Goal: Communication & Community: Answer question/provide support

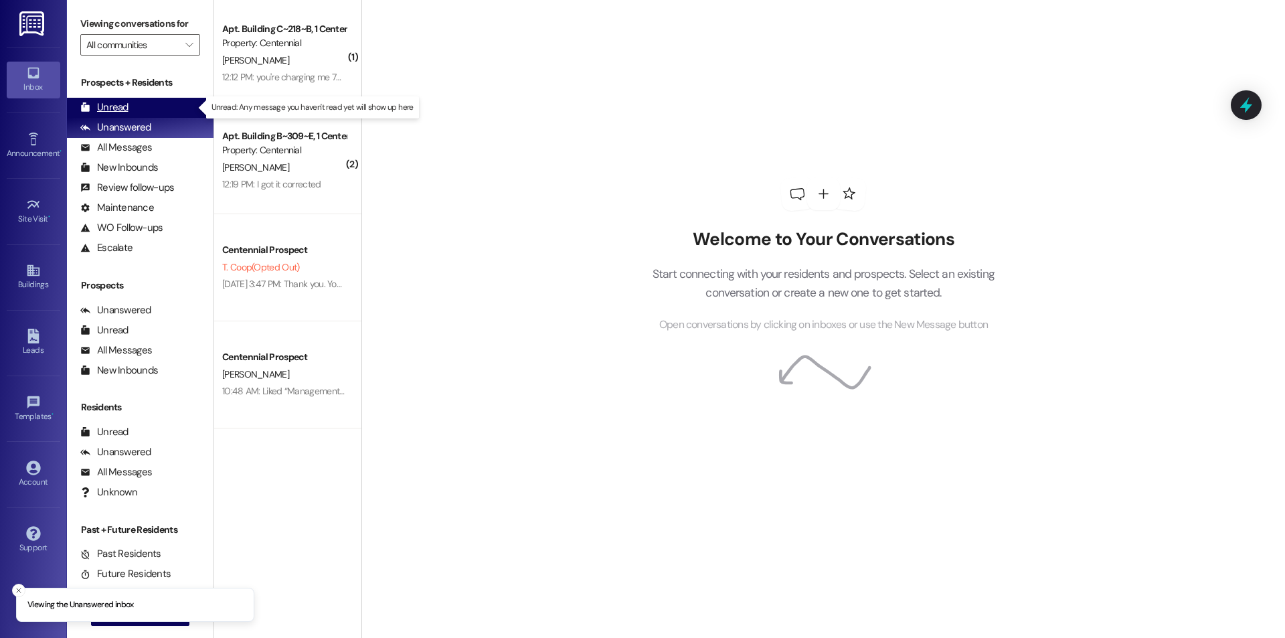
click at [120, 102] on div "Unread" at bounding box center [104, 107] width 48 height 14
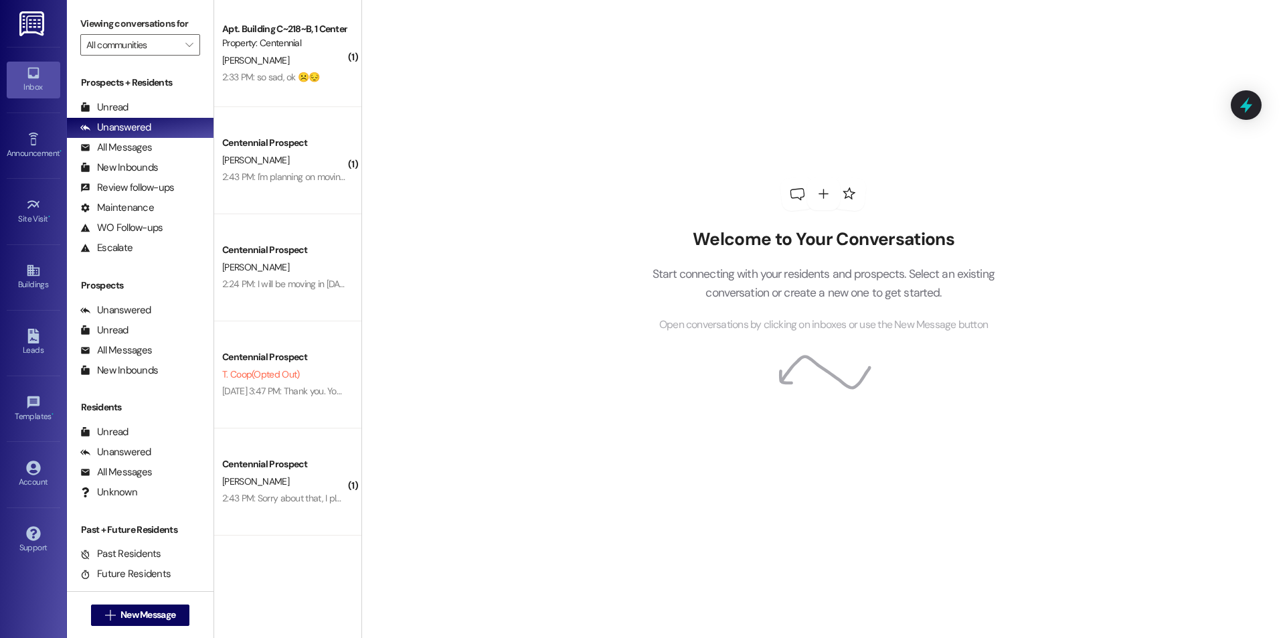
click at [281, 86] on div "2:33 PM: so sad, ok ☹️😔 2:33 PM: so sad, ok ☹️😔" at bounding box center [284, 77] width 127 height 17
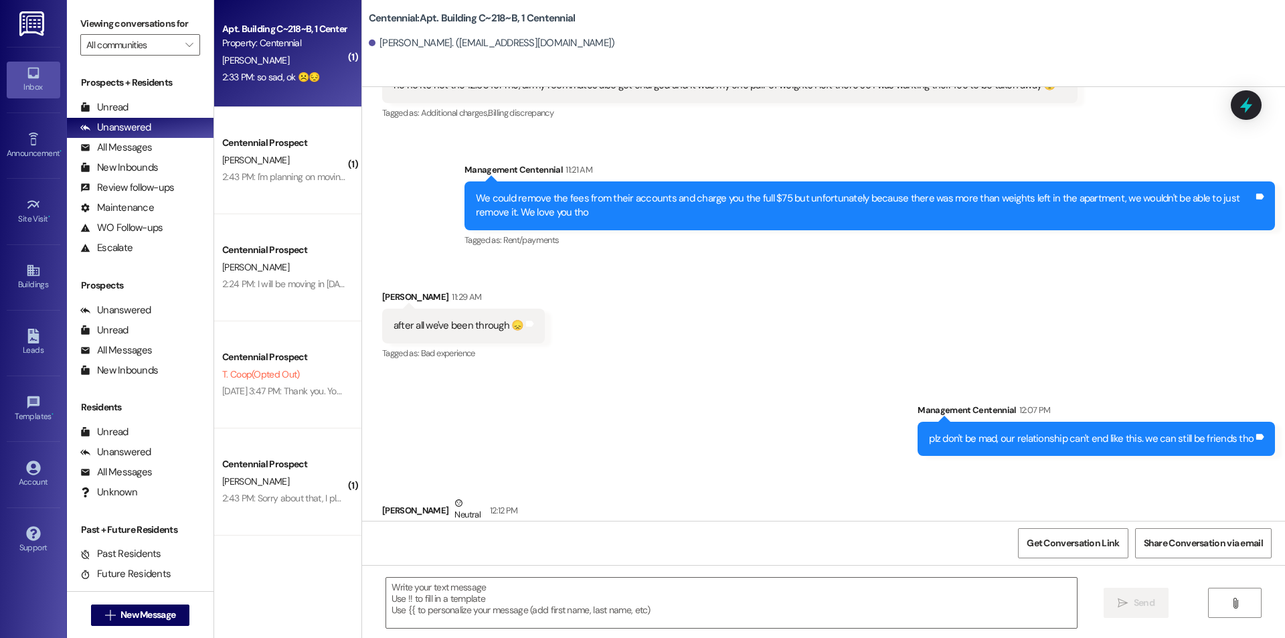
scroll to position [42005, 0]
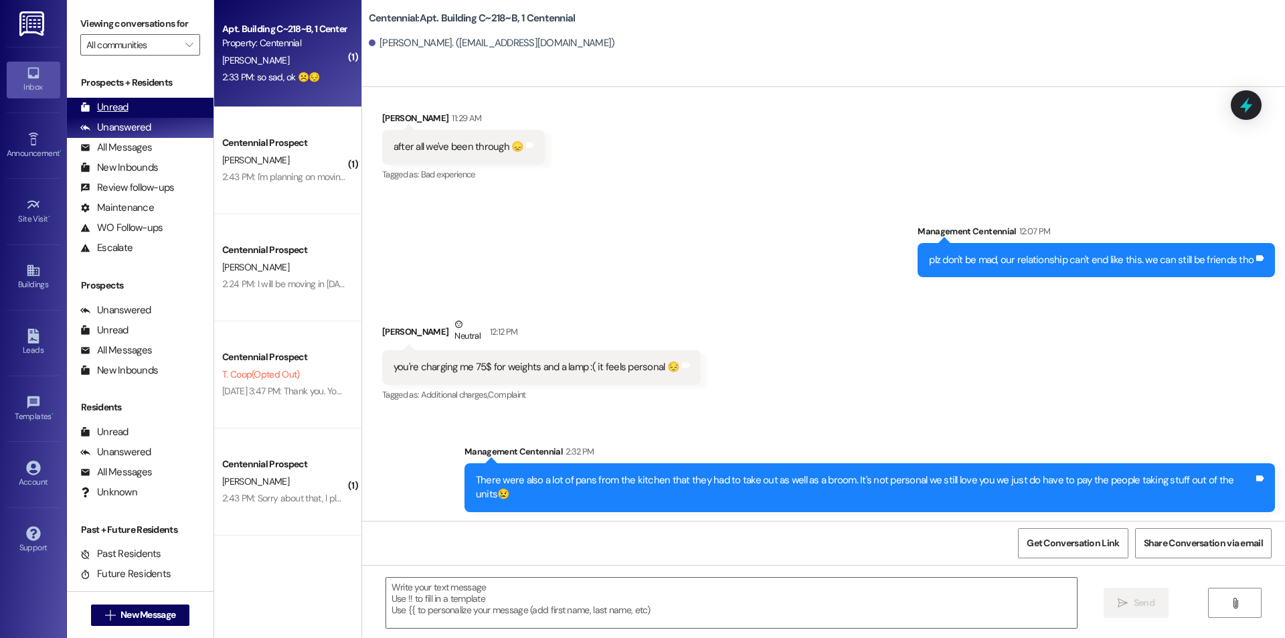
click at [93, 104] on div "Unread" at bounding box center [104, 107] width 48 height 14
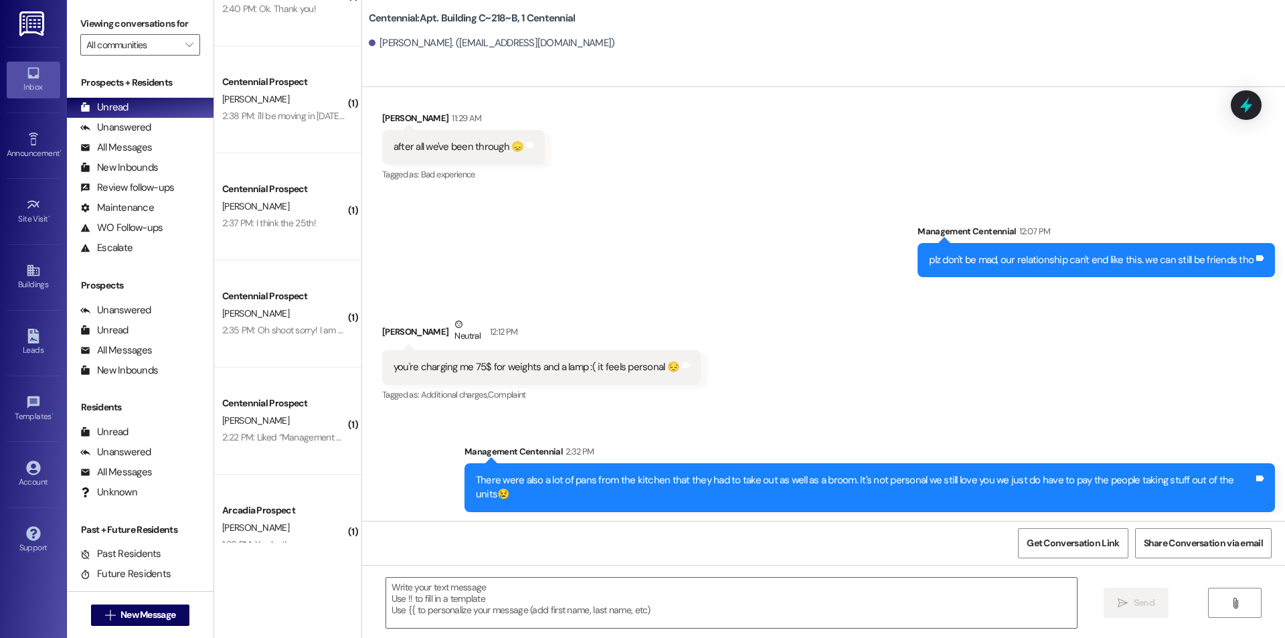
scroll to position [1492, 0]
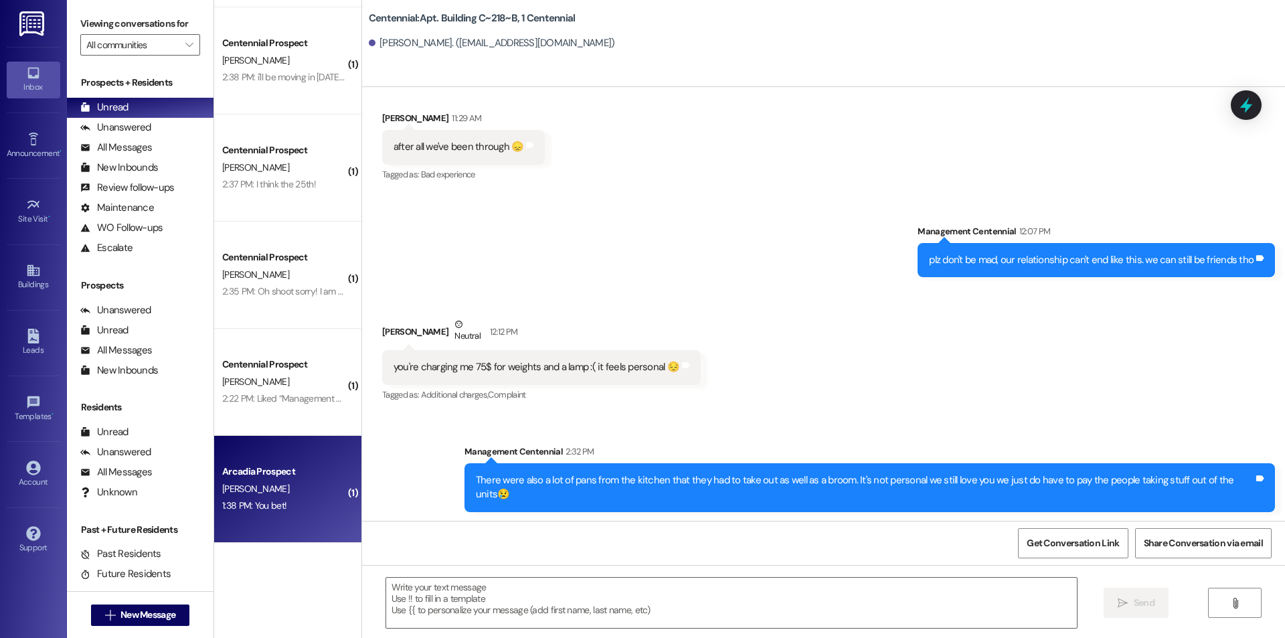
click at [250, 467] on div "Arcadia Prospect" at bounding box center [284, 472] width 124 height 14
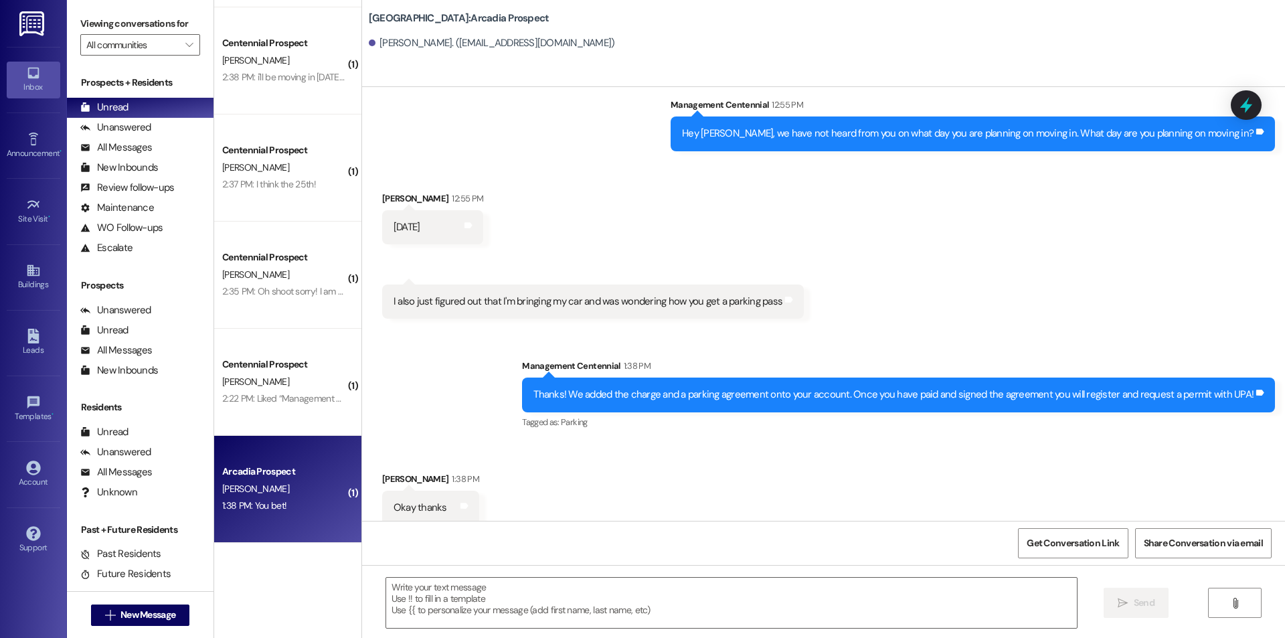
scroll to position [4824, 0]
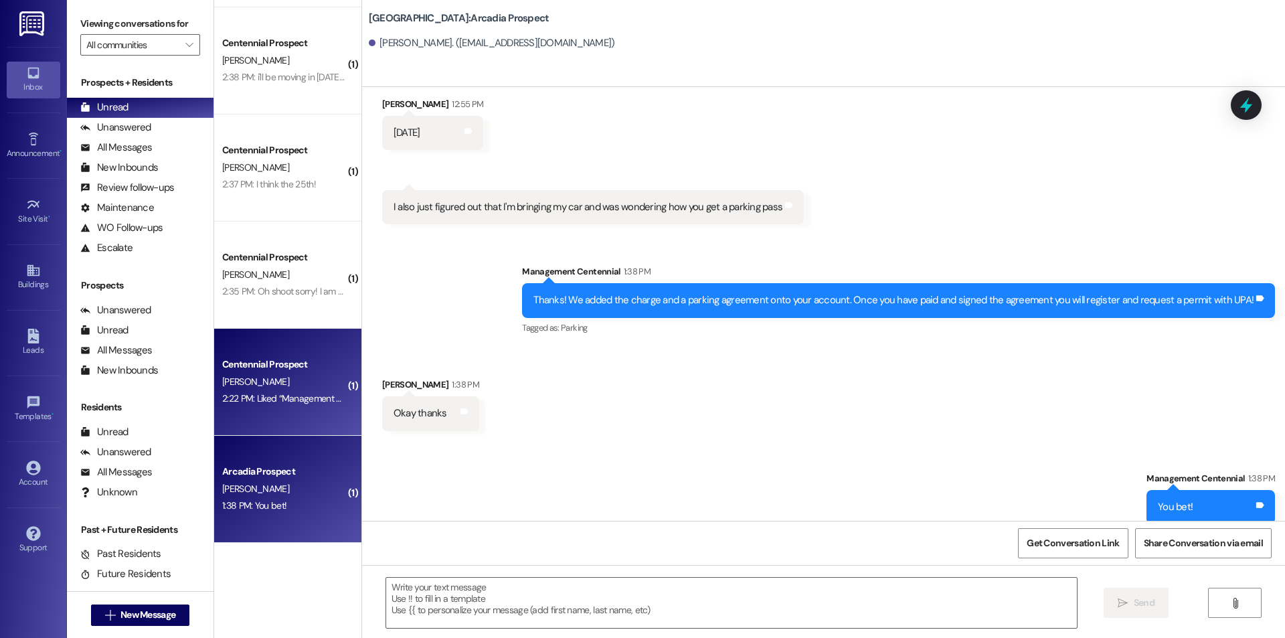
click at [279, 381] on div "[PERSON_NAME]" at bounding box center [284, 382] width 127 height 17
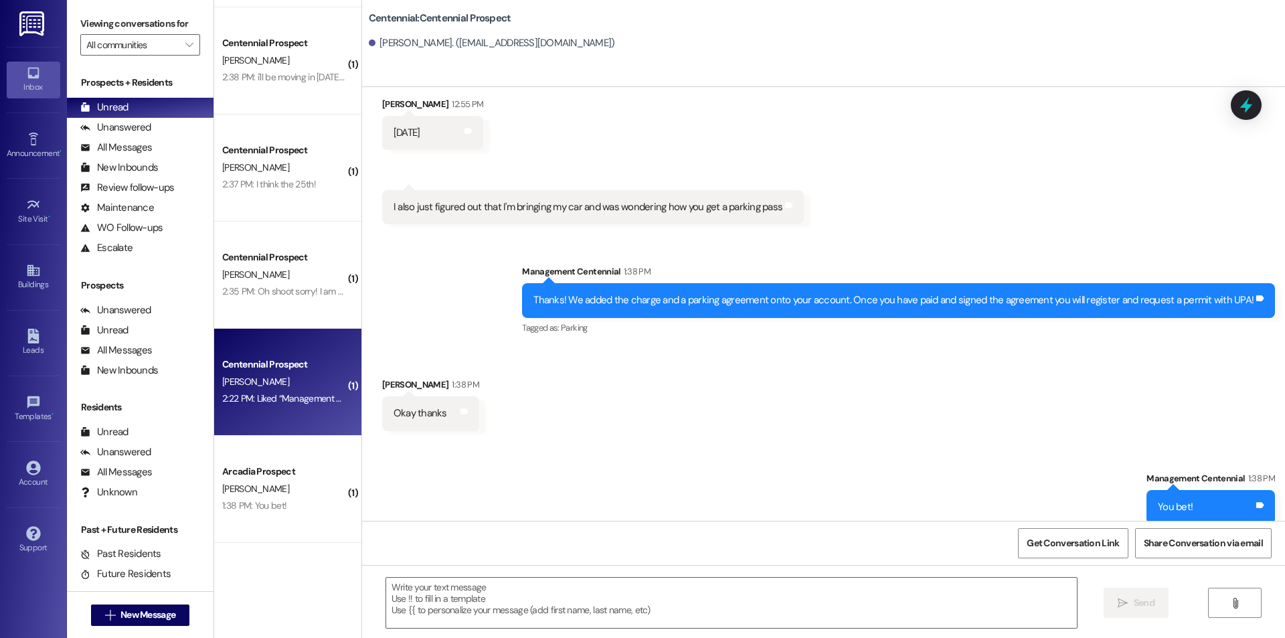
scroll to position [64, 0]
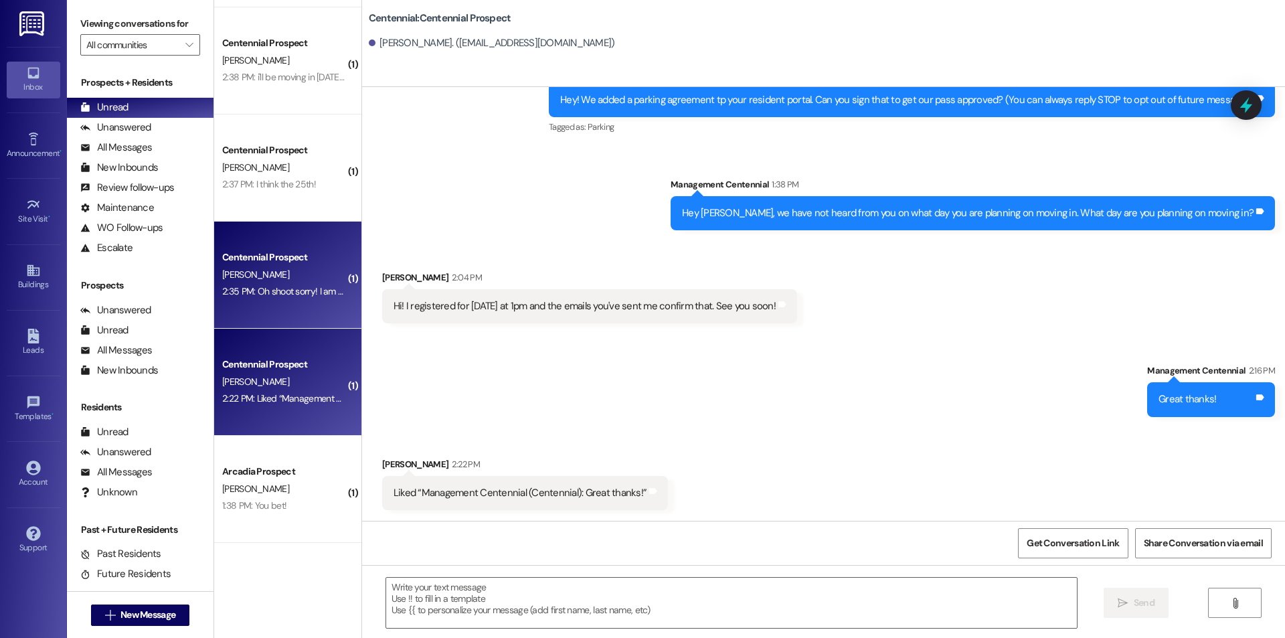
click at [301, 292] on div "2:35 PM: Oh shoot sorry! I am planning on Monday during my time slot from 9-10 …" at bounding box center [377, 291] width 311 height 12
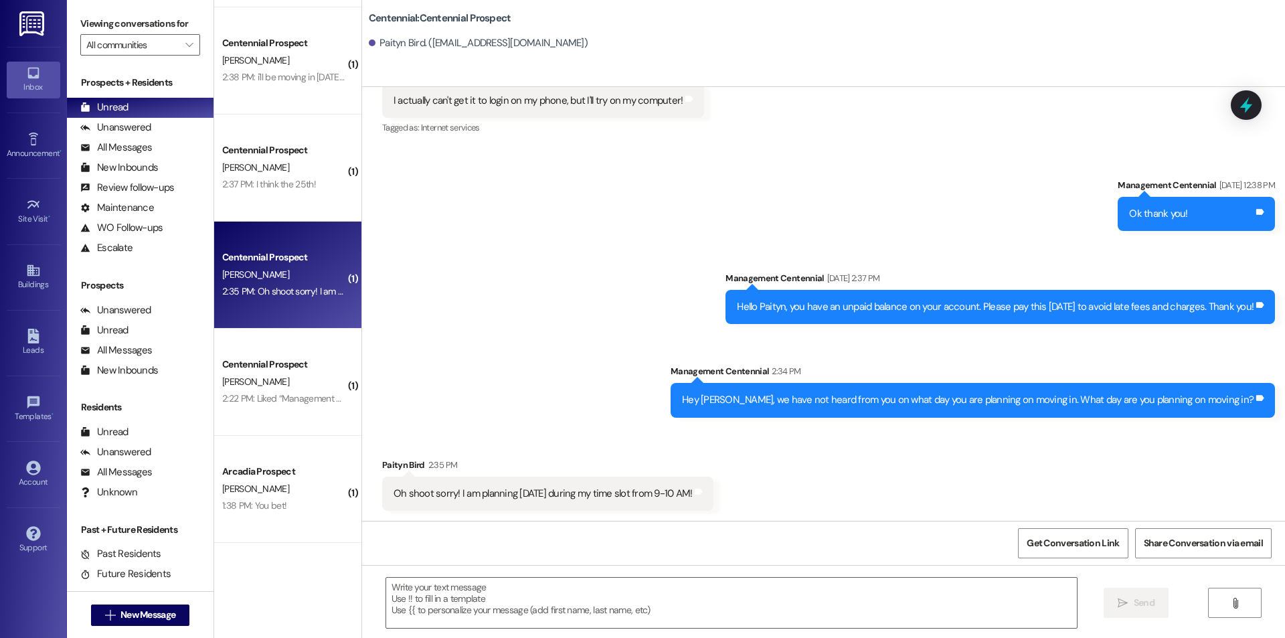
scroll to position [383, 0]
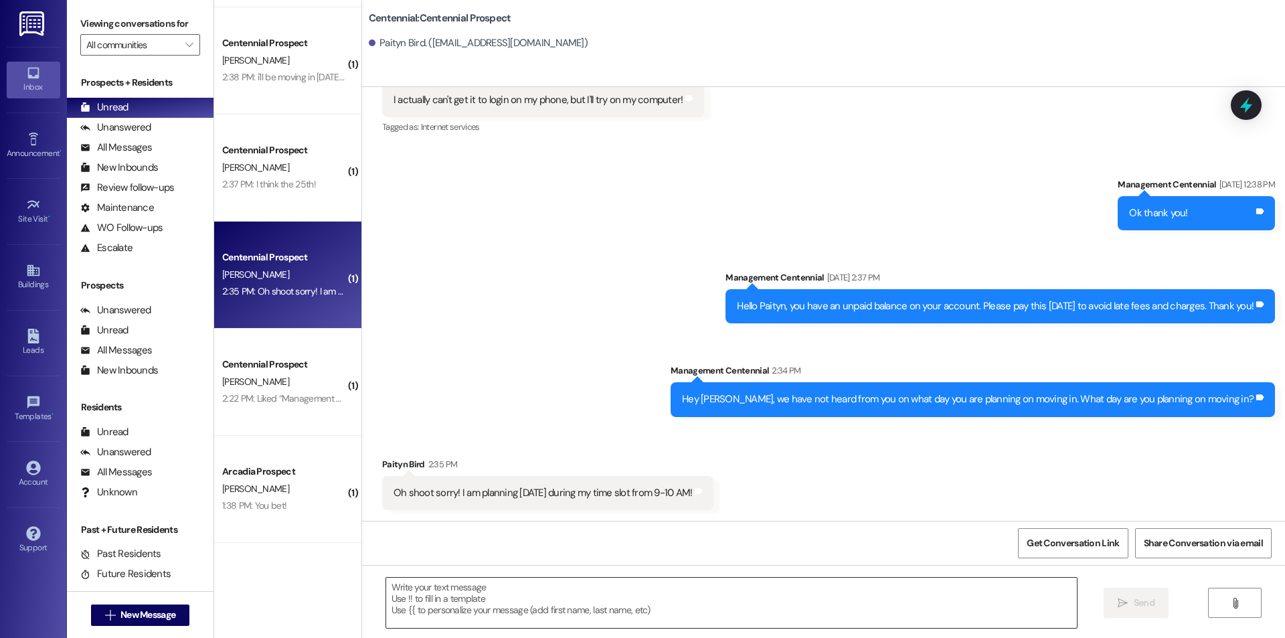
click at [726, 592] on textarea at bounding box center [731, 603] width 691 height 50
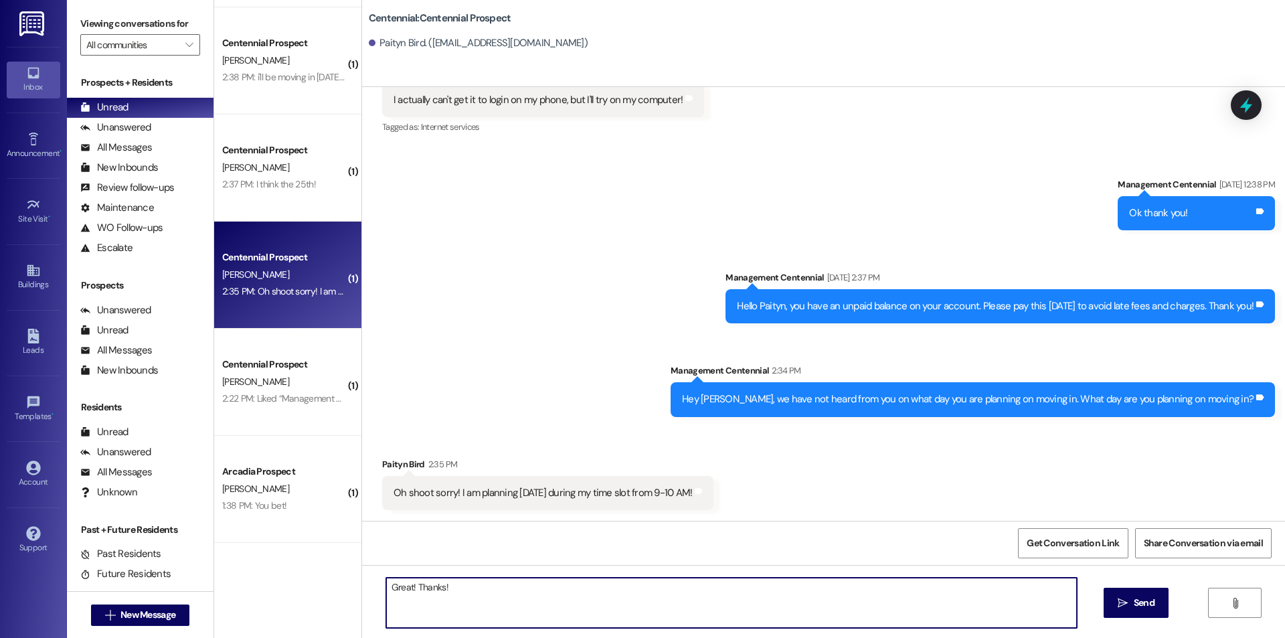
click at [732, 589] on textarea "Great! Thanks!" at bounding box center [731, 603] width 691 height 50
click at [727, 585] on textarea "Great! Thanks!" at bounding box center [731, 603] width 691 height 50
type textarea "Great! Thanks!"
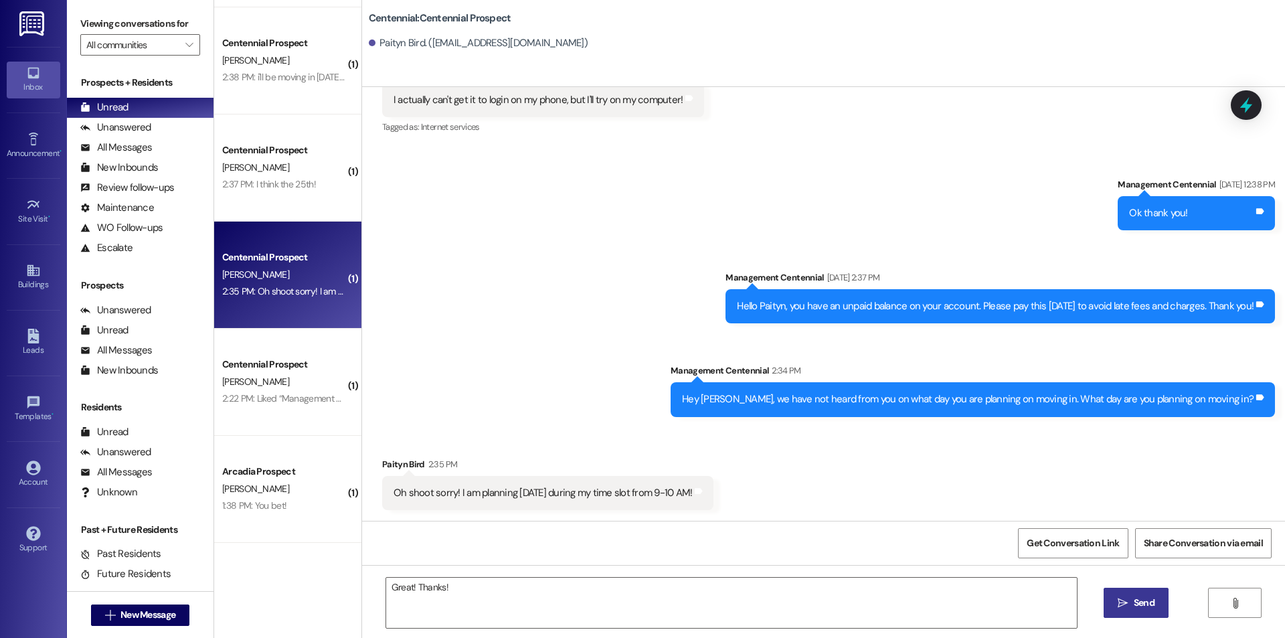
click at [1131, 611] on button " Send" at bounding box center [1136, 603] width 65 height 30
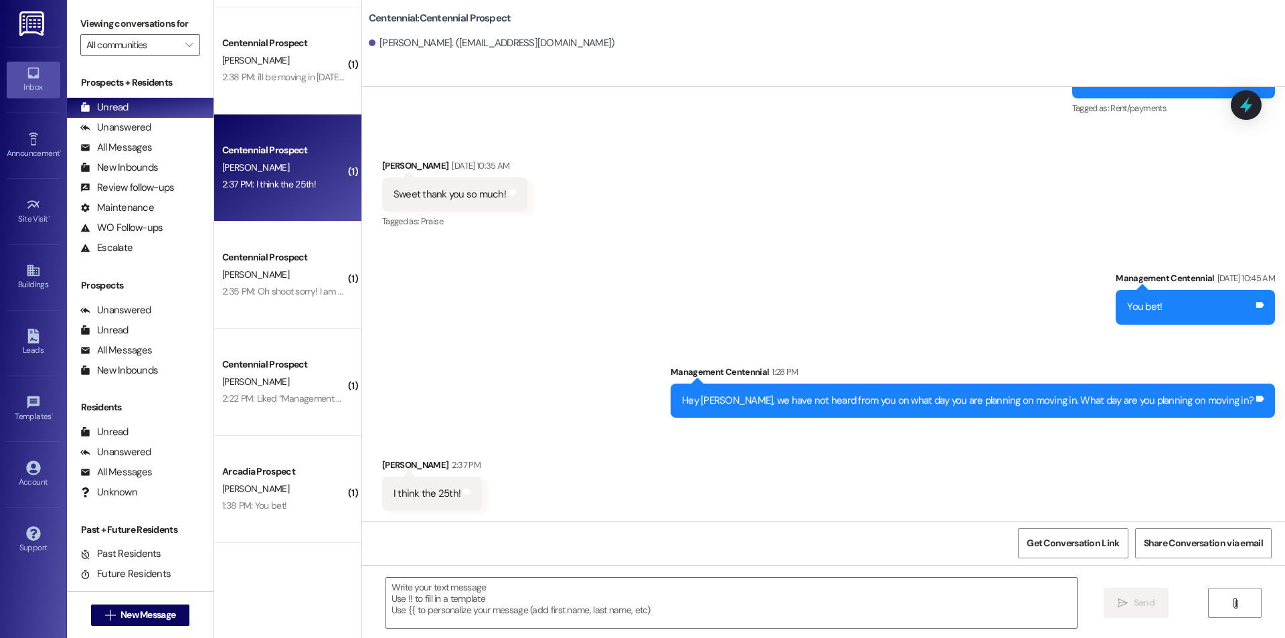
scroll to position [1431, 0]
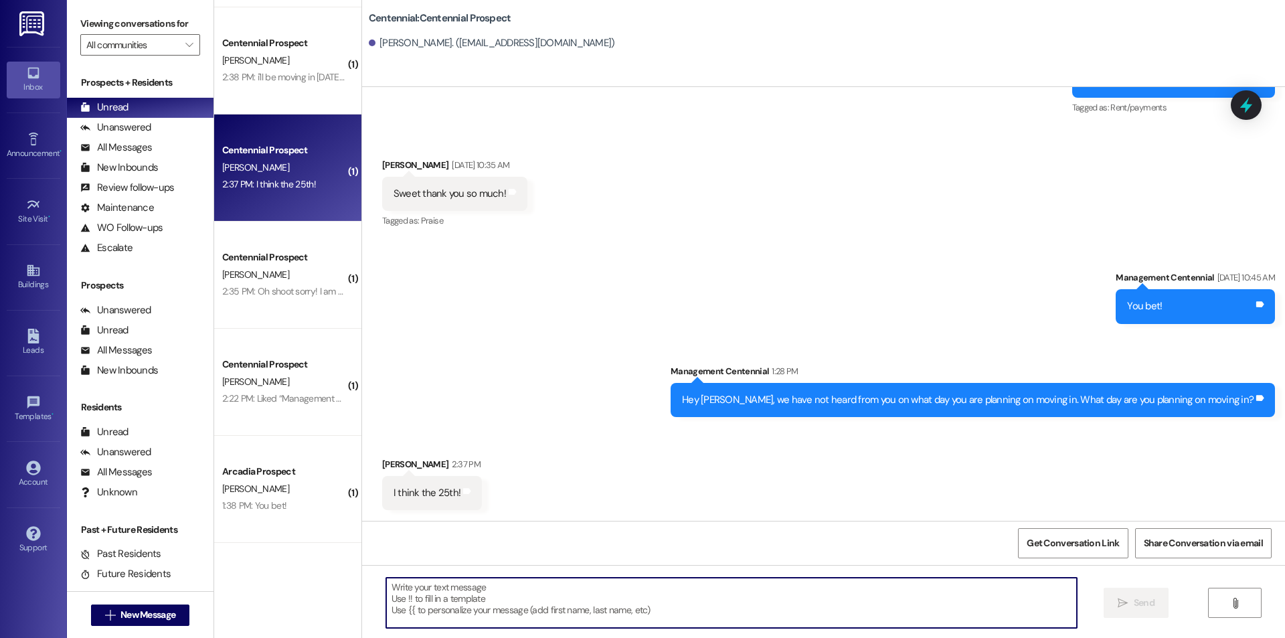
click at [740, 594] on textarea at bounding box center [731, 603] width 691 height 50
paste textarea "Great! Thanks!"
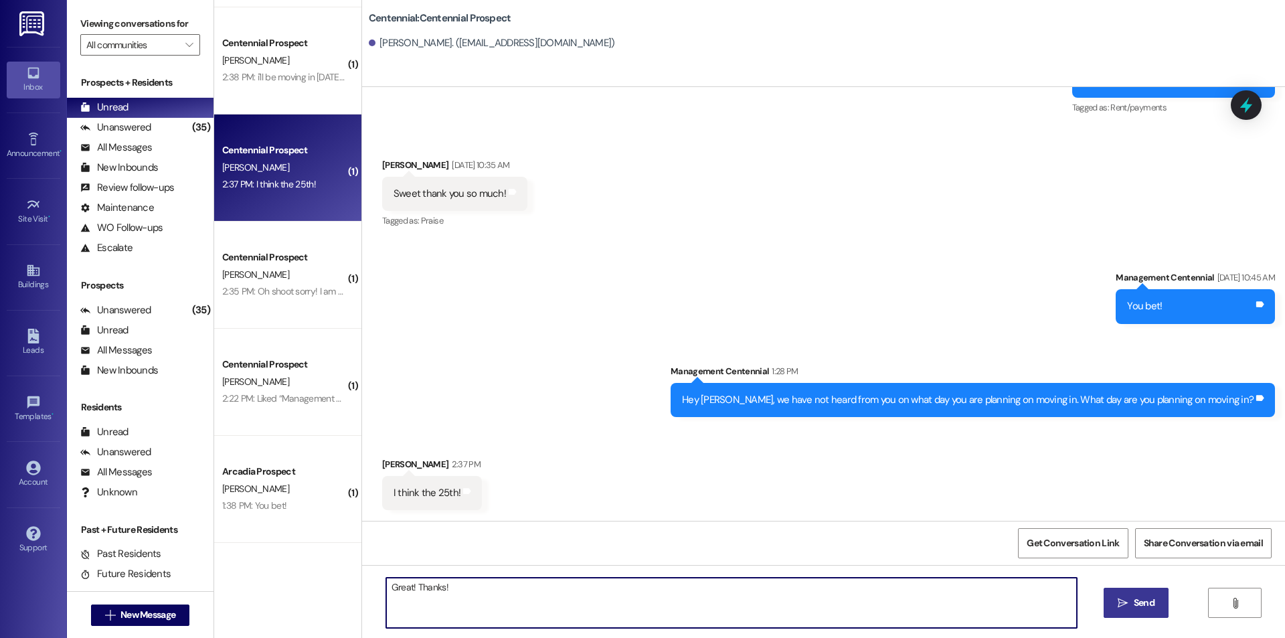
type textarea "Great! Thanks!"
click at [1162, 613] on button " Send" at bounding box center [1136, 603] width 65 height 30
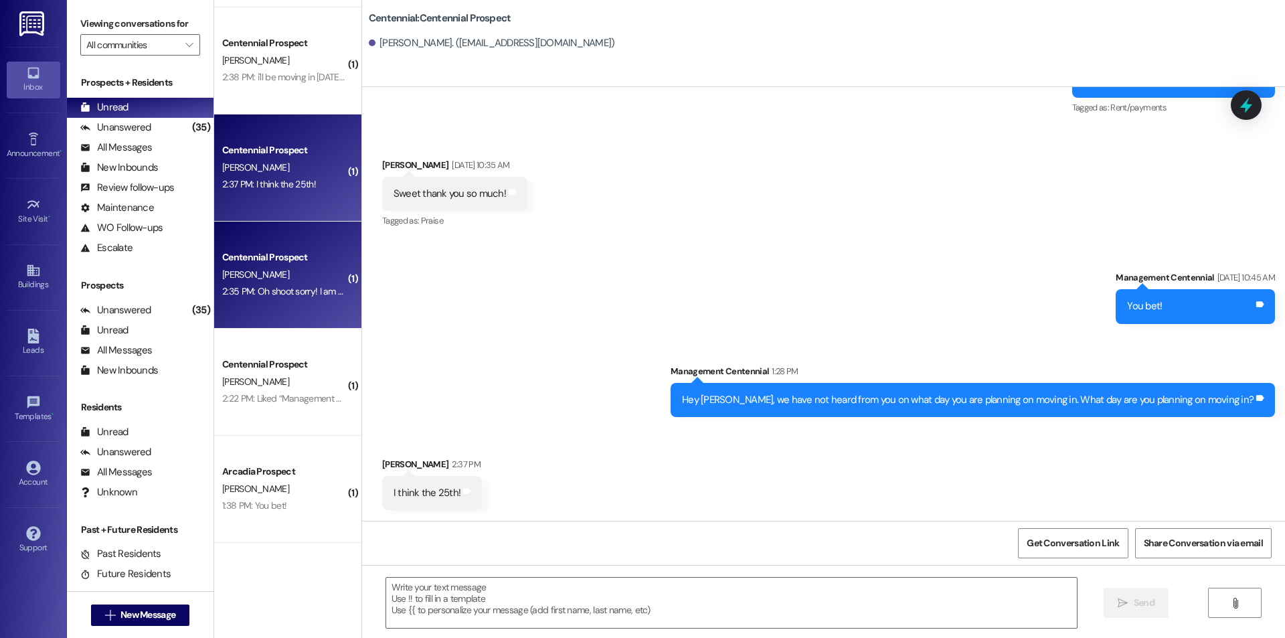
scroll to position [1431, 0]
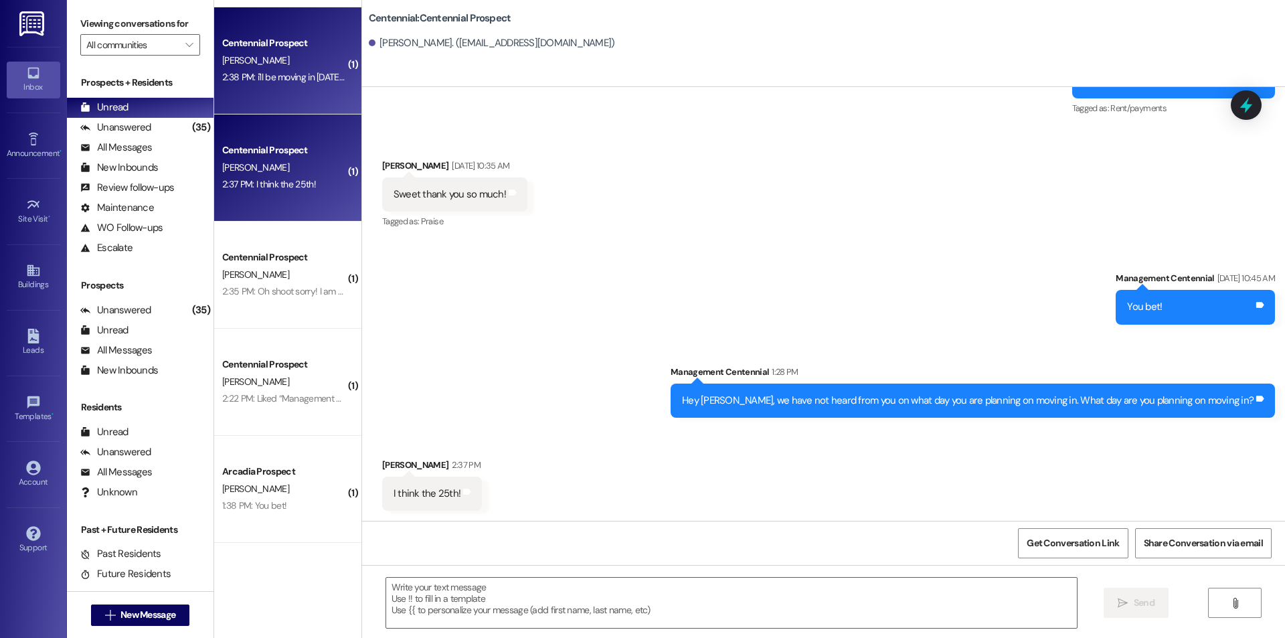
click at [285, 65] on div "[PERSON_NAME]" at bounding box center [284, 60] width 127 height 17
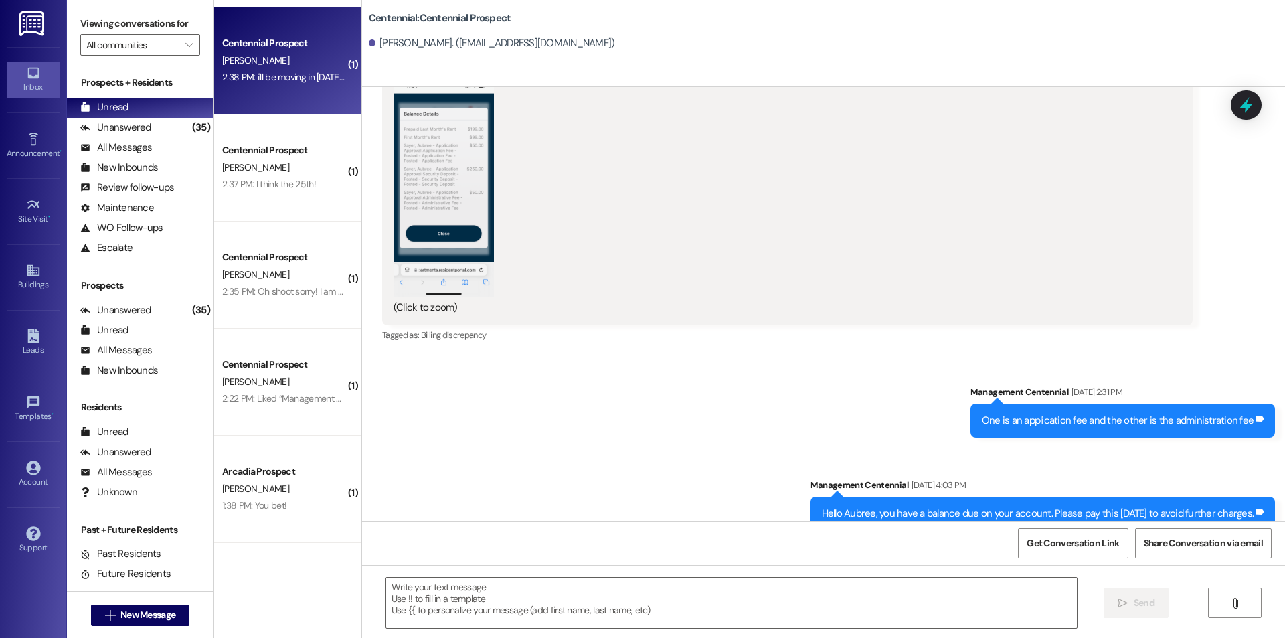
scroll to position [1249, 0]
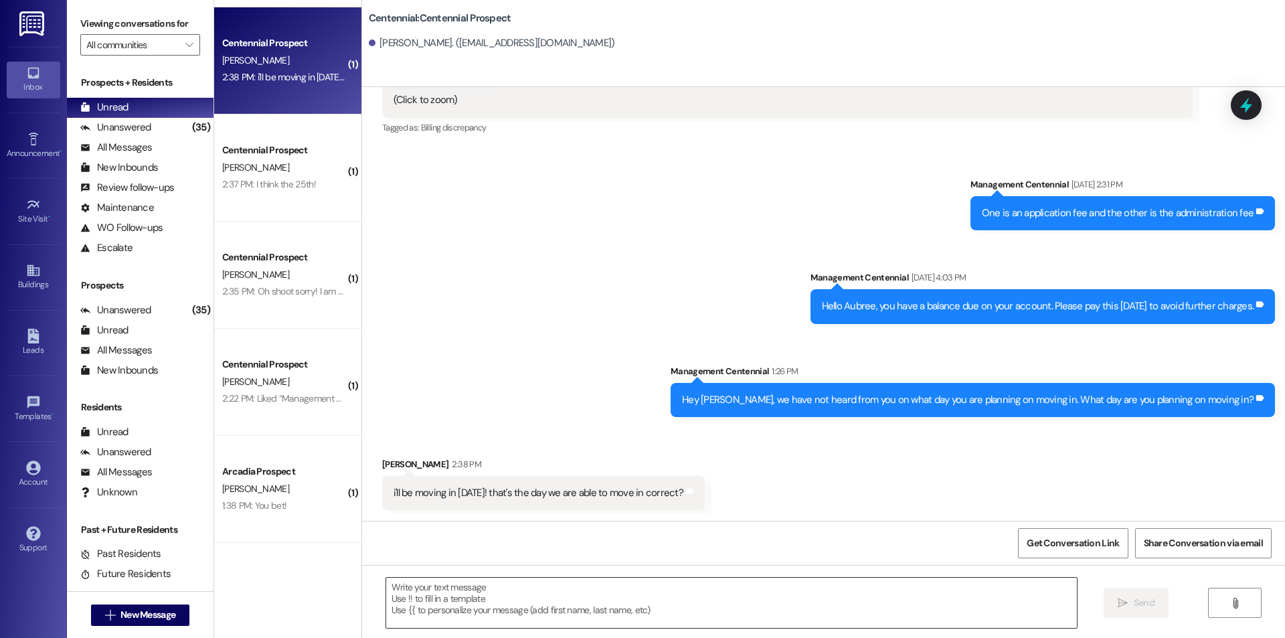
click at [746, 603] on textarea at bounding box center [731, 603] width 691 height 50
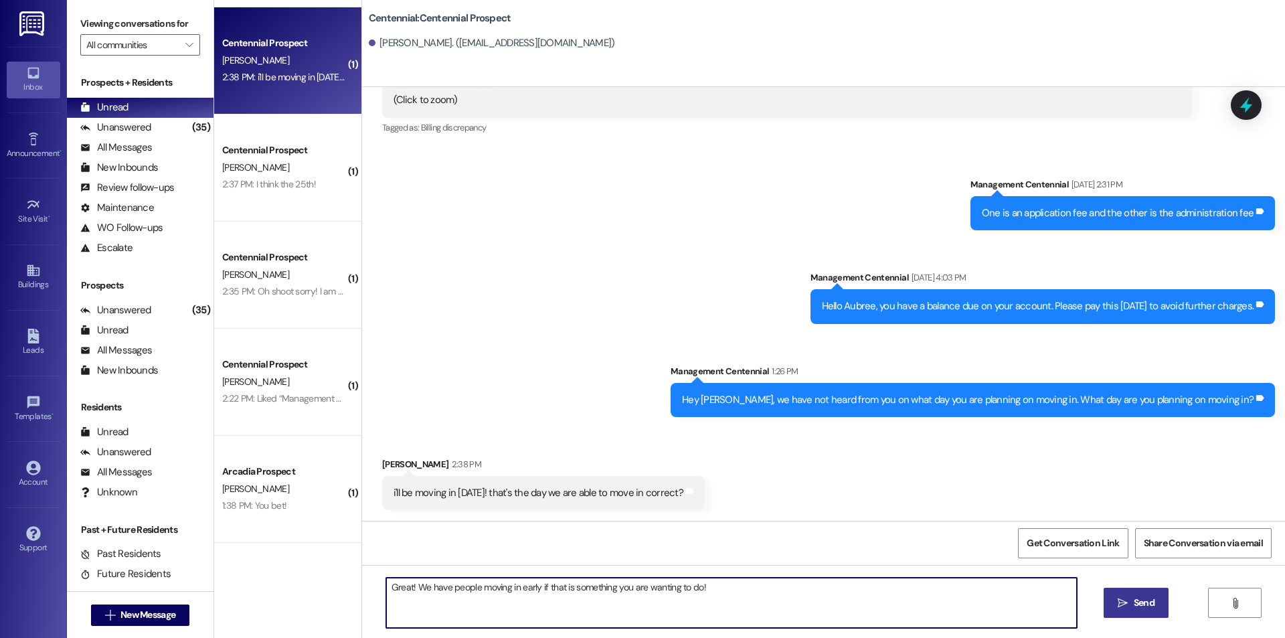
type textarea "Great! We have people moving in early if that is something you are wanting to d…"
click at [1141, 603] on span "Send" at bounding box center [1144, 603] width 21 height 14
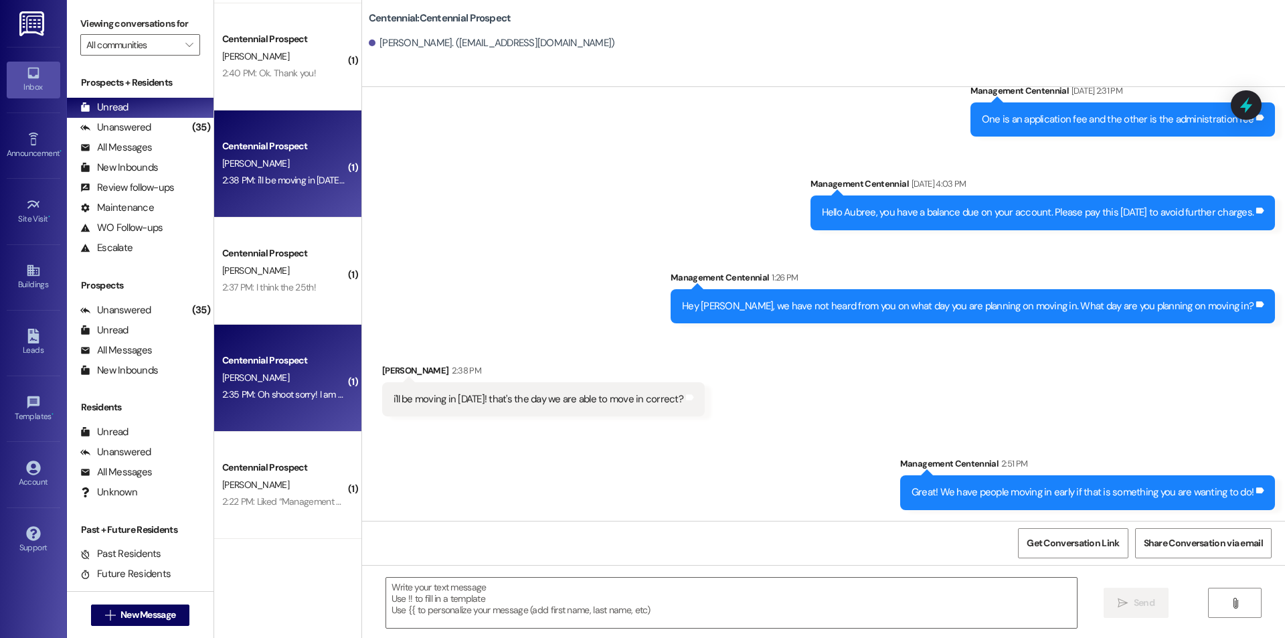
scroll to position [1314, 0]
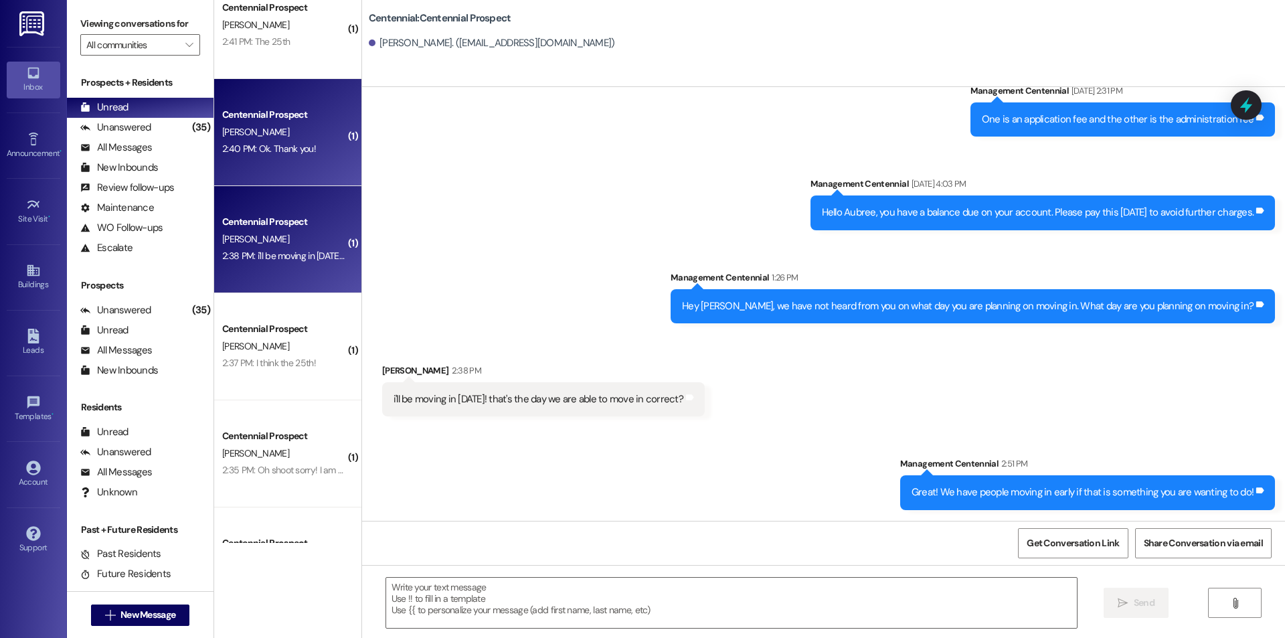
click at [216, 161] on div "Centennial Prospect J. Christopherson 2:40 PM: Ok. Thank you! 2:40 PM: Ok. Than…" at bounding box center [287, 132] width 147 height 107
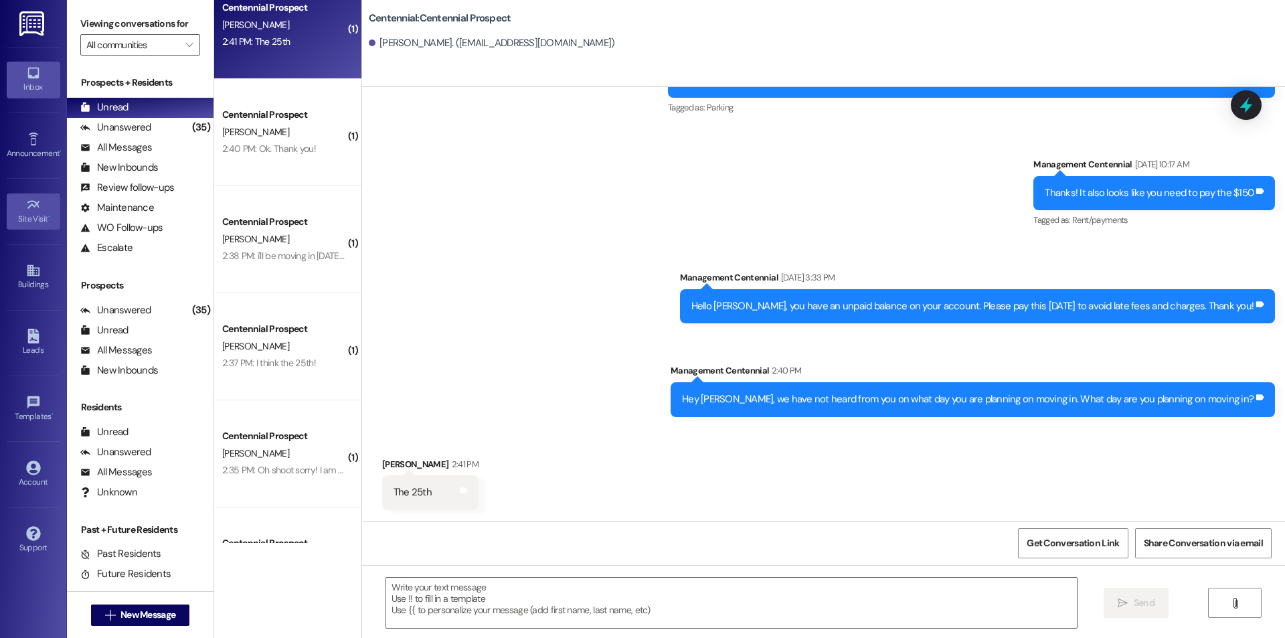
scroll to position [957, 0]
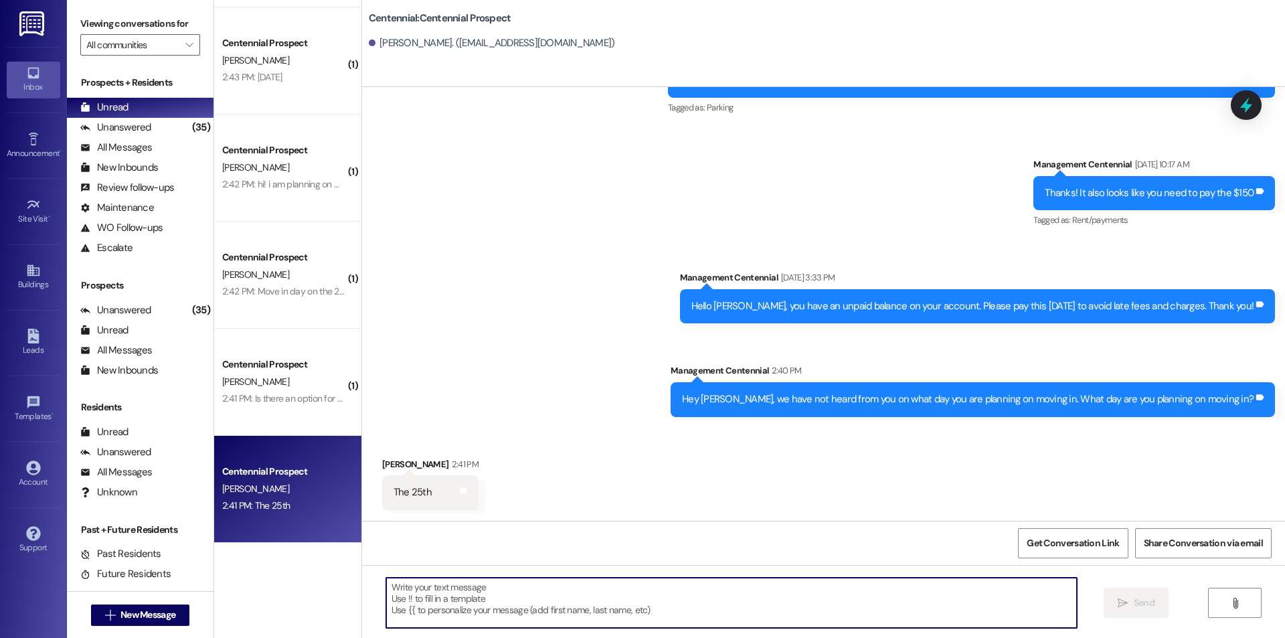
click at [505, 603] on textarea at bounding box center [731, 603] width 691 height 50
paste textarea "Great! Thanks!"
type textarea "Great! Thanks!"
click at [1126, 595] on button " Send" at bounding box center [1136, 603] width 65 height 30
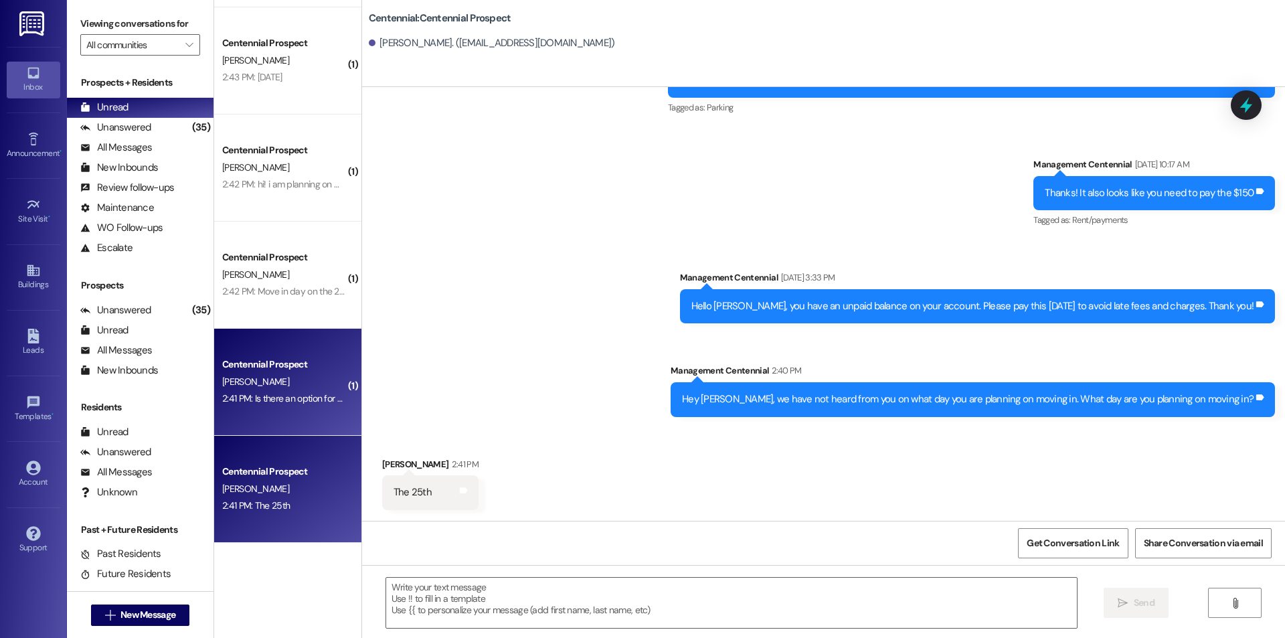
click at [272, 378] on div "N. Whatcott" at bounding box center [284, 382] width 127 height 17
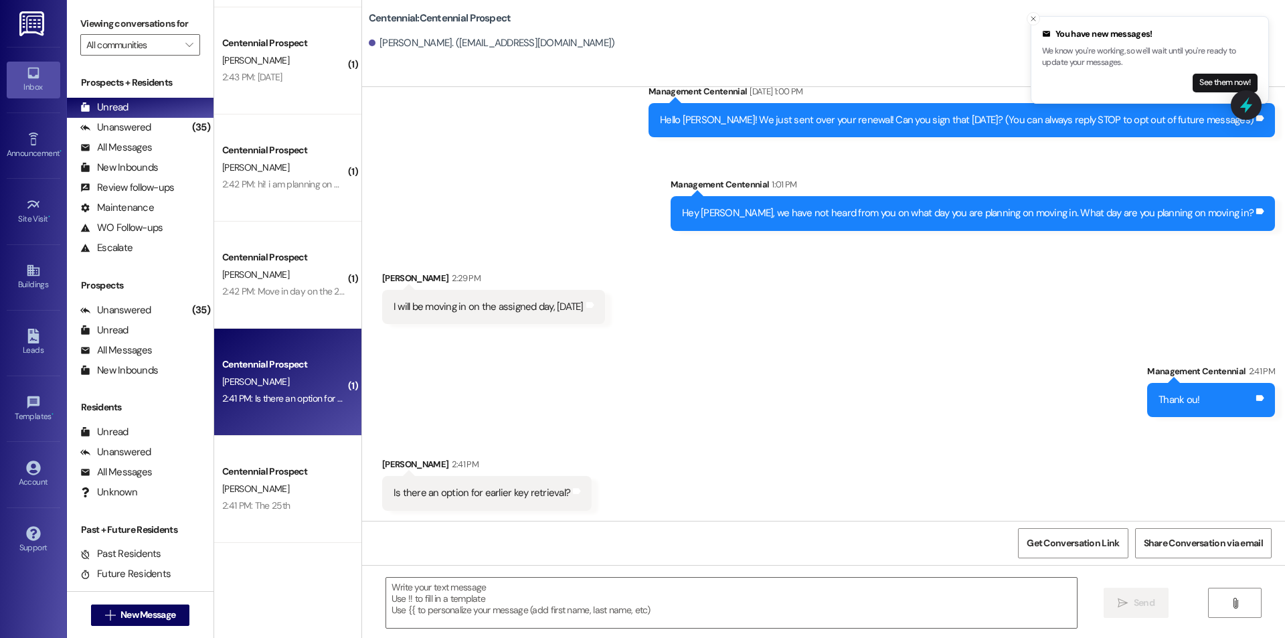
scroll to position [44, 0]
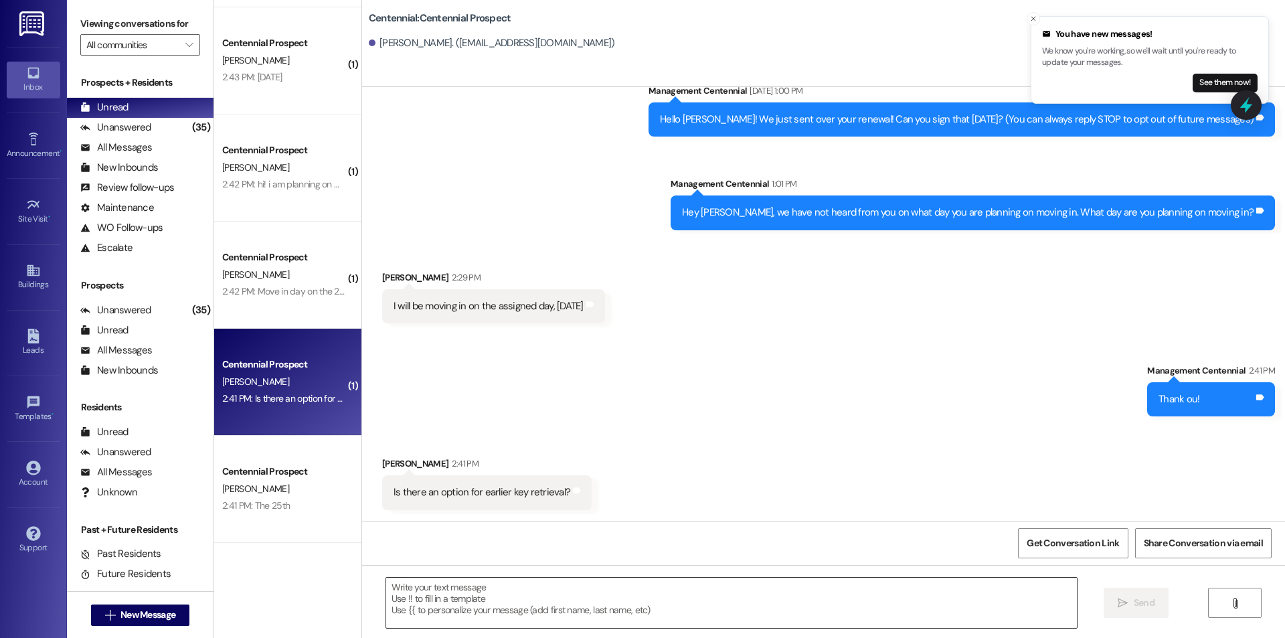
click at [617, 588] on textarea at bounding box center [731, 603] width 691 height 50
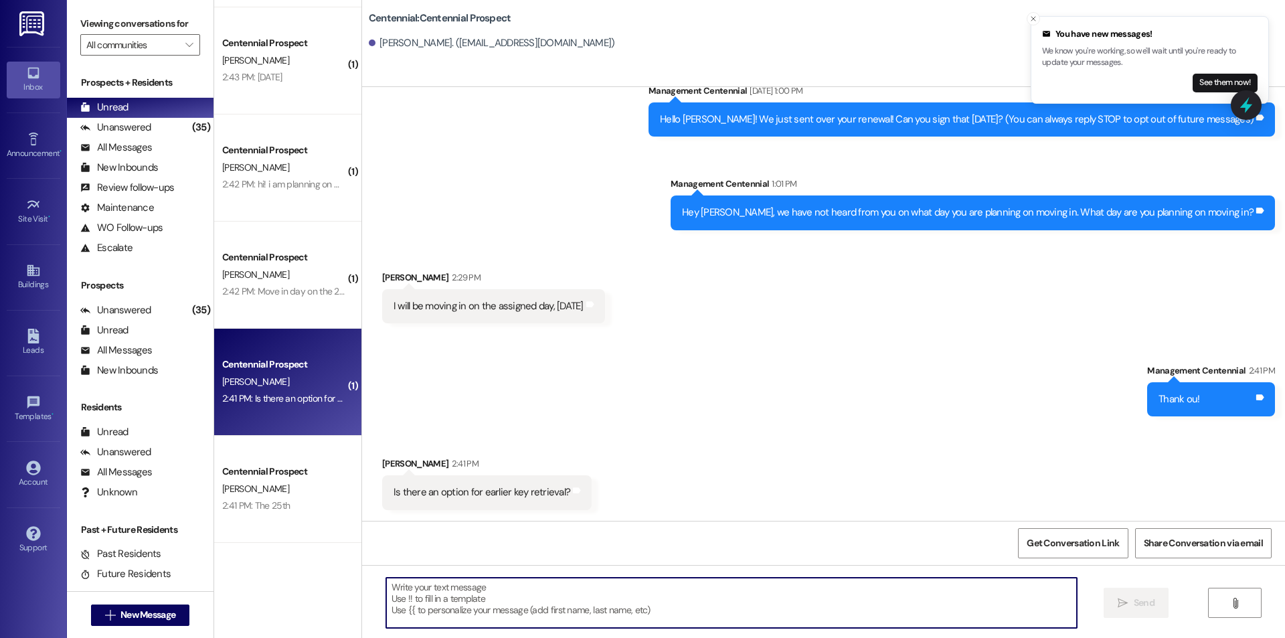
click at [699, 595] on textarea at bounding box center [731, 603] width 691 height 50
type textarea "Yes! You can move in starting today!"
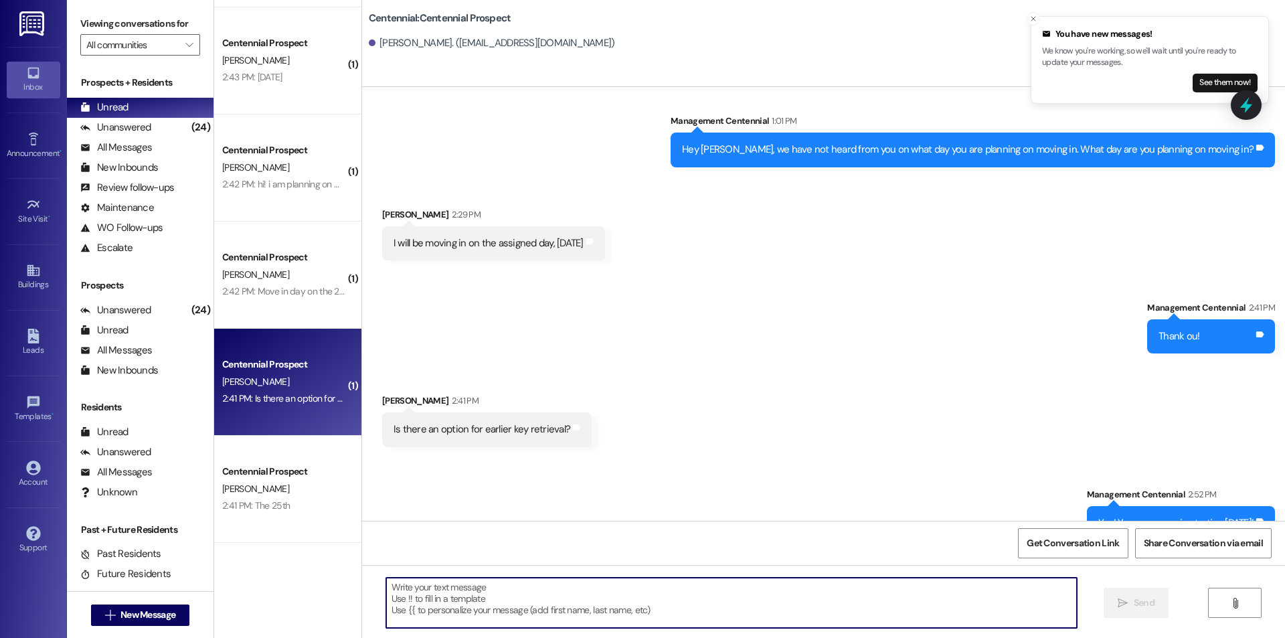
scroll to position [137, 0]
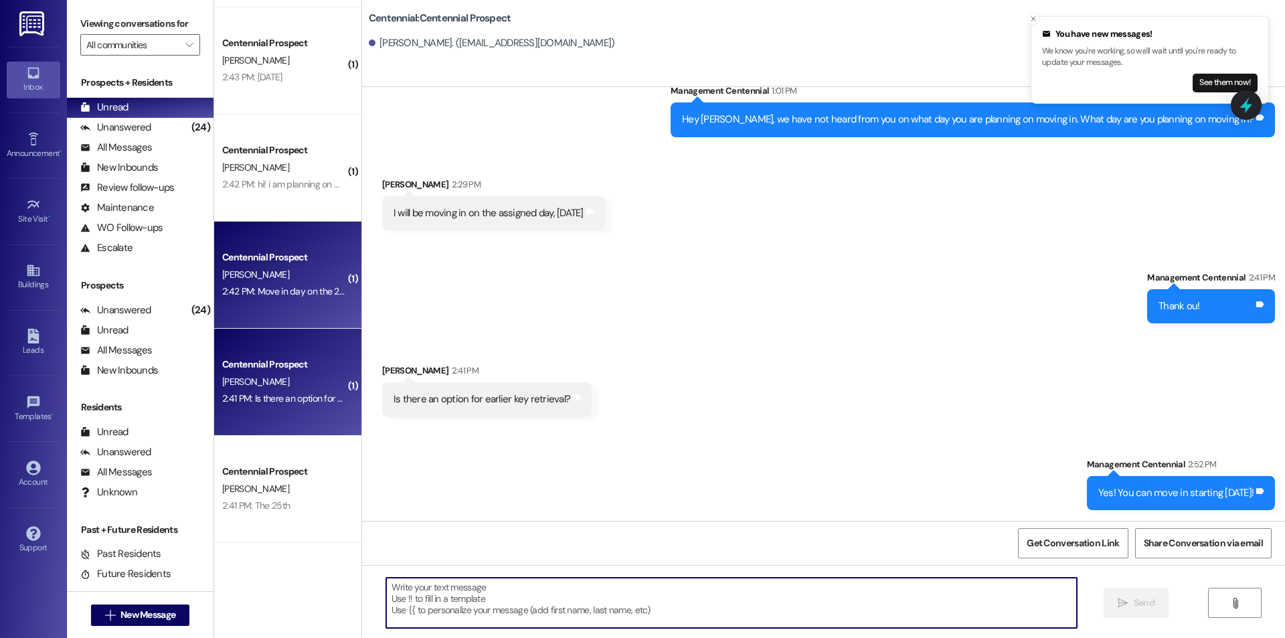
click at [283, 268] on div "H. camblin" at bounding box center [284, 274] width 127 height 17
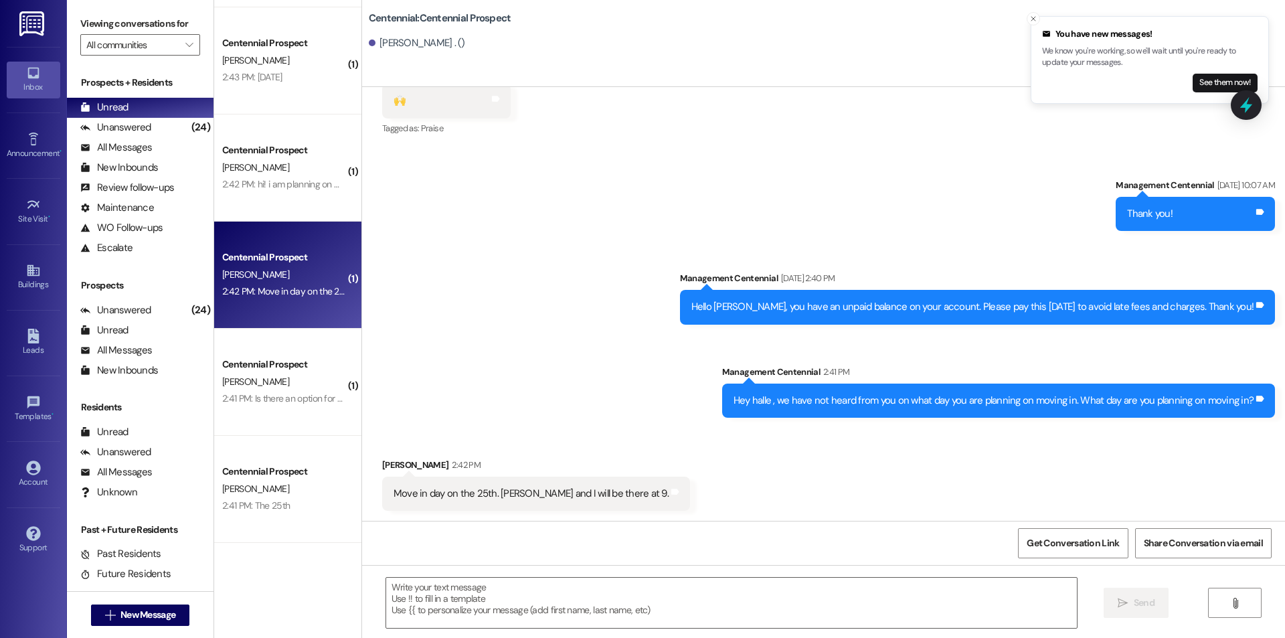
scroll to position [3212, 0]
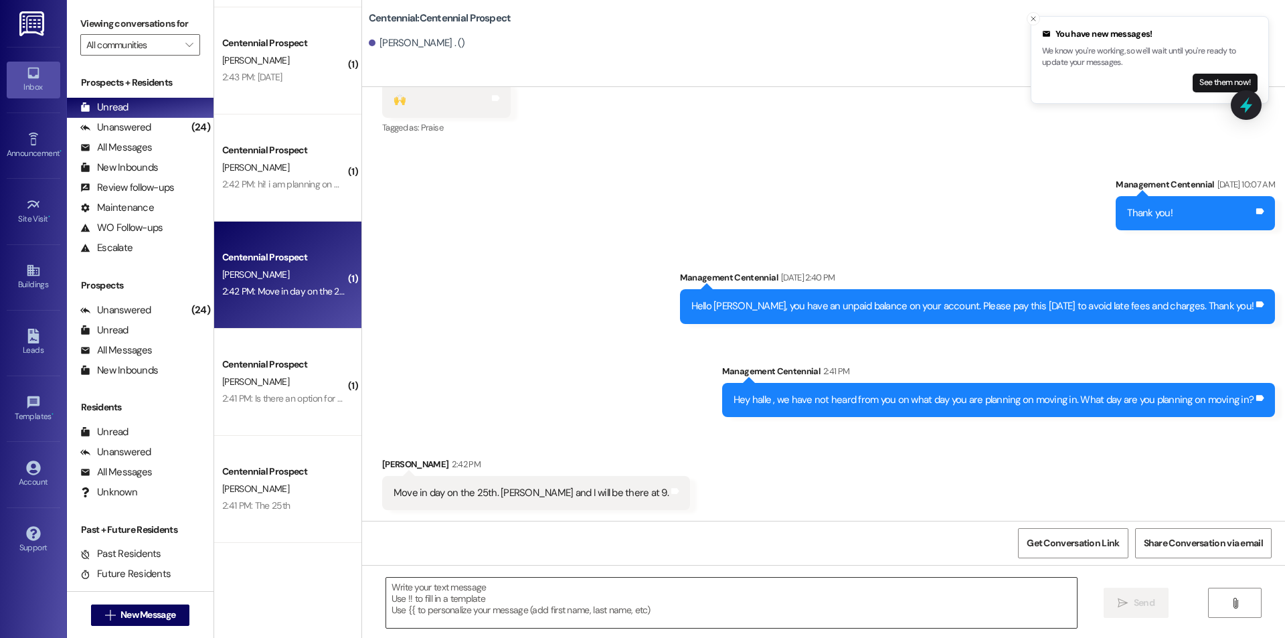
click at [657, 597] on textarea at bounding box center [731, 603] width 691 height 50
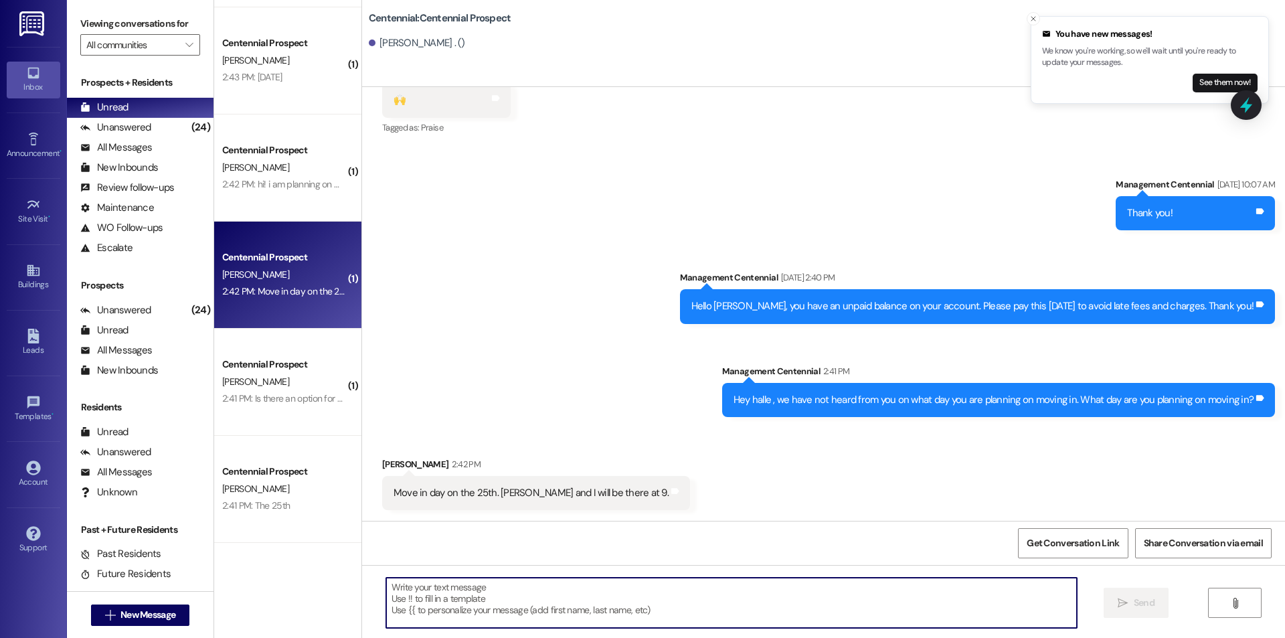
paste textarea "Great! Thanks!"
type textarea "Great! Thanks!"
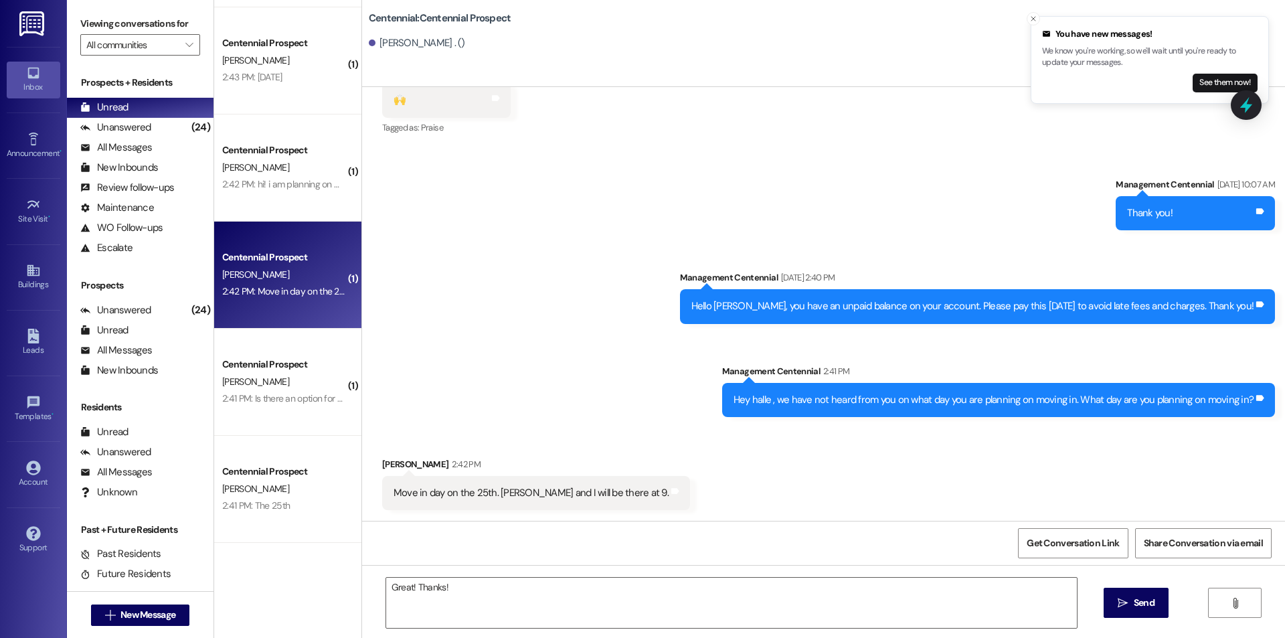
click at [1134, 604] on span "Send" at bounding box center [1144, 603] width 21 height 14
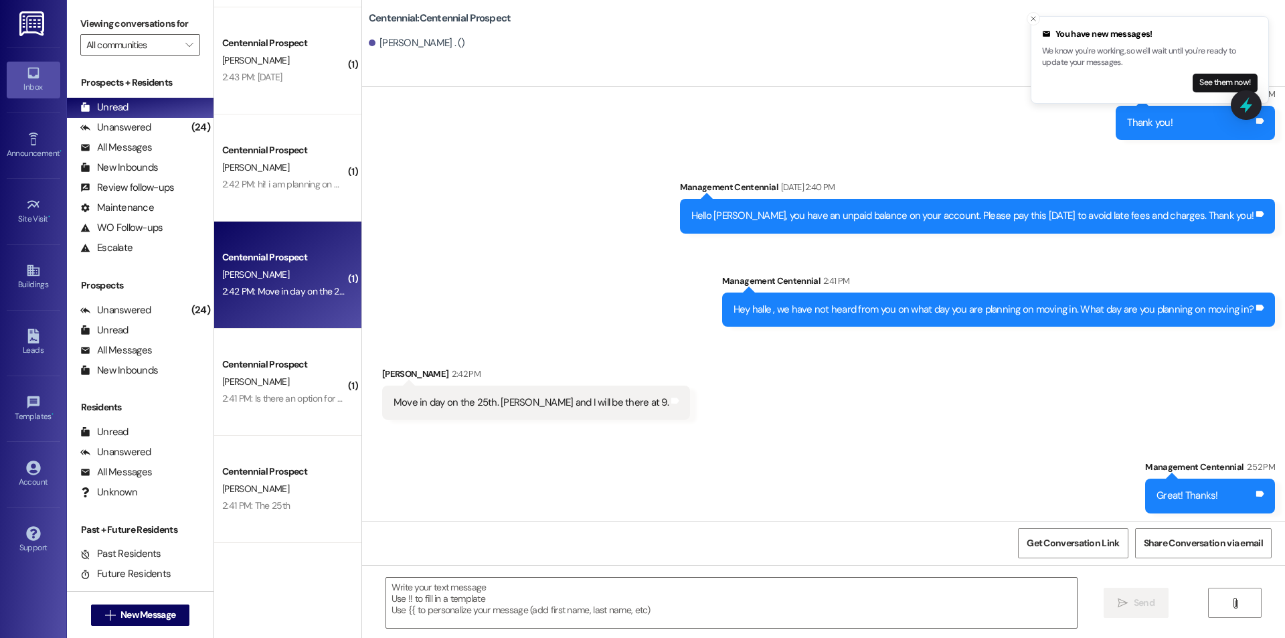
scroll to position [3305, 0]
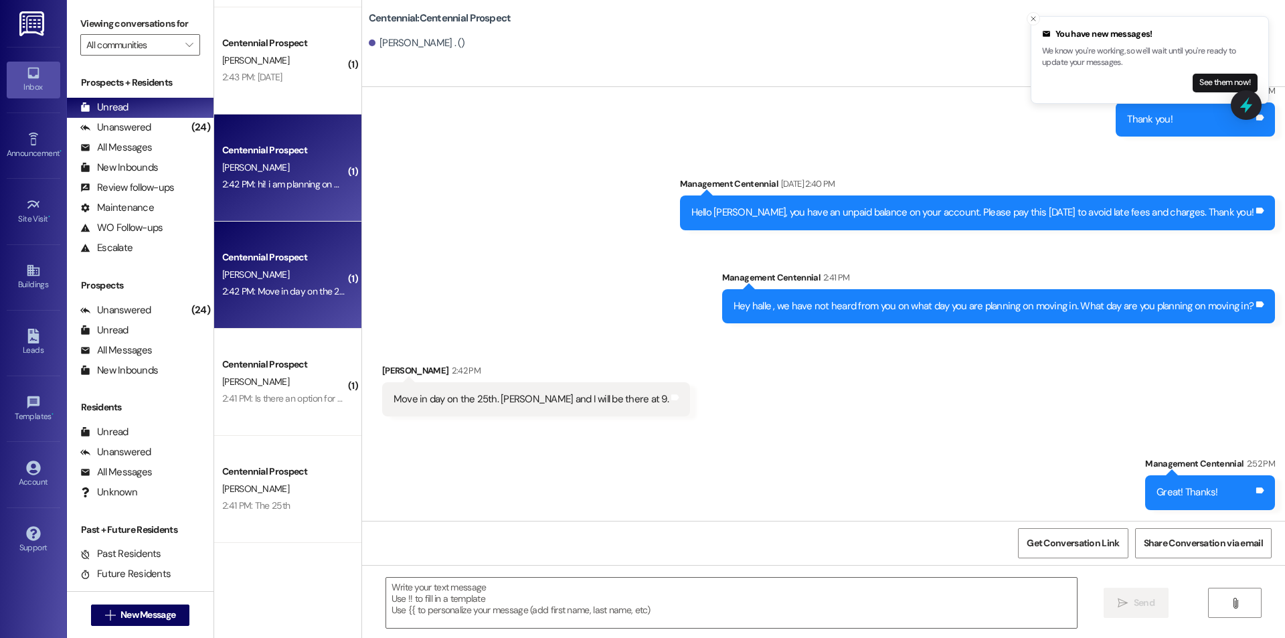
click at [305, 178] on div "2:42 PM: hi! i am planning on moving in on the 25th! that's the day im supposed…" at bounding box center [392, 184] width 340 height 12
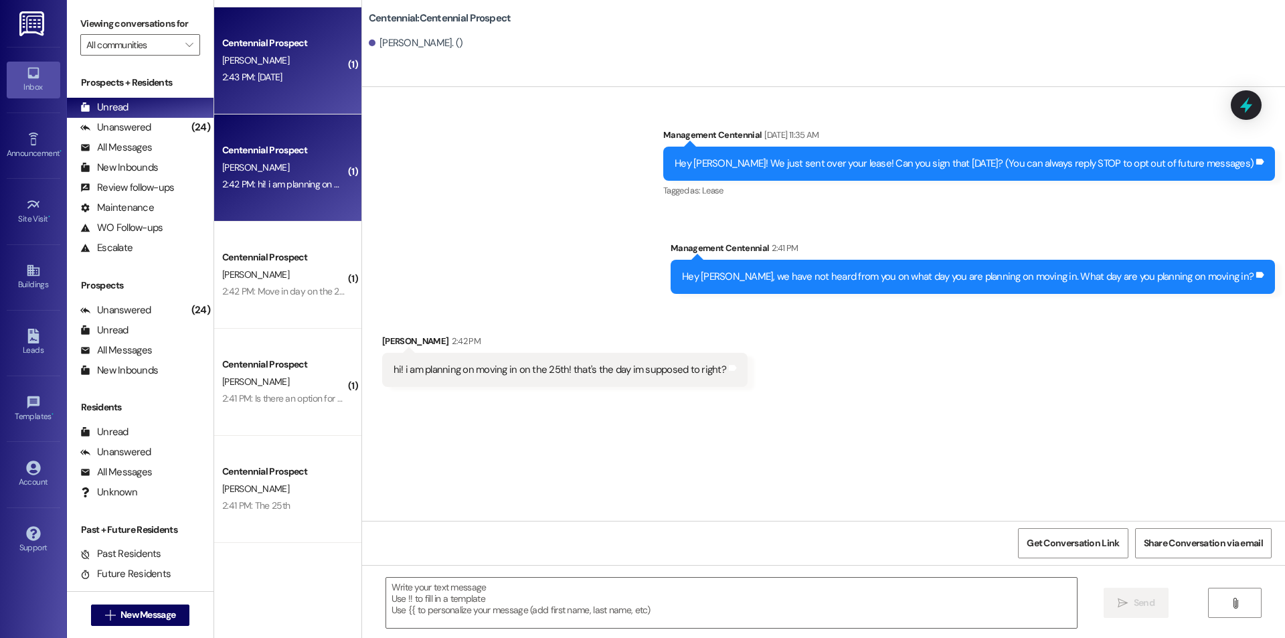
scroll to position [0, 0]
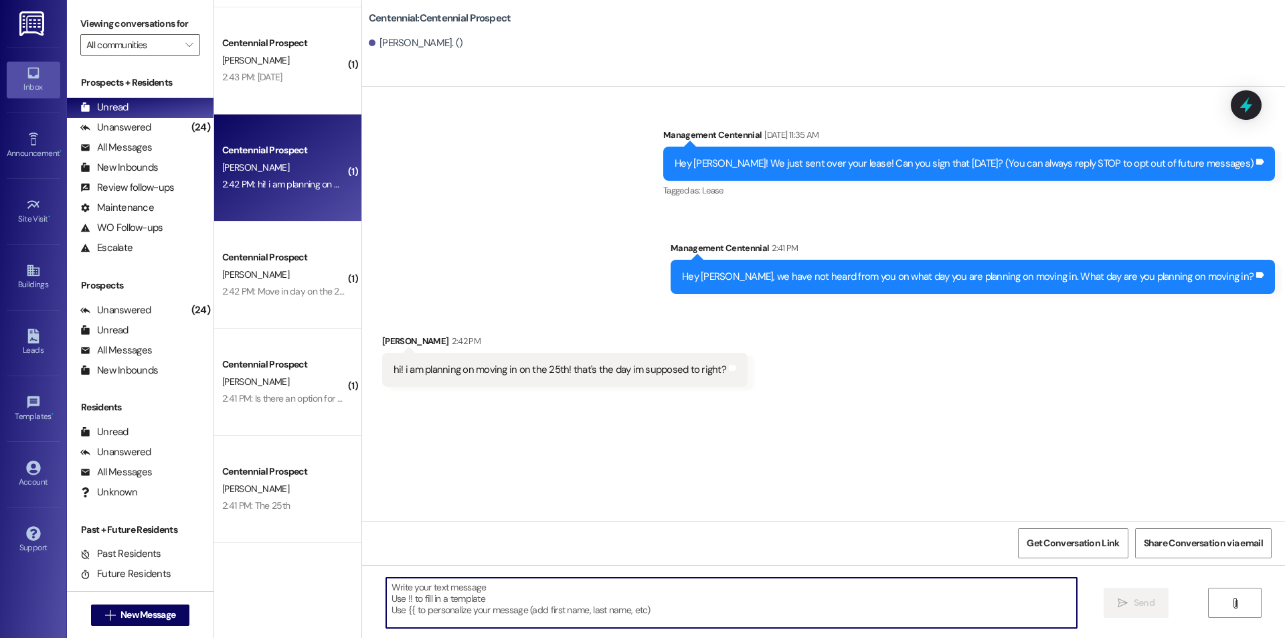
click at [708, 606] on textarea at bounding box center [731, 603] width 691 height 50
paste textarea "Great! Thanks!"
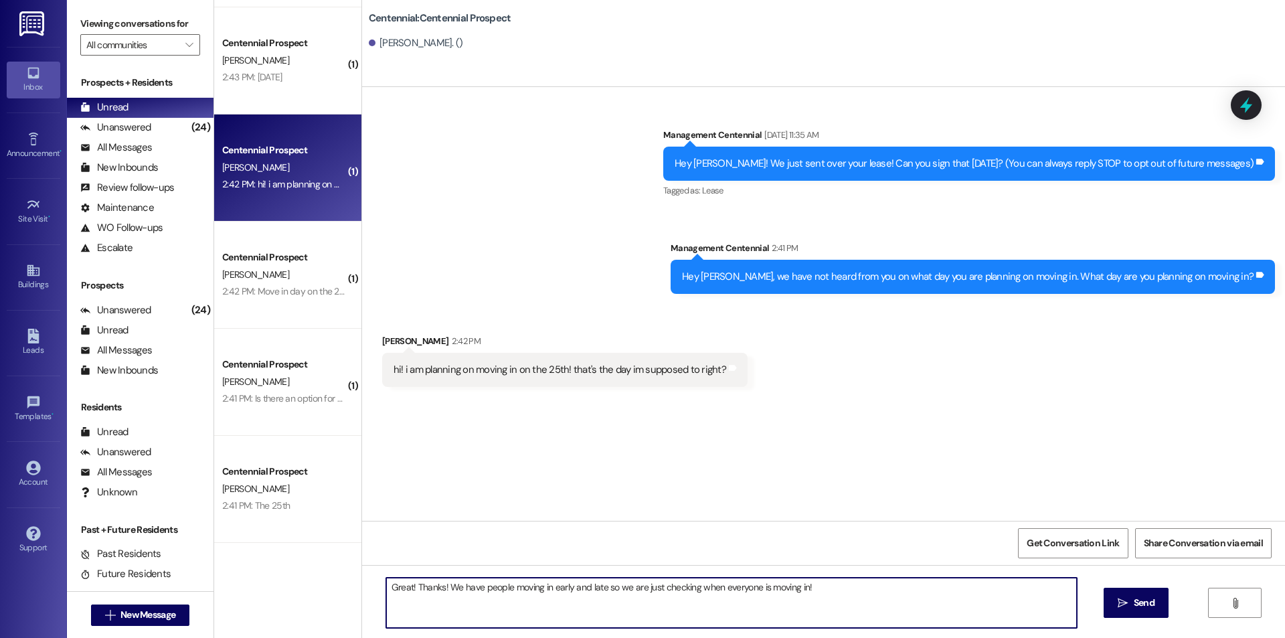
type textarea "Great! Thanks! We have people moving in early and late so we are just checking …"
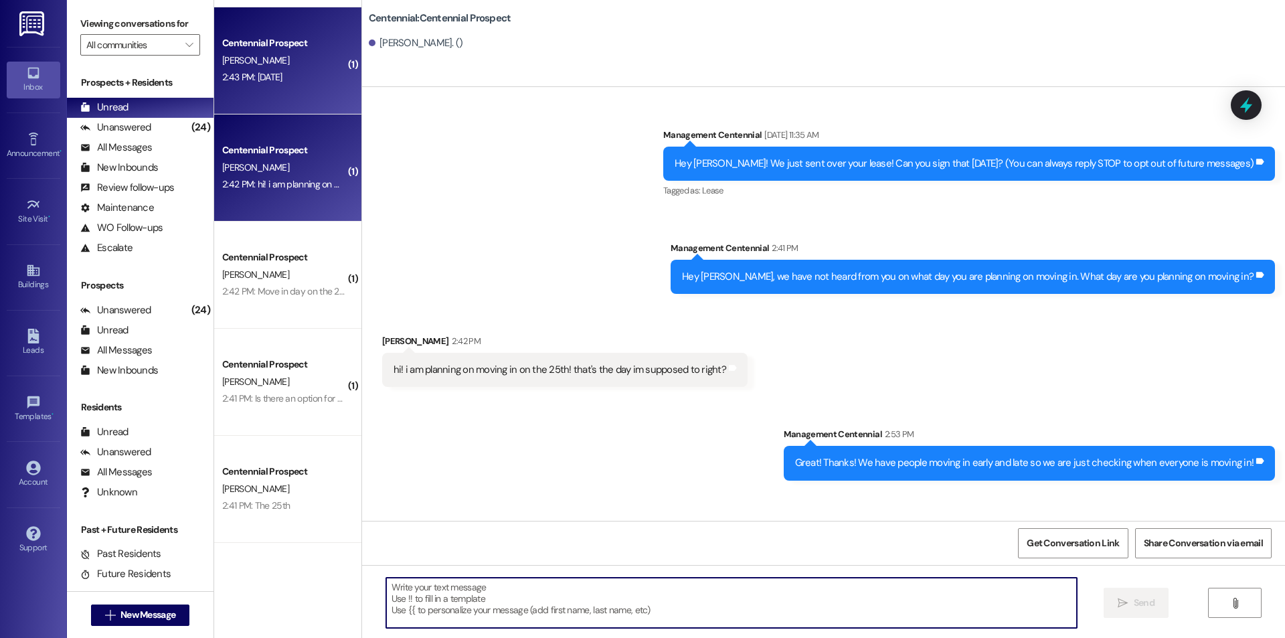
click at [299, 98] on div "Centennial Prospect A. Cardon 2:43 PM: Monday 2:43 PM: Monday" at bounding box center [287, 60] width 147 height 107
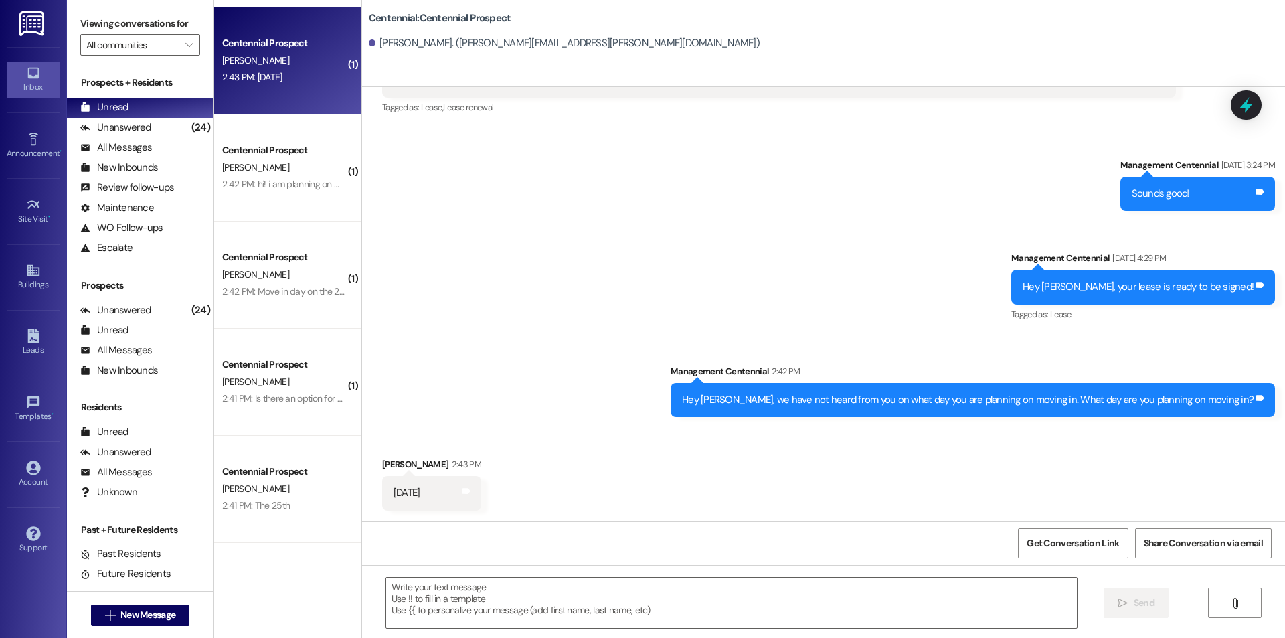
scroll to position [290, 0]
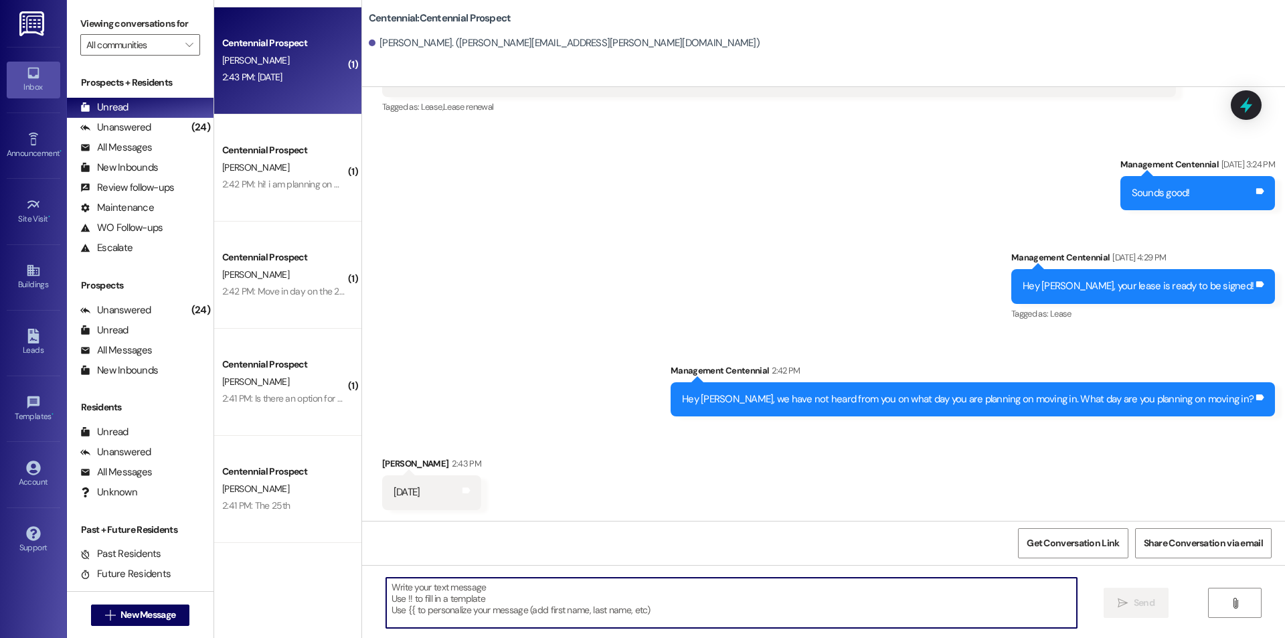
click at [729, 591] on textarea at bounding box center [731, 603] width 691 height 50
paste textarea "Great! Thanks!"
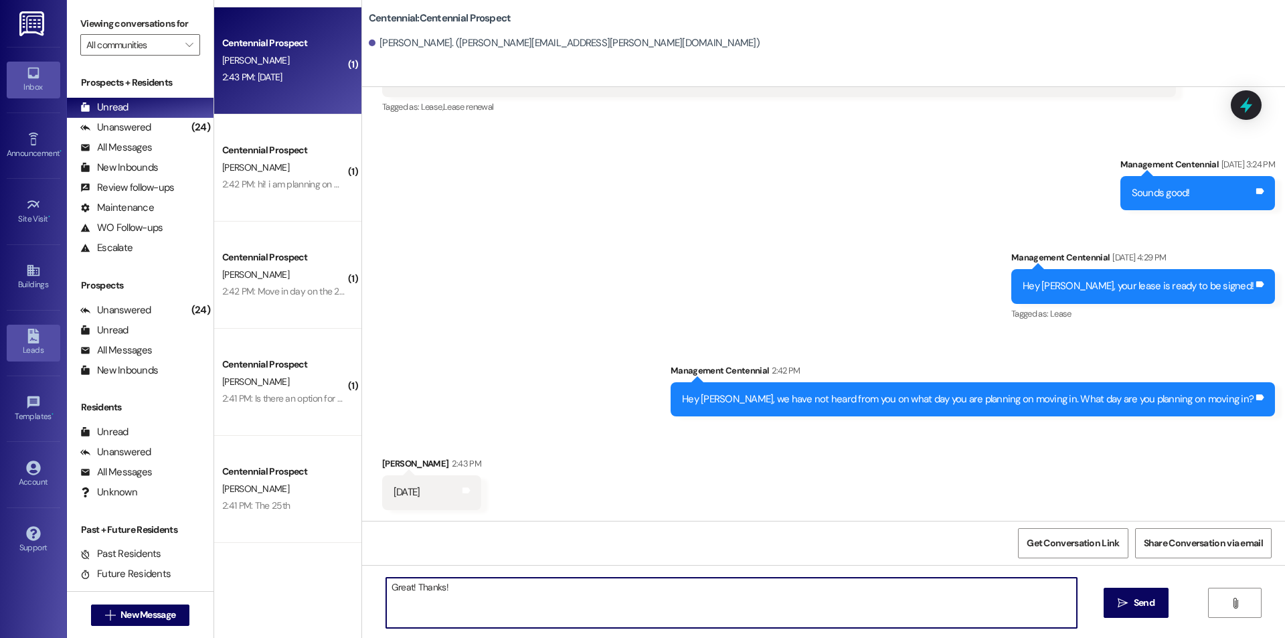
type textarea "Great! Thanks!"
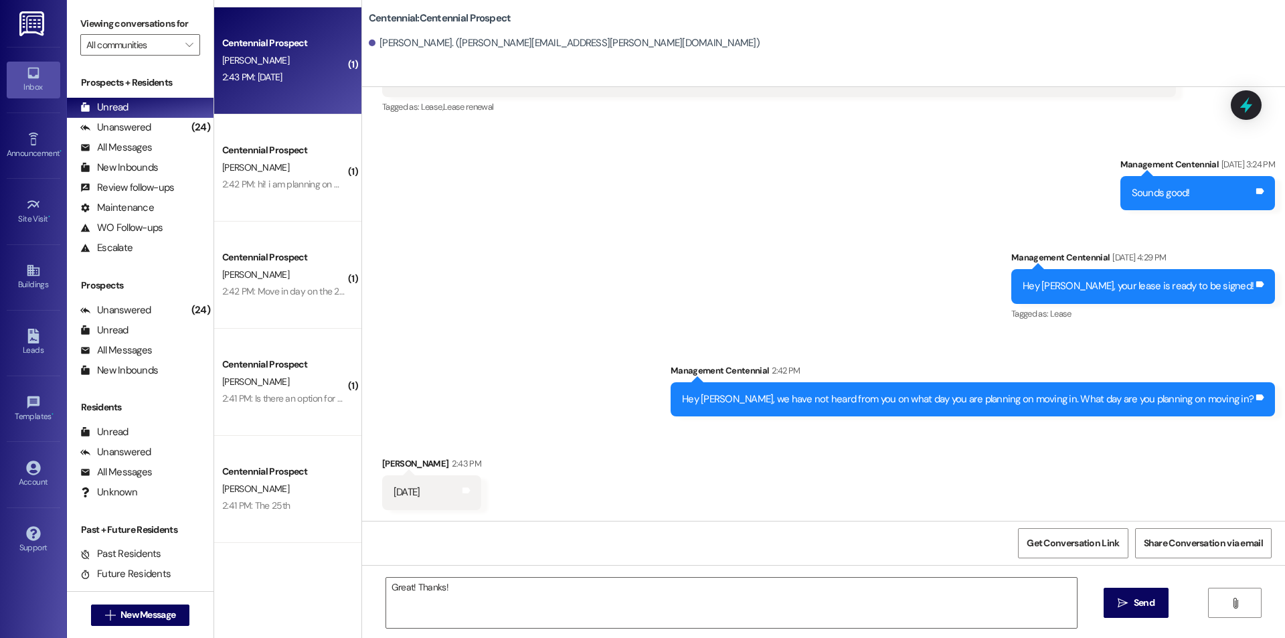
drag, startPoint x: 1127, startPoint y: 593, endPoint x: 1085, endPoint y: 578, distance: 44.7
click at [1127, 593] on button " Send" at bounding box center [1136, 603] width 65 height 30
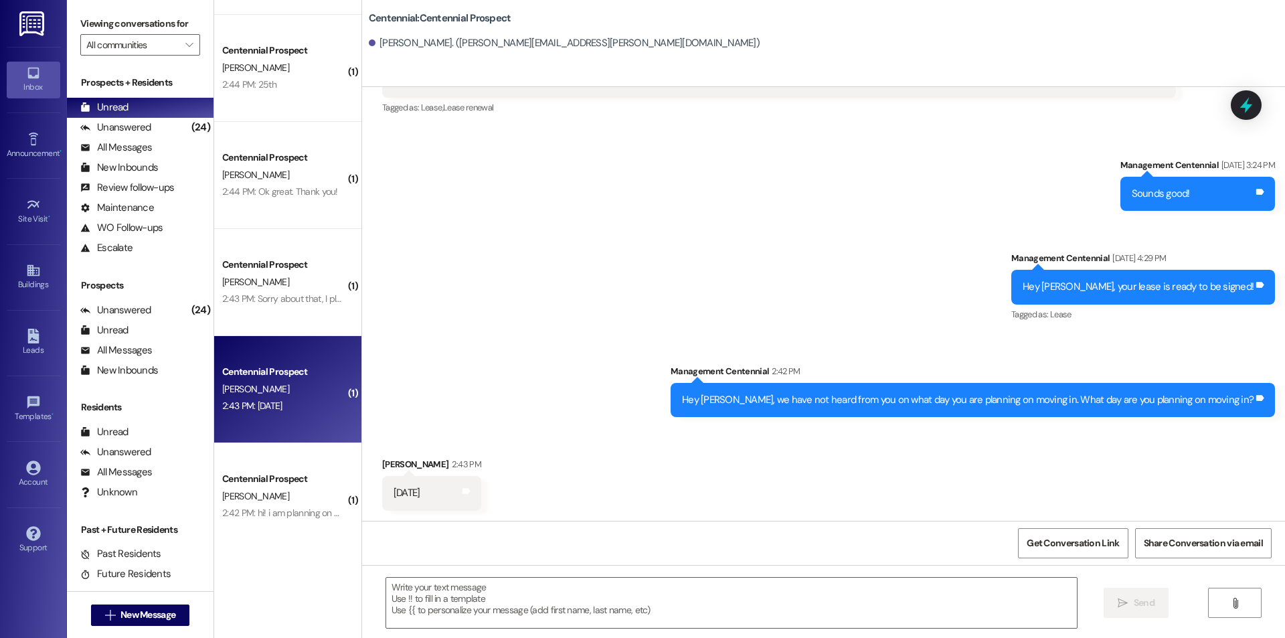
scroll to position [600, 0]
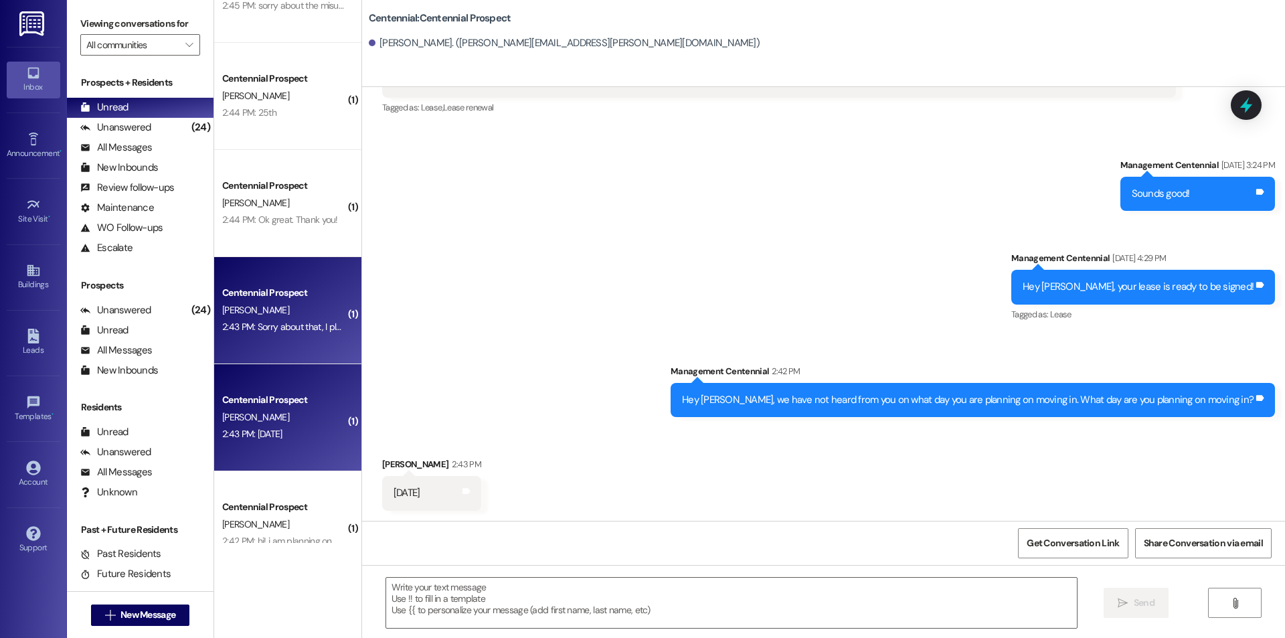
click at [288, 353] on div "Centennial Prospect S. Gustafson 2:43 PM: Sorry about that, I plan to move in o…" at bounding box center [287, 310] width 147 height 107
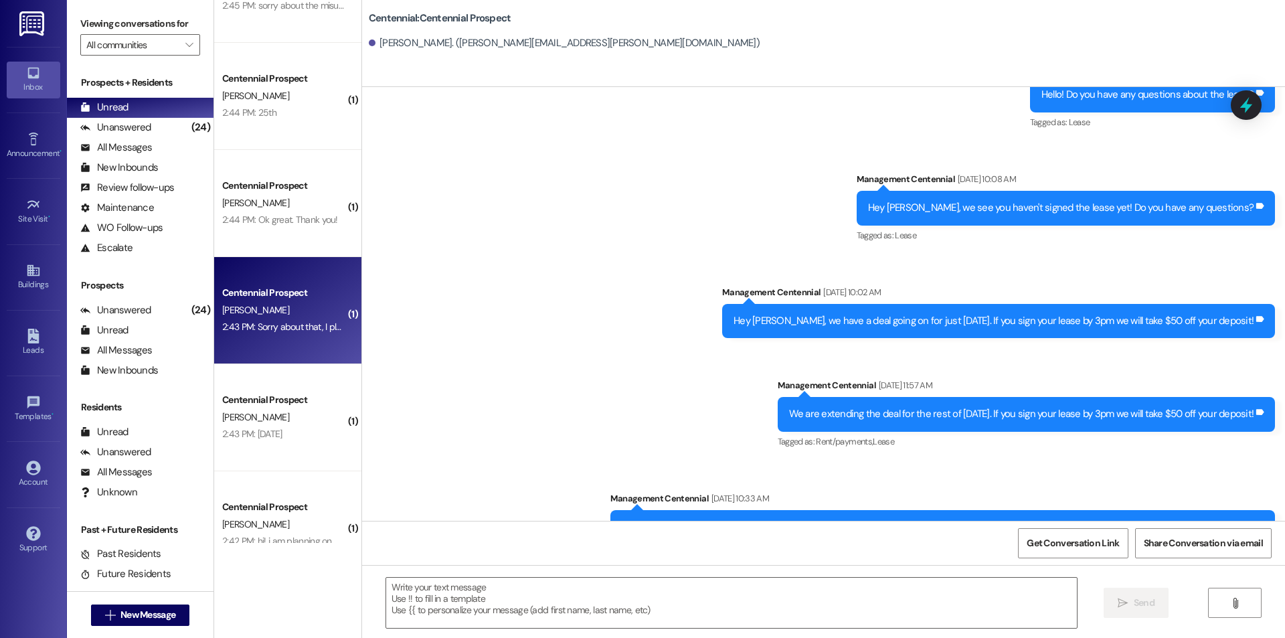
scroll to position [864, 0]
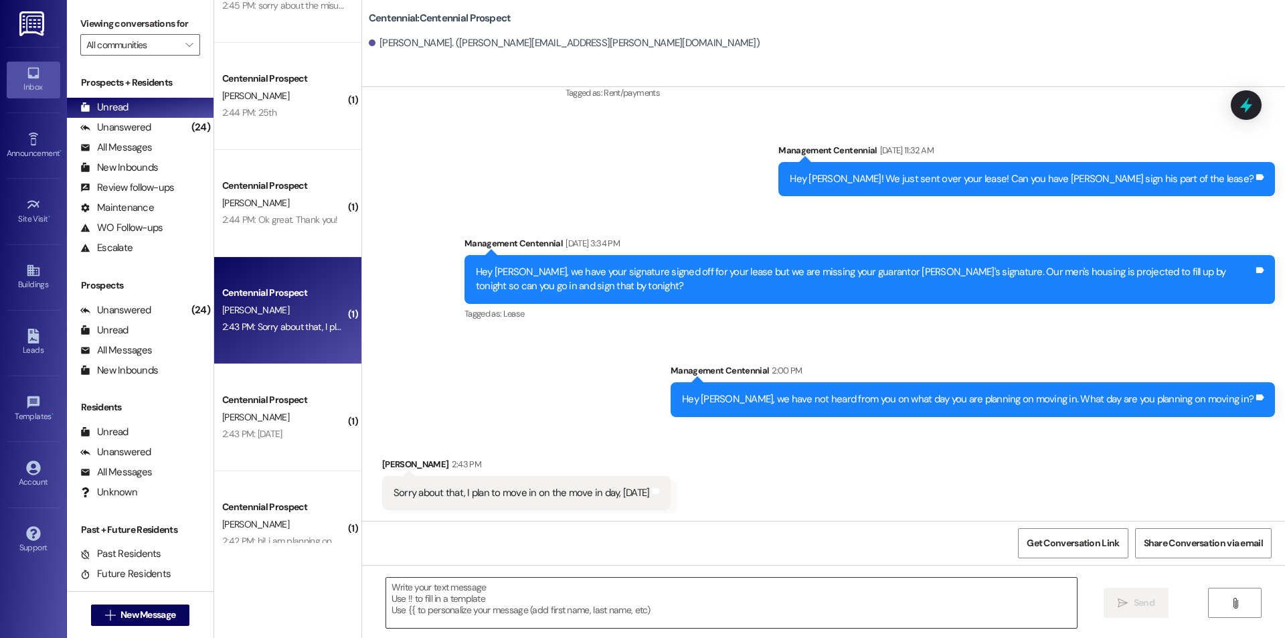
click at [584, 613] on textarea at bounding box center [731, 603] width 691 height 50
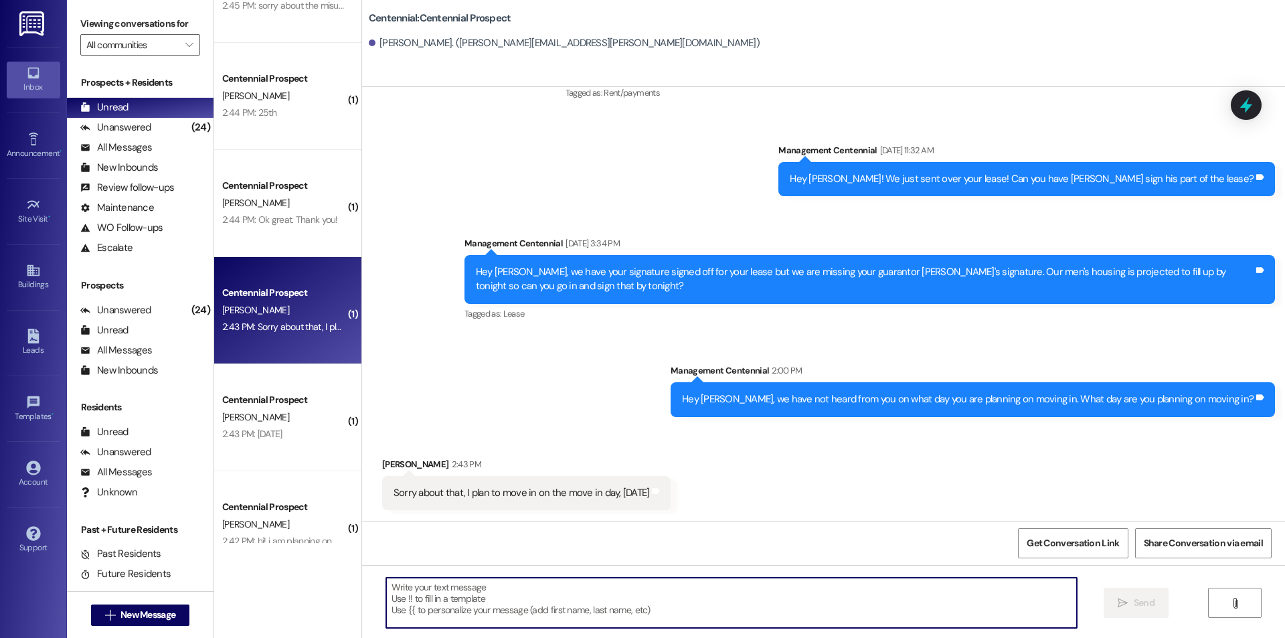
paste textarea "Great! Thanks!"
type textarea "Great! Thanks!"
click at [1143, 607] on span "Send" at bounding box center [1144, 603] width 21 height 14
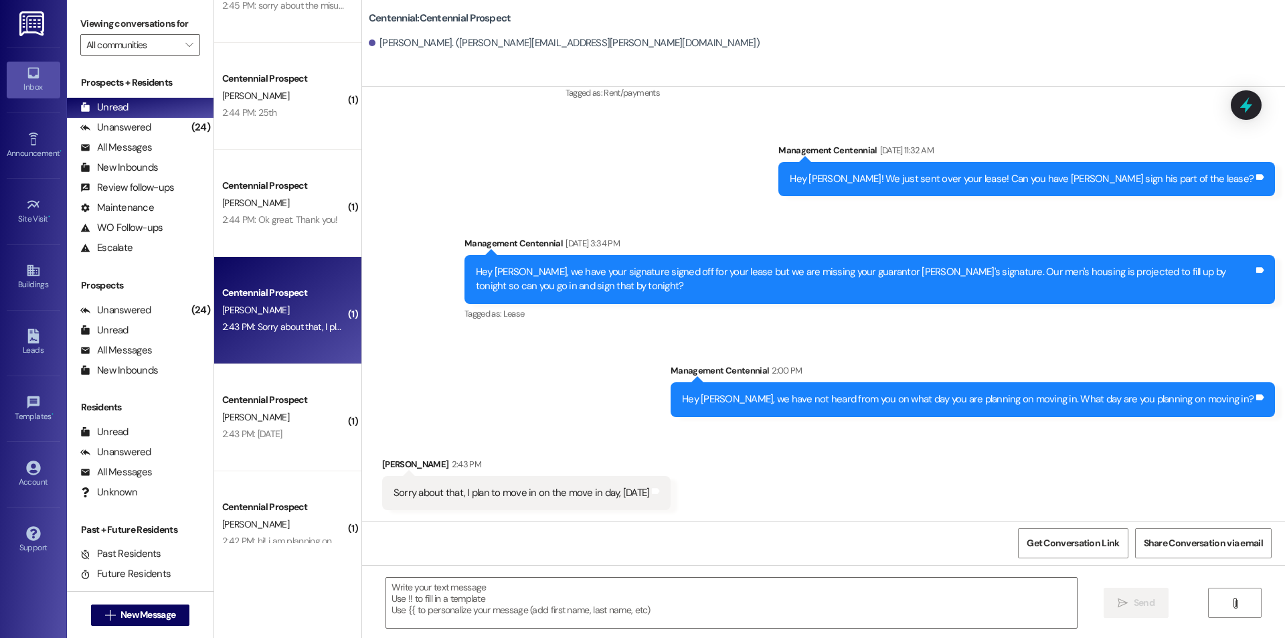
scroll to position [957, 0]
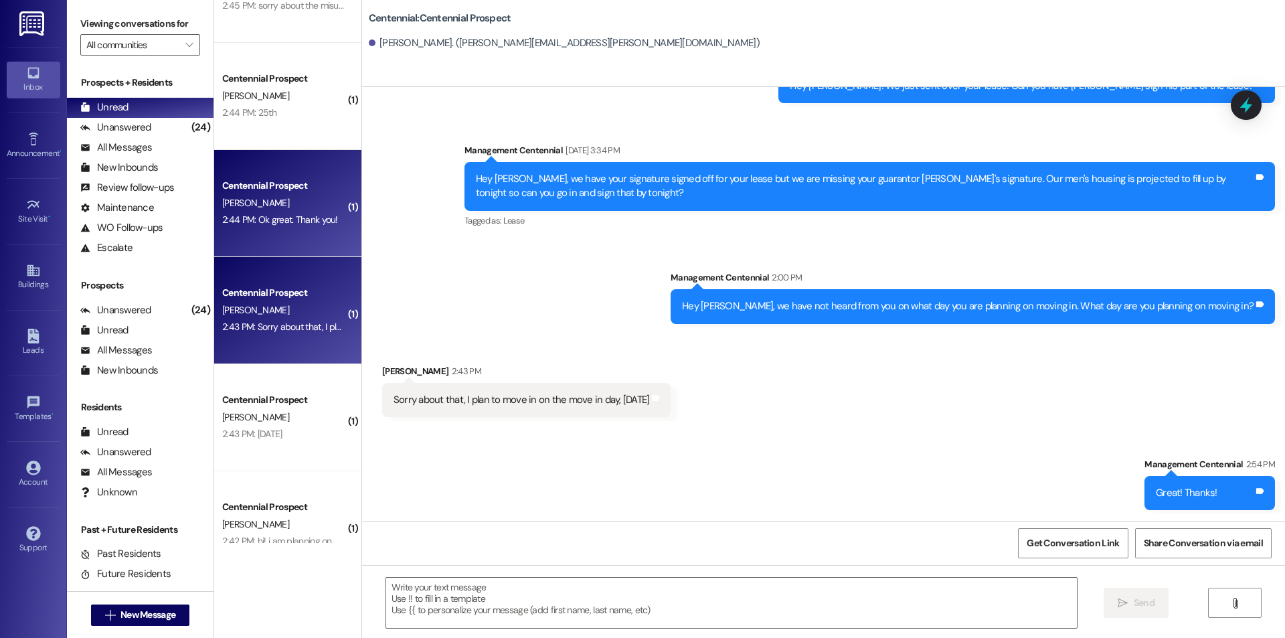
click at [305, 227] on div "2:44 PM: Ok great. Thank you! 2:44 PM: Ok great. Thank you!" at bounding box center [284, 220] width 127 height 17
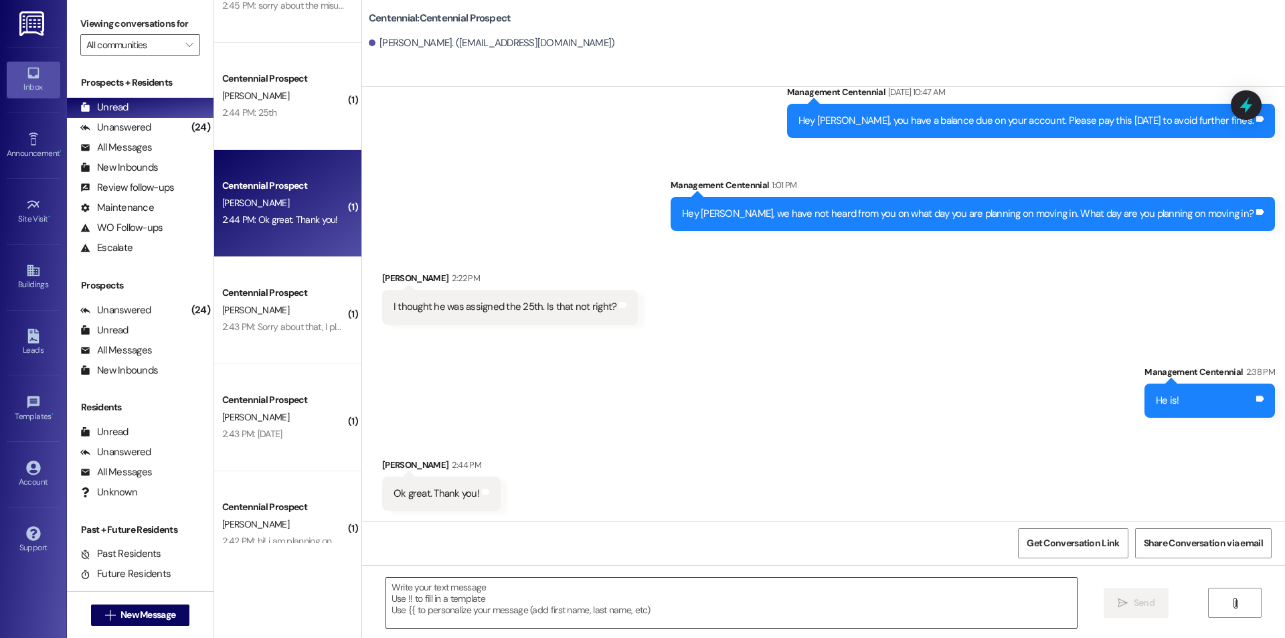
scroll to position [685, 0]
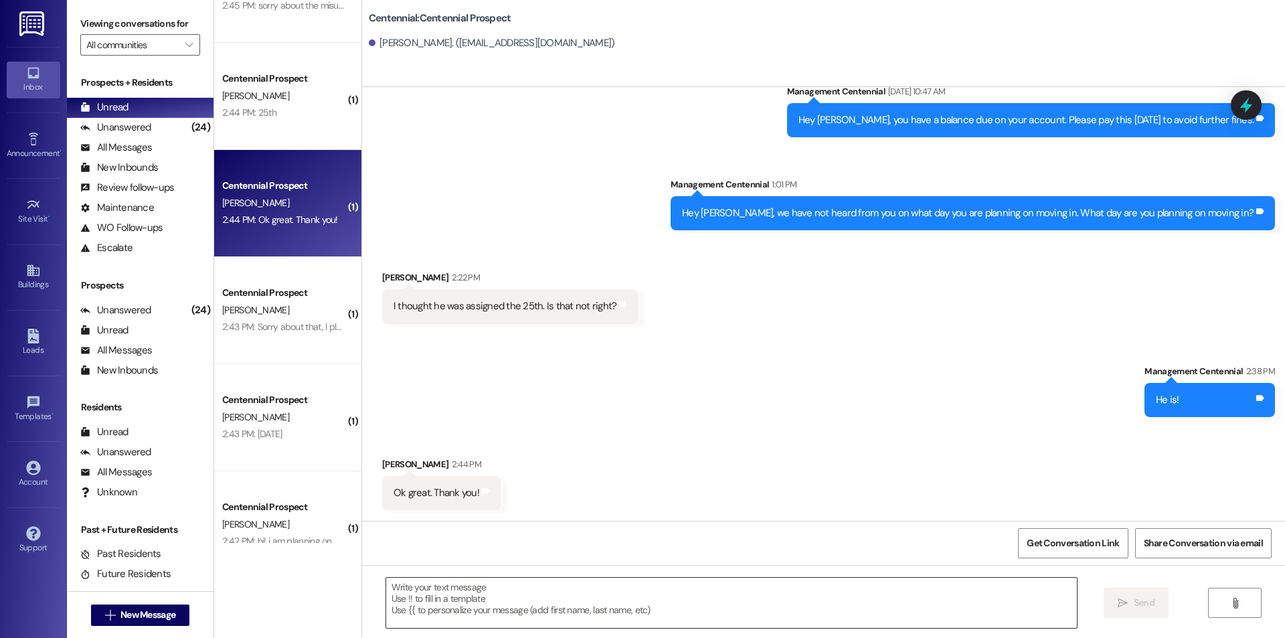
click at [591, 586] on textarea at bounding box center [731, 603] width 691 height 50
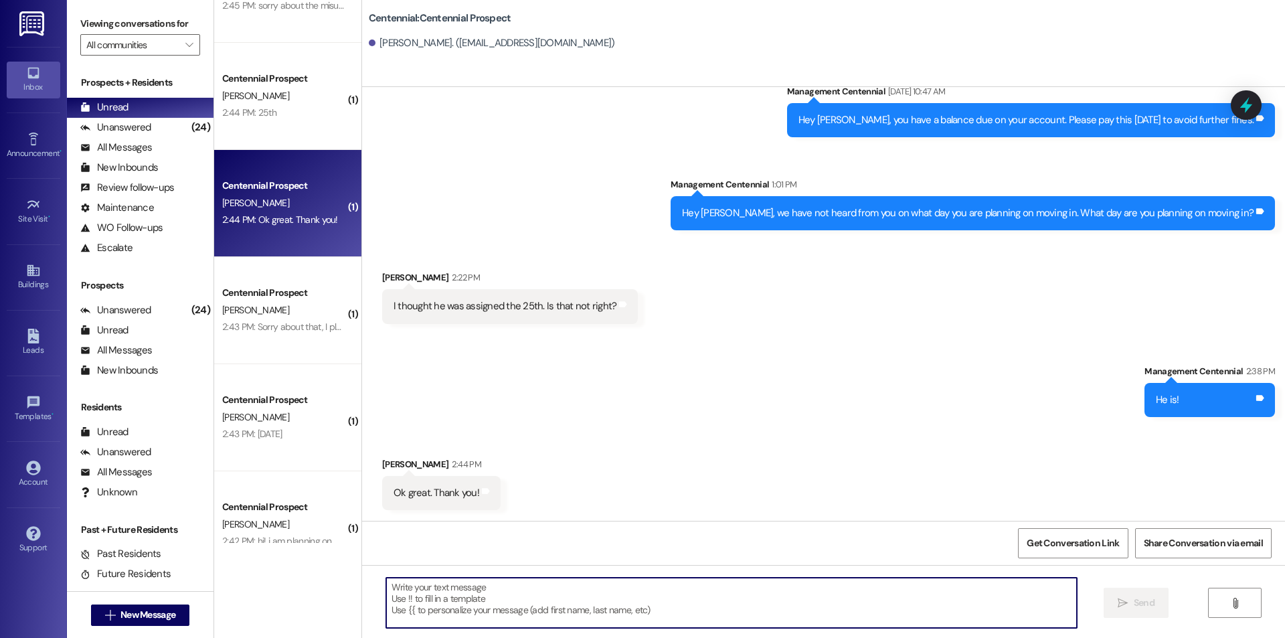
paste textarea "Great! Thanks!"
type textarea "Great! Thanks!"
click at [1134, 602] on span "Send" at bounding box center [1144, 603] width 21 height 14
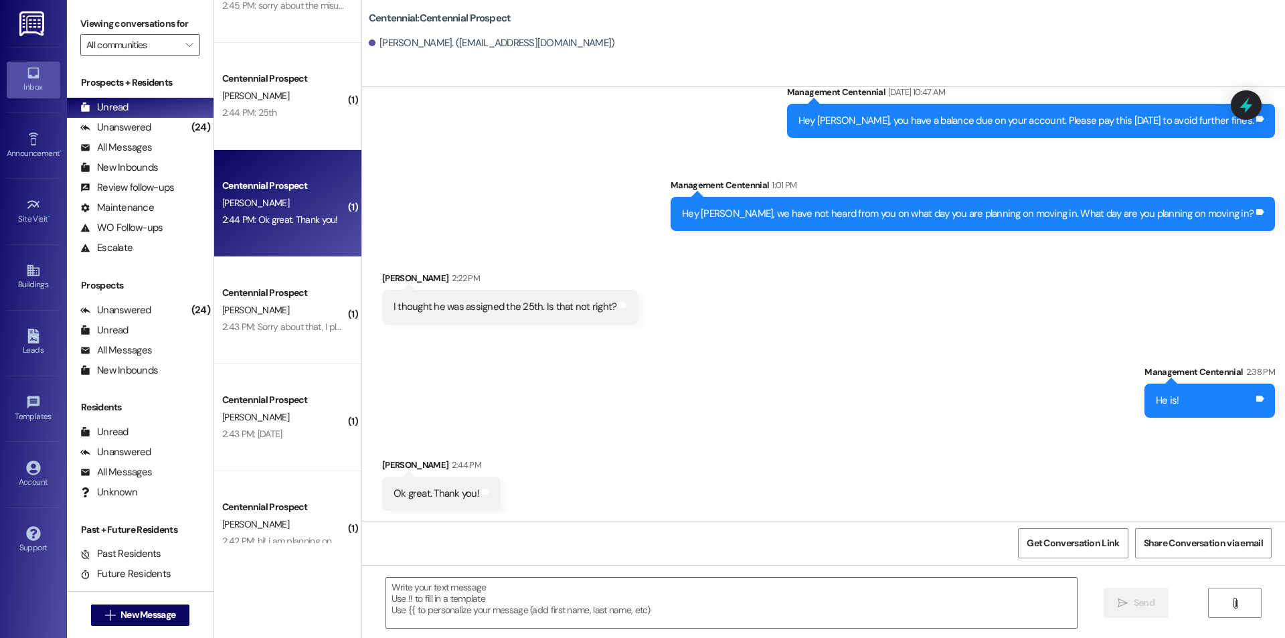
scroll to position [779, 0]
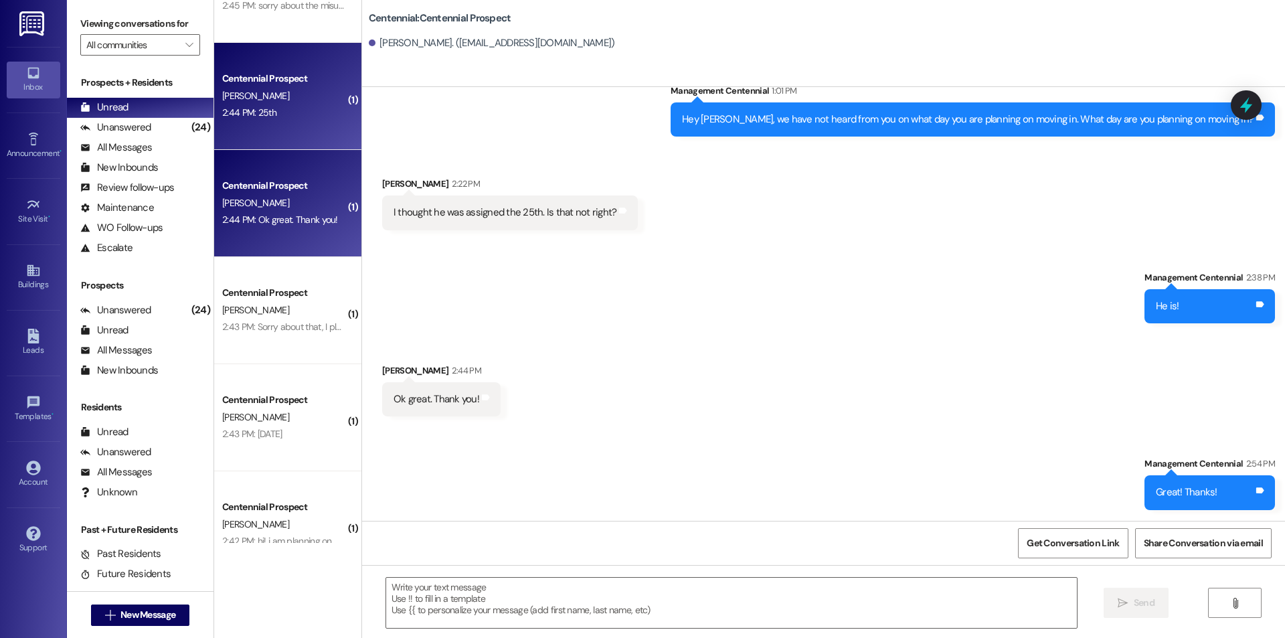
click at [288, 140] on div "Centennial Prospect U. Chukwurah 2:44 PM: 25th 2:44 PM: 25th" at bounding box center [287, 96] width 147 height 107
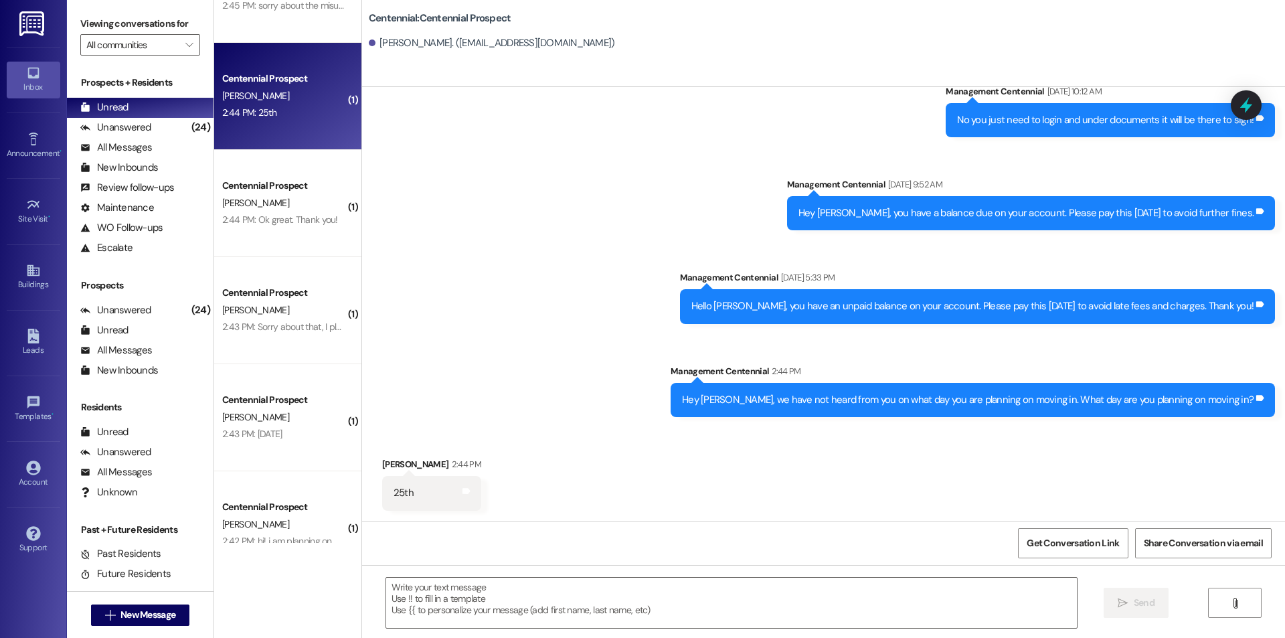
scroll to position [1723, 0]
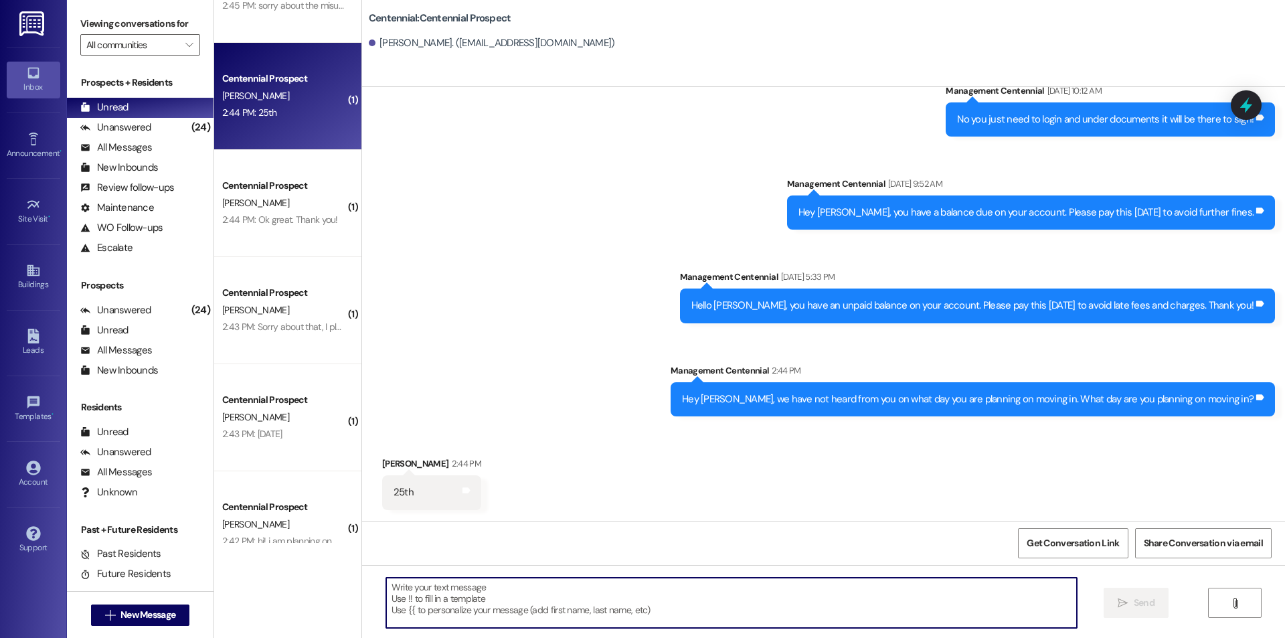
click at [583, 609] on textarea at bounding box center [731, 603] width 691 height 50
paste textarea "Great! Thanks!"
type textarea "Great! Thanks!"
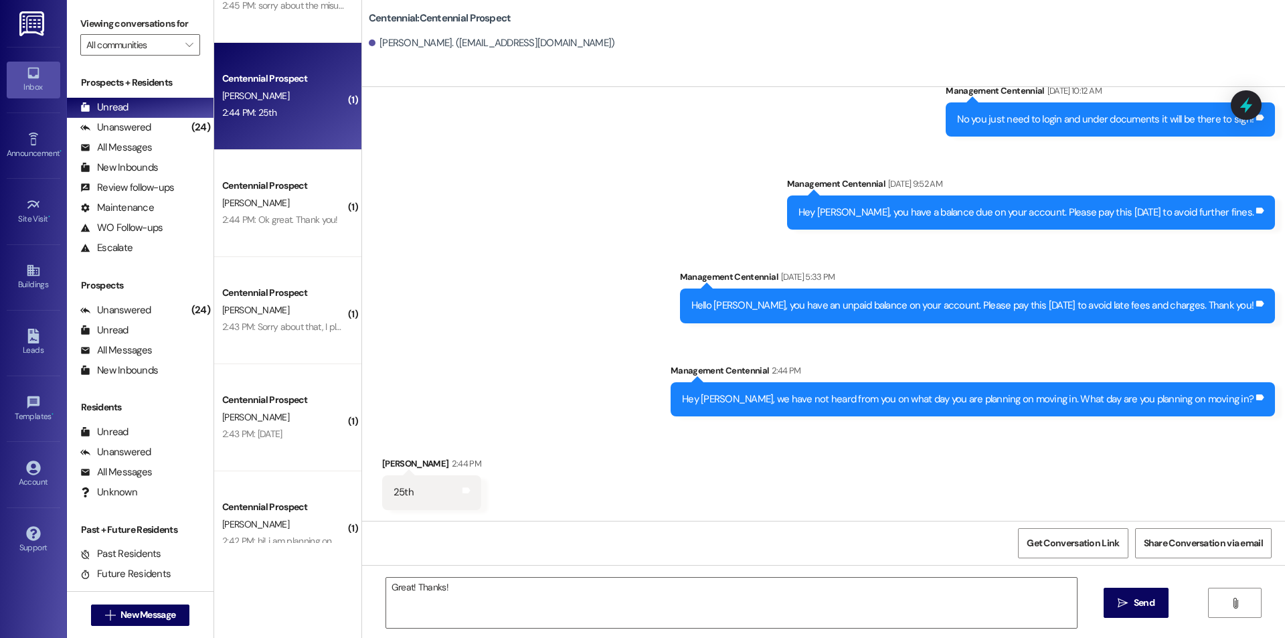
click at [1121, 604] on icon "" at bounding box center [1123, 603] width 10 height 11
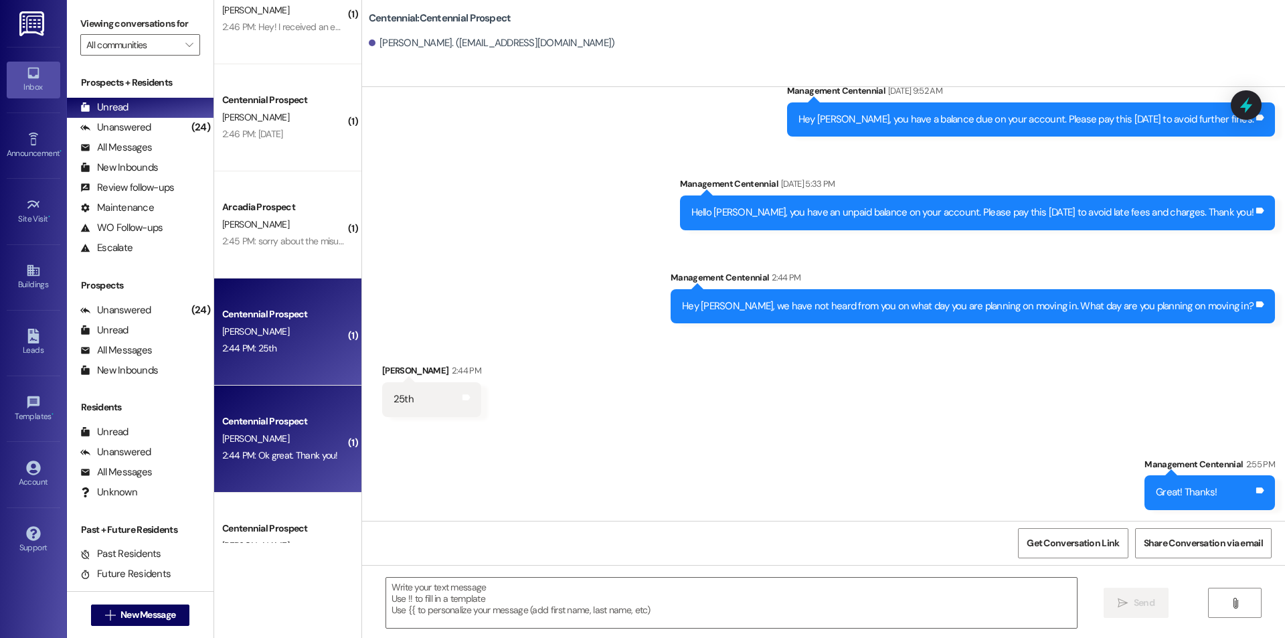
scroll to position [243, 0]
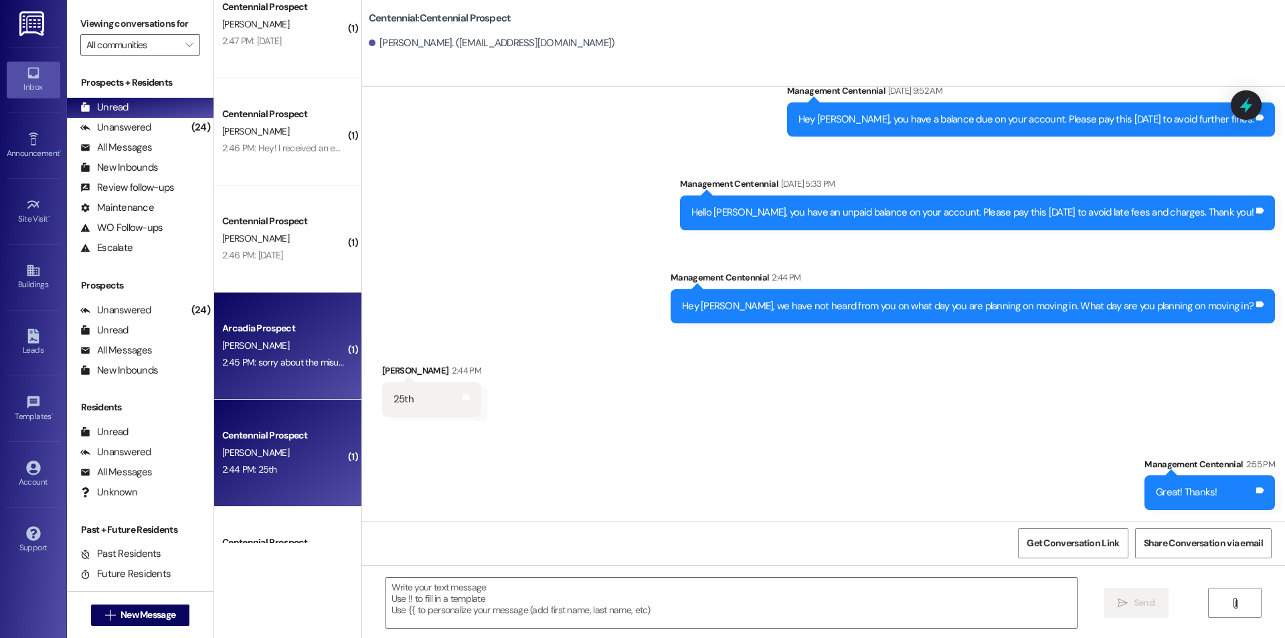
click at [292, 305] on div "Arcadia Prospect C. Shoff 2:45 PM: sorry about the misunderstanding! i didn't k…" at bounding box center [287, 346] width 147 height 107
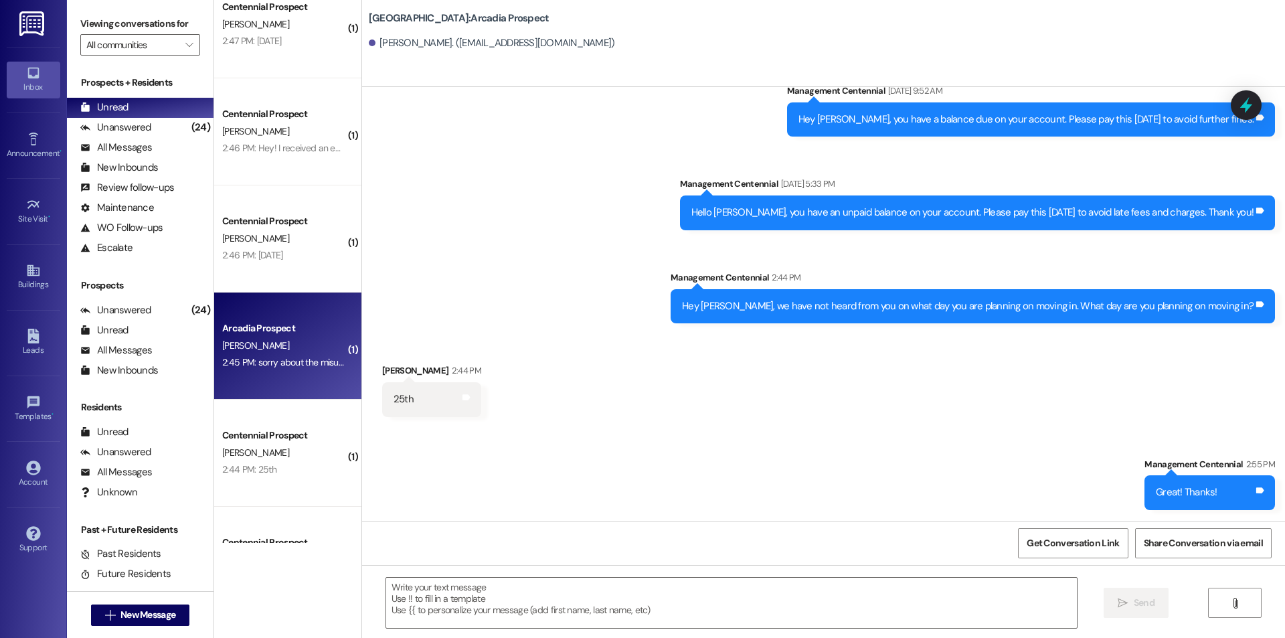
scroll to position [0, 0]
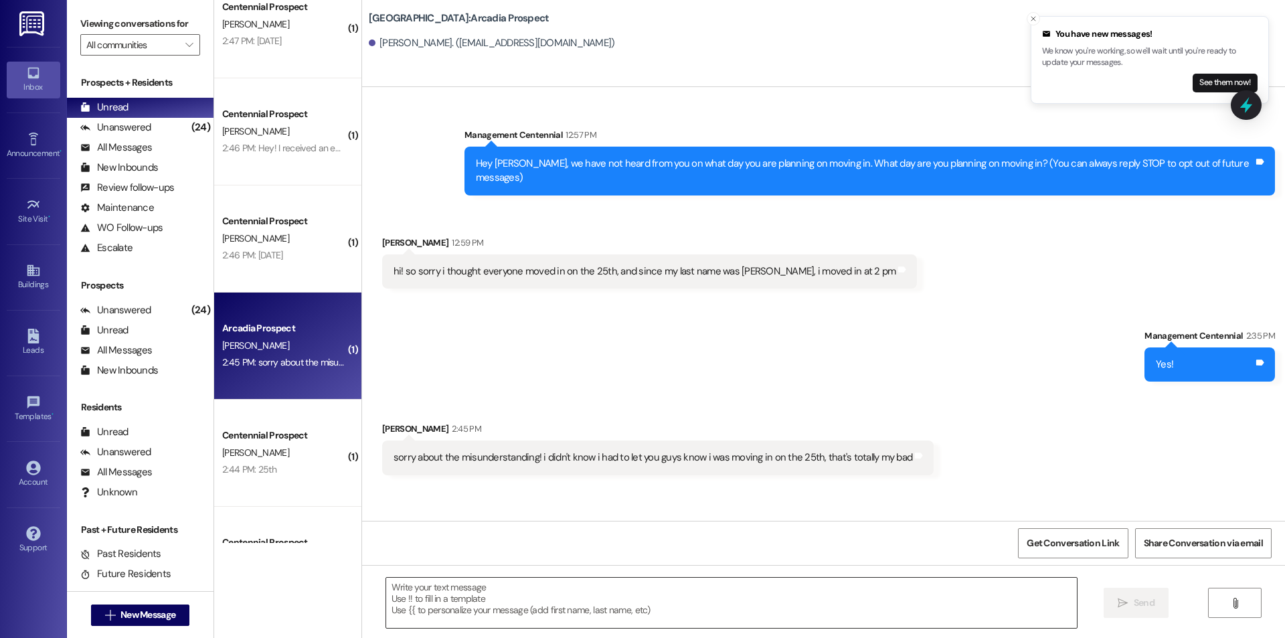
click at [763, 617] on textarea at bounding box center [731, 603] width 691 height 50
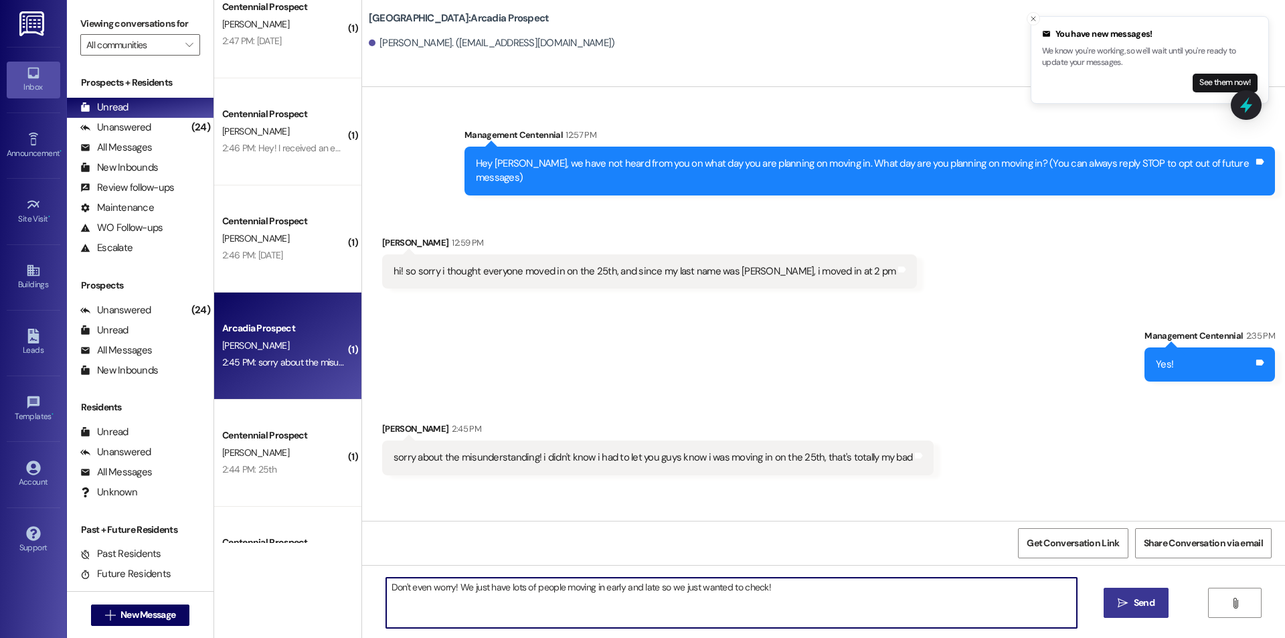
type textarea "Don't even worry! We just have lots of people moving in early and late so we ju…"
click at [1129, 590] on button " Send" at bounding box center [1136, 603] width 65 height 30
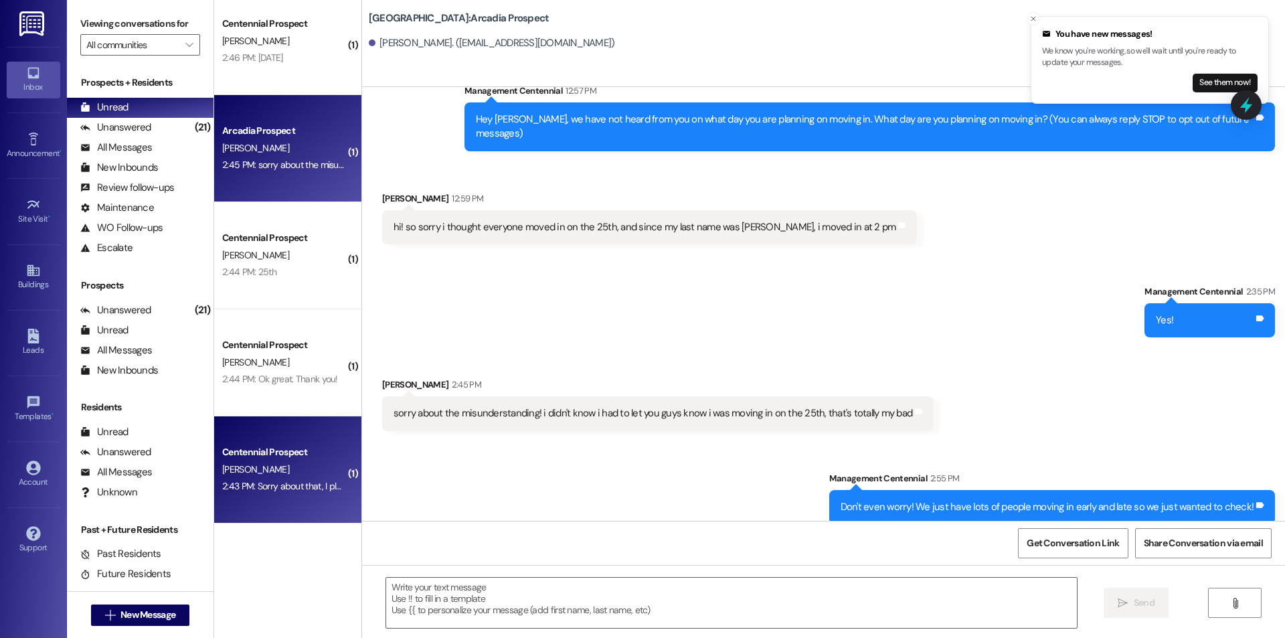
scroll to position [243, 0]
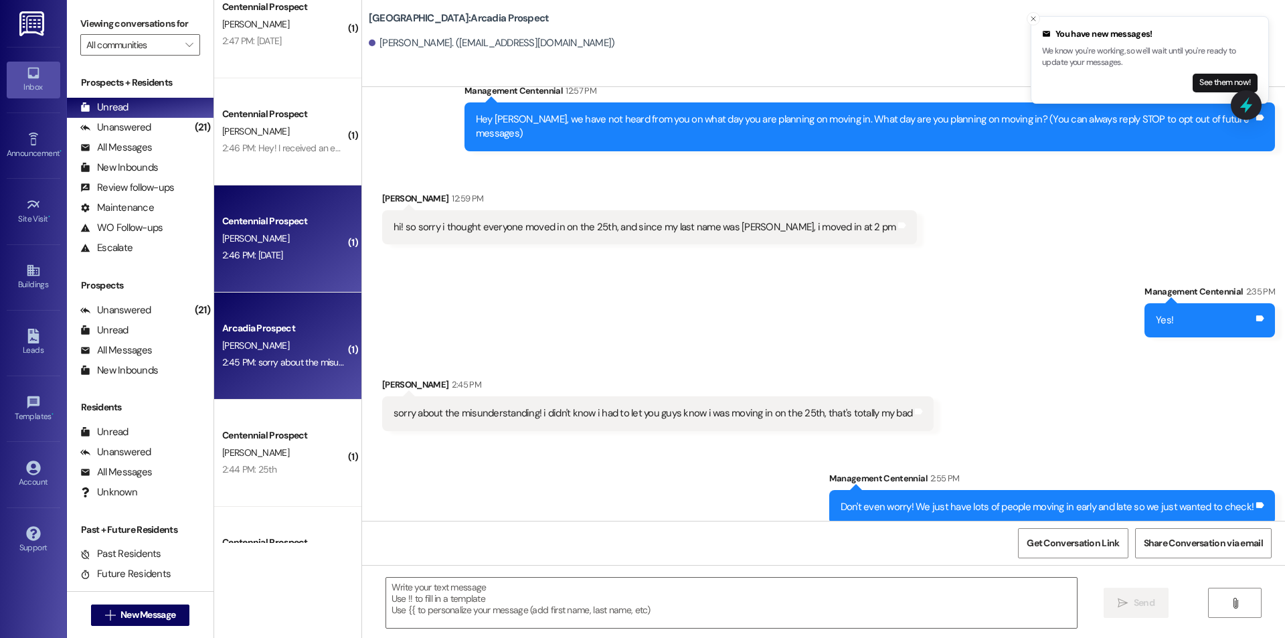
click at [292, 276] on div "Centennial Prospect L. Craythorne 2:46 PM: Monday august 25 2:46 PM: Monday aug…" at bounding box center [287, 238] width 147 height 107
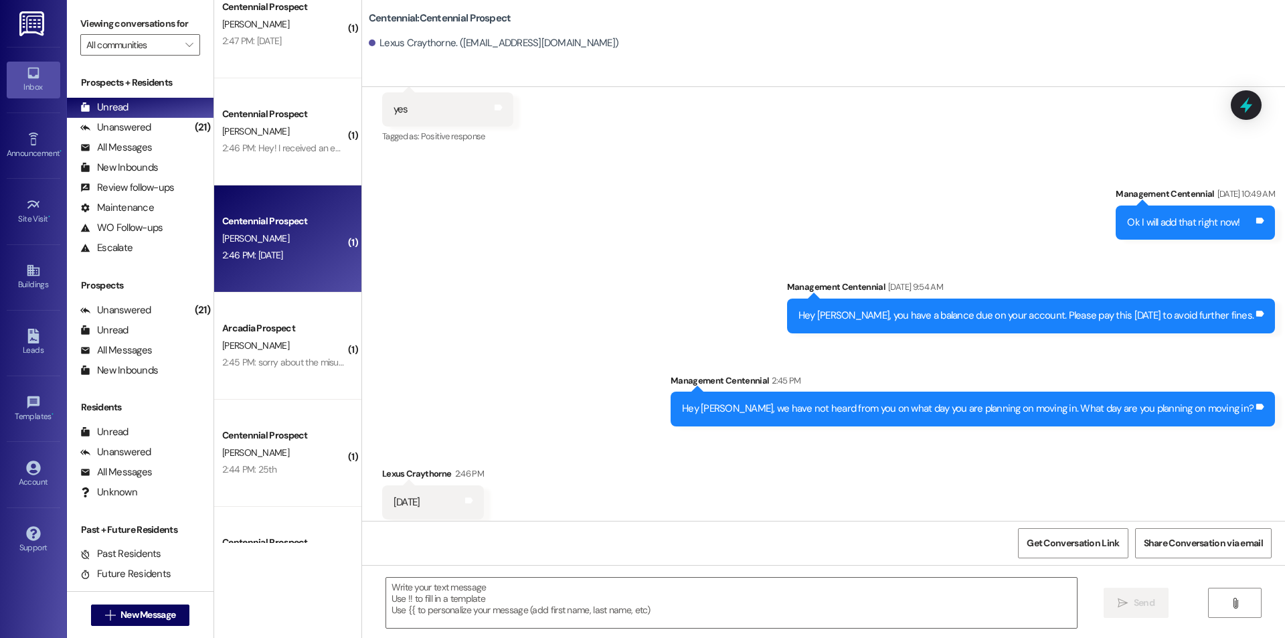
scroll to position [510, 0]
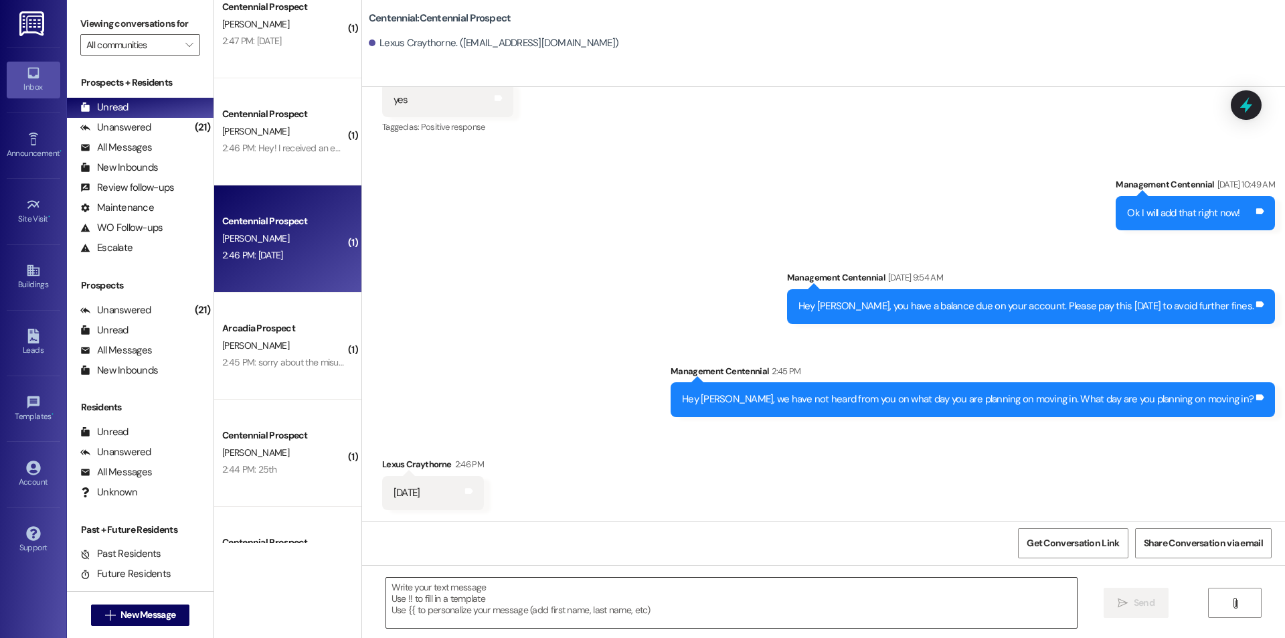
click at [572, 596] on textarea at bounding box center [731, 603] width 691 height 50
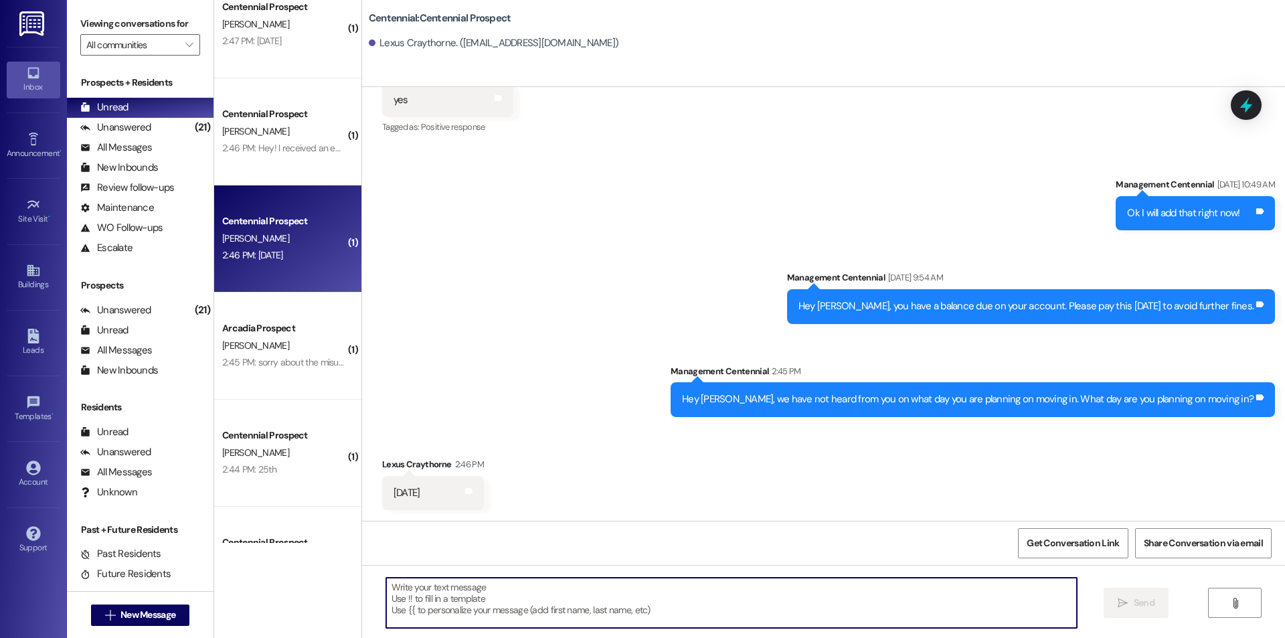
paste textarea "Great! Thanks!"
type textarea "Great! Thanks!"
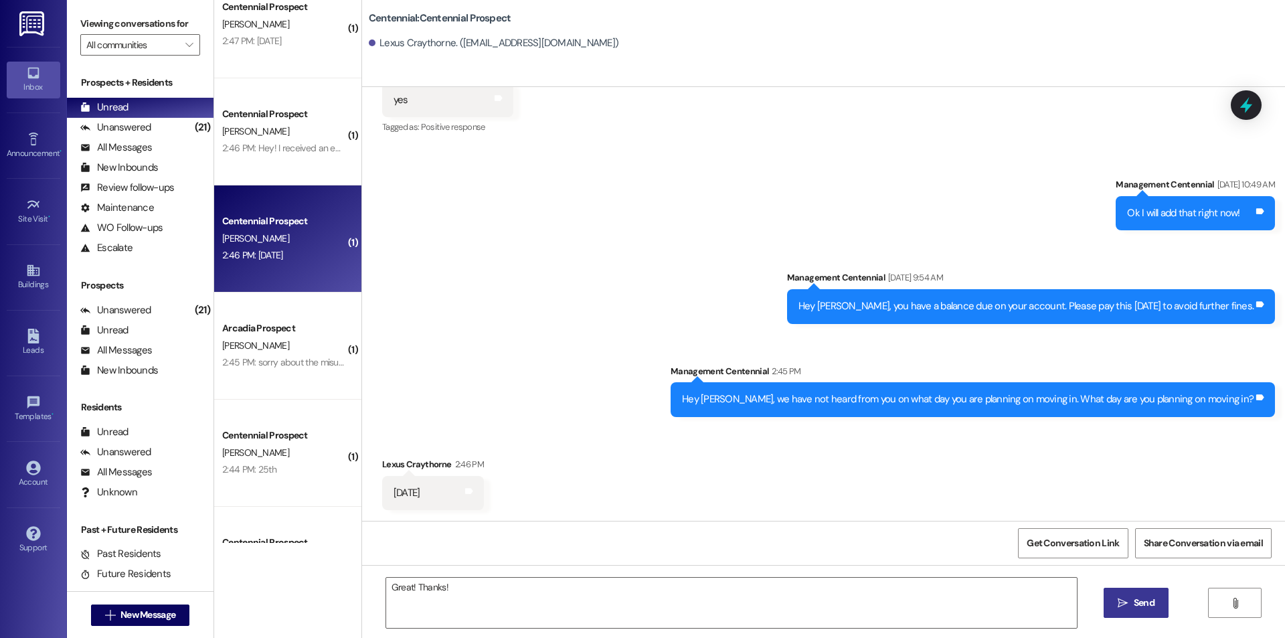
click at [1131, 597] on span "Send" at bounding box center [1144, 603] width 26 height 14
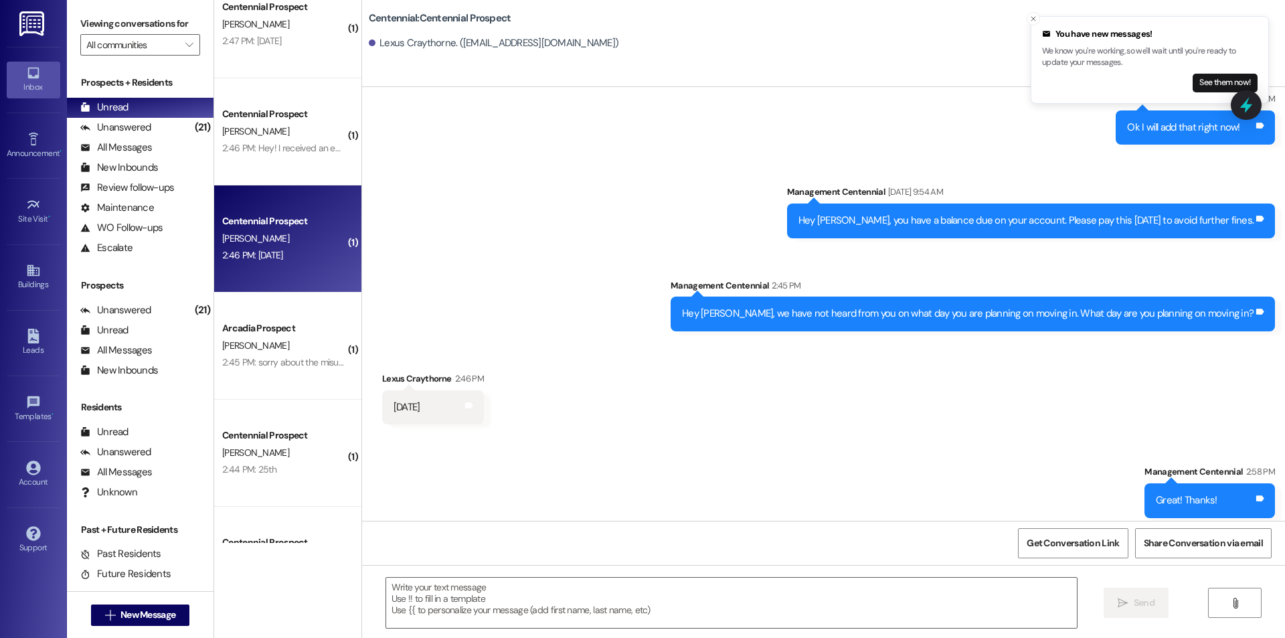
scroll to position [604, 0]
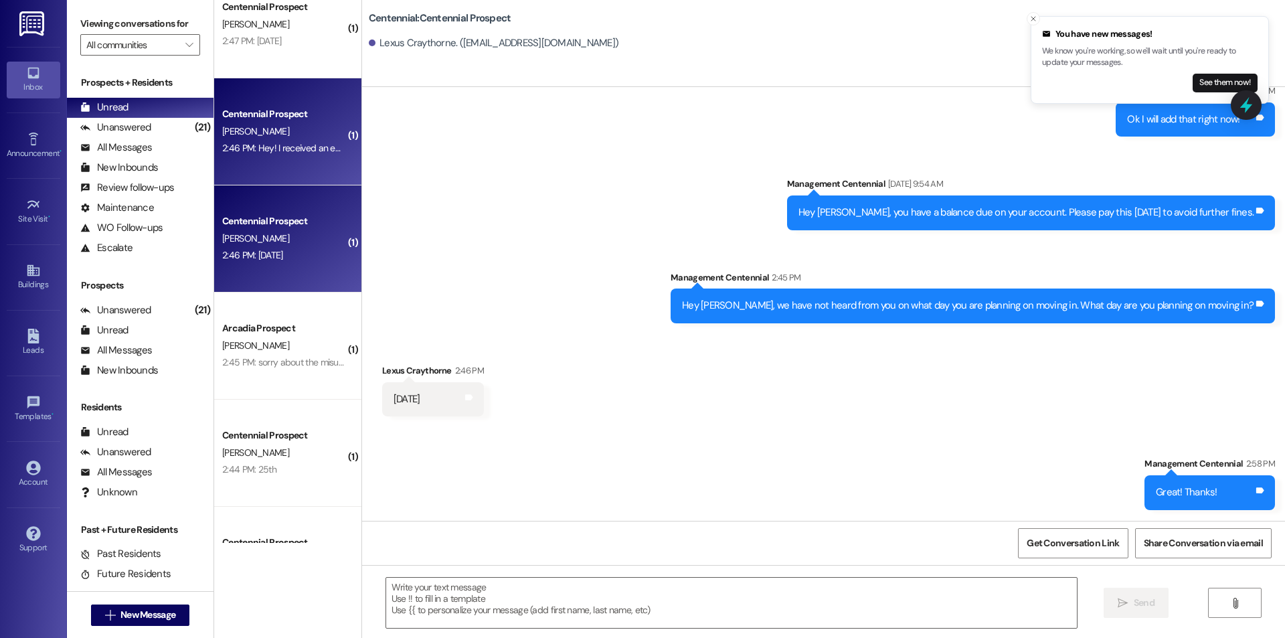
click at [270, 147] on div "2:46 PM: Hey! I received an email from you guys saying move in was August 25th …" at bounding box center [537, 148] width 631 height 12
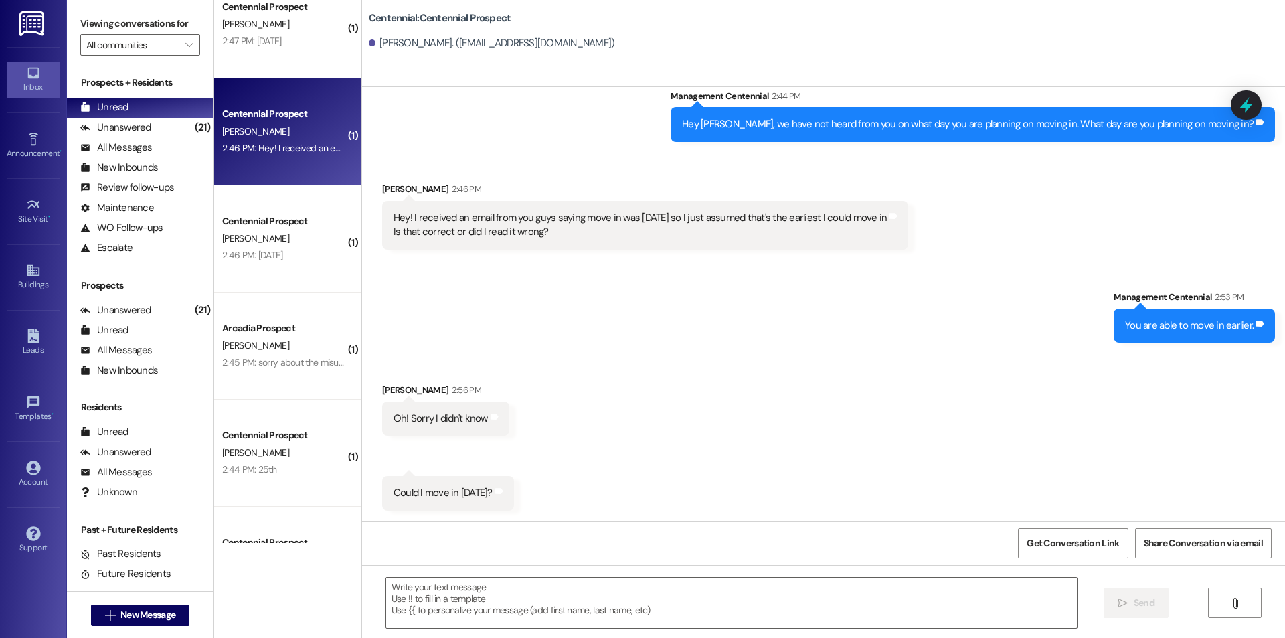
scroll to position [546, 0]
click at [699, 616] on textarea at bounding box center [731, 603] width 691 height 50
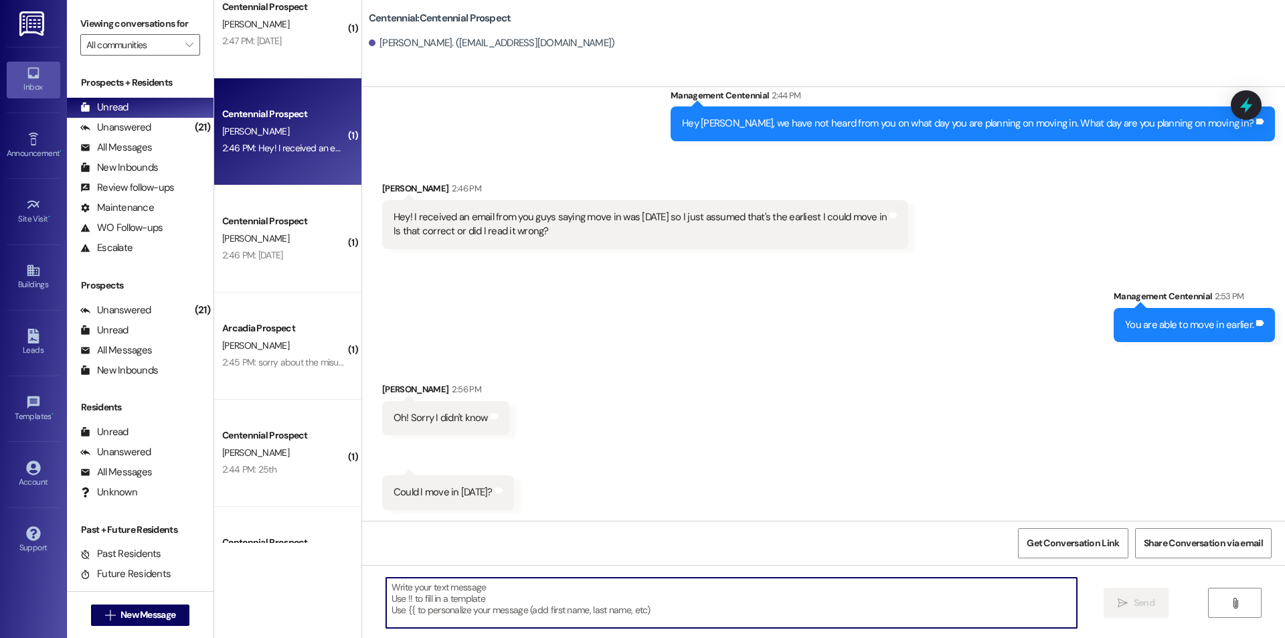
click at [640, 579] on textarea at bounding box center [731, 603] width 691 height 50
type textarea "Yes you can!"
click at [1120, 599] on icon "" at bounding box center [1123, 603] width 10 height 11
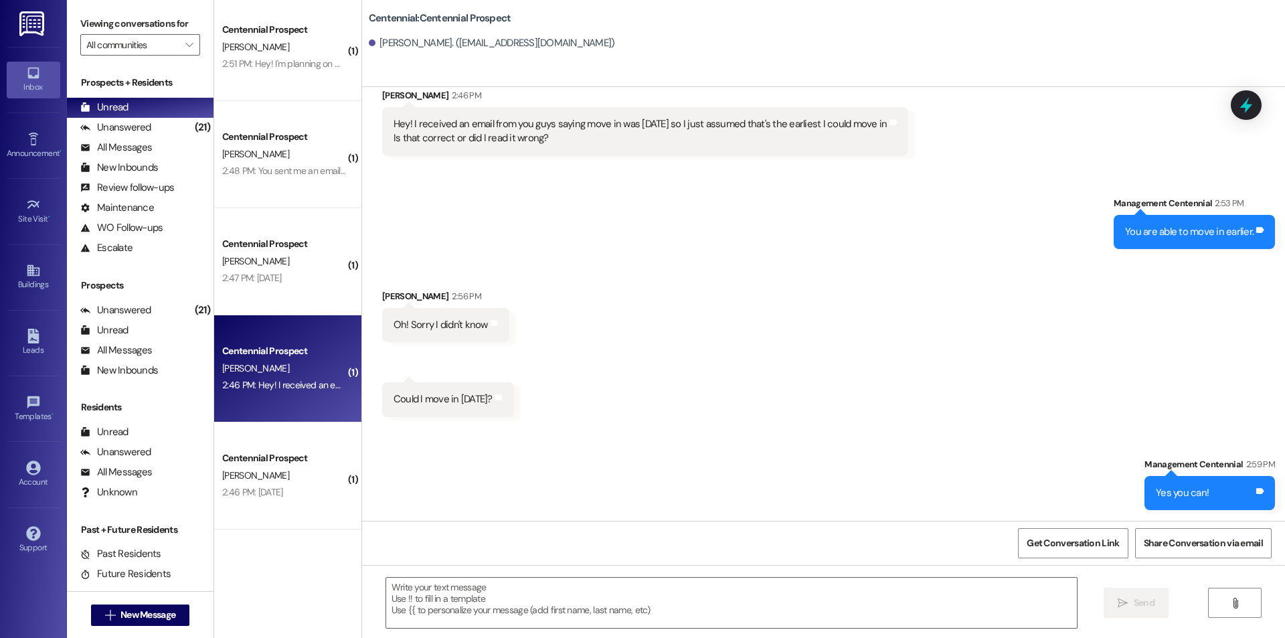
scroll to position [0, 0]
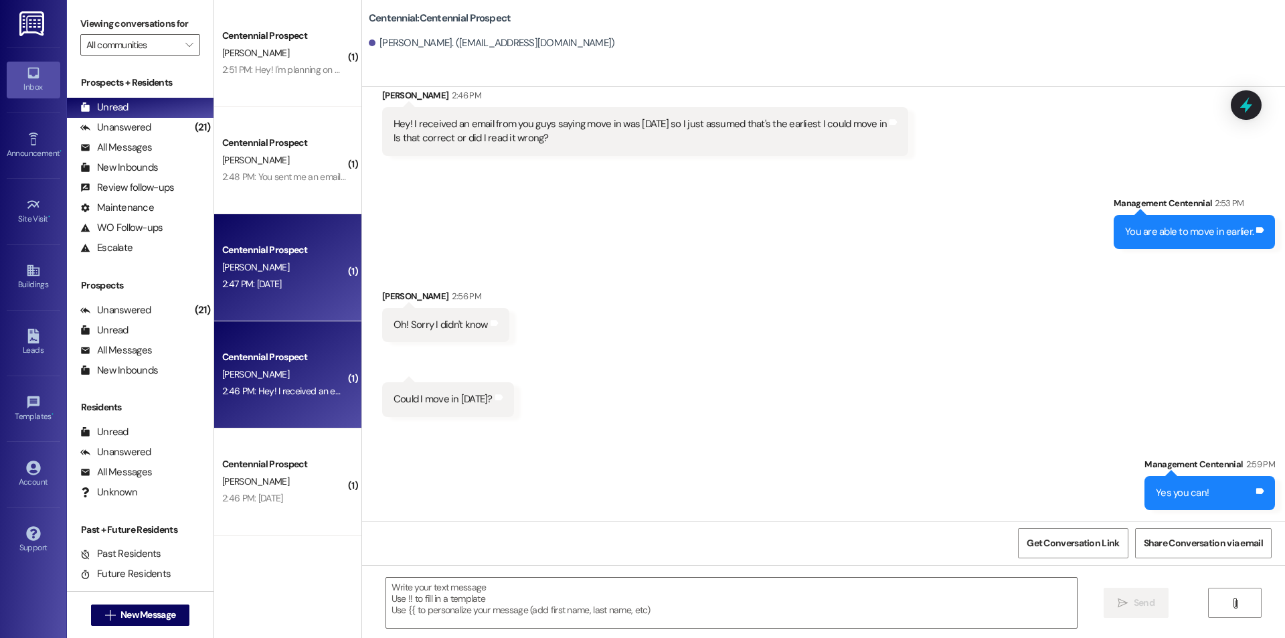
click at [301, 292] on div "2:47 PM: Saturday 8/30 2:47 PM: Saturday 8/30" at bounding box center [284, 284] width 127 height 17
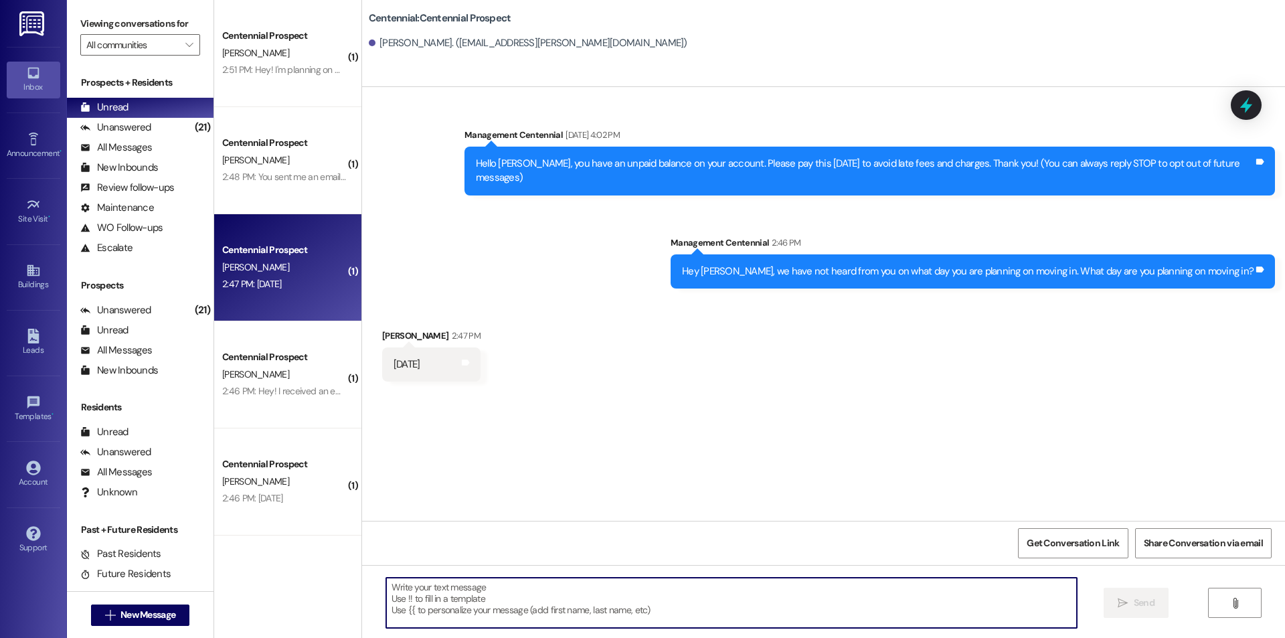
click at [637, 590] on textarea at bounding box center [731, 603] width 691 height 50
paste textarea "Great! Thanks!"
type textarea "Great! Thanks!"
drag, startPoint x: 1121, startPoint y: 607, endPoint x: 1024, endPoint y: 576, distance: 102.0
click at [1121, 607] on icon "" at bounding box center [1123, 603] width 10 height 11
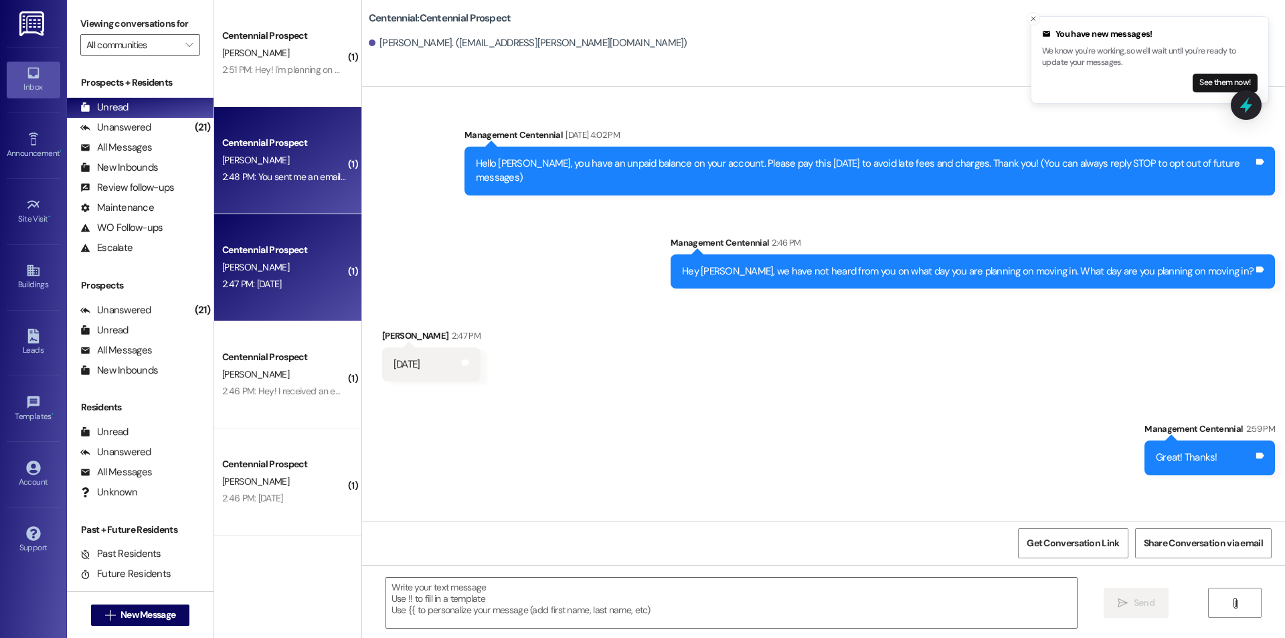
click at [272, 164] on div "S. Bradford" at bounding box center [284, 160] width 127 height 17
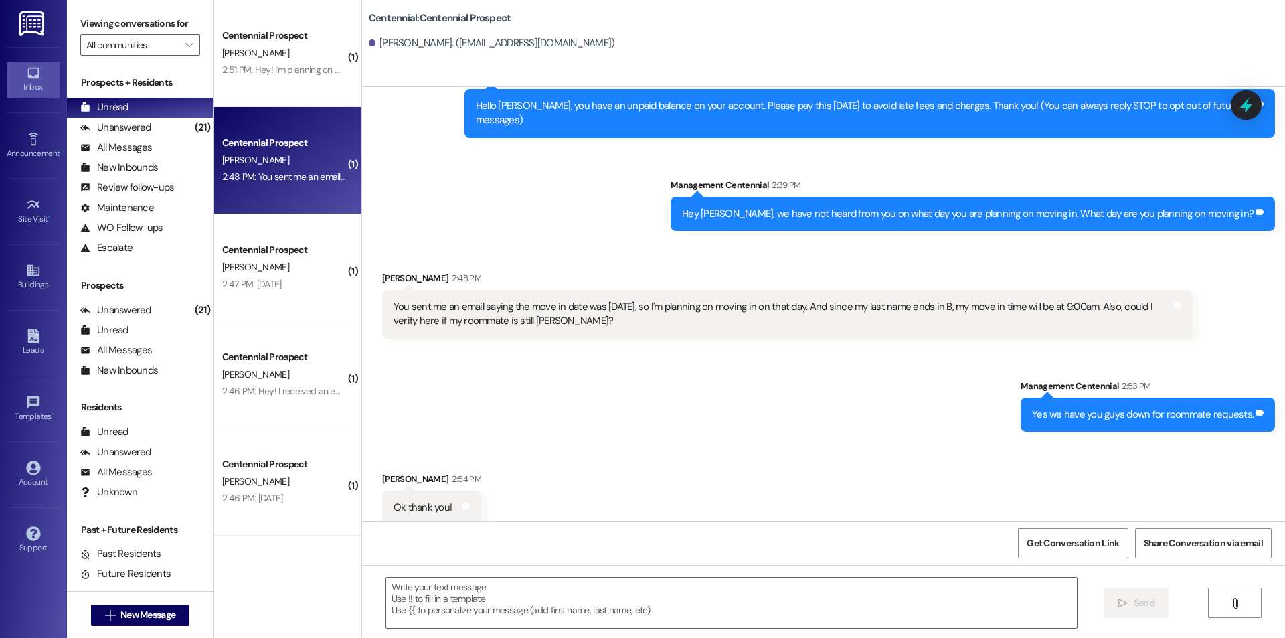
scroll to position [58, 0]
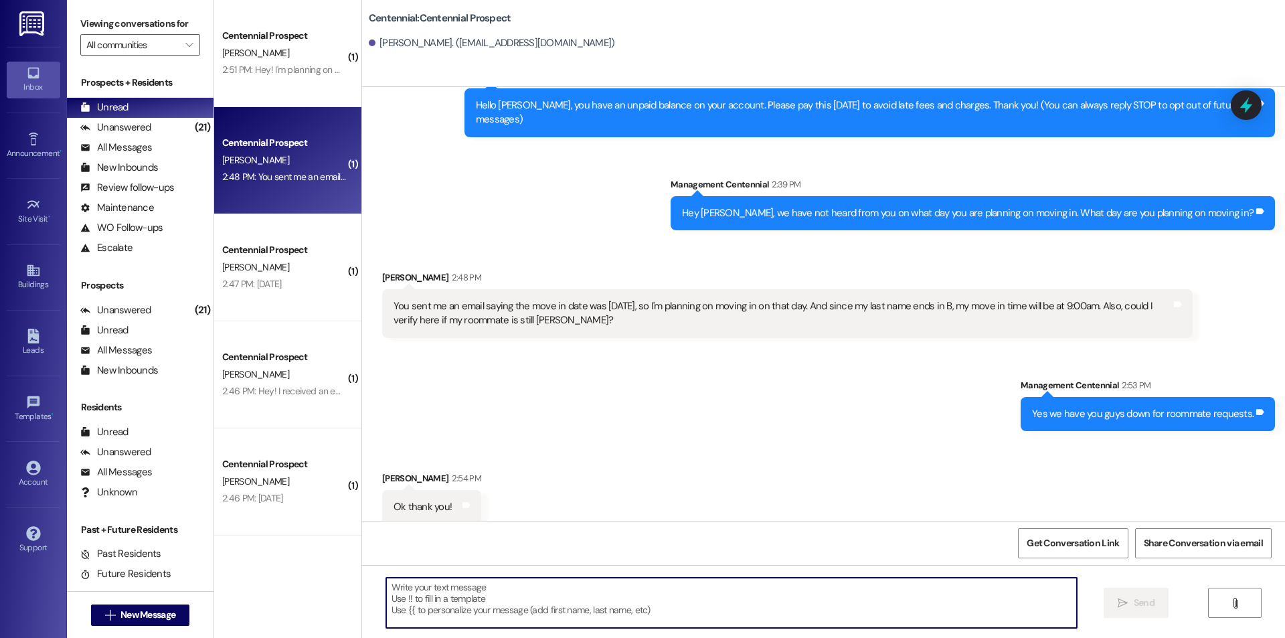
click at [588, 613] on textarea at bounding box center [731, 603] width 691 height 50
type textarea "Yep!"
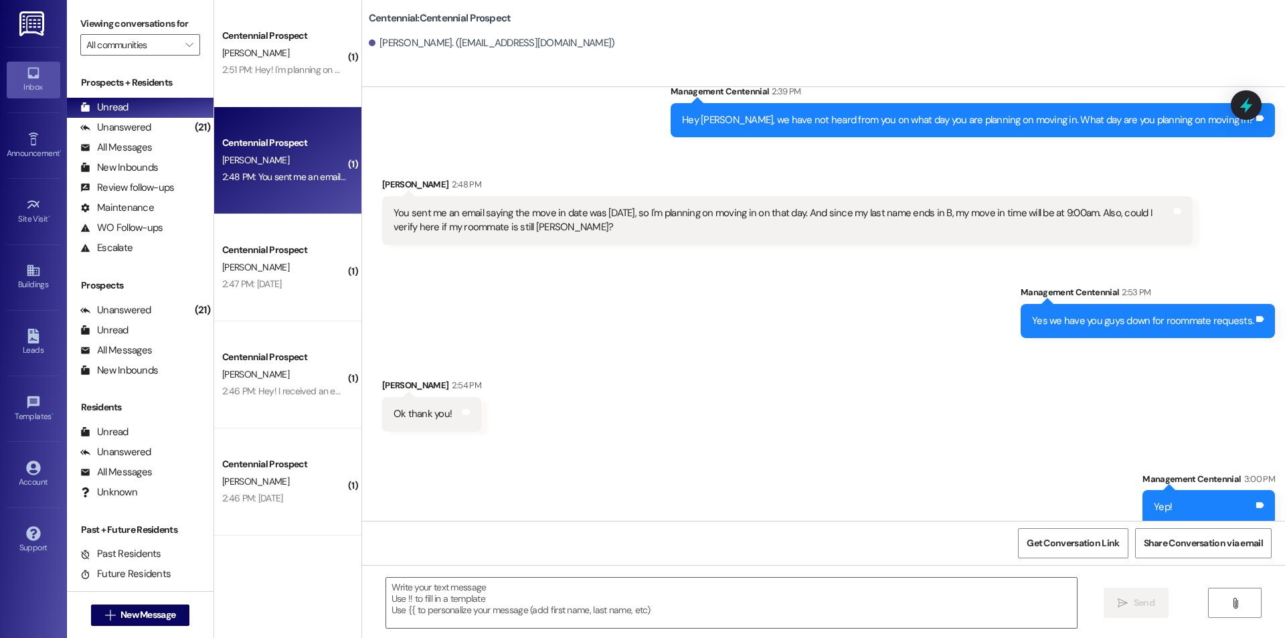
scroll to position [0, 0]
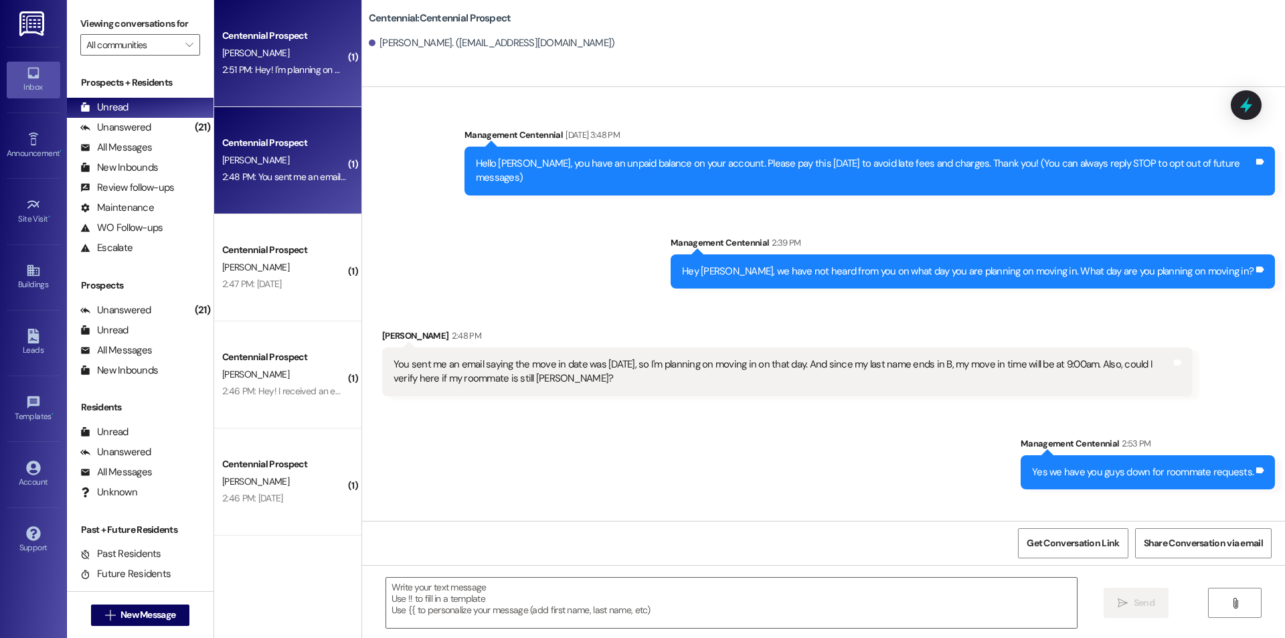
click at [273, 53] on div "B. Davies" at bounding box center [284, 53] width 127 height 17
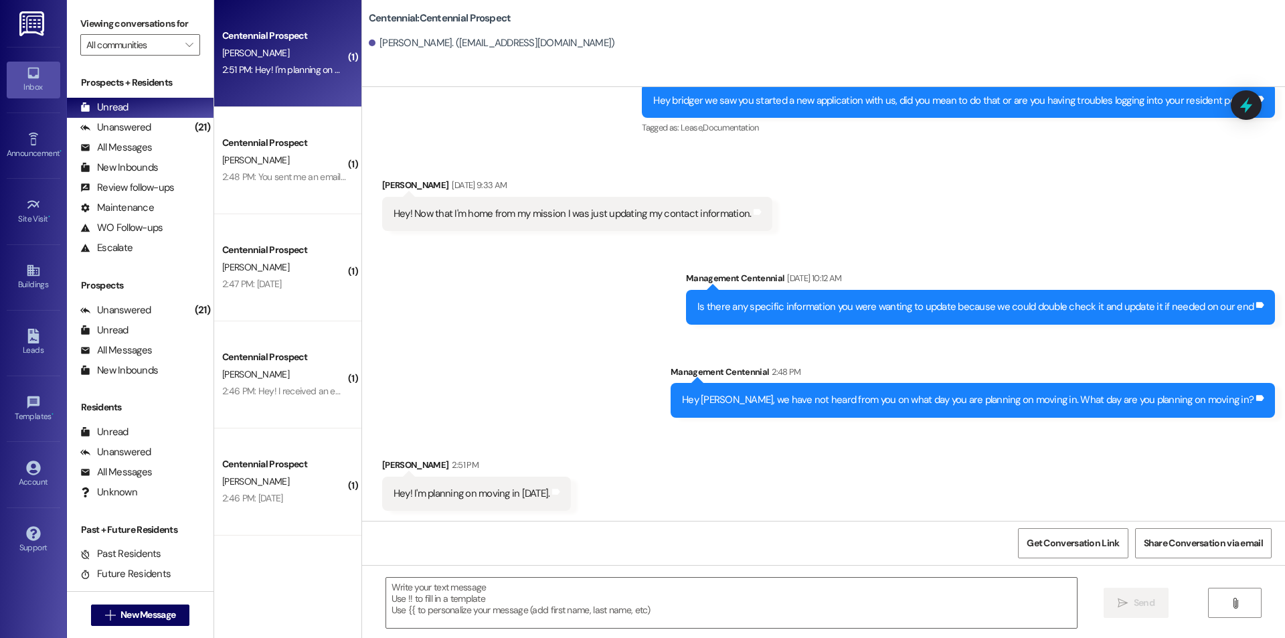
scroll to position [270, 0]
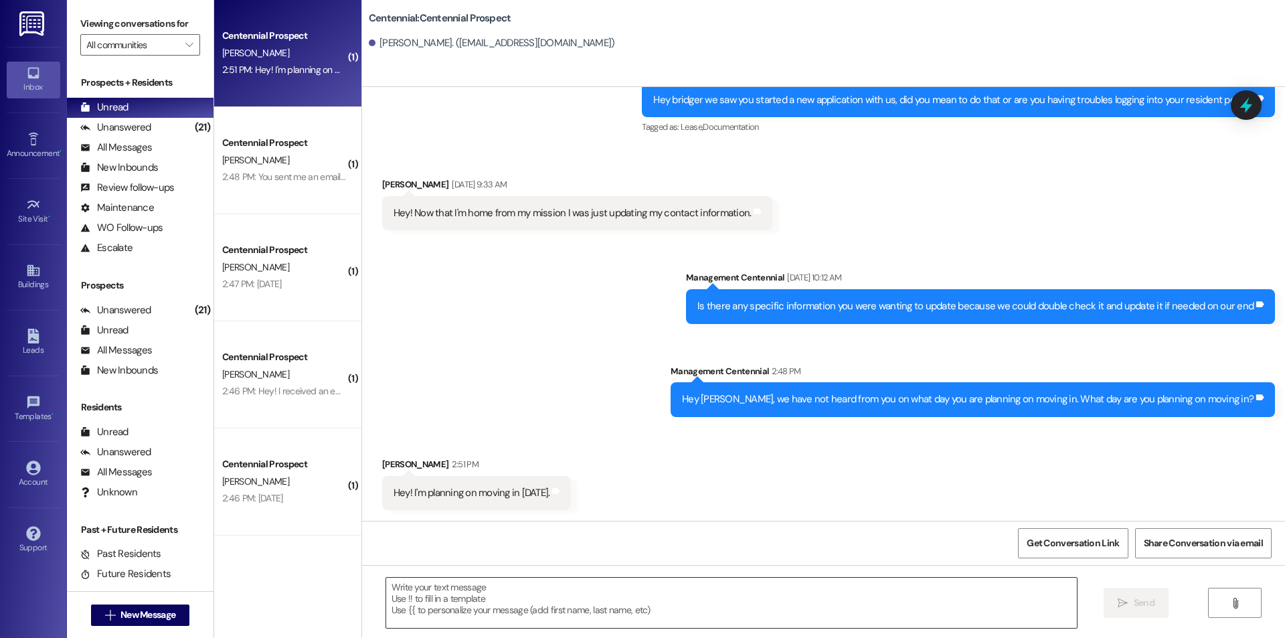
click at [639, 621] on textarea at bounding box center [731, 603] width 691 height 50
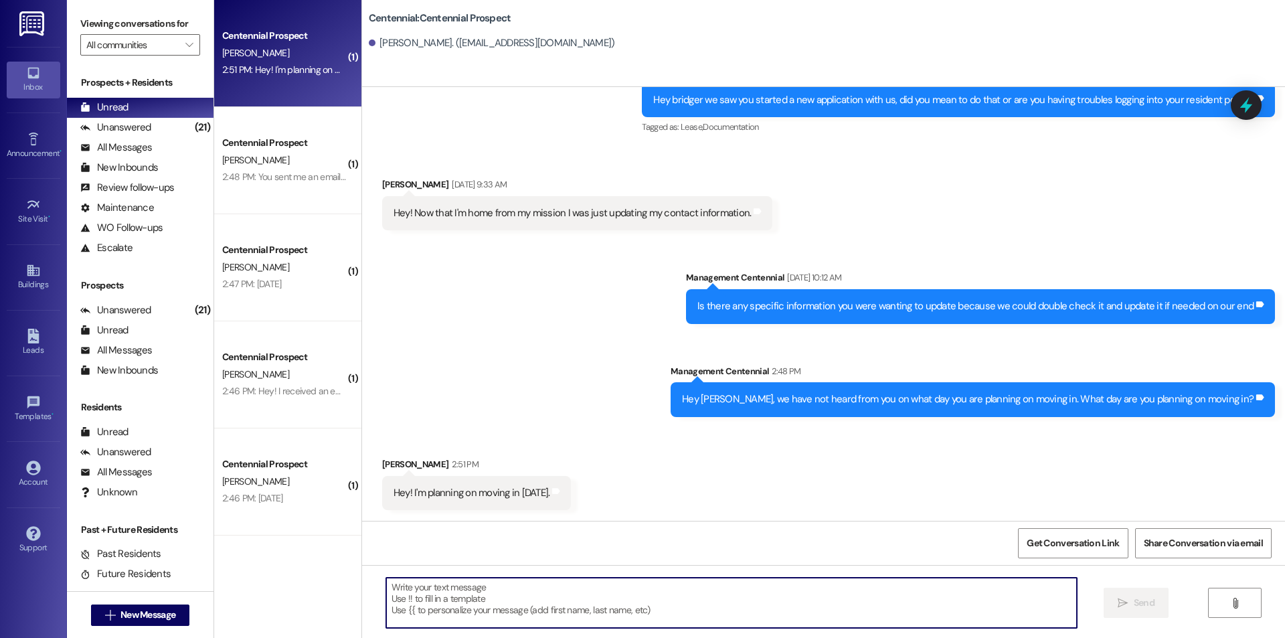
paste textarea "Great! Thanks!"
type textarea "Great! Thanks!"
click at [1134, 590] on button " Send" at bounding box center [1136, 603] width 65 height 30
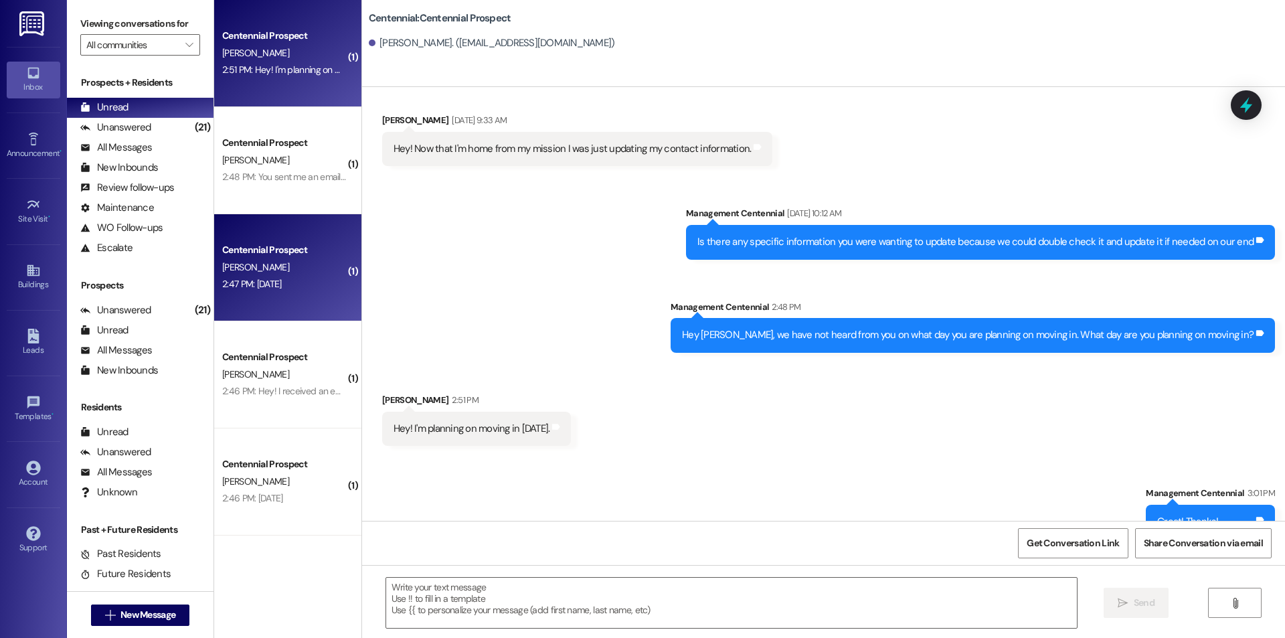
scroll to position [364, 0]
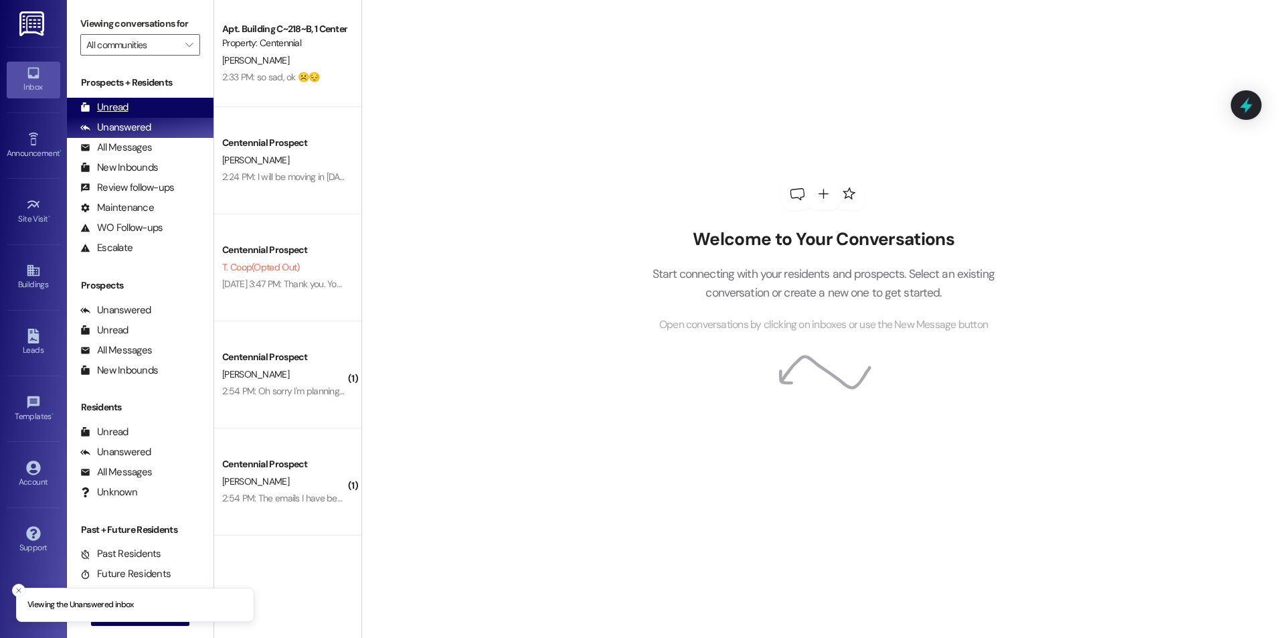
click at [133, 100] on div "Unread (0)" at bounding box center [140, 108] width 147 height 20
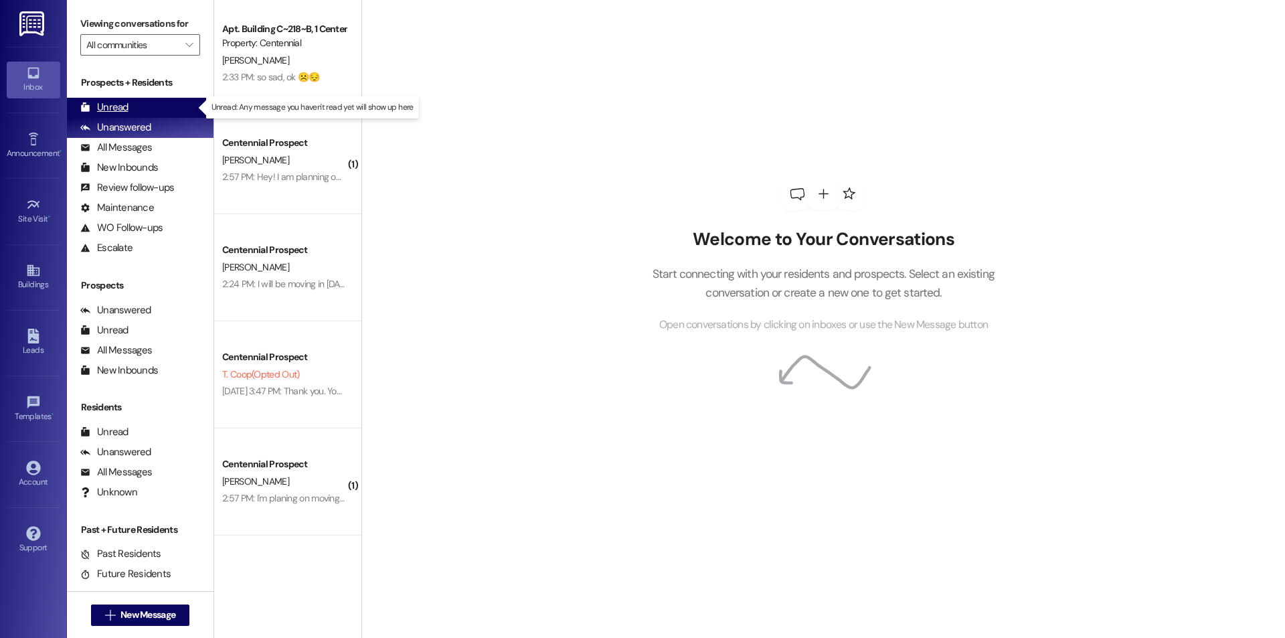
click at [108, 106] on div "Unread" at bounding box center [104, 107] width 48 height 14
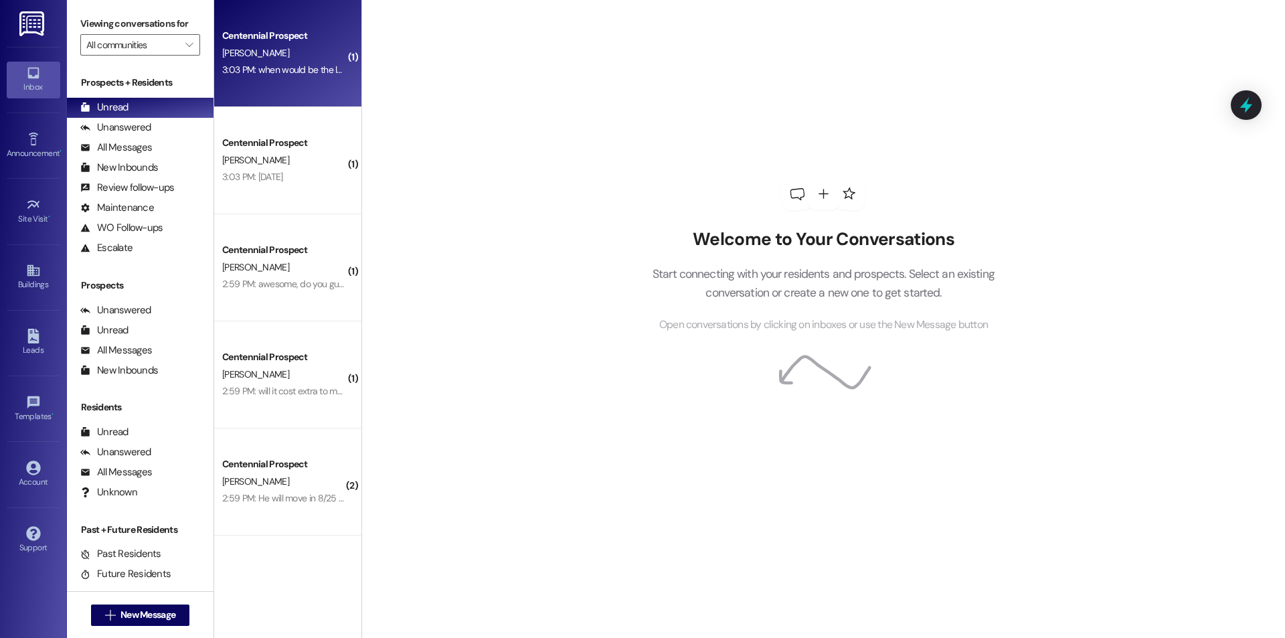
click at [289, 59] on div "N. Whatcott" at bounding box center [284, 53] width 127 height 17
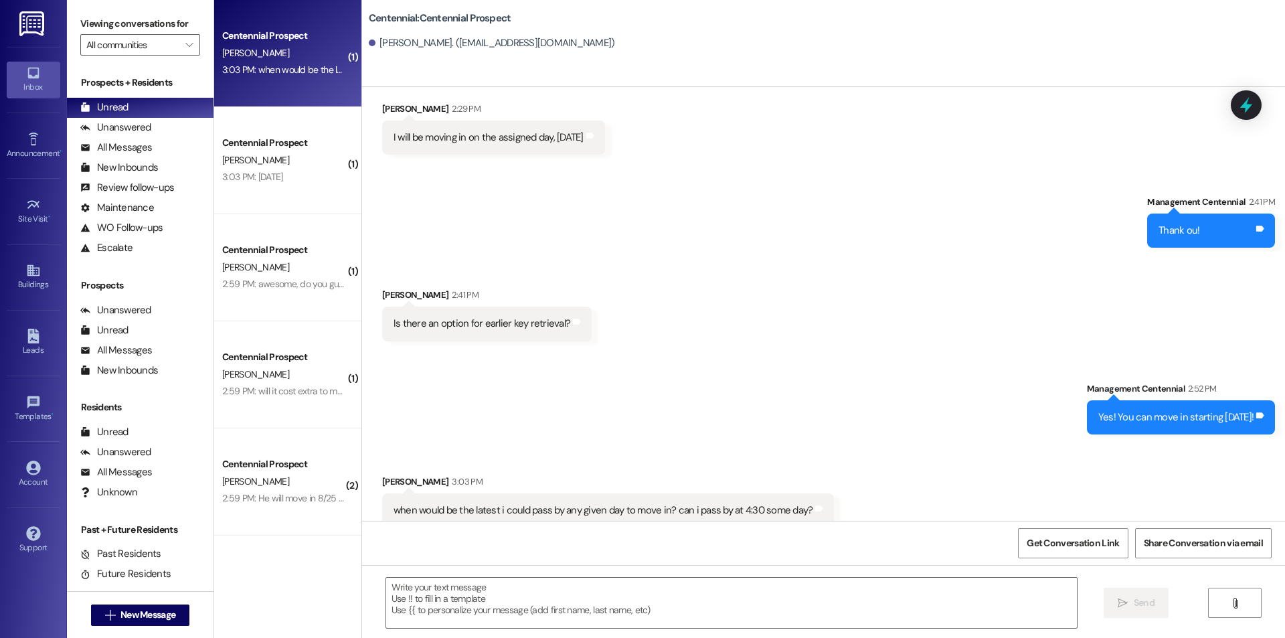
scroll to position [230, 0]
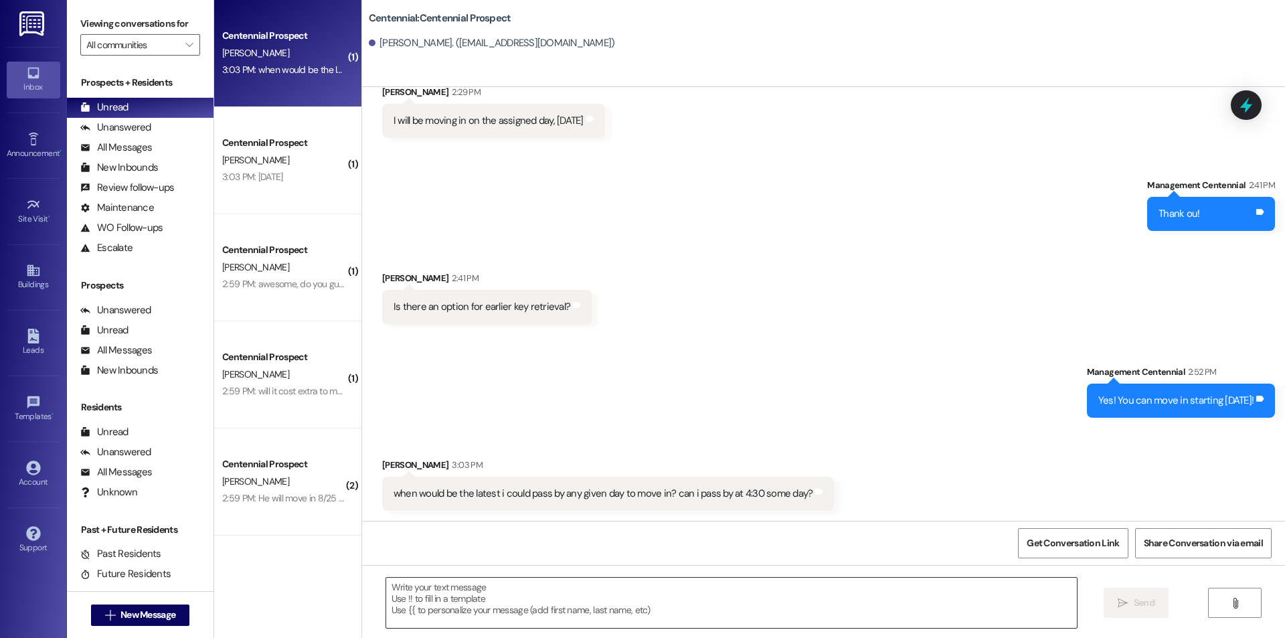
click at [633, 600] on textarea at bounding box center [731, 603] width 691 height 50
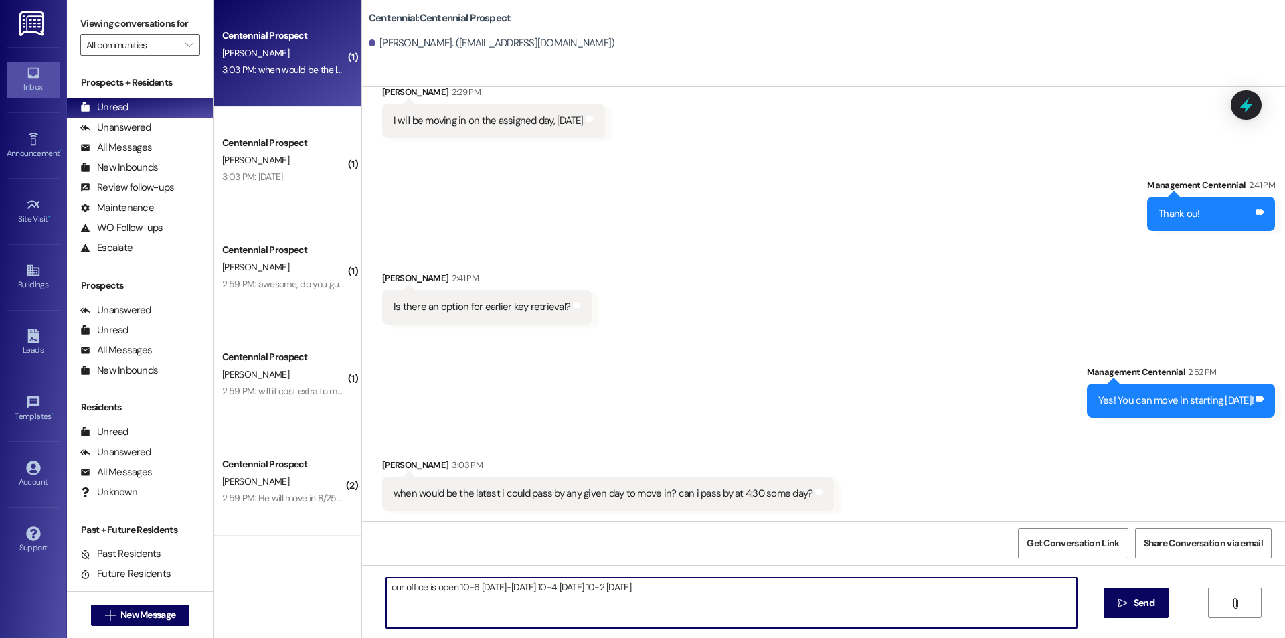
type textarea "our office is open 10-6 Monday-Thursday 10-4 Friday 10-2 Saturday"
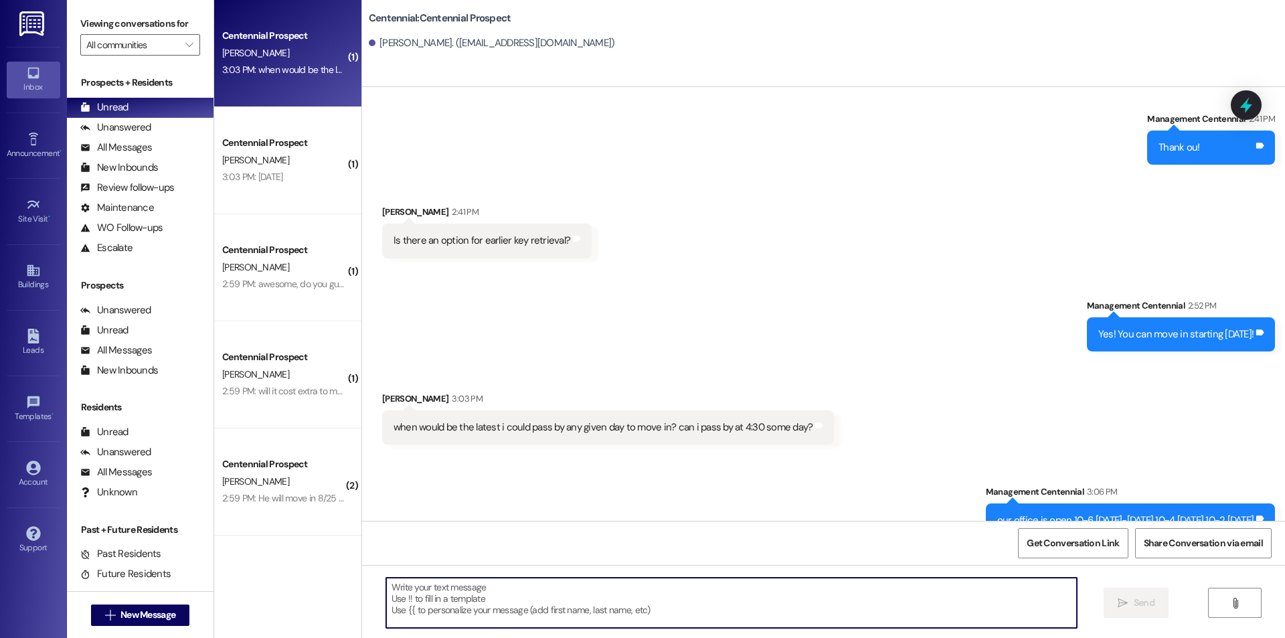
scroll to position [324, 0]
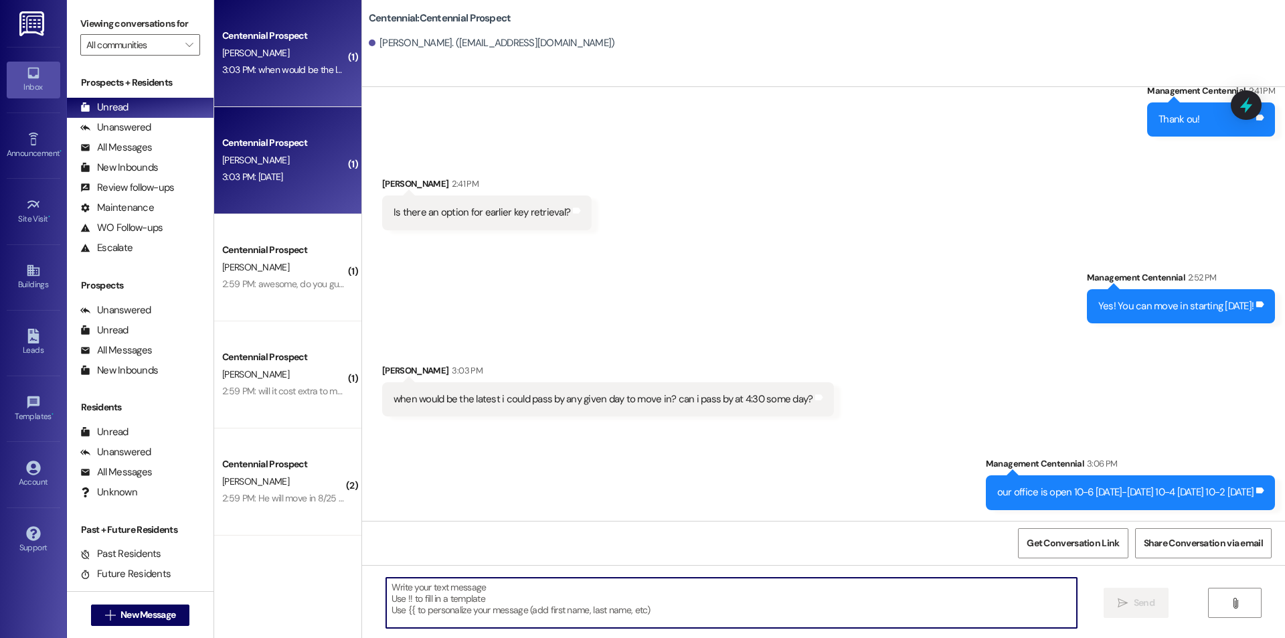
click at [284, 187] on div "Centennial Prospect X. Gray 3:03 PM: Monday 3:03 PM: Monday" at bounding box center [287, 160] width 147 height 107
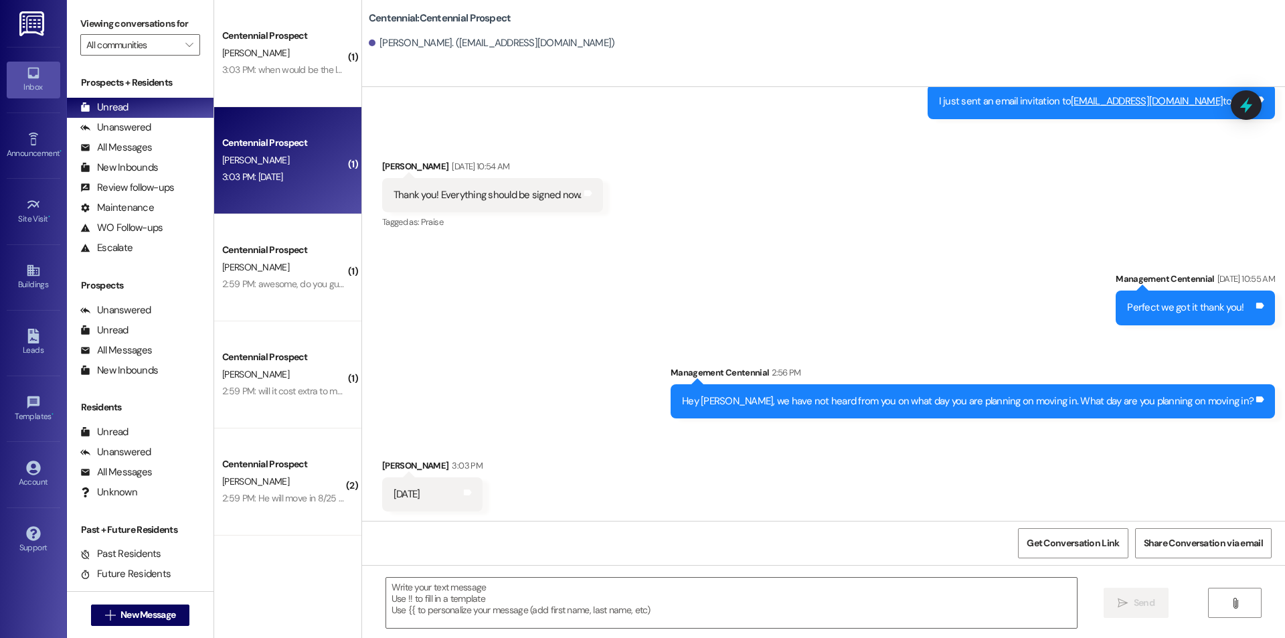
scroll to position [402, 0]
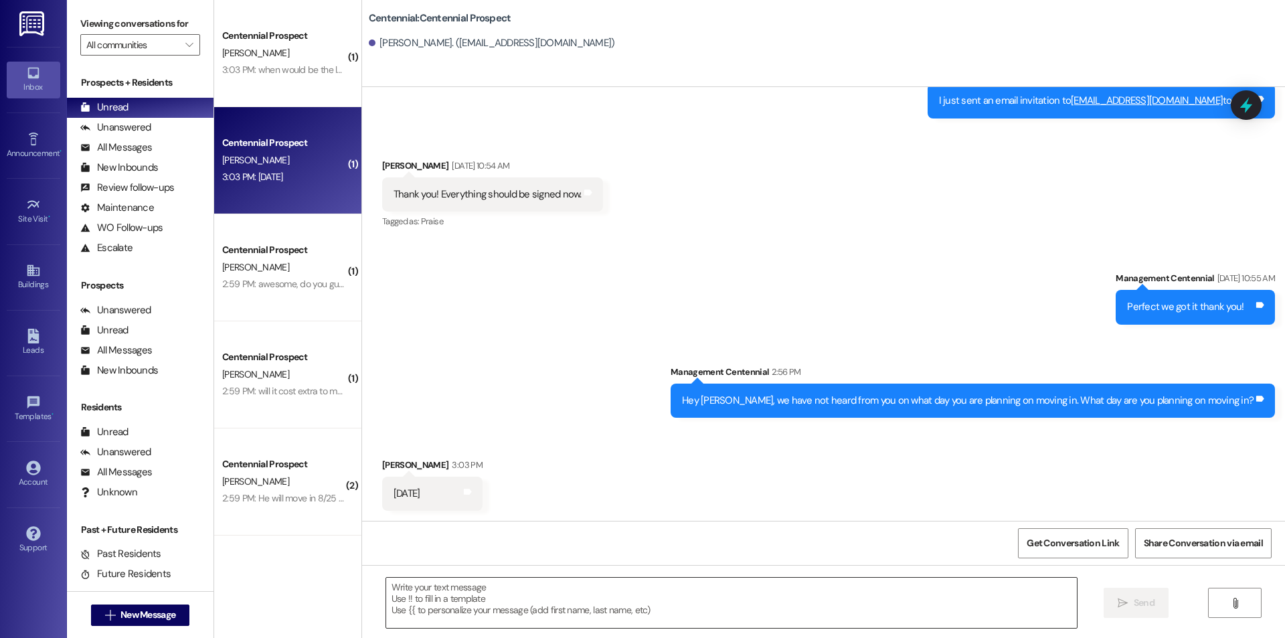
click at [414, 599] on textarea at bounding box center [731, 603] width 691 height 50
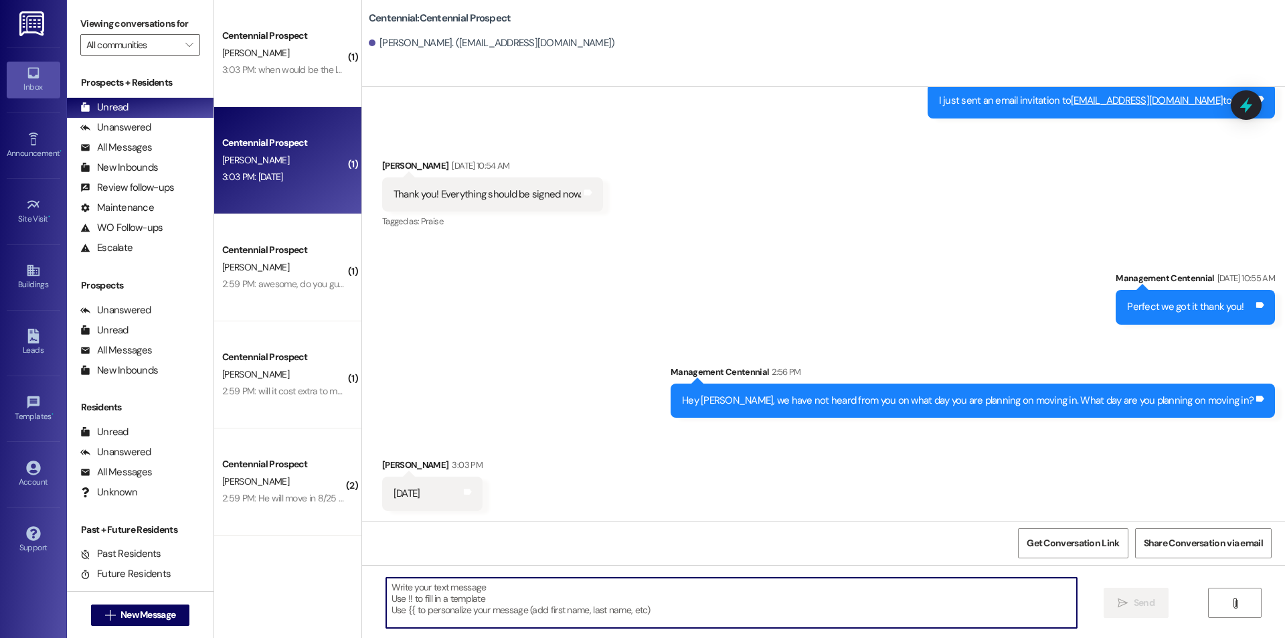
paste textarea "Great! Thanks!"
type textarea "Great! Thanks!"
click at [1142, 598] on span "Send" at bounding box center [1144, 603] width 21 height 14
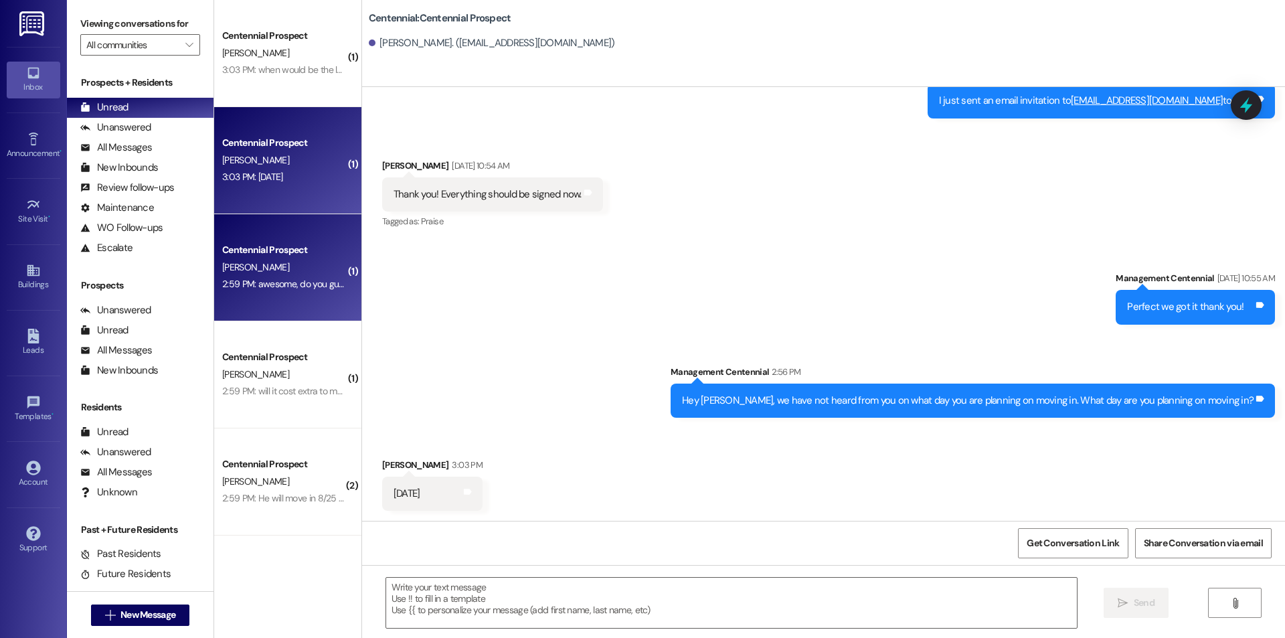
click at [266, 261] on div "[PERSON_NAME]" at bounding box center [284, 267] width 127 height 17
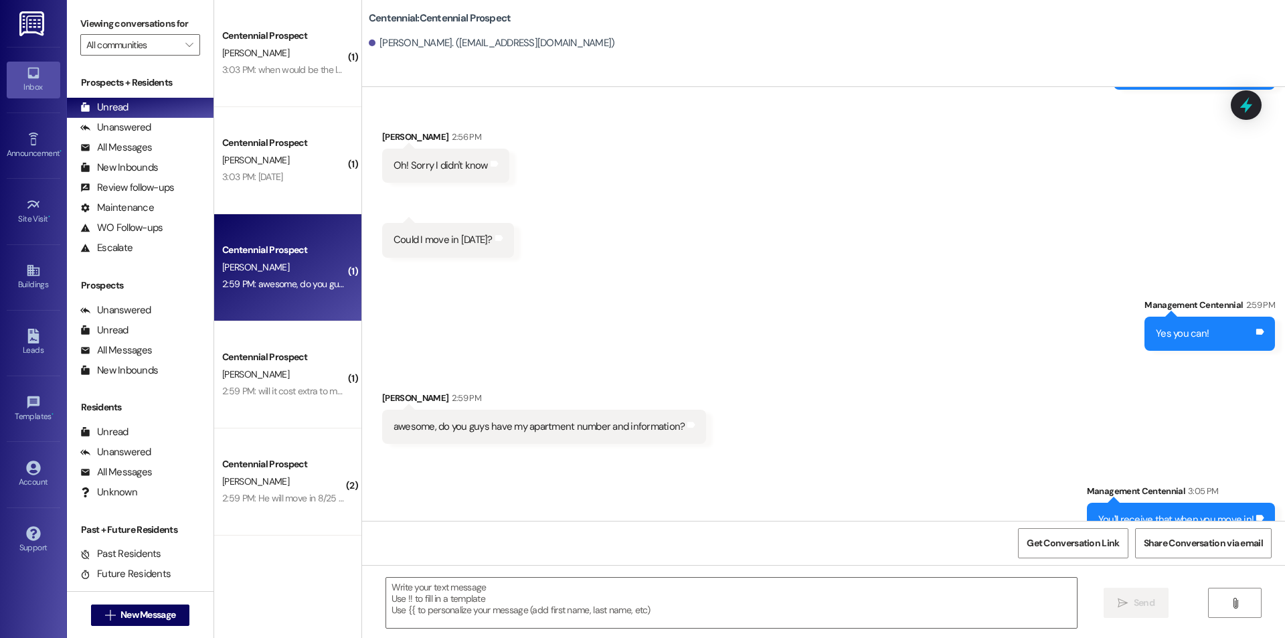
scroll to position [825, 0]
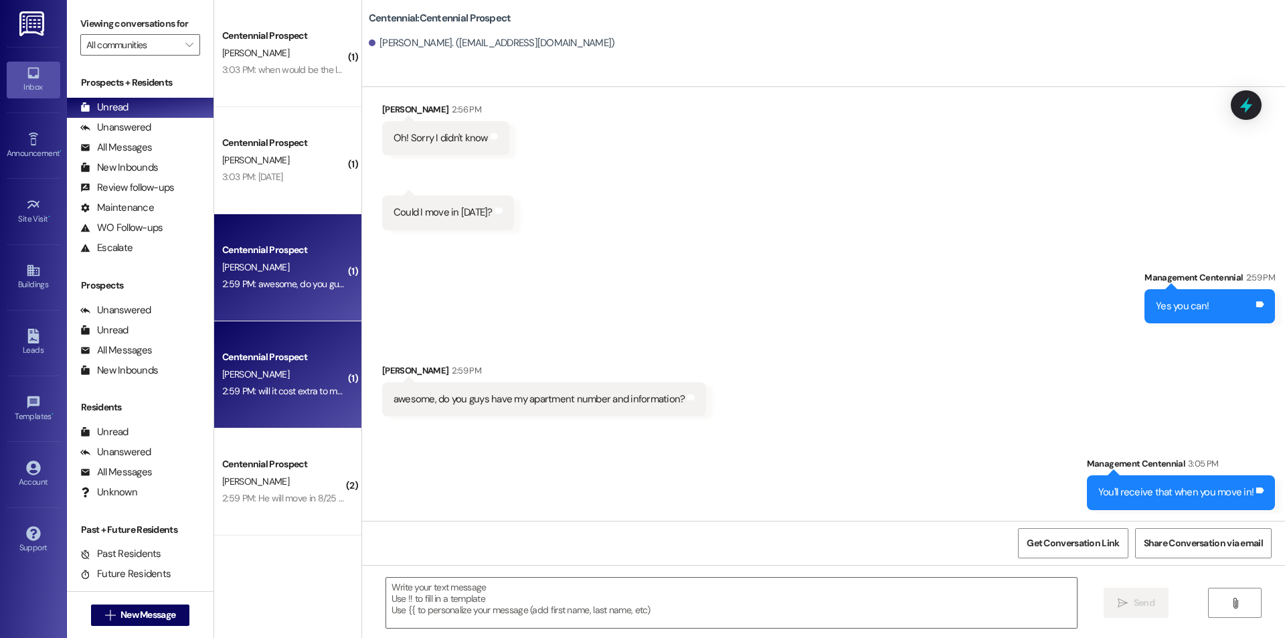
click at [243, 370] on div "A. Sayer" at bounding box center [284, 374] width 127 height 17
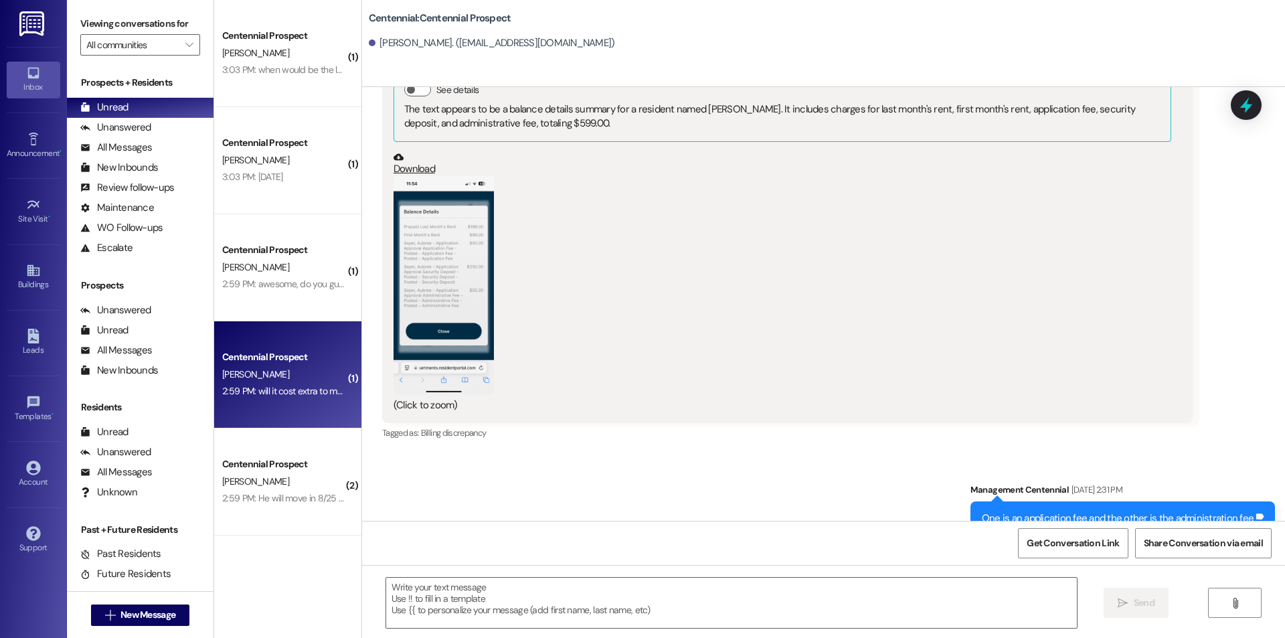
scroll to position [1435, 0]
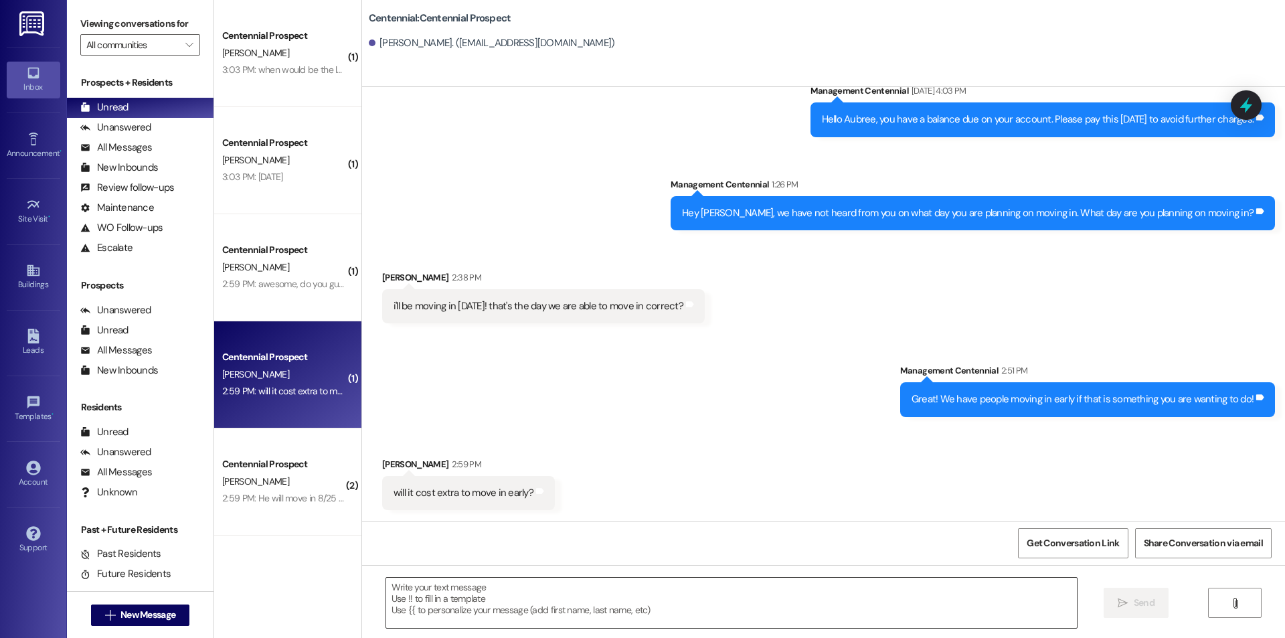
click at [702, 602] on textarea at bounding box center [731, 603] width 691 height 50
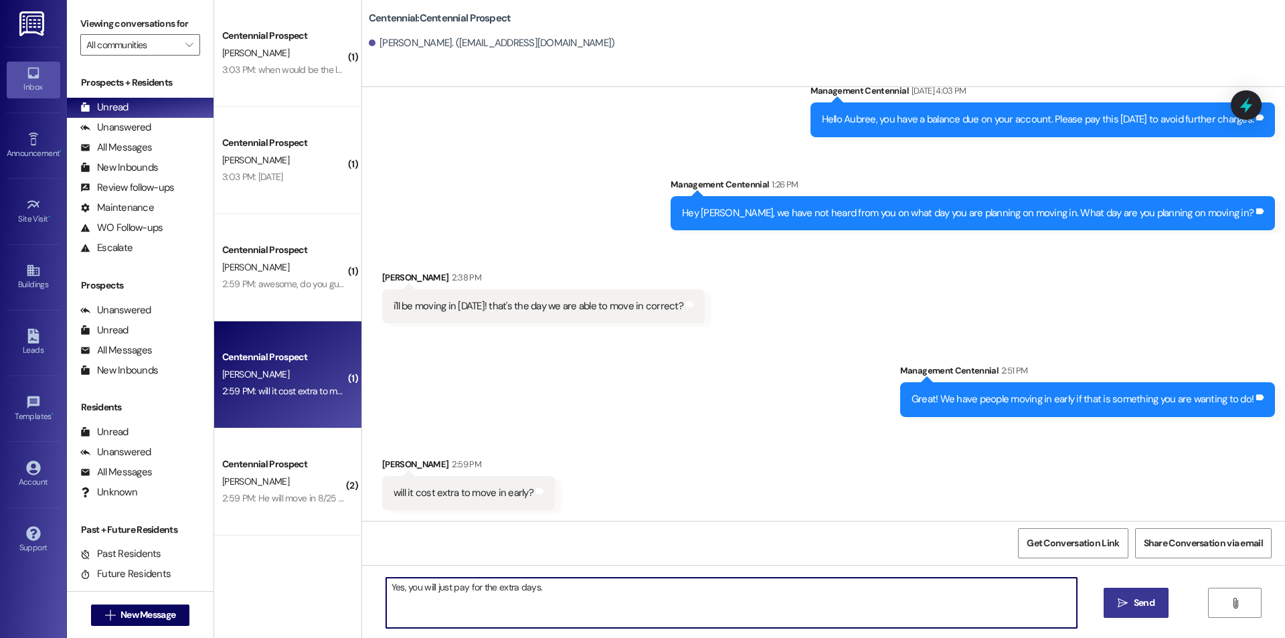
type textarea "Yes, you will just pay for the extra days."
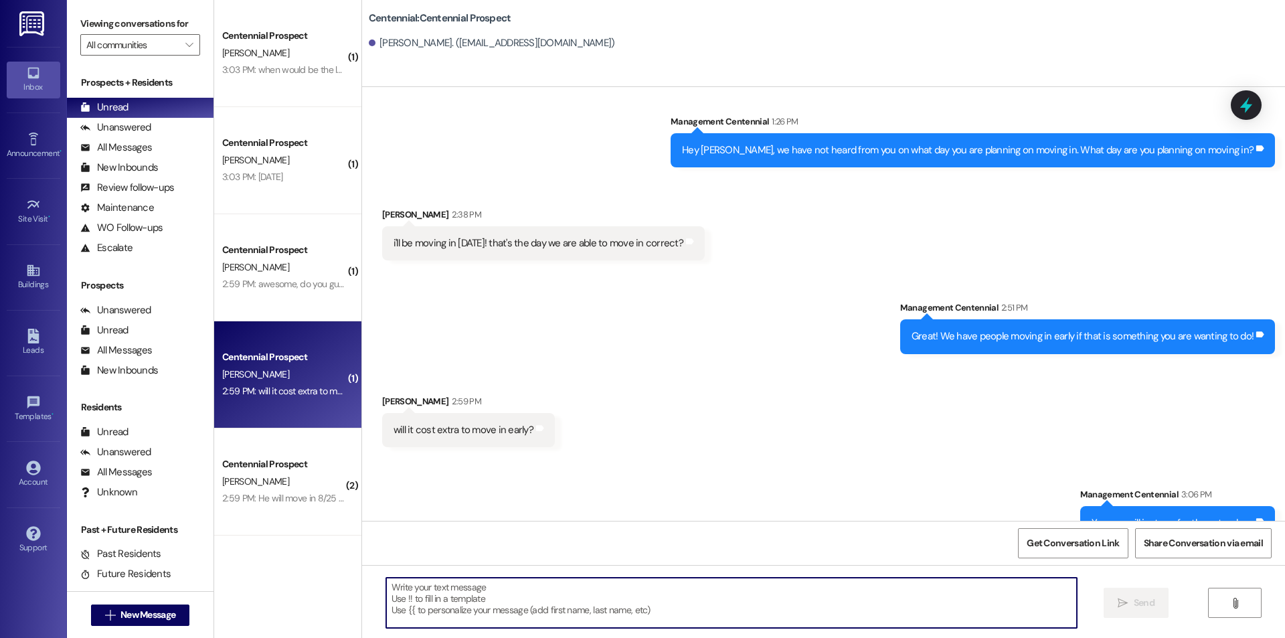
scroll to position [1528, 0]
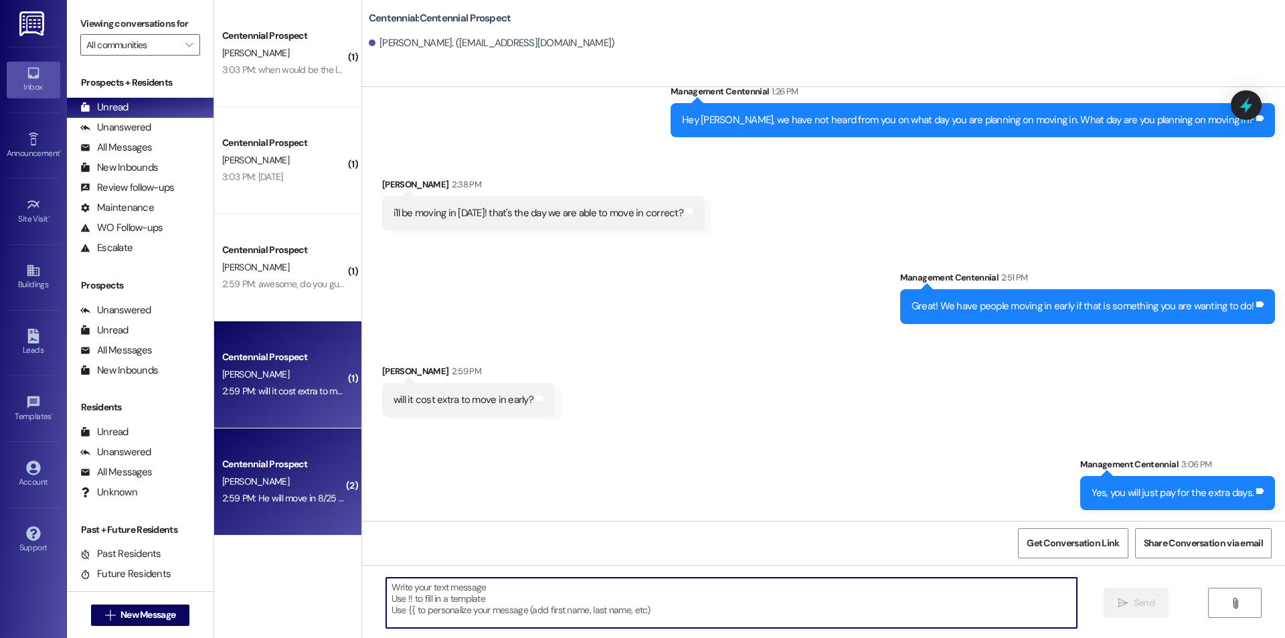
click at [238, 504] on div "2:59 PM: He will move in 8/25 though 2:59 PM: He will move in 8/25 though" at bounding box center [294, 498] width 144 height 12
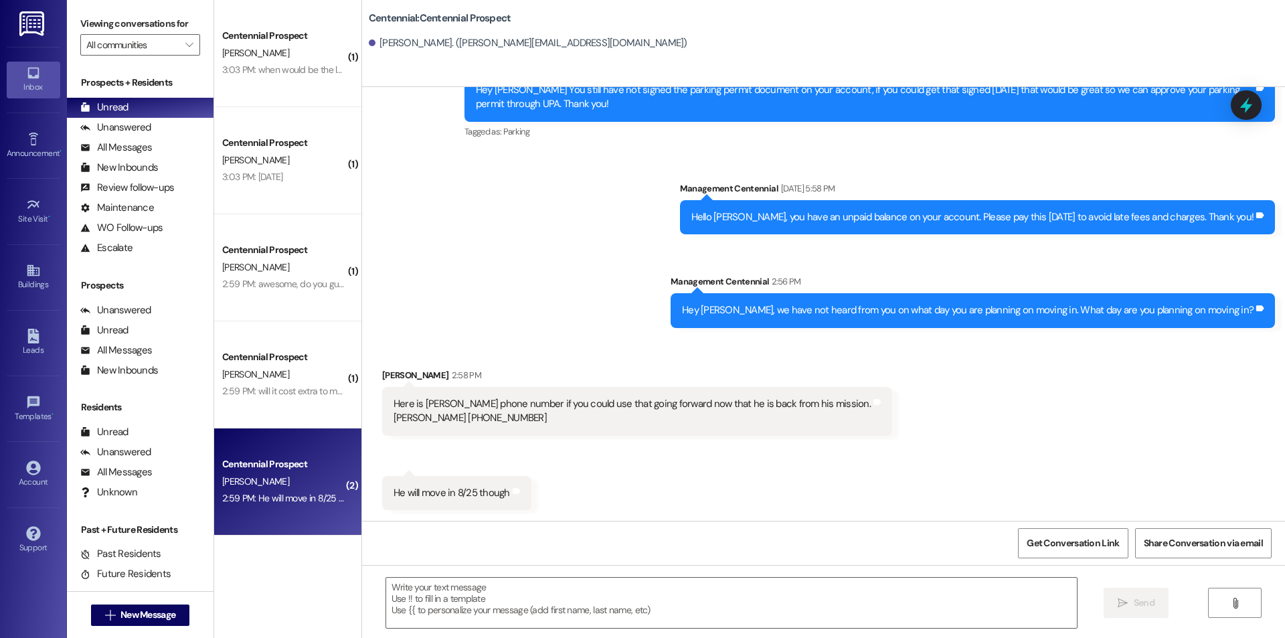
scroll to position [314, 0]
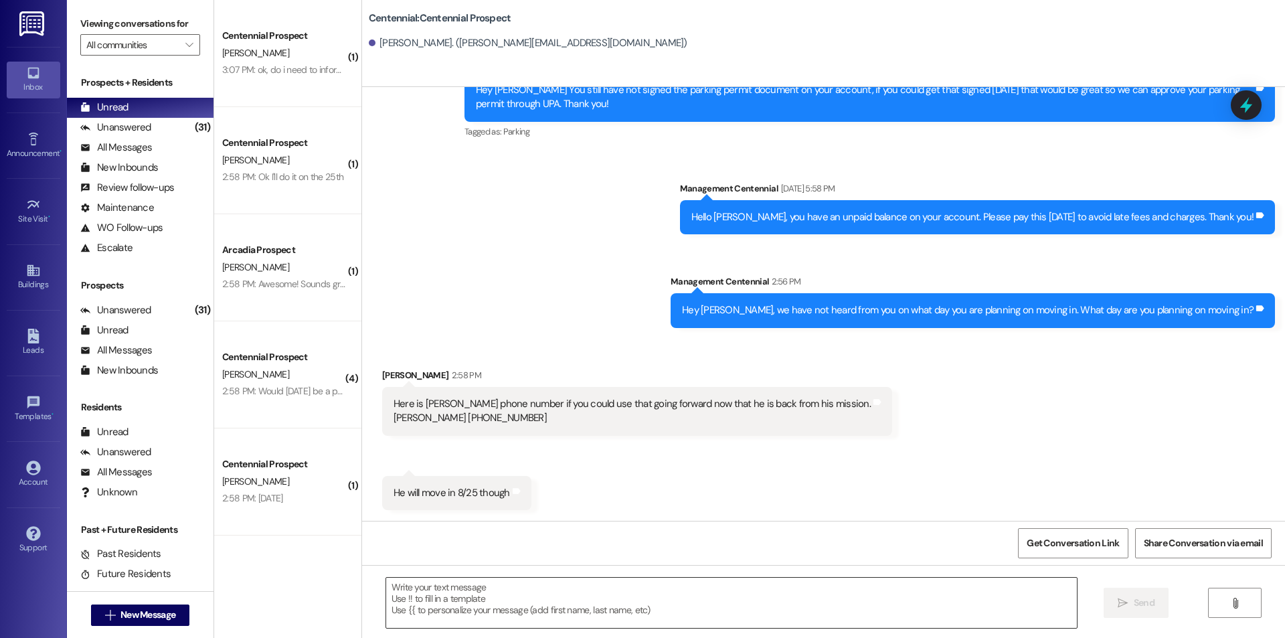
click at [536, 609] on textarea at bounding box center [731, 603] width 691 height 50
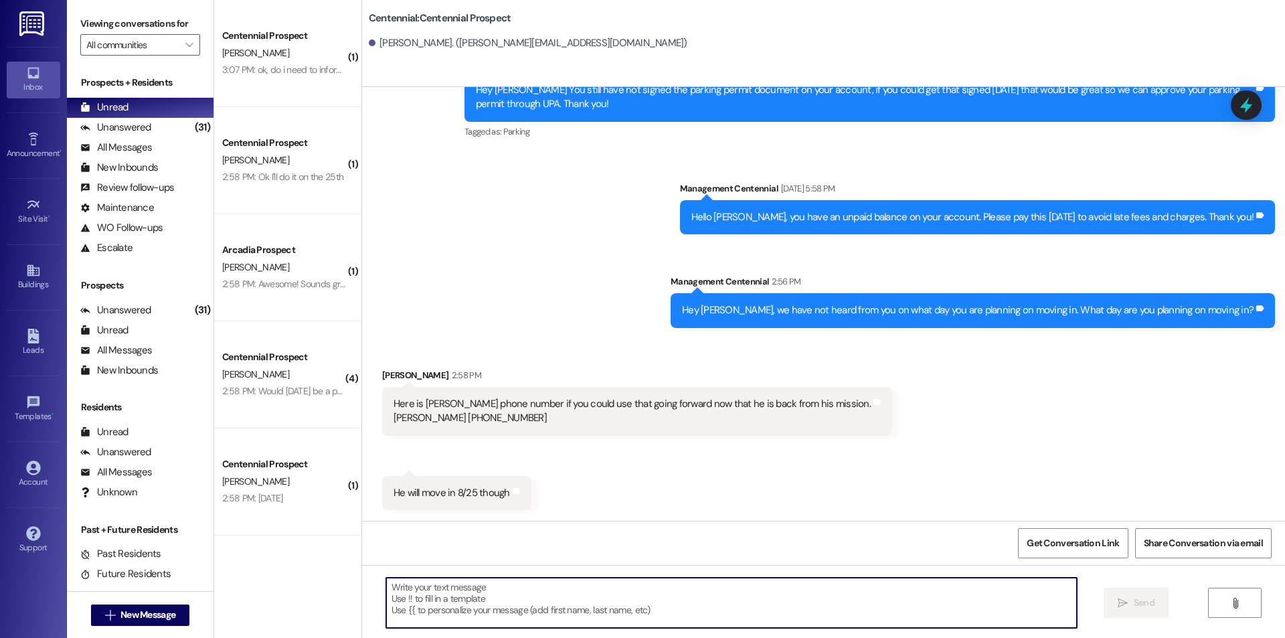
paste textarea "Great! Thanks!"
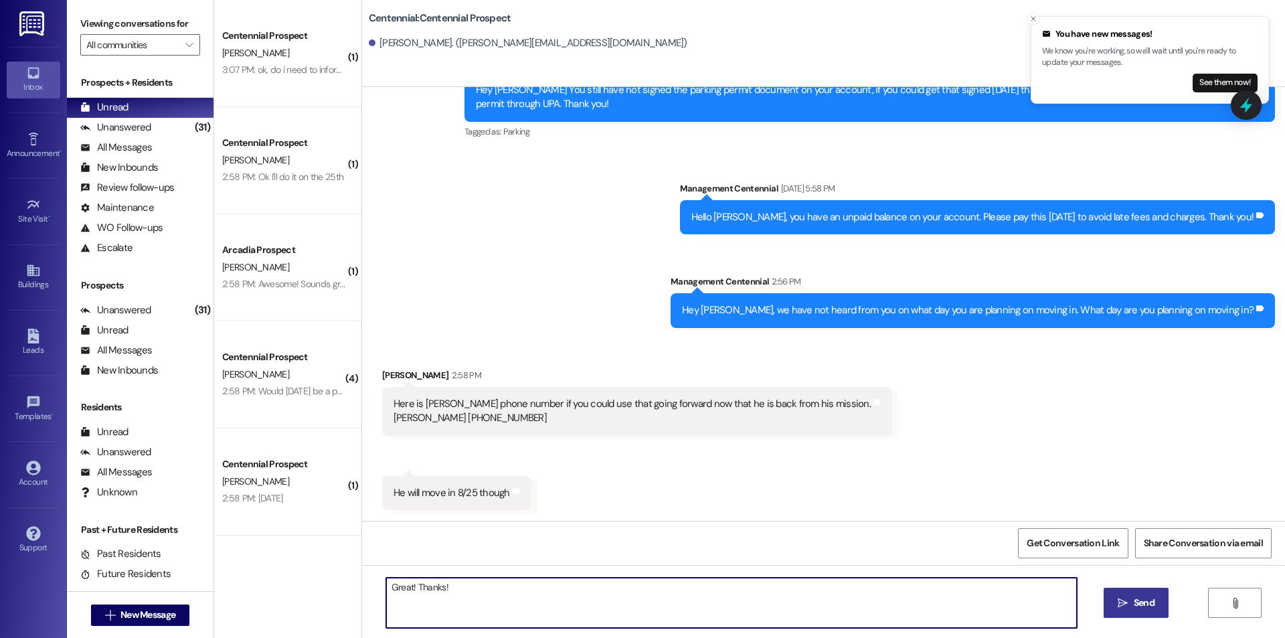
type textarea "Great! Thanks!"
click at [1144, 601] on span "Send" at bounding box center [1144, 603] width 21 height 14
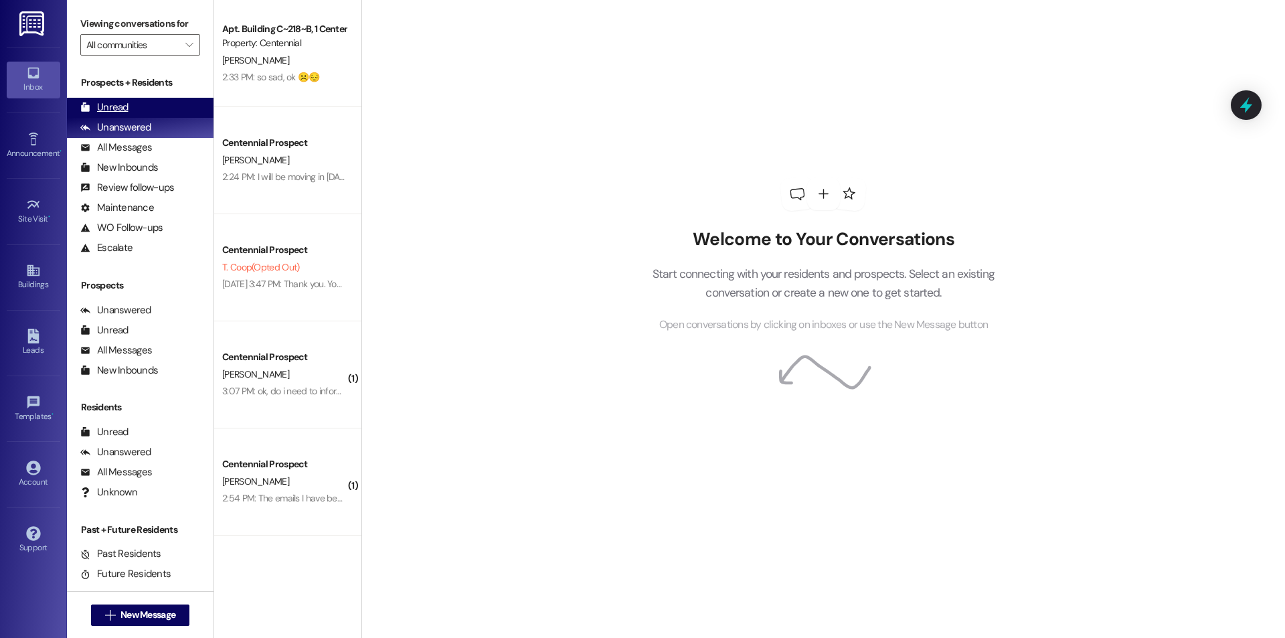
click at [127, 102] on div "Unread" at bounding box center [104, 107] width 48 height 14
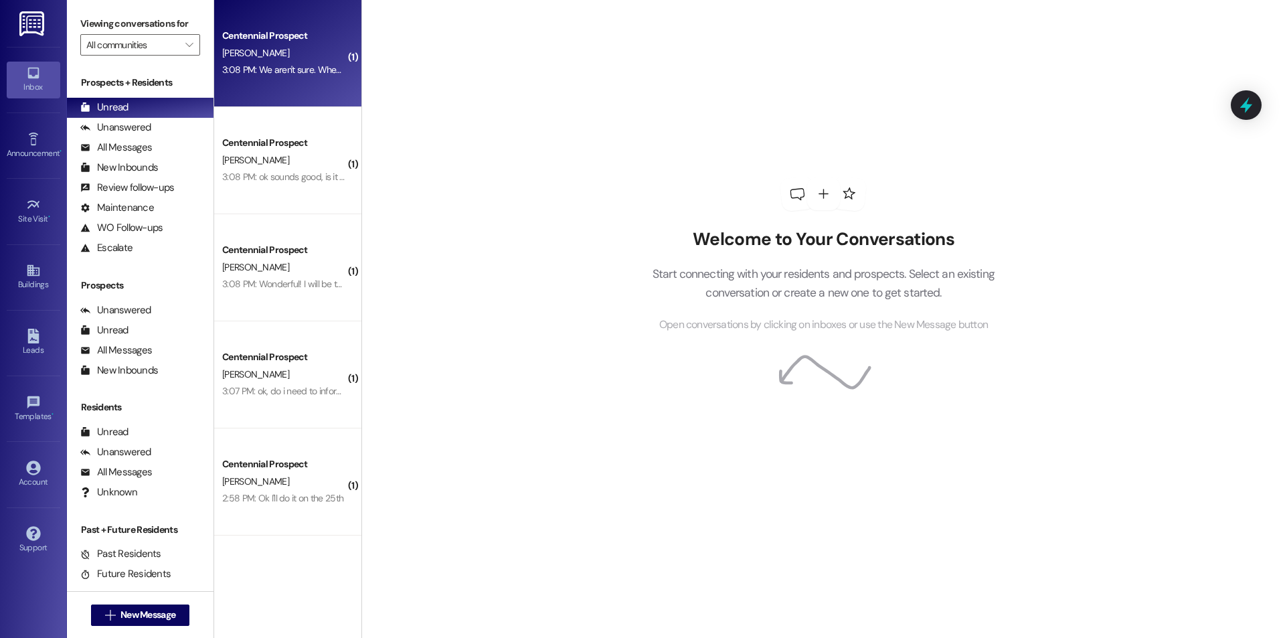
click at [310, 41] on div "Centennial Prospect" at bounding box center [284, 36] width 124 height 14
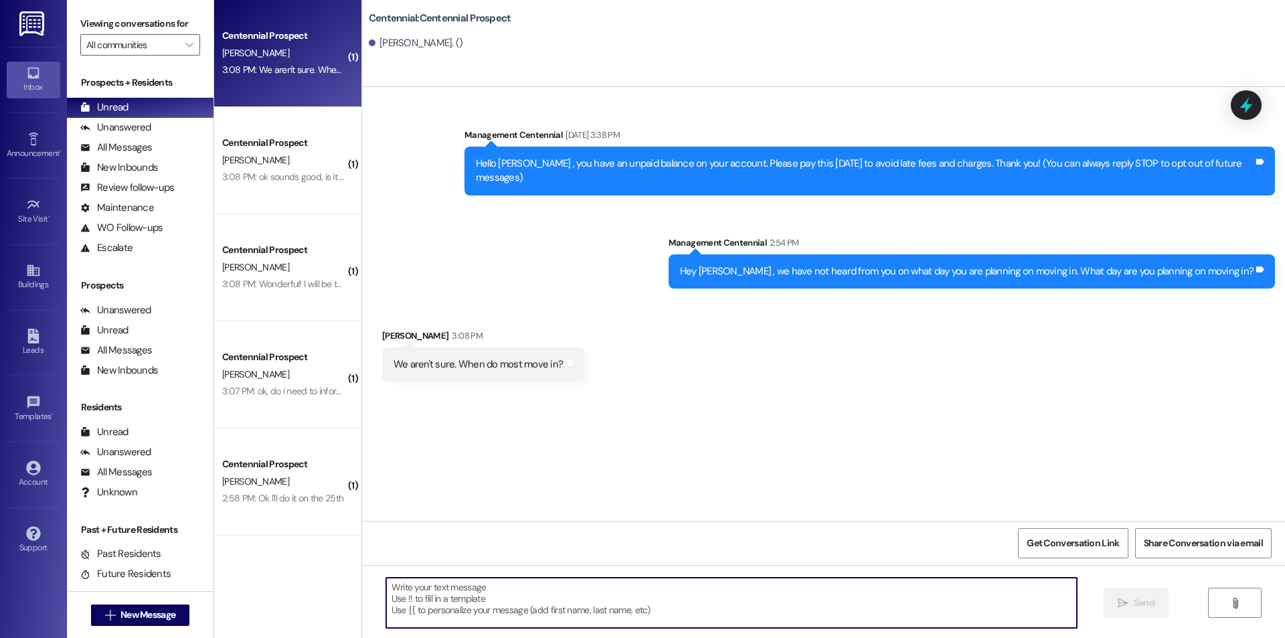
click at [682, 606] on textarea at bounding box center [731, 603] width 691 height 50
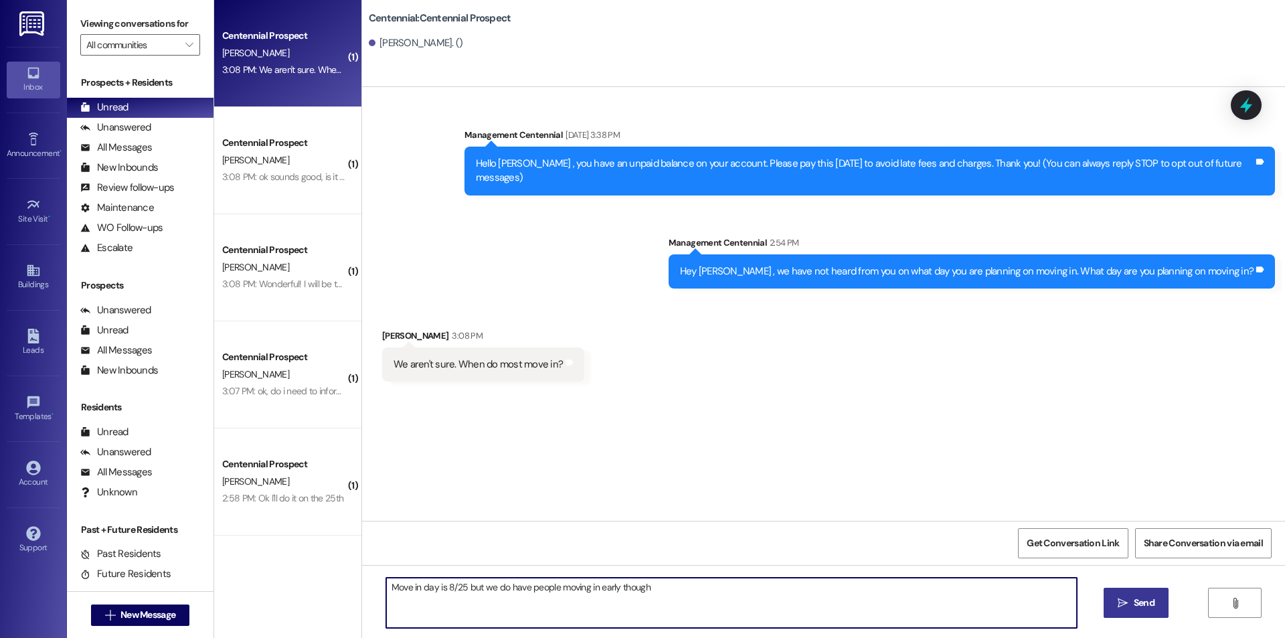
type textarea "Move in day is 8/25 but we do have people moving in early though"
click at [1138, 609] on span "Send" at bounding box center [1144, 603] width 21 height 14
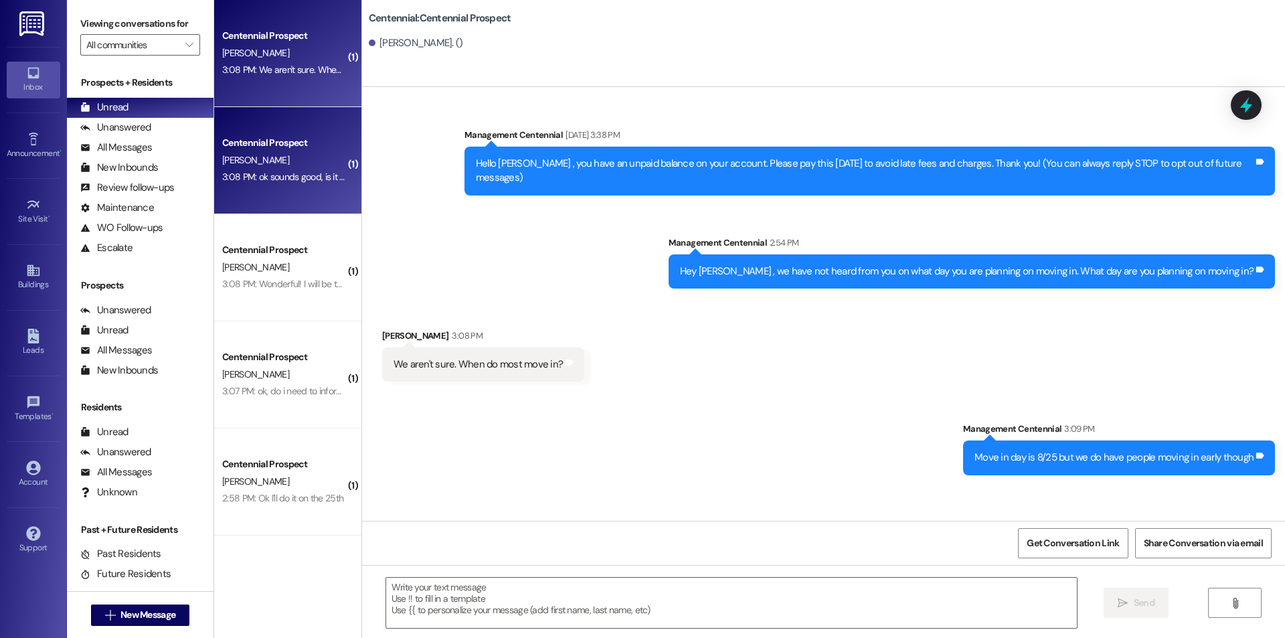
click at [293, 170] on div "3:08 PM: ok sounds good, is it ok if we could come in at noon? 3:08 PM: ok soun…" at bounding box center [284, 177] width 127 height 17
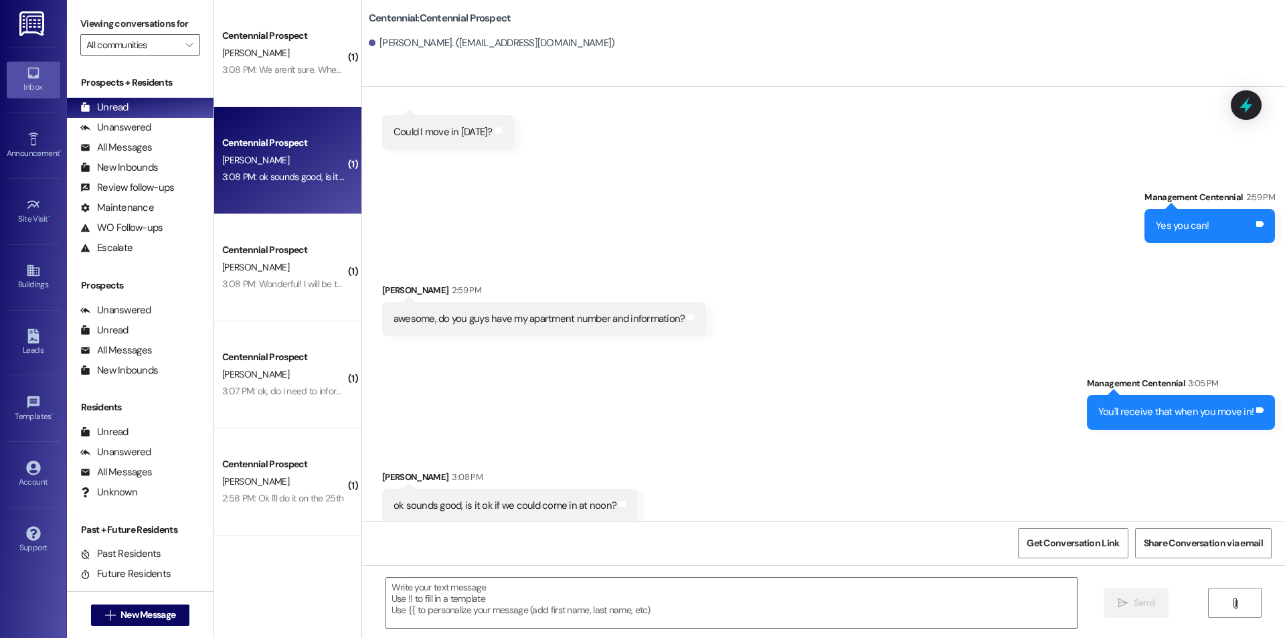
scroll to position [918, 0]
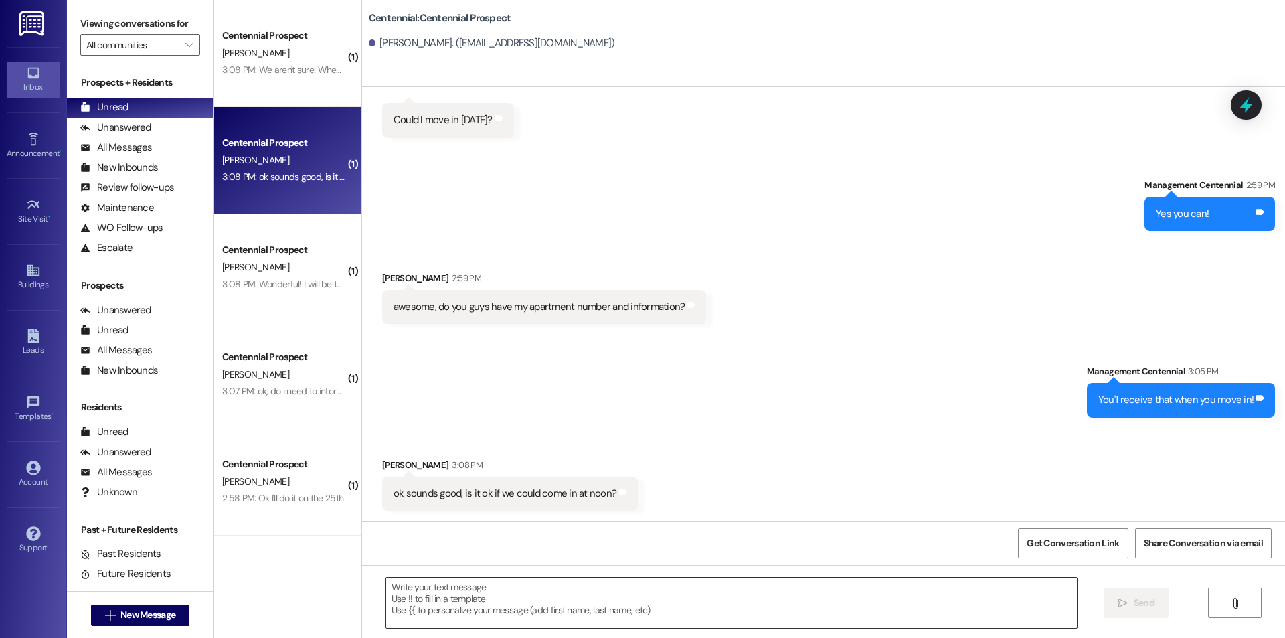
click at [673, 596] on textarea at bounding box center [731, 603] width 691 height 50
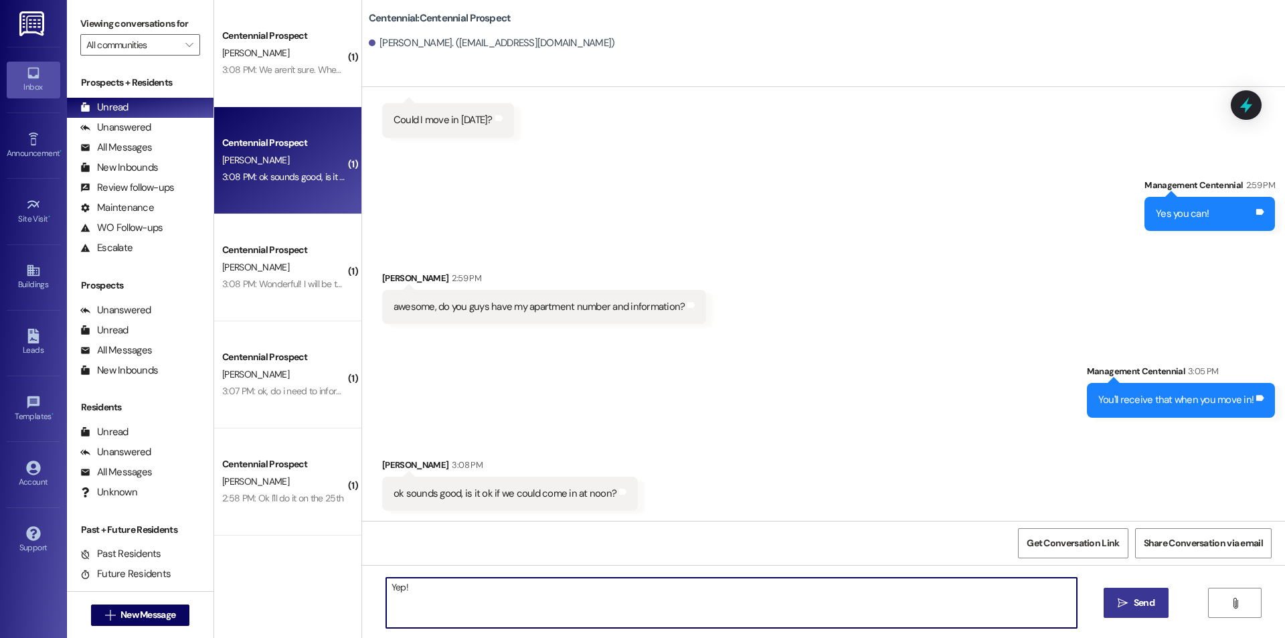
type textarea "Yep!"
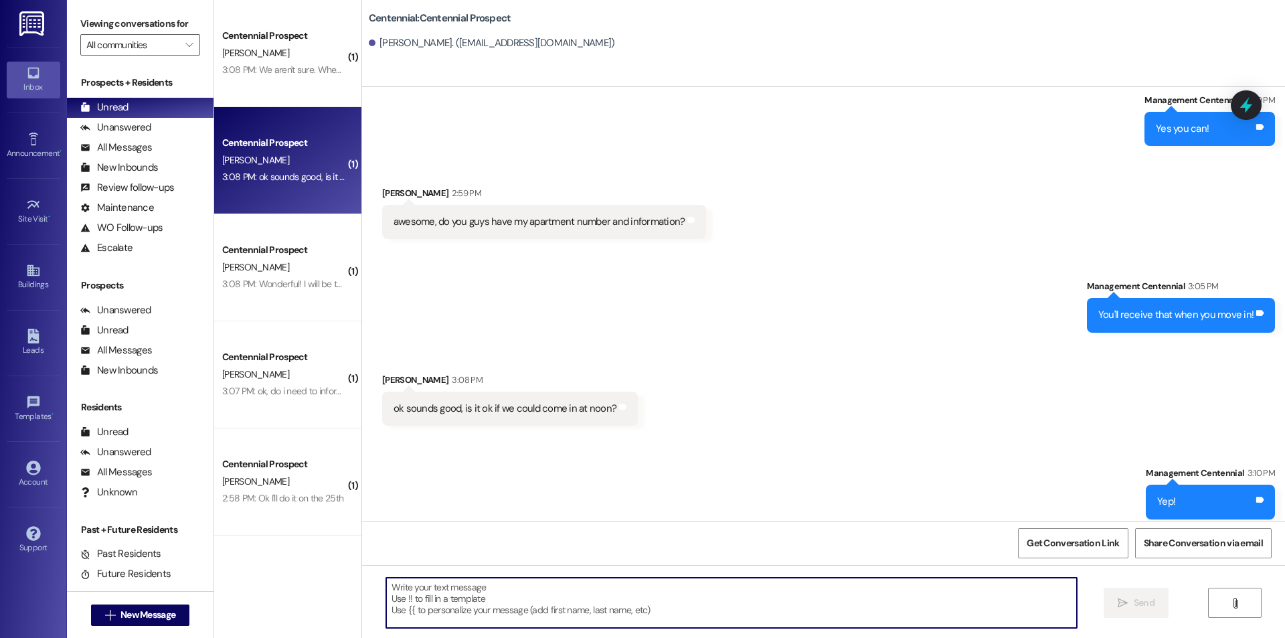
scroll to position [1012, 0]
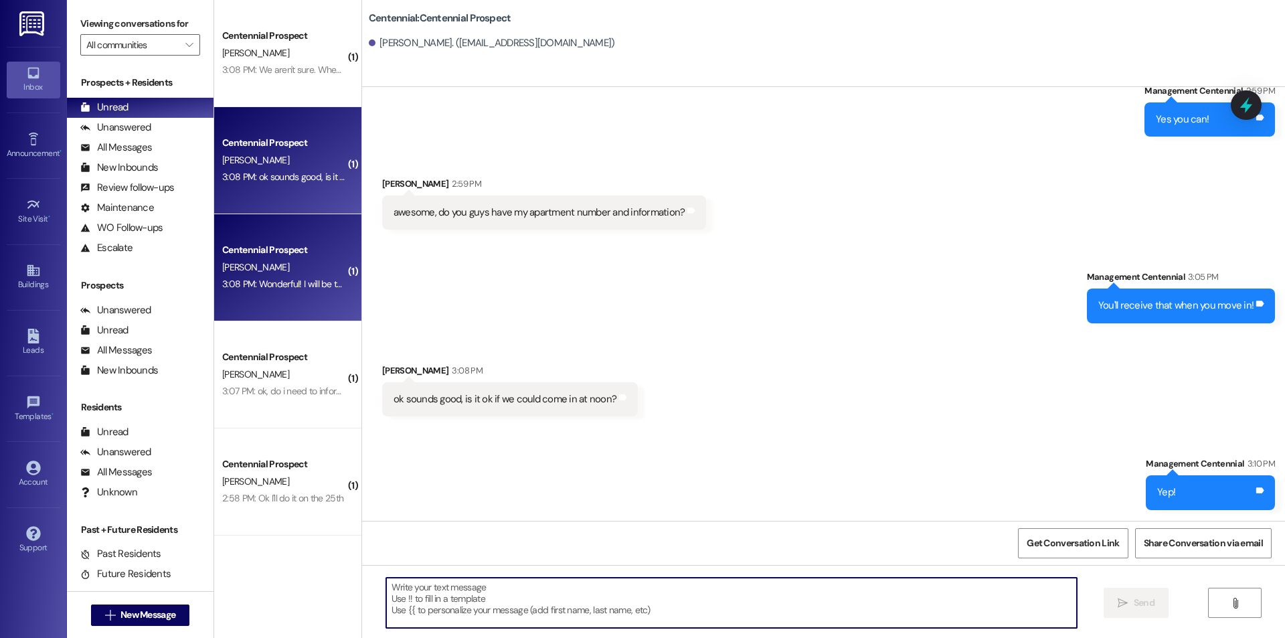
click at [280, 281] on div "3:08 PM: Wonderful! I will be there ready to move in at 9 on August 25th 3:08 P…" at bounding box center [350, 284] width 256 height 12
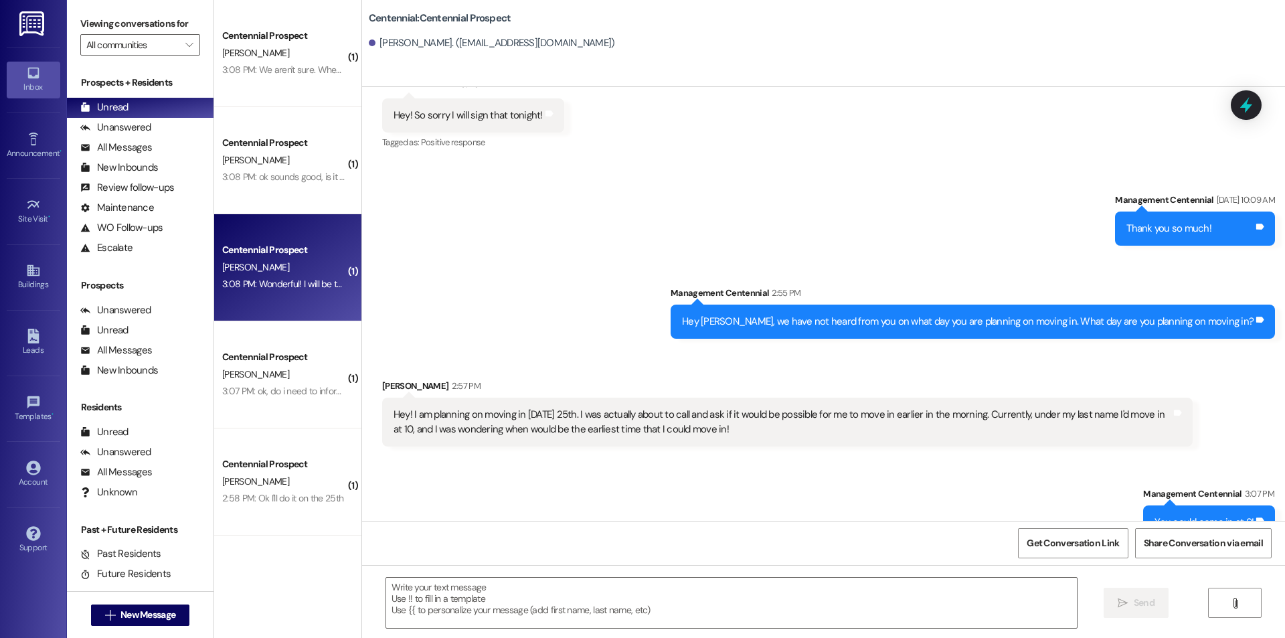
scroll to position [1409, 0]
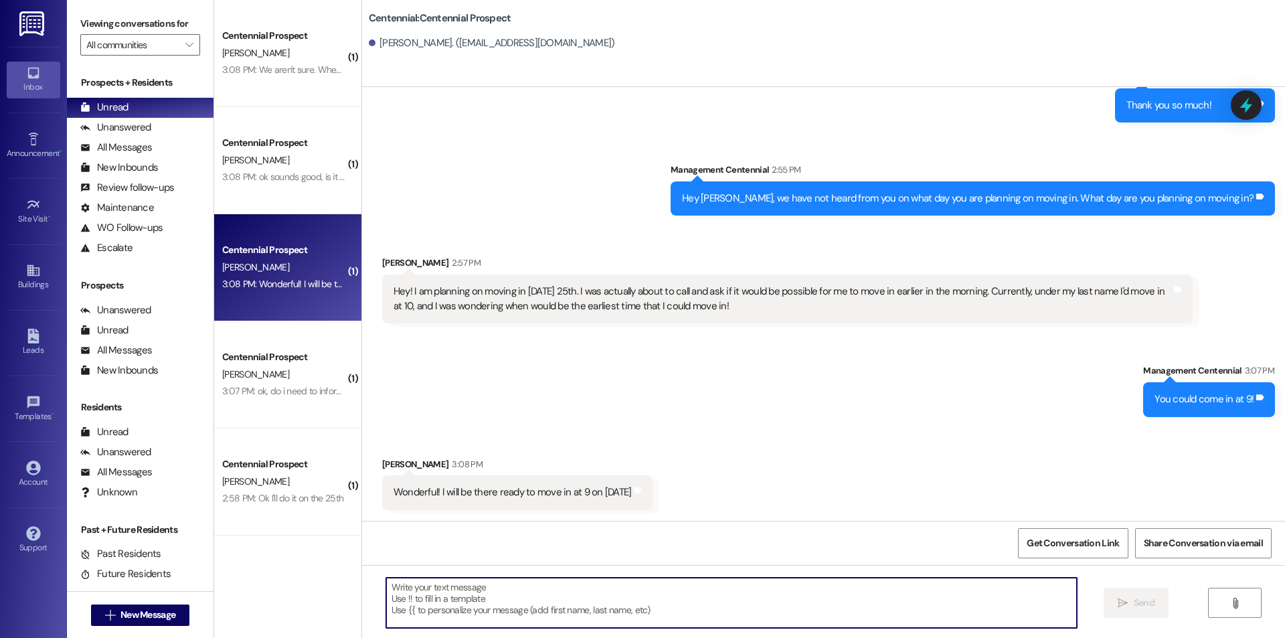
click at [699, 596] on textarea at bounding box center [731, 603] width 691 height 50
click at [700, 613] on textarea at bounding box center [731, 603] width 691 height 50
paste textarea "Great! Thanks!"
type textarea "Great! Thanks!"
click at [1127, 602] on span " Send" at bounding box center [1136, 603] width 42 height 14
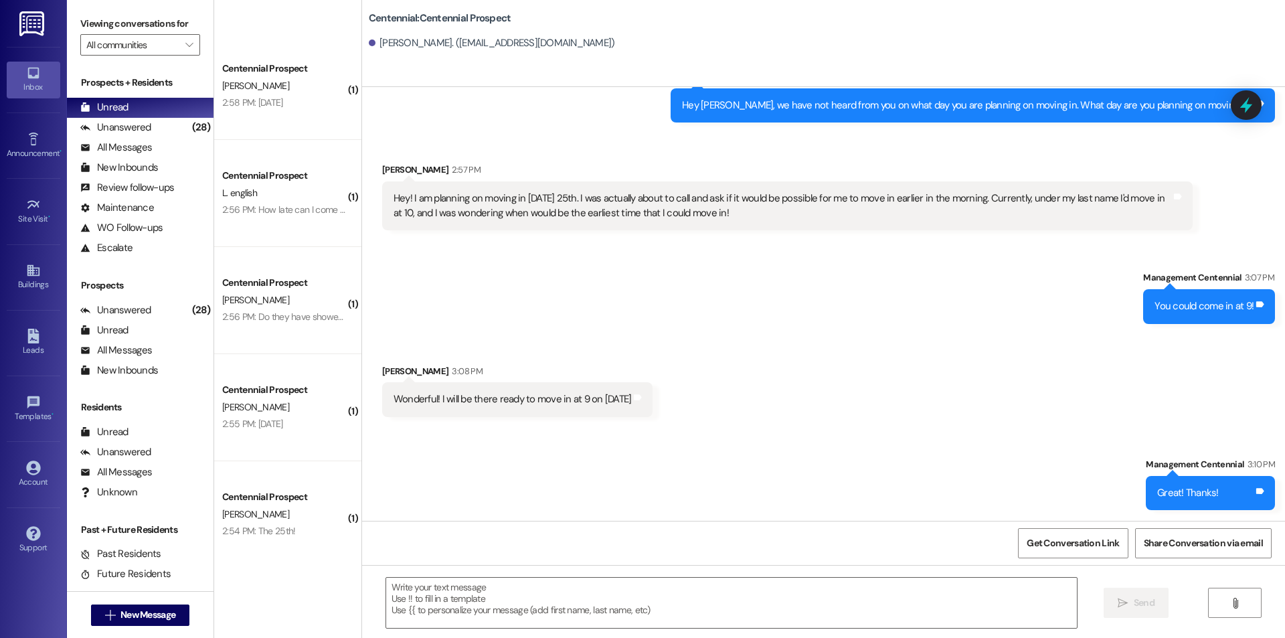
scroll to position [957, 0]
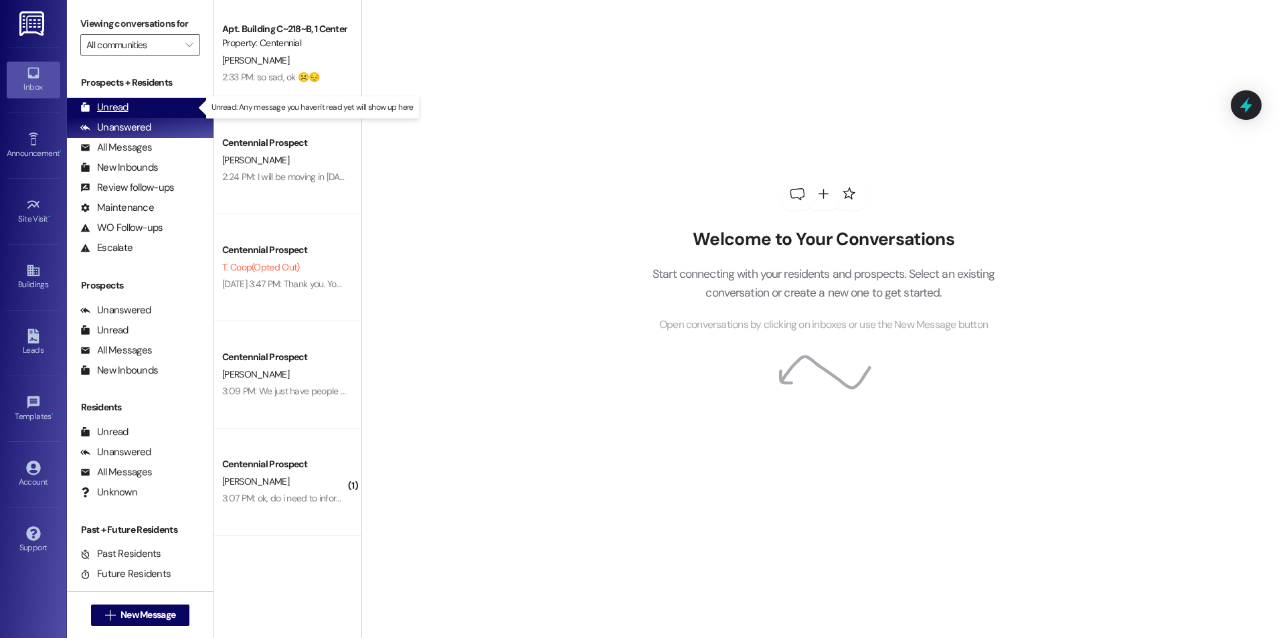
click at [142, 108] on div "Unread (0)" at bounding box center [140, 108] width 147 height 20
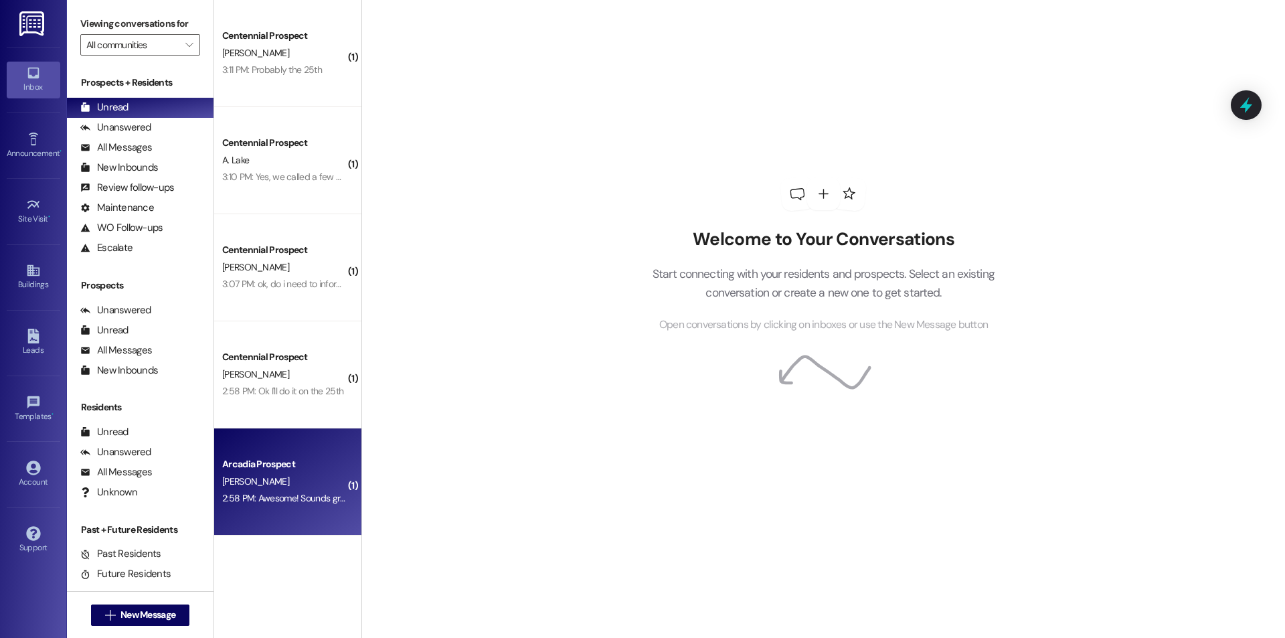
click at [283, 472] on div "Arcadia Prospect" at bounding box center [284, 464] width 127 height 17
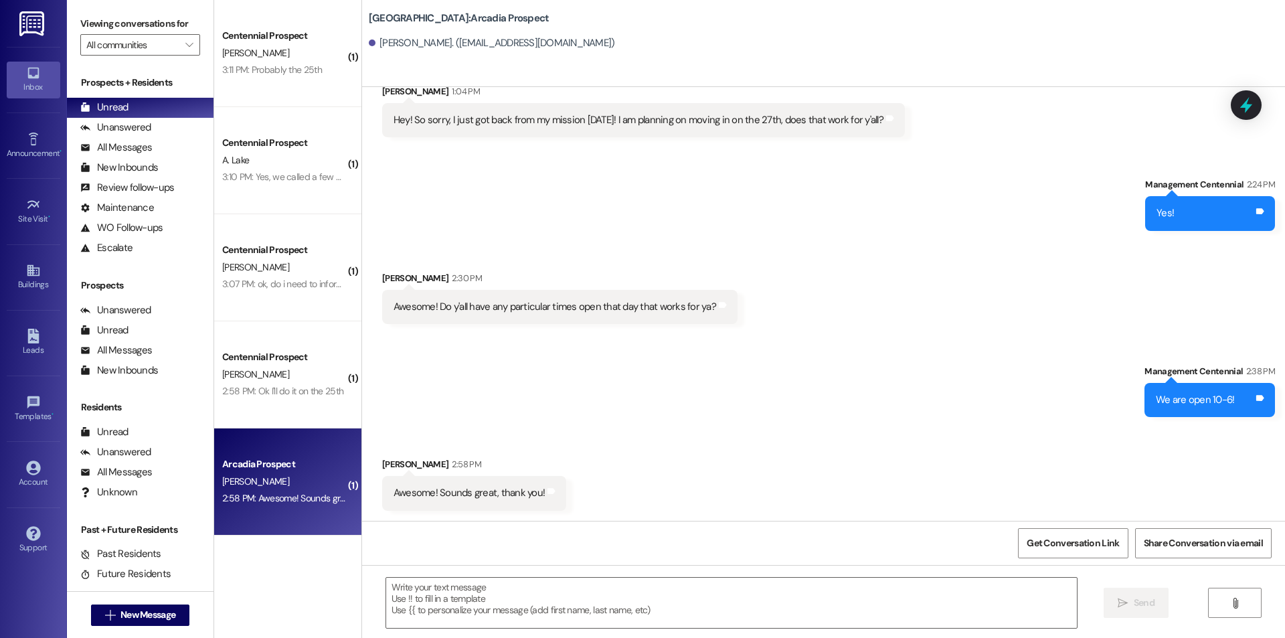
scroll to position [1374, 0]
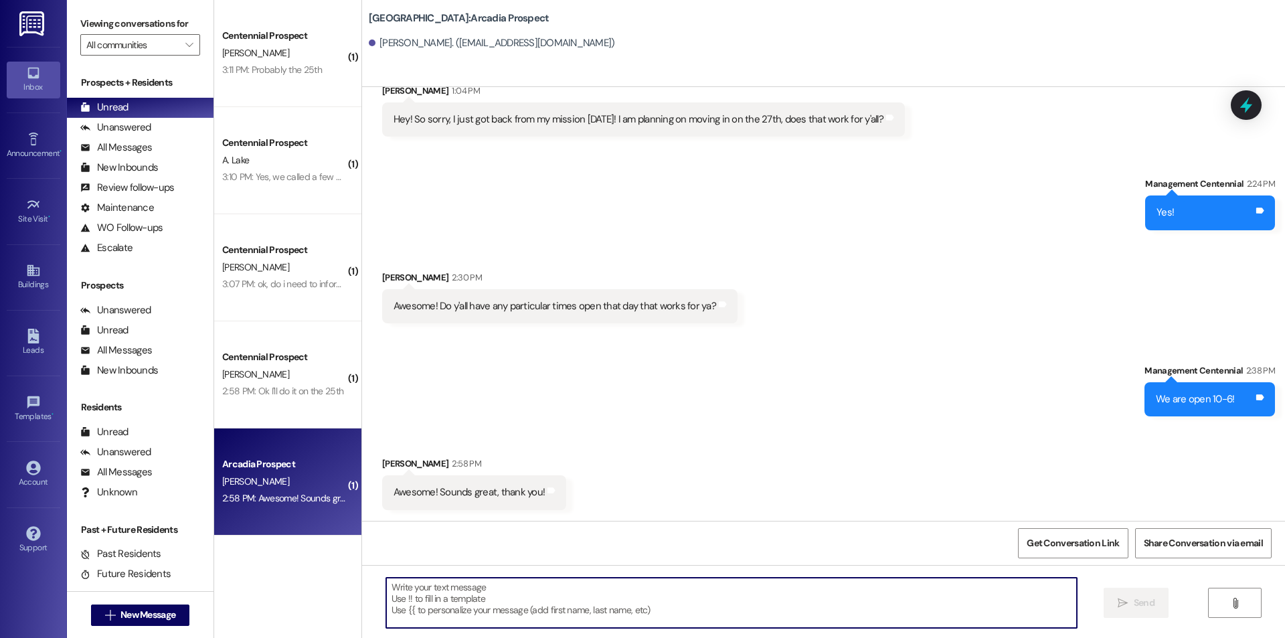
click at [557, 601] on textarea at bounding box center [731, 603] width 691 height 50
type textarea "Yep!"
click at [1135, 605] on span "Send" at bounding box center [1144, 603] width 21 height 14
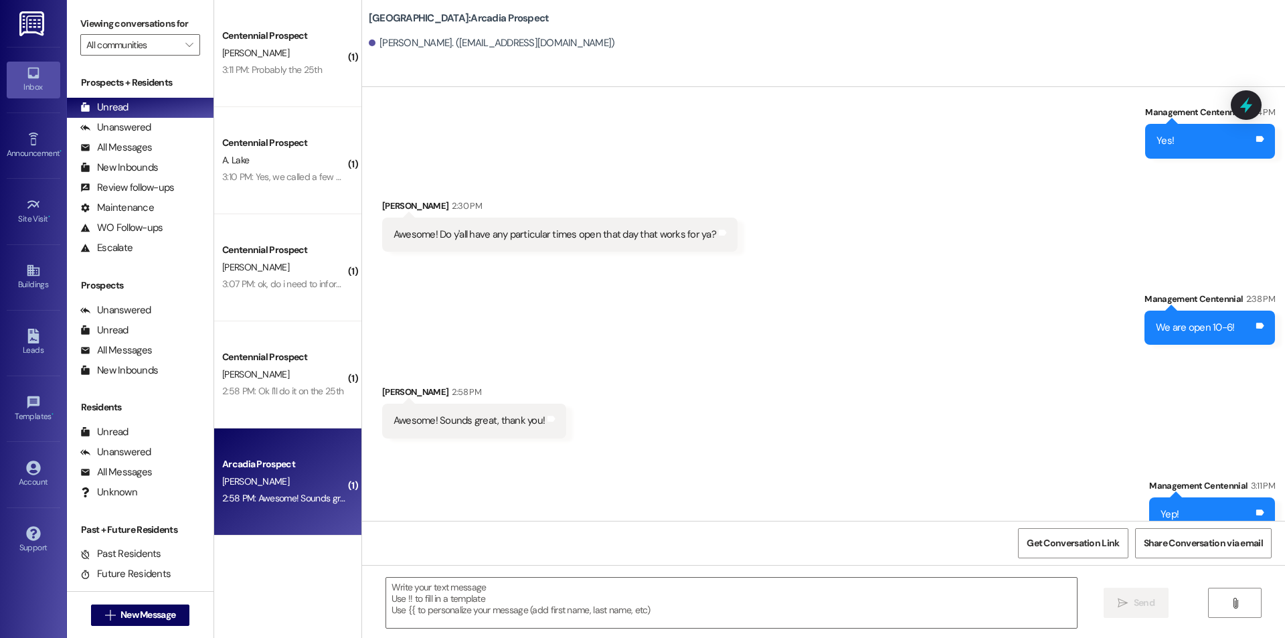
scroll to position [1468, 0]
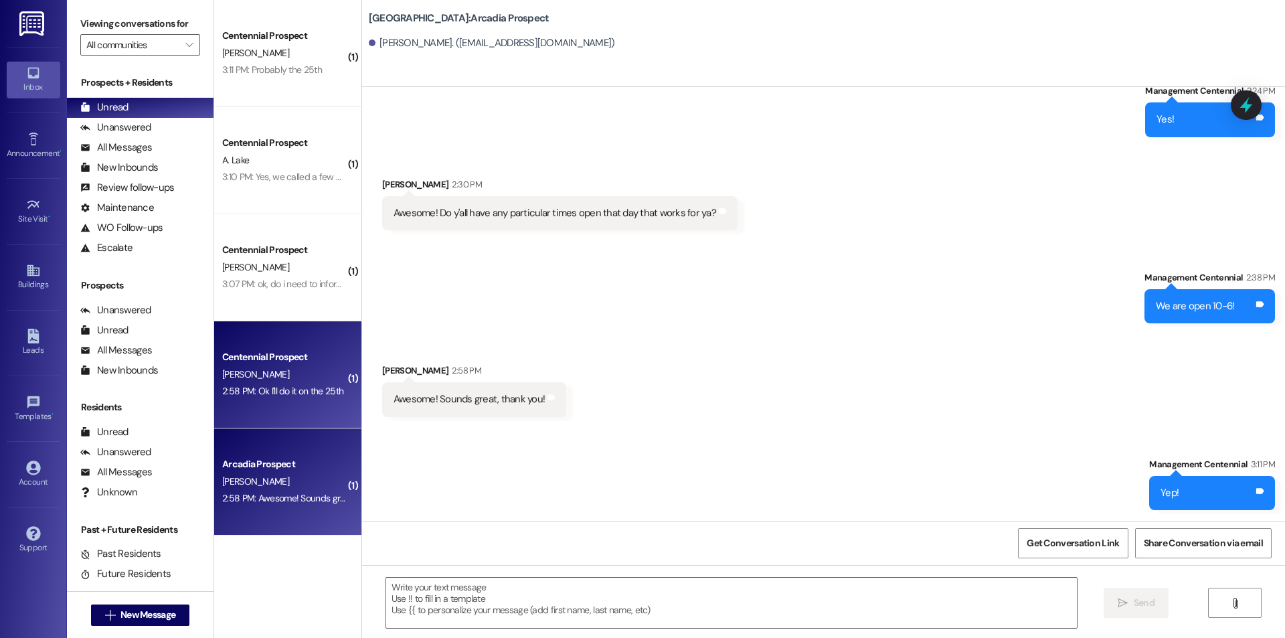
click at [260, 369] on div "[PERSON_NAME]" at bounding box center [284, 374] width 127 height 17
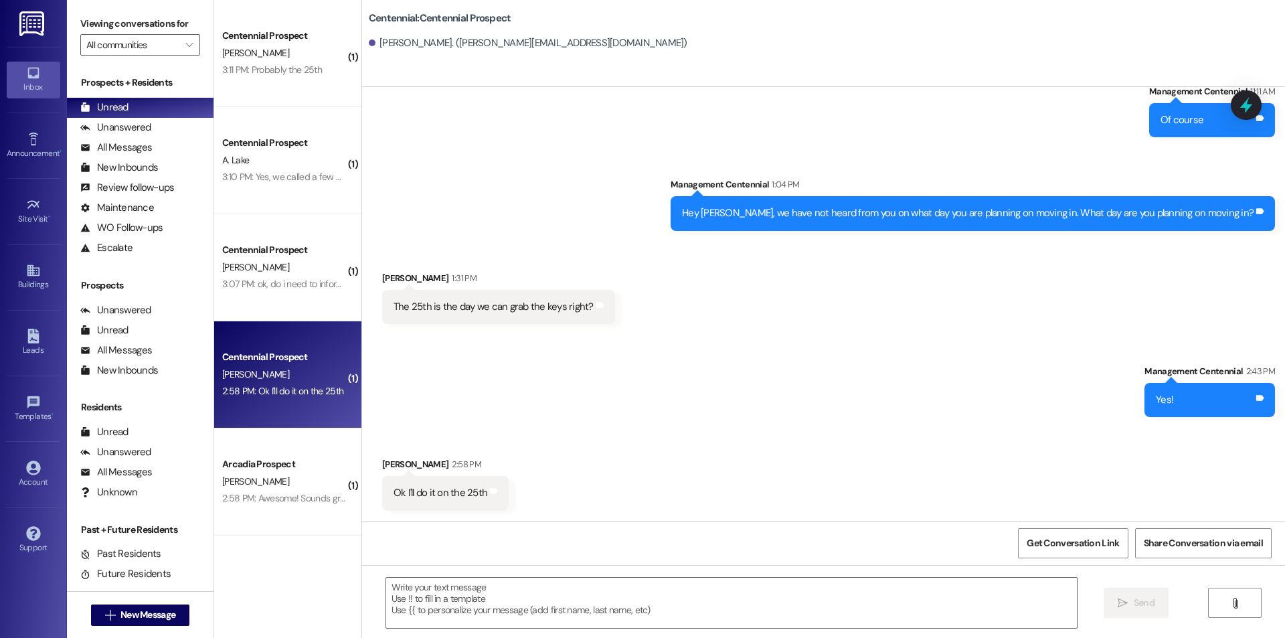
scroll to position [1799, 0]
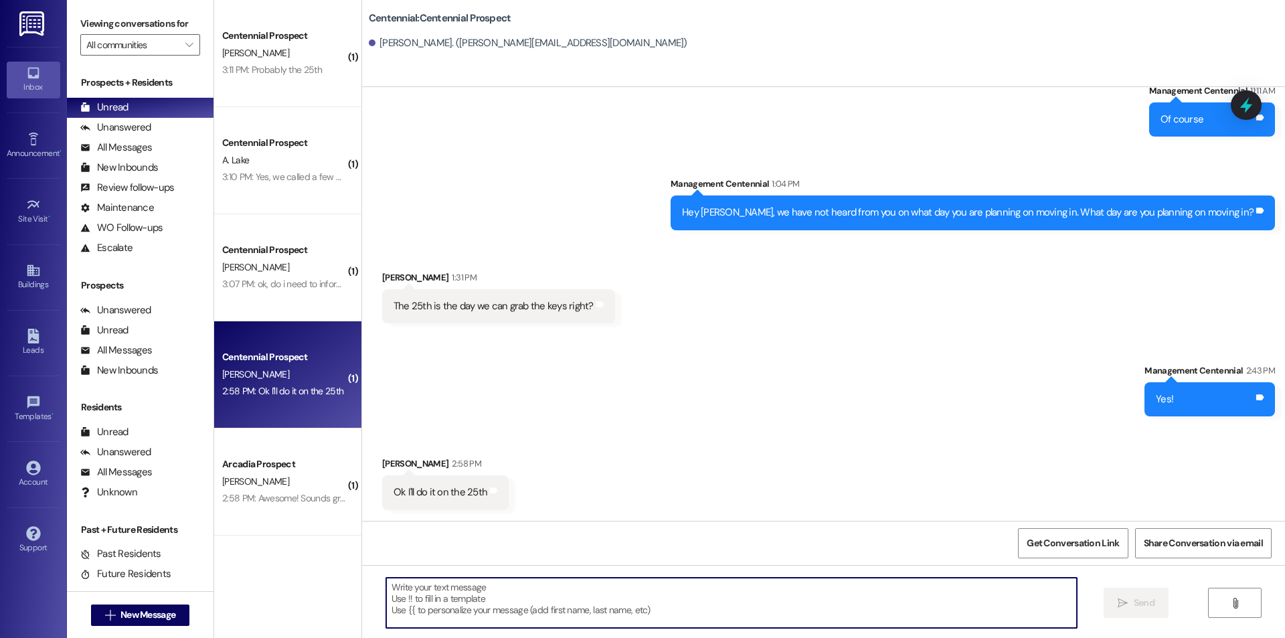
click at [661, 609] on textarea at bounding box center [731, 603] width 691 height 50
paste textarea "Great! Thanks!"
type textarea "Great! Thanks!"
click at [1136, 590] on button " Send" at bounding box center [1136, 603] width 65 height 30
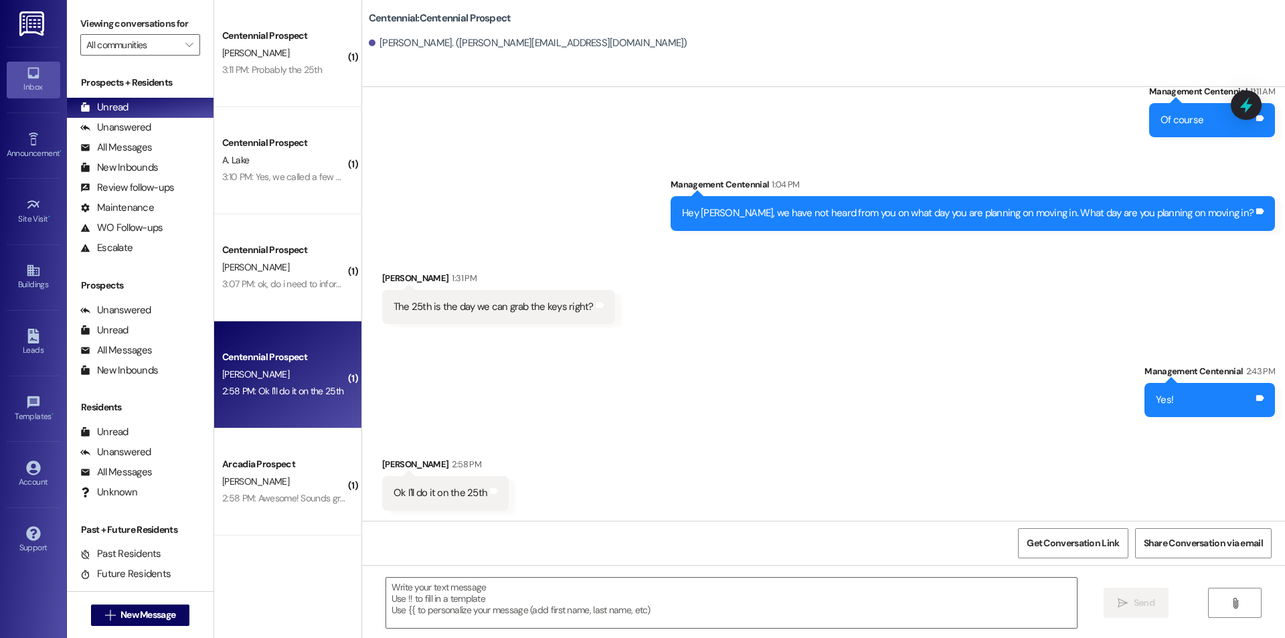
scroll to position [1892, 0]
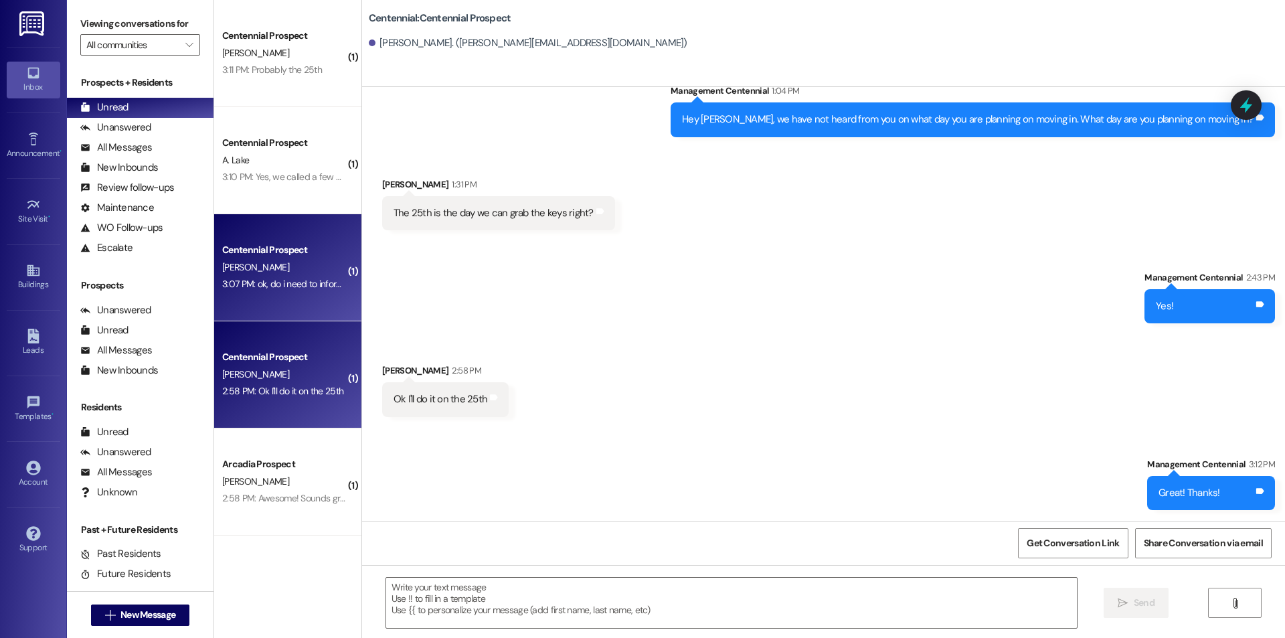
click at [224, 271] on span "[PERSON_NAME]" at bounding box center [255, 267] width 67 height 12
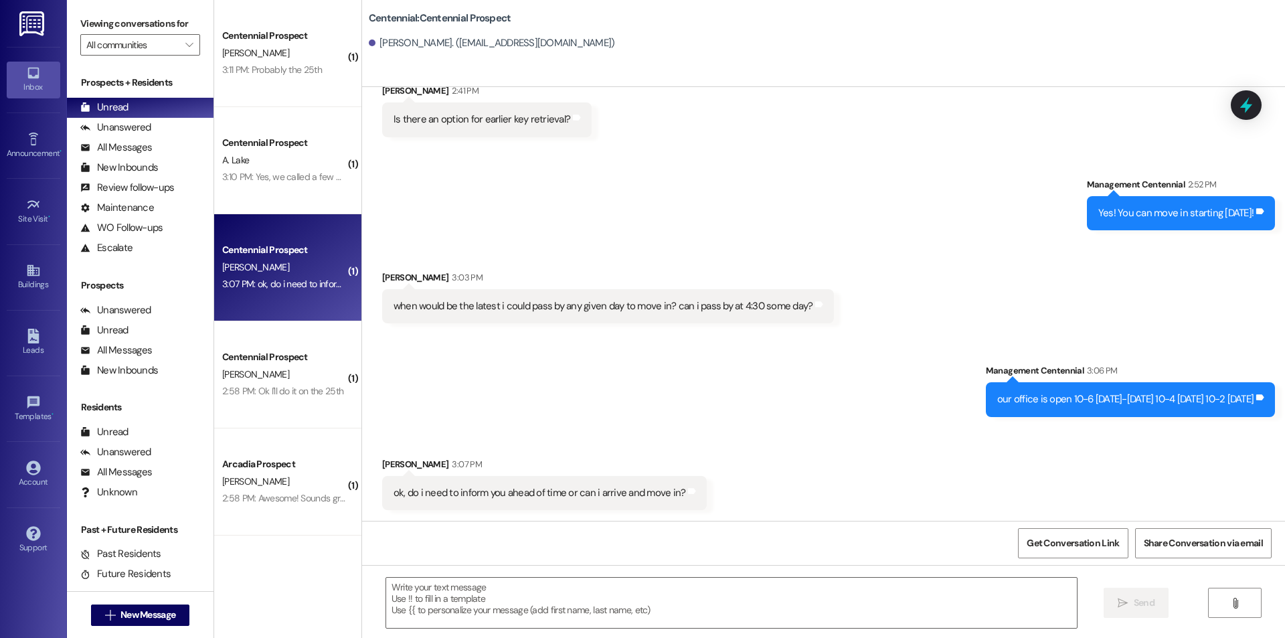
scroll to position [417, 0]
click at [648, 607] on textarea at bounding box center [731, 603] width 691 height 50
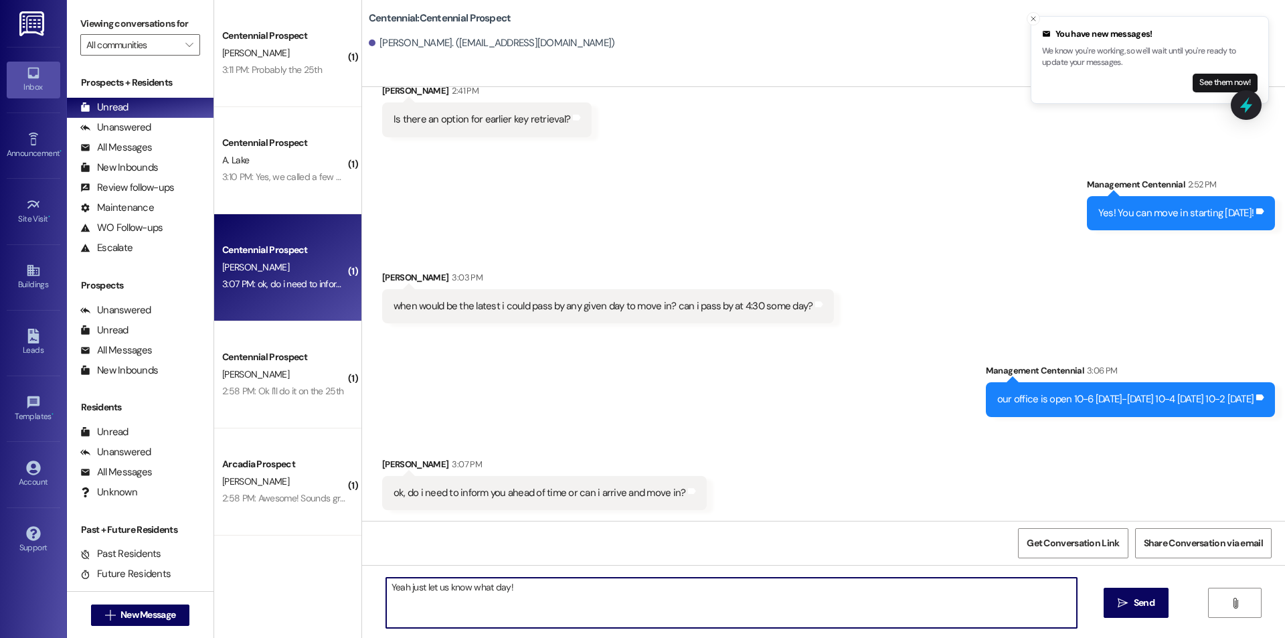
type textarea "Yeah just let us know what day!"
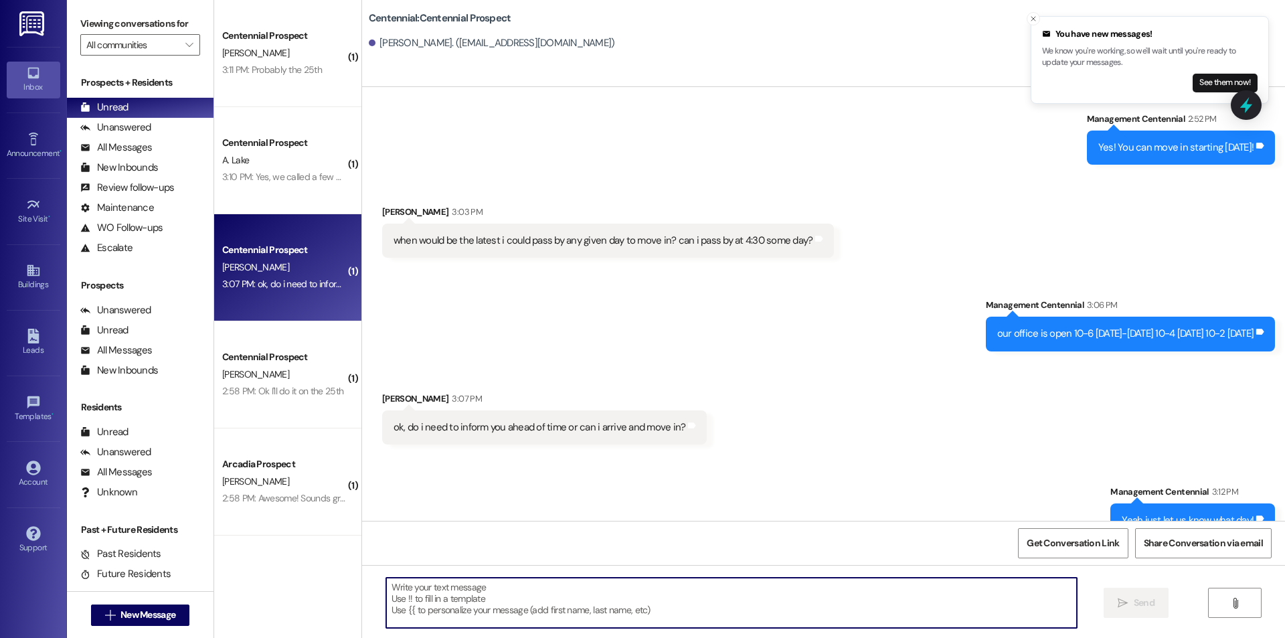
scroll to position [510, 0]
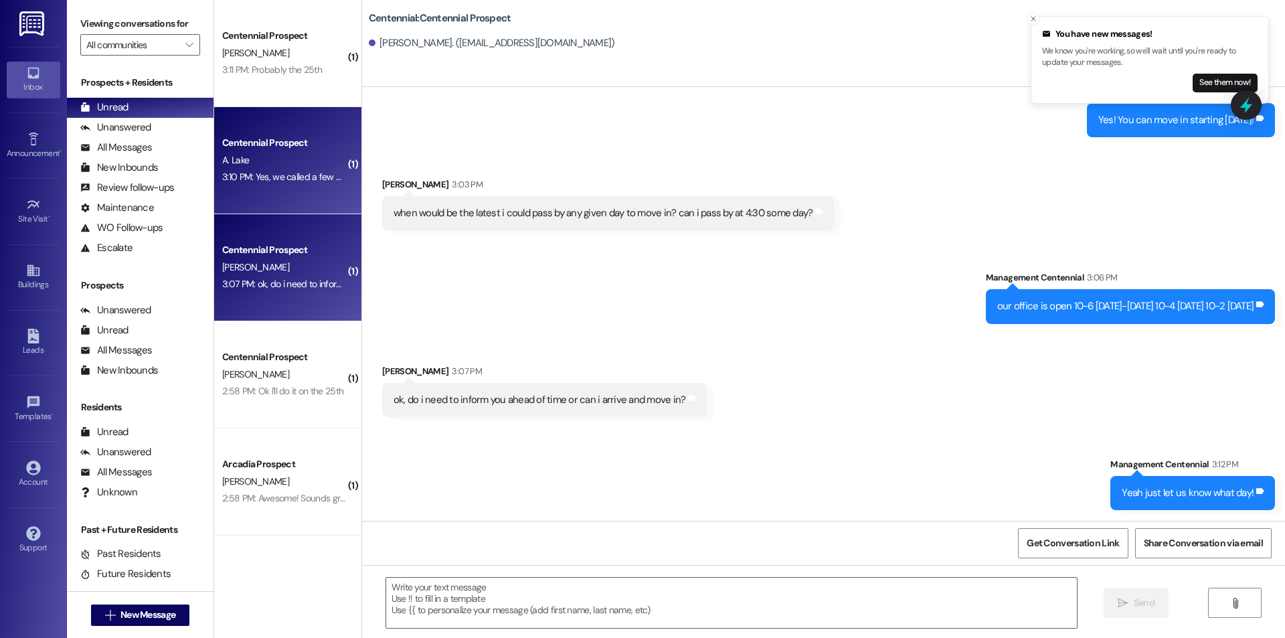
click at [265, 183] on div "3:10 PM: Yes, we called a few days ago and said that I will be moving in on the…" at bounding box center [383, 177] width 323 height 12
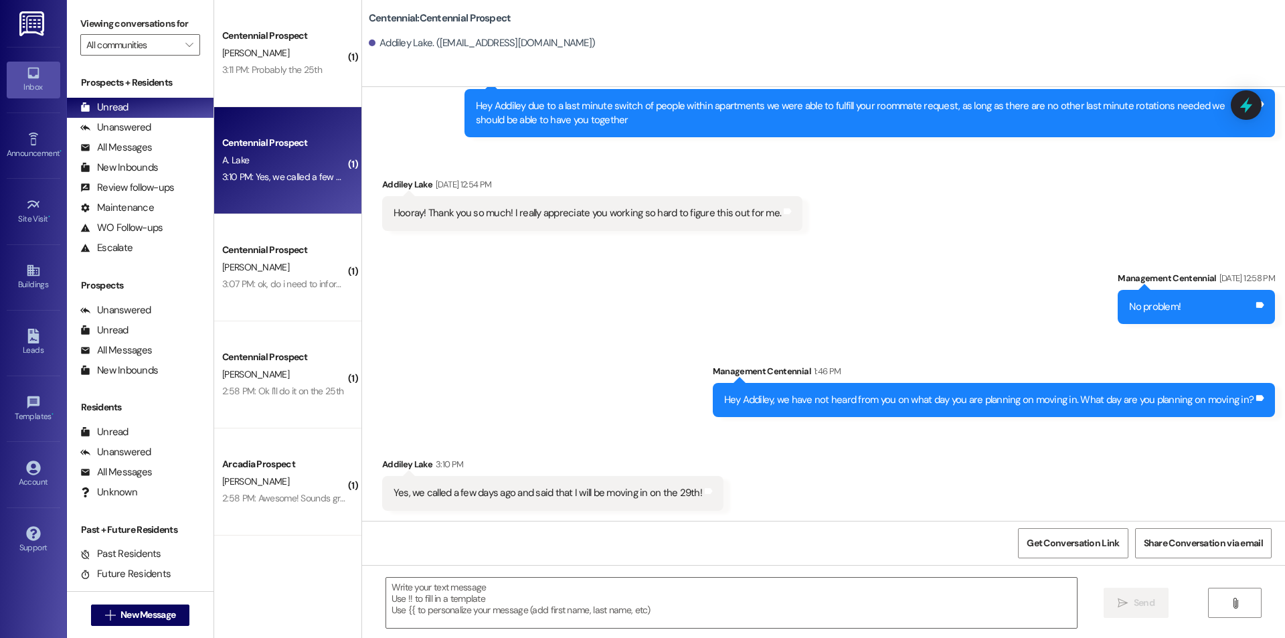
scroll to position [505, 0]
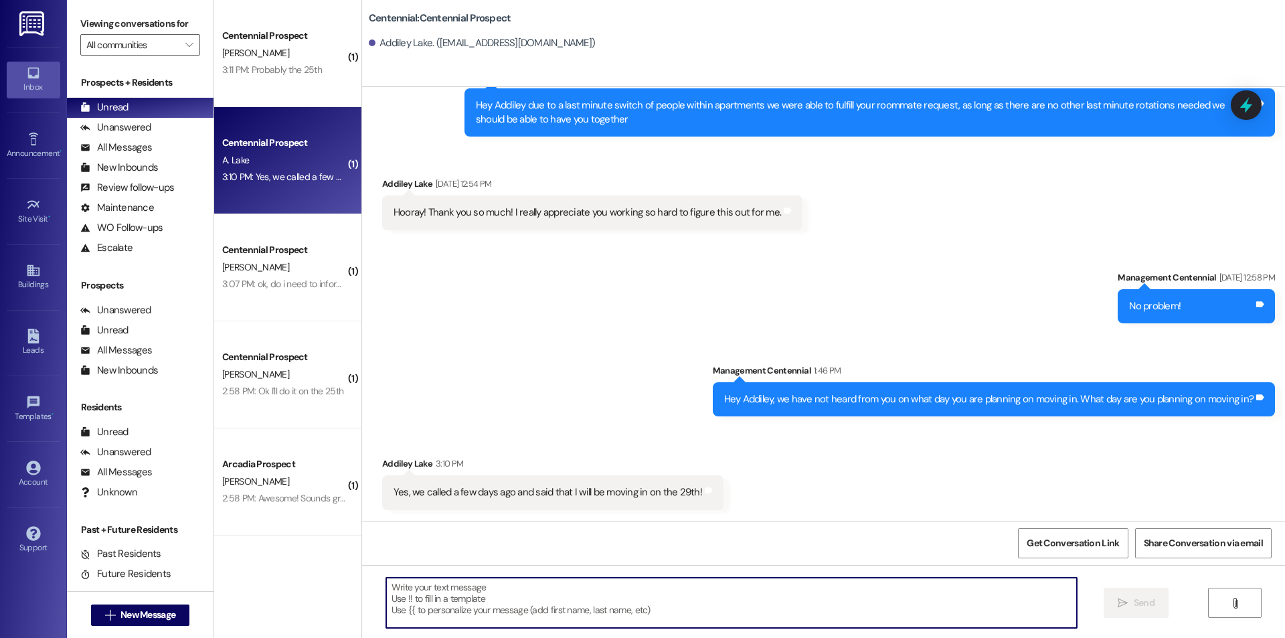
click at [712, 609] on textarea at bounding box center [731, 603] width 691 height 50
type textarea "G"
paste textarea "Great! Thanks!"
type textarea "Great! Thanks!"
click at [1117, 592] on button " Send" at bounding box center [1136, 603] width 65 height 30
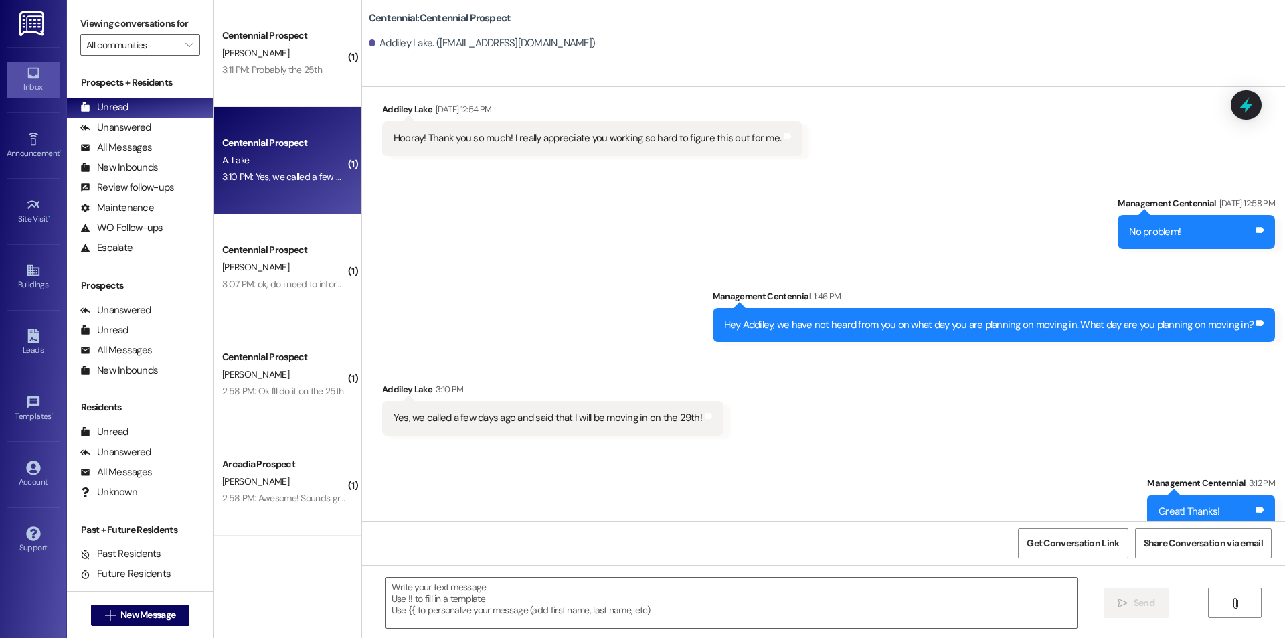
scroll to position [598, 0]
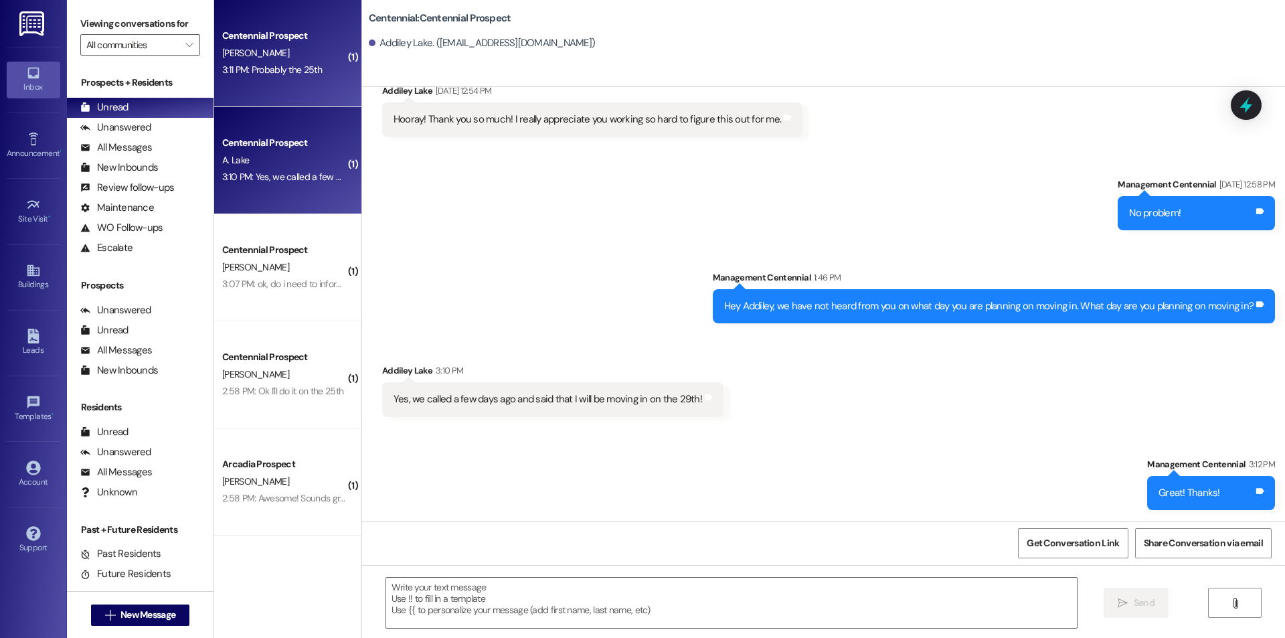
click at [255, 92] on div "Centennial Prospect A. Folsom 3:11 PM: Probably the 25th 3:11 PM: Probably the …" at bounding box center [287, 53] width 147 height 107
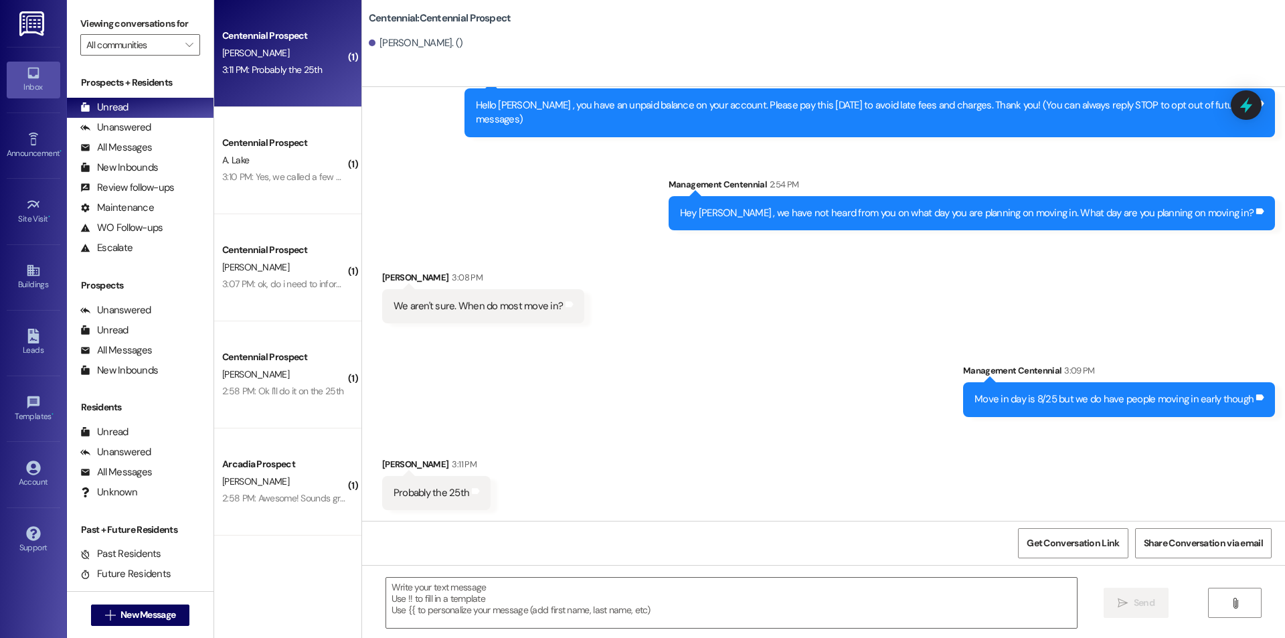
scroll to position [44, 0]
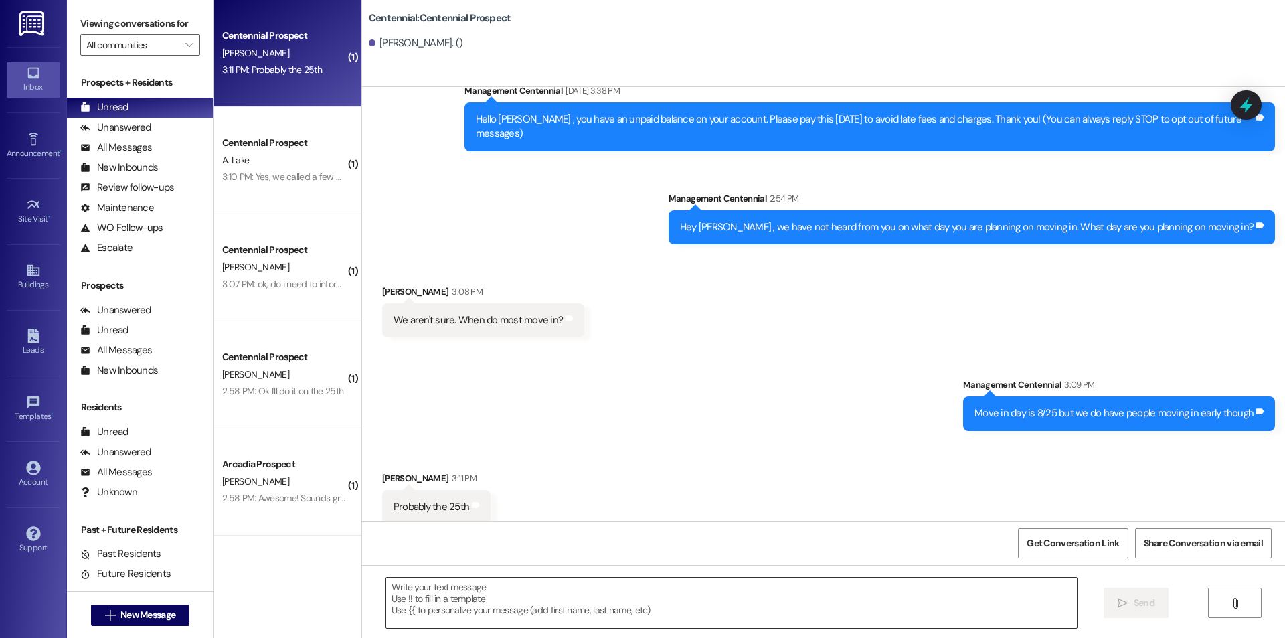
click at [645, 597] on textarea at bounding box center [731, 603] width 691 height 50
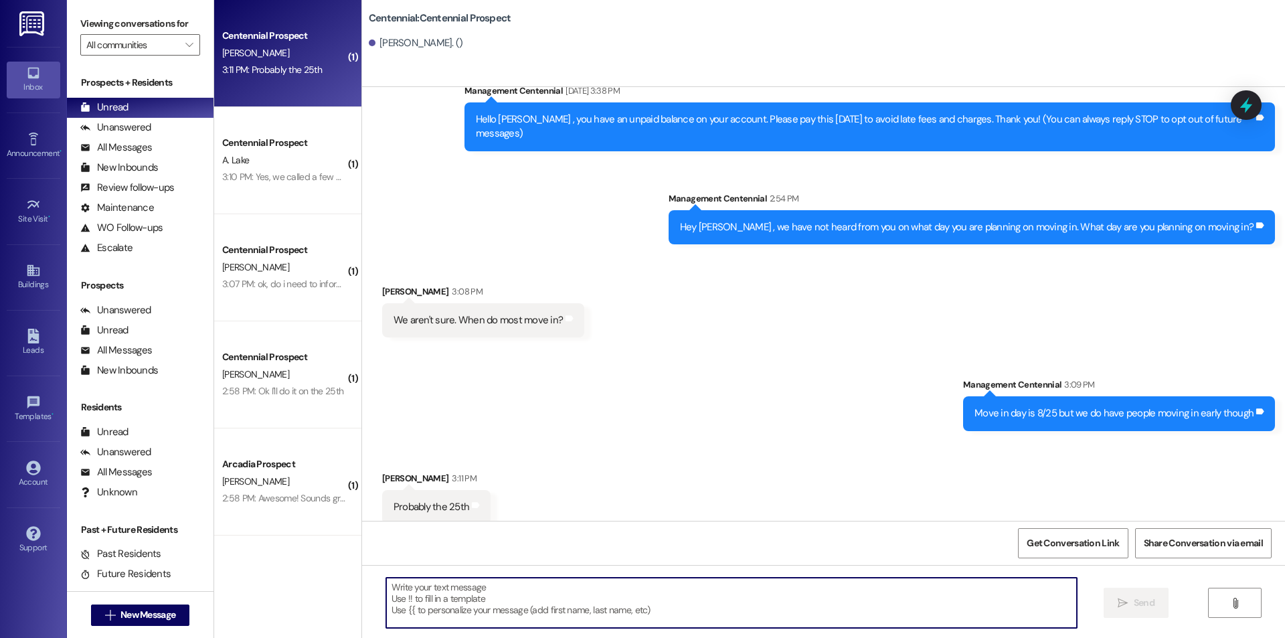
paste textarea "Great! Thanks!"
type textarea "Great! Thanks!"
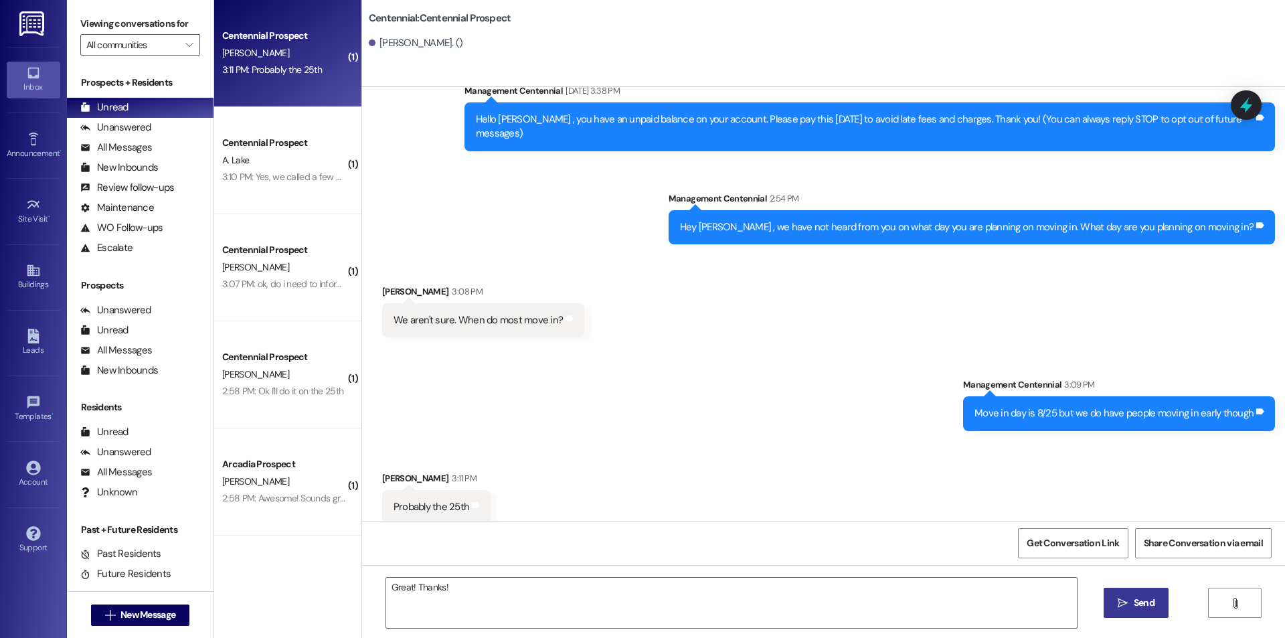
click at [1122, 604] on icon "" at bounding box center [1123, 603] width 10 height 11
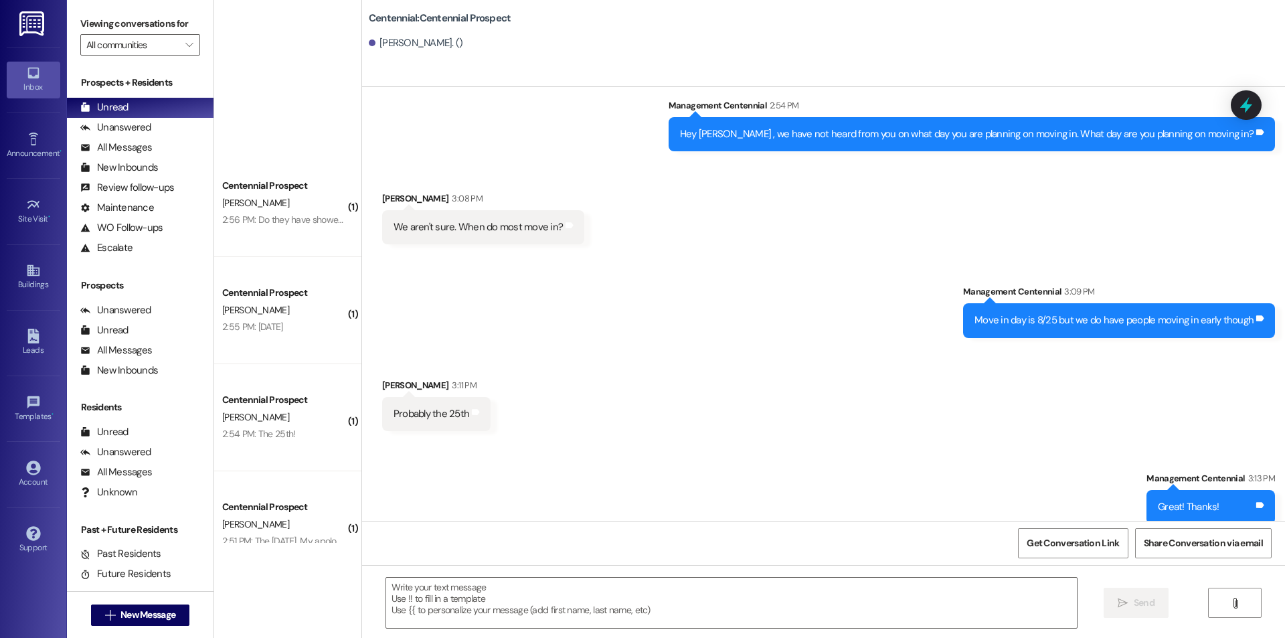
scroll to position [1064, 0]
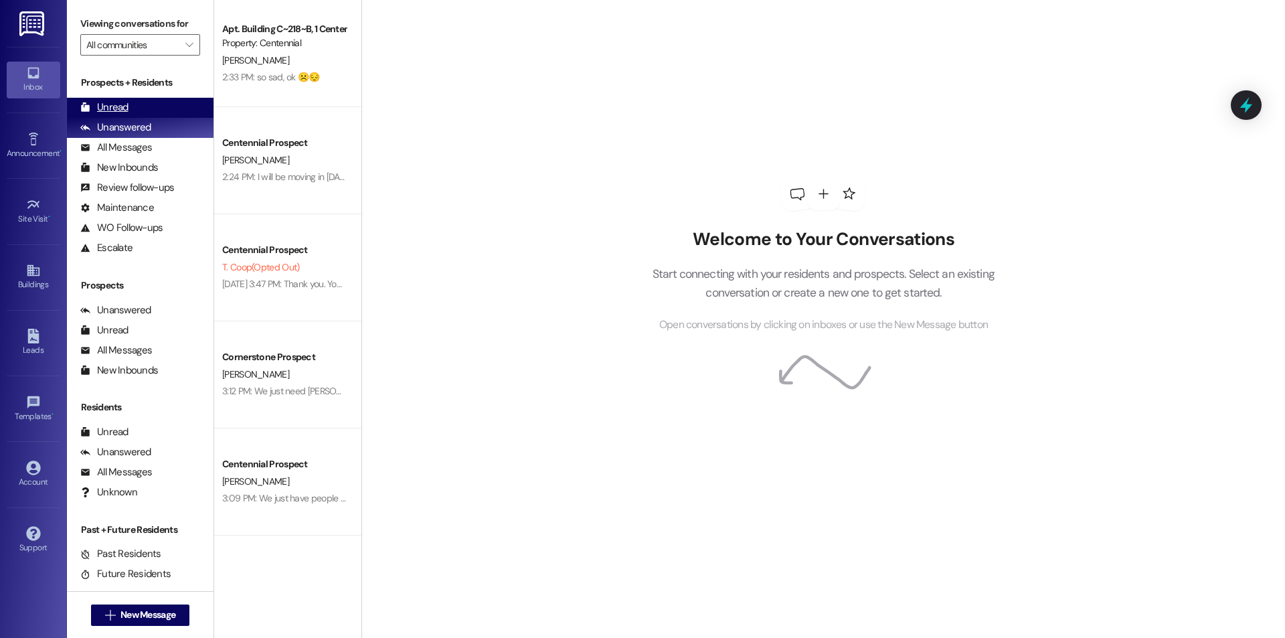
click at [100, 108] on div "Unread" at bounding box center [104, 107] width 48 height 14
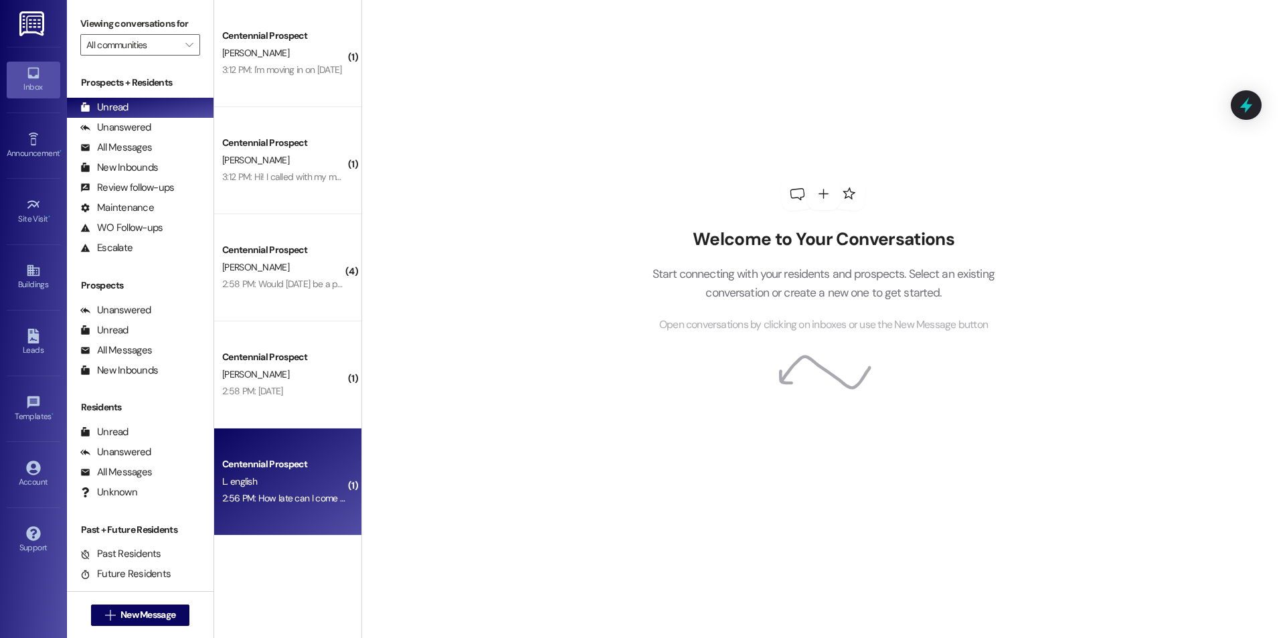
click at [291, 512] on div "Centennial Prospect L. english 2:56 PM: How late can I come in to get my key? 2…" at bounding box center [287, 481] width 147 height 107
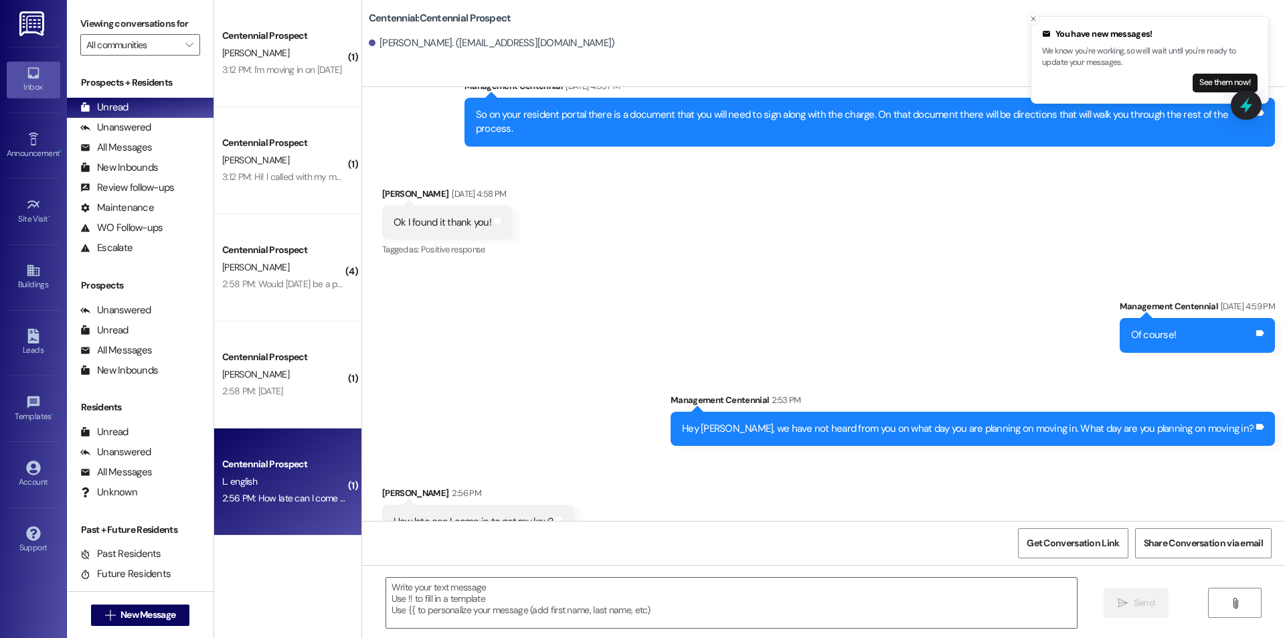
scroll to position [4056, 0]
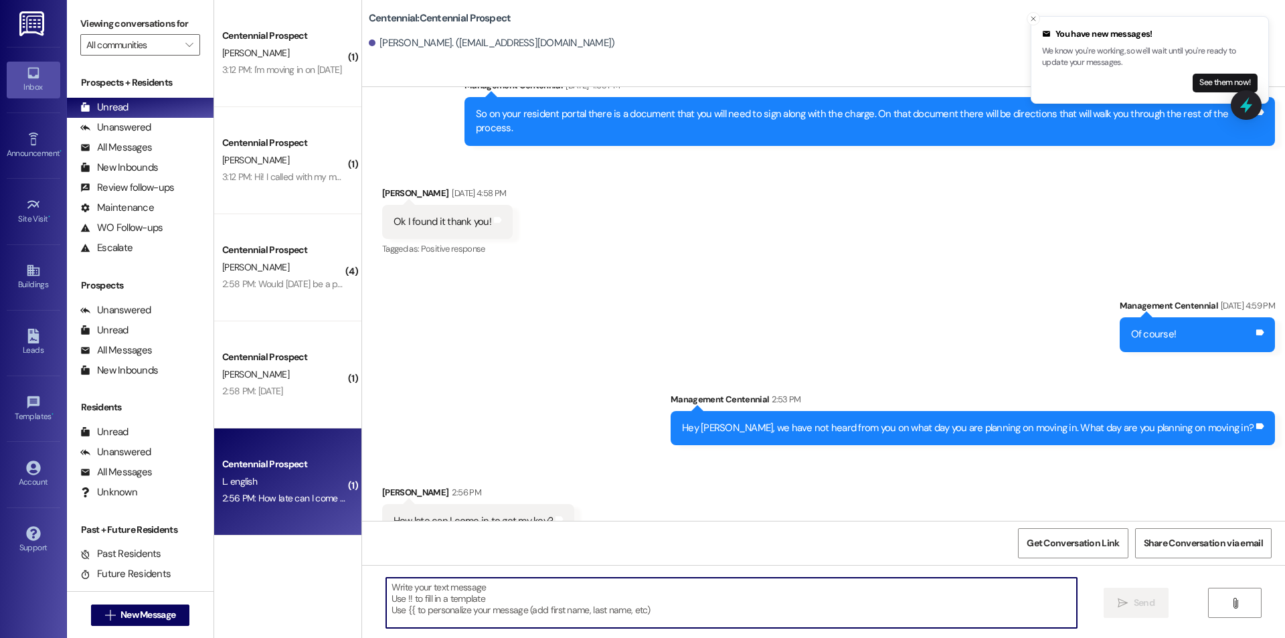
click at [720, 601] on textarea at bounding box center [731, 603] width 691 height 50
click at [658, 603] on textarea at bounding box center [731, 603] width 691 height 50
type textarea "We are open until 6 [DATE]."
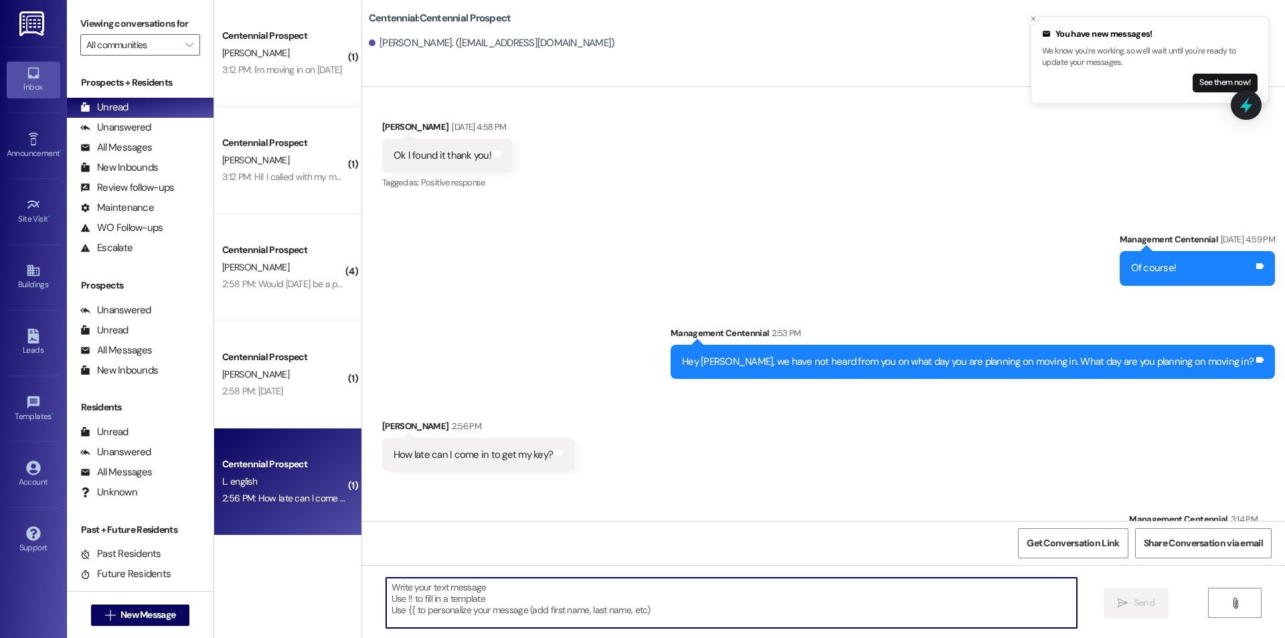
scroll to position [4149, 0]
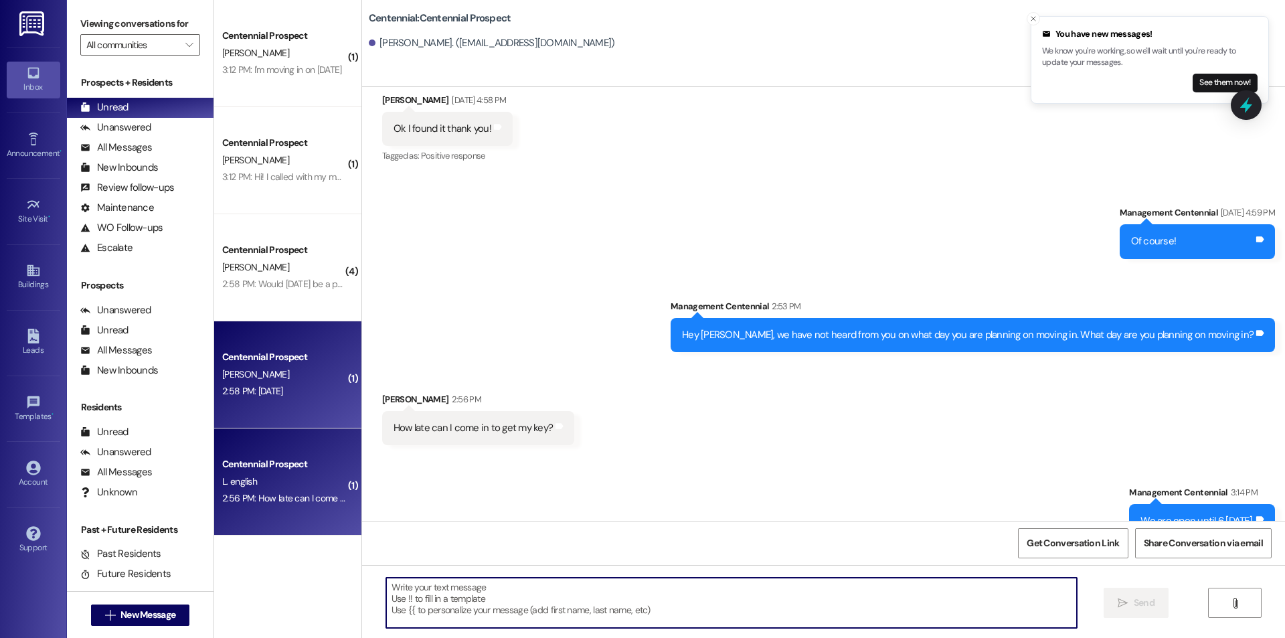
click at [303, 398] on div "2:58 PM: August 25th 2:58 PM: August 25th" at bounding box center [284, 391] width 127 height 17
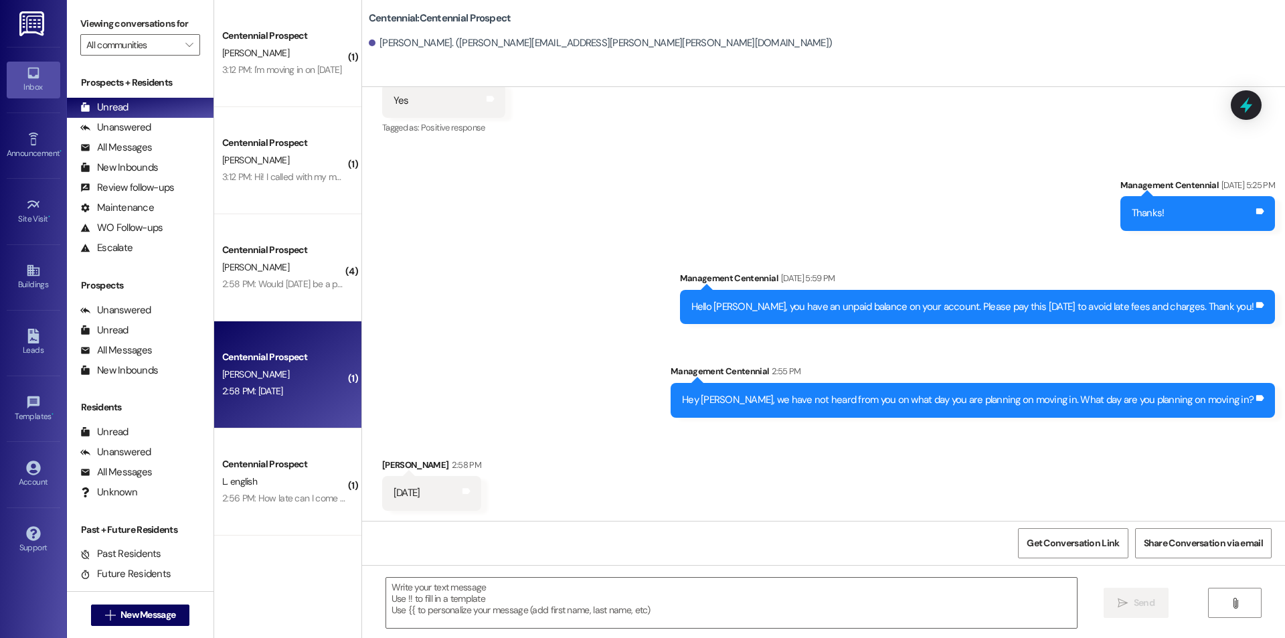
scroll to position [171, 0]
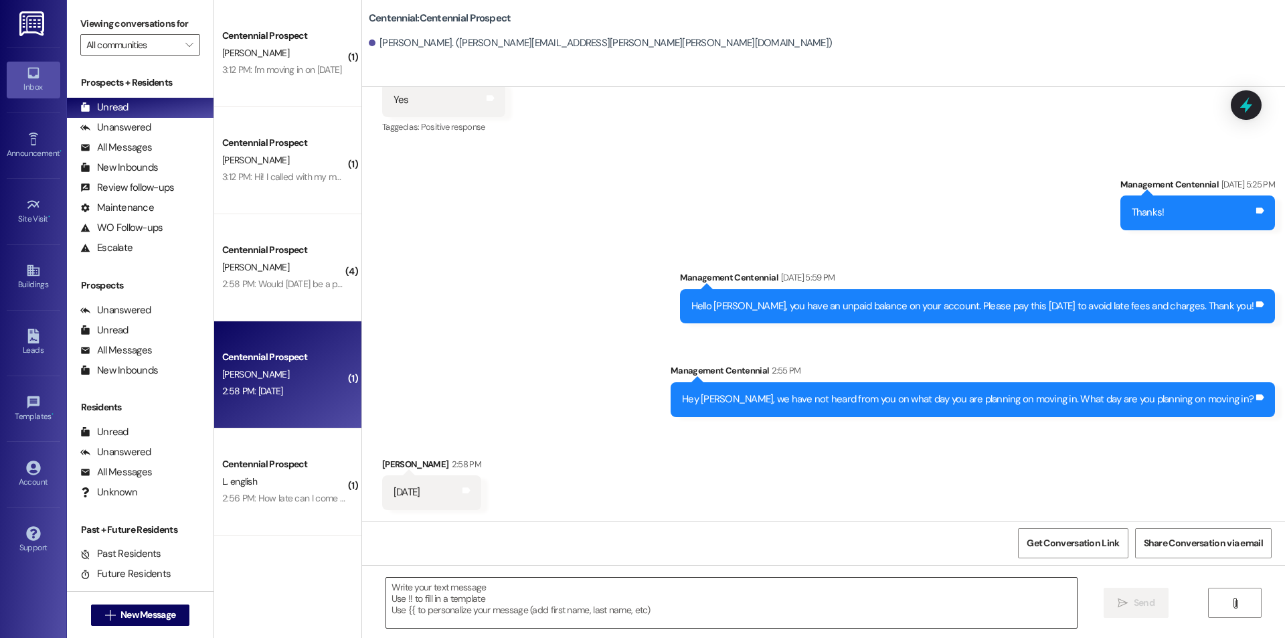
drag, startPoint x: 708, startPoint y: 574, endPoint x: 709, endPoint y: 586, distance: 12.1
click at [708, 575] on div " Send " at bounding box center [823, 615] width 923 height 100
click at [710, 592] on textarea at bounding box center [731, 603] width 691 height 50
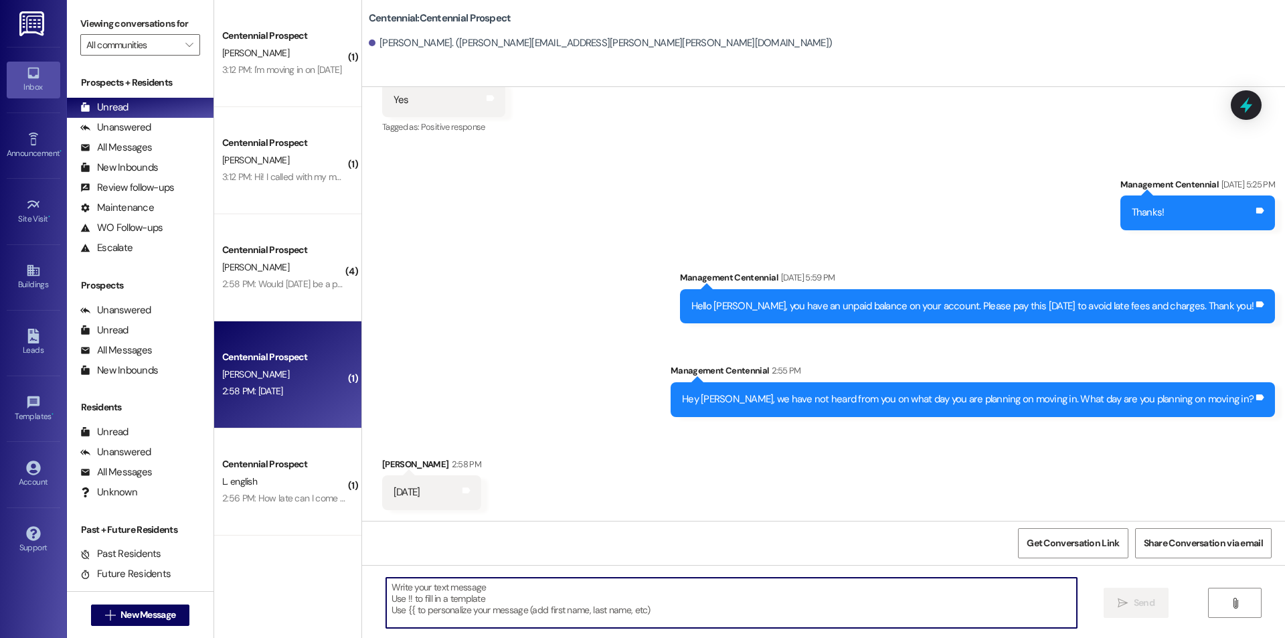
paste textarea "Great! Thanks!"
type textarea "Great! Thanks!"
click at [1148, 610] on span "Send" at bounding box center [1144, 603] width 21 height 14
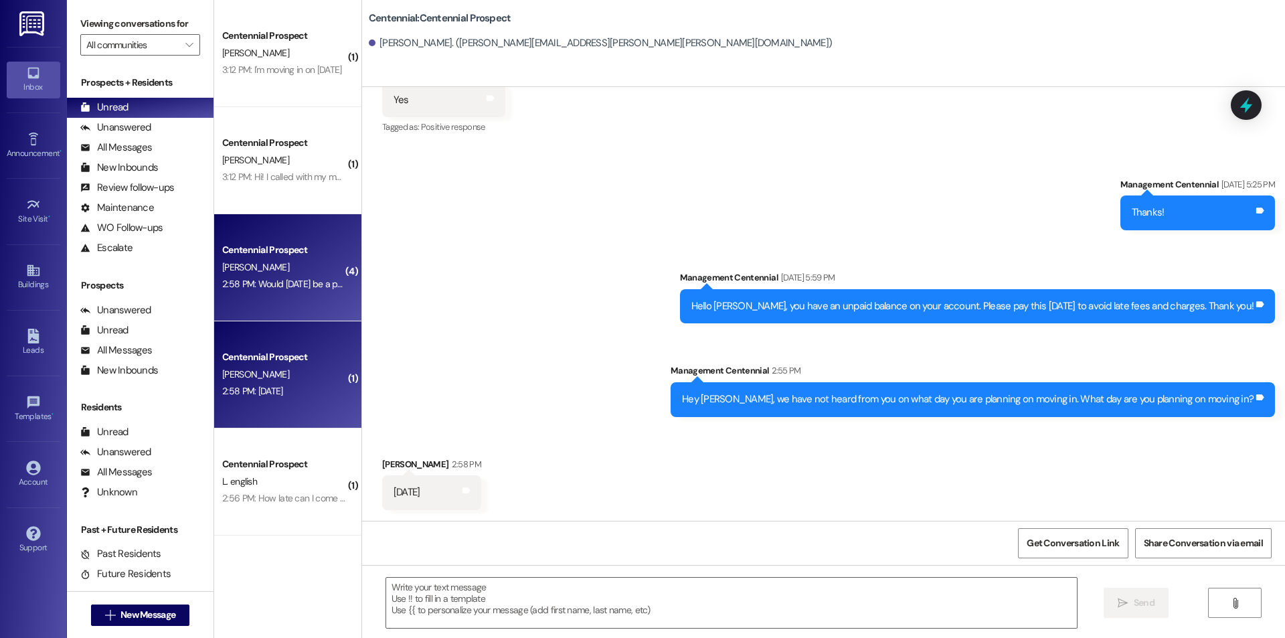
scroll to position [171, 0]
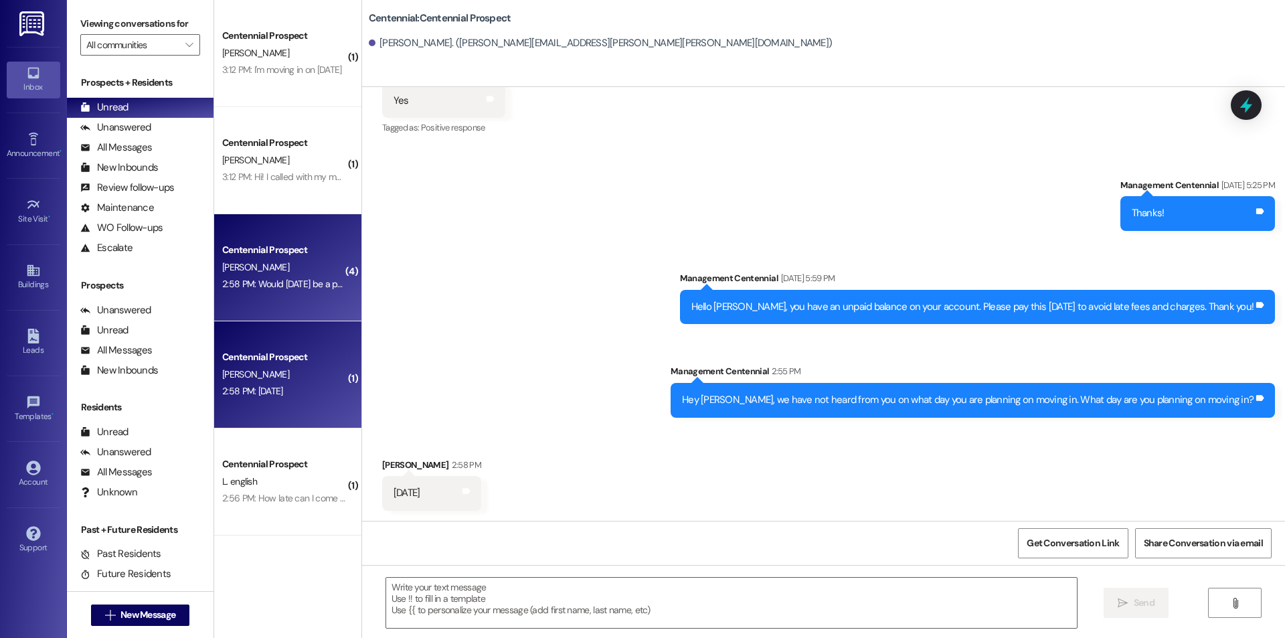
click at [281, 289] on div "2:58 PM: Would this Friday be a possibility? 2:58 PM: Would this Friday be a po…" at bounding box center [298, 284] width 153 height 12
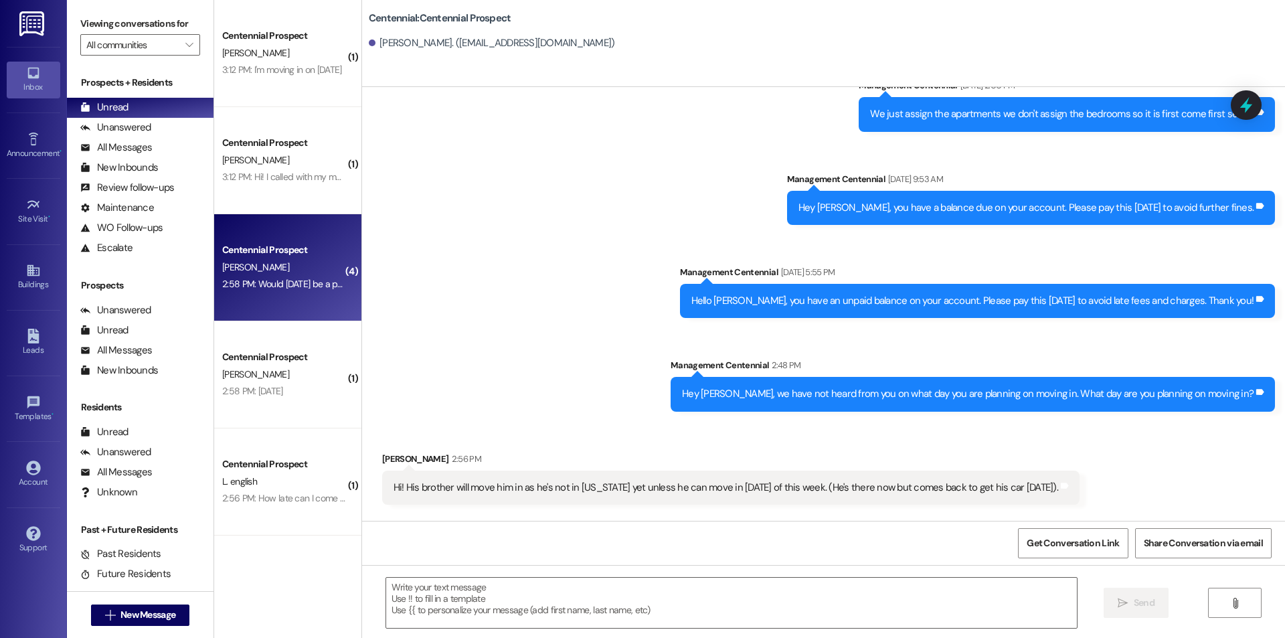
scroll to position [1709, 0]
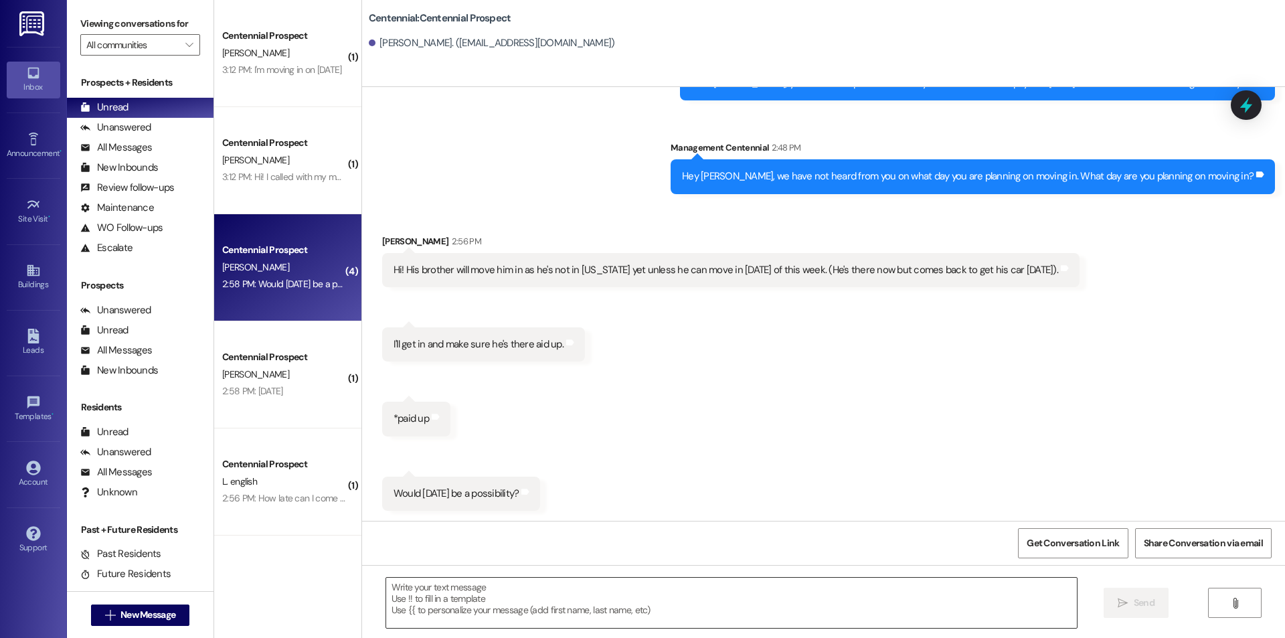
click at [568, 597] on textarea at bounding box center [731, 603] width 691 height 50
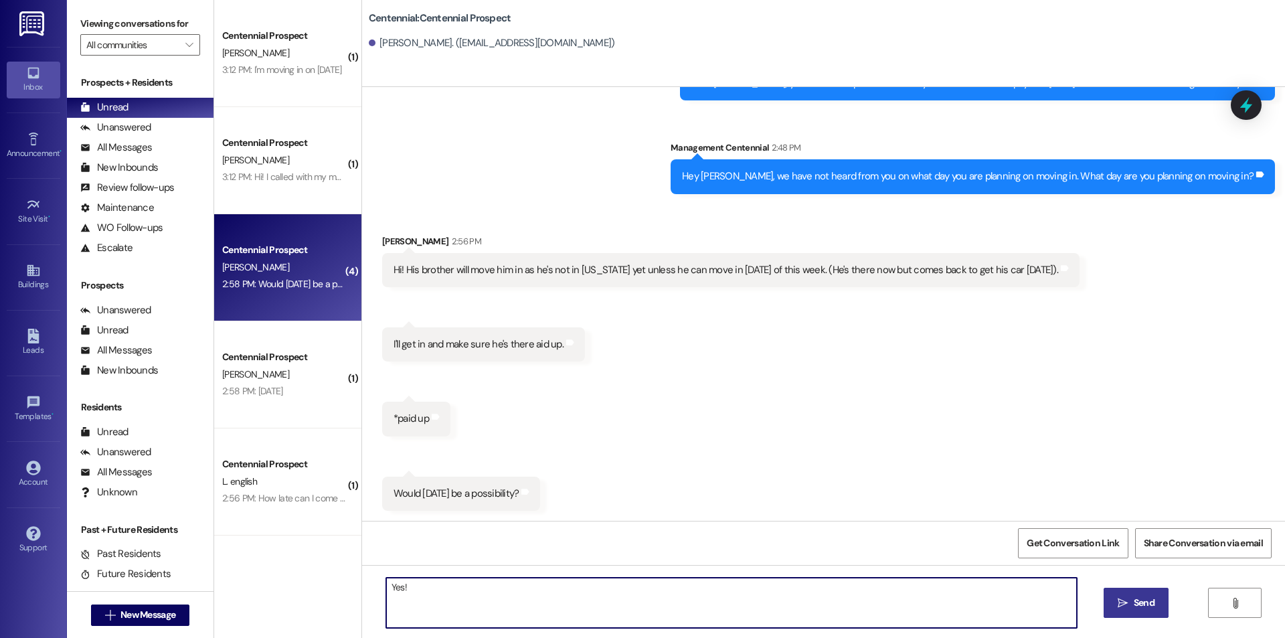
type textarea "Yes!"
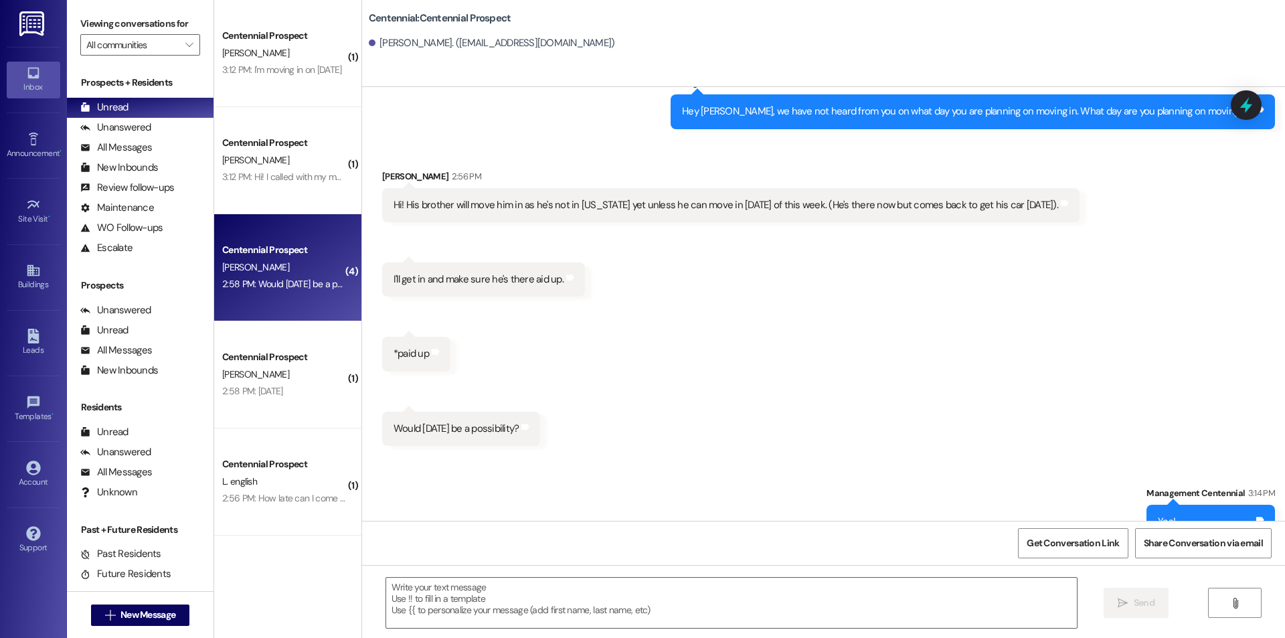
scroll to position [1804, 0]
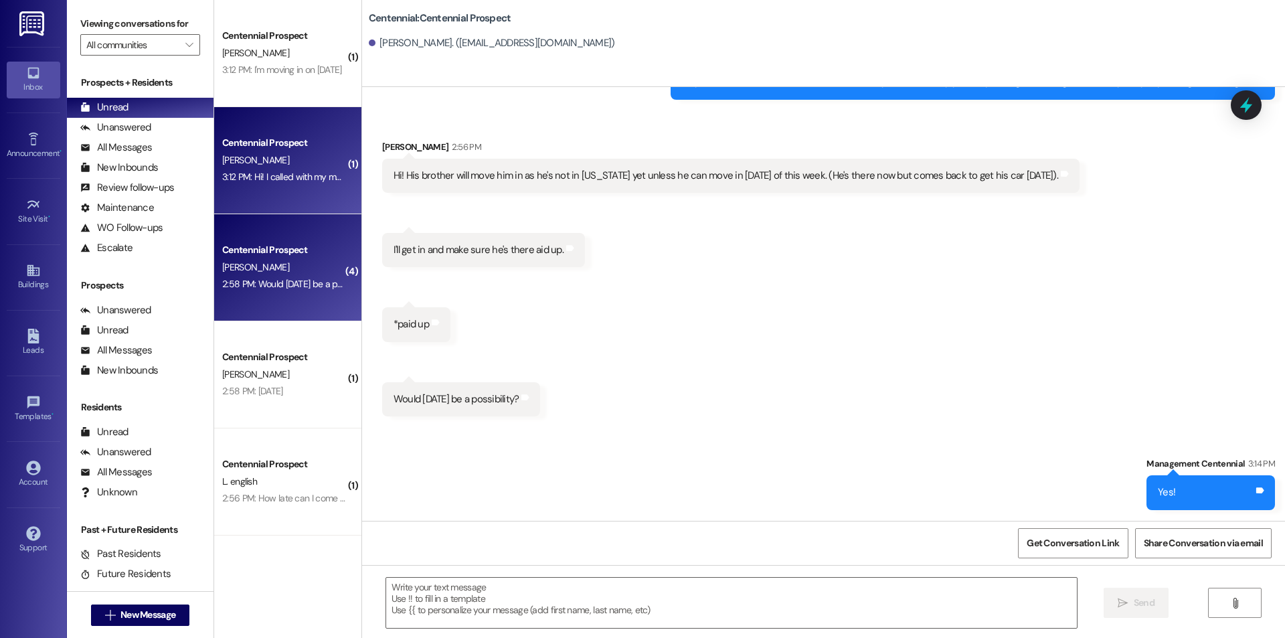
click at [272, 189] on div "Centennial Prospect R. Brinton 3:12 PM: Hi! I called with my move in date a few…" at bounding box center [287, 160] width 147 height 107
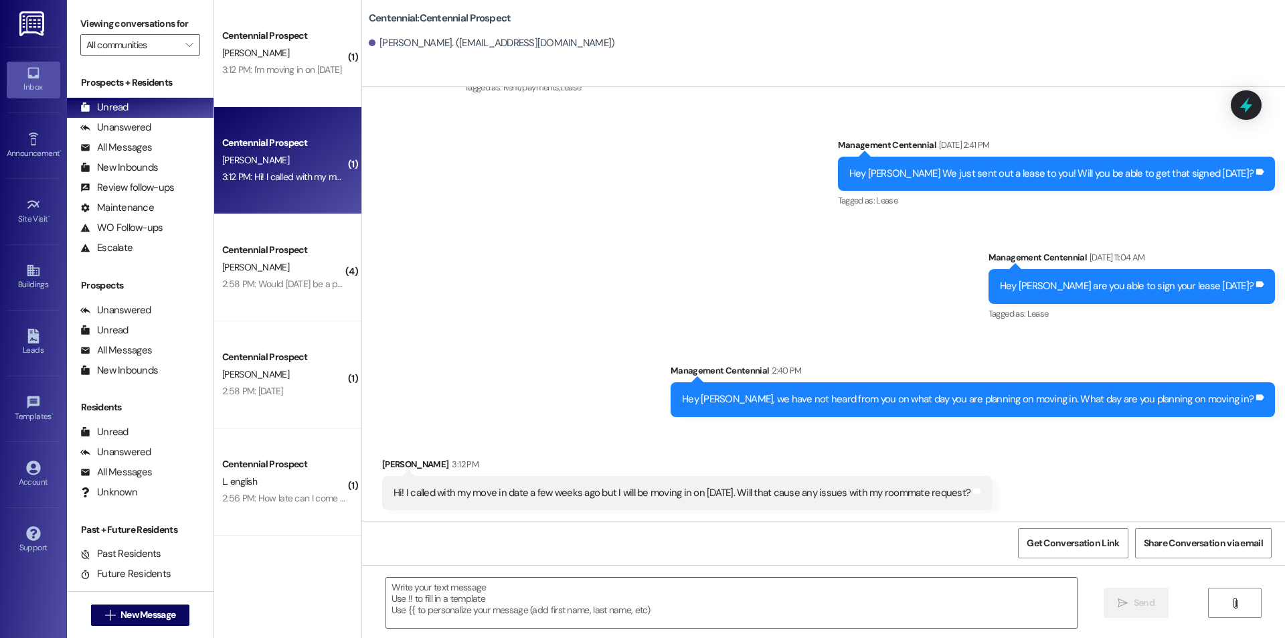
scroll to position [343, 0]
click at [699, 605] on textarea at bounding box center [731, 603] width 691 height 50
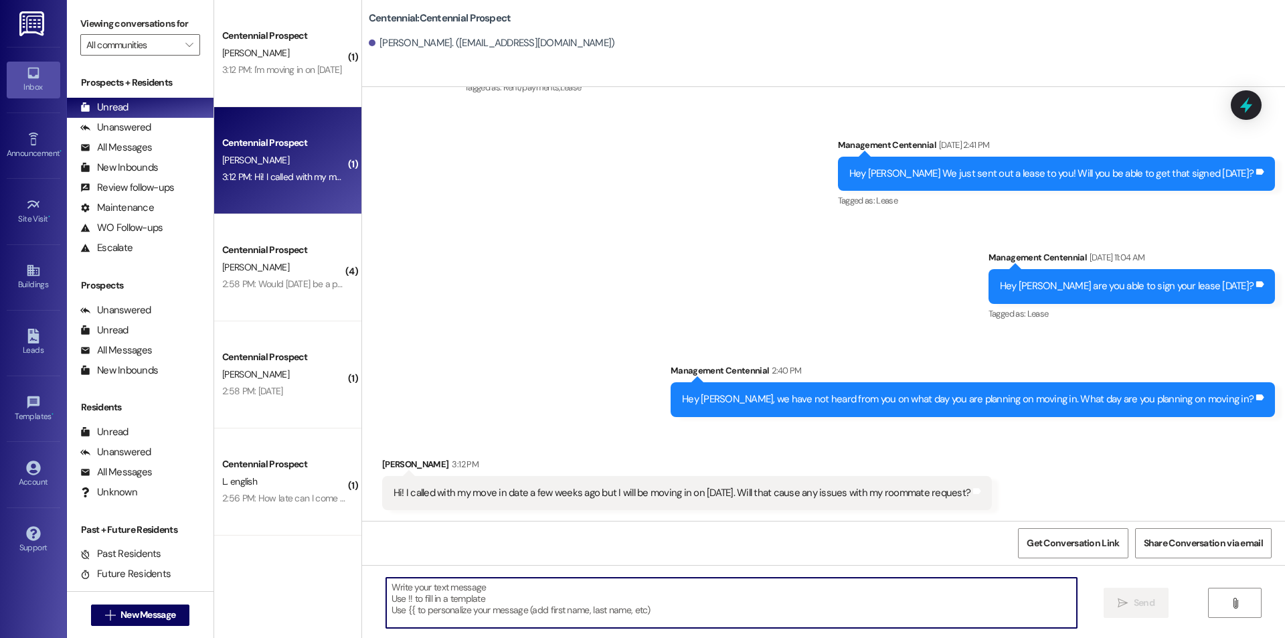
paste textarea "Great! Thanks!"
click at [435, 585] on textarea "Great! Thanks!" at bounding box center [731, 603] width 691 height 50
type textarea "Great! Thanks that works!!"
click at [912, 629] on div "Great! Thanks that works!!" at bounding box center [732, 603] width 692 height 52
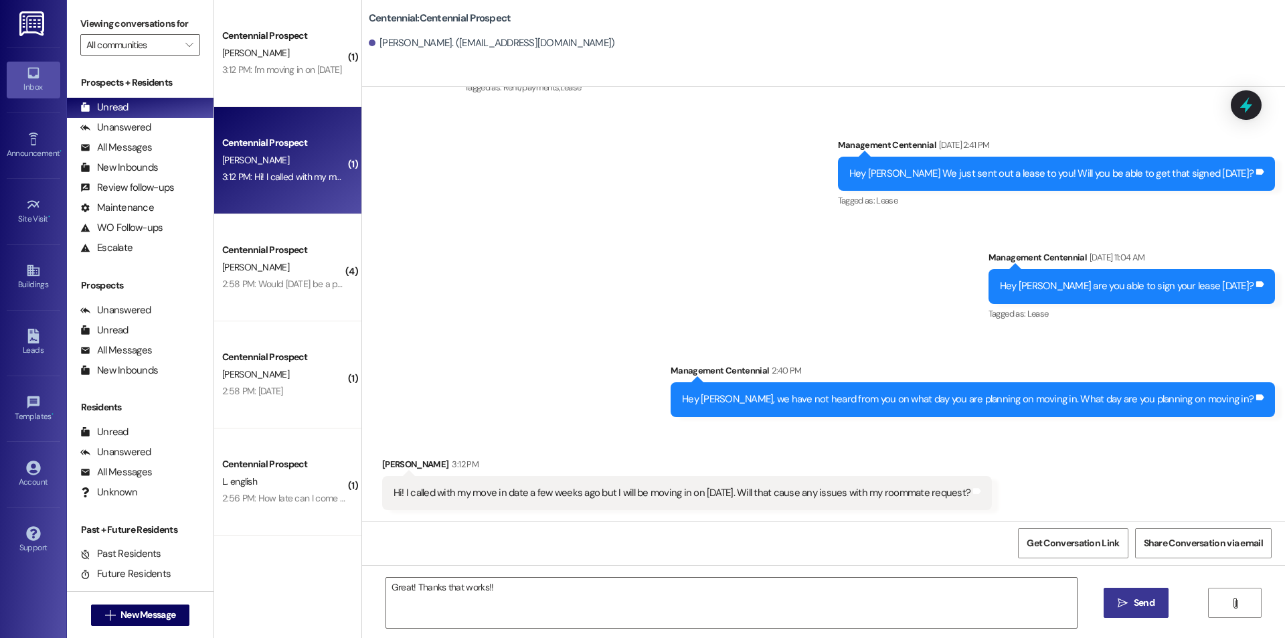
click at [1141, 594] on button " Send" at bounding box center [1136, 603] width 65 height 30
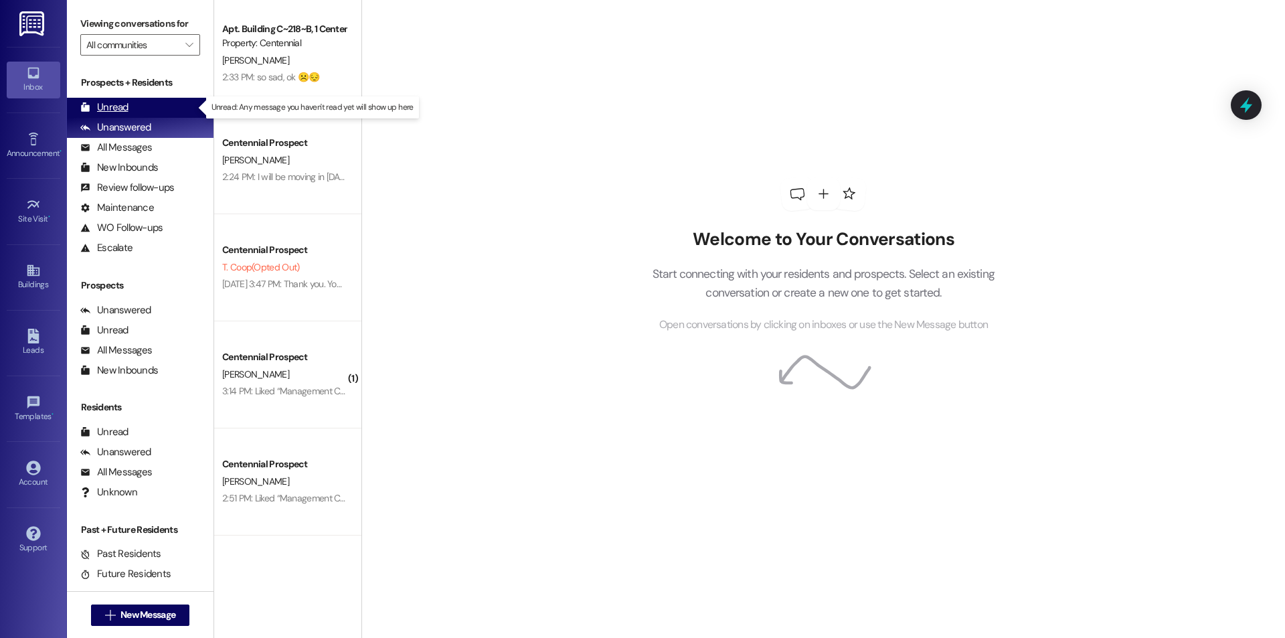
click at [103, 101] on div "Unread" at bounding box center [104, 107] width 48 height 14
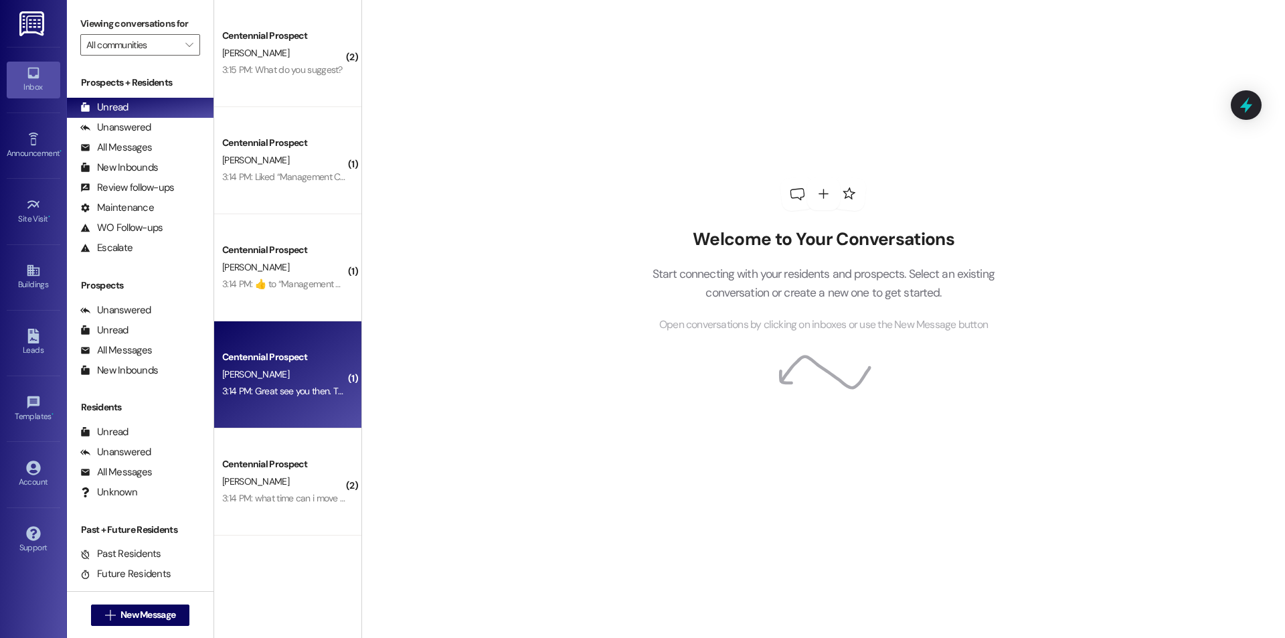
scroll to position [100, 0]
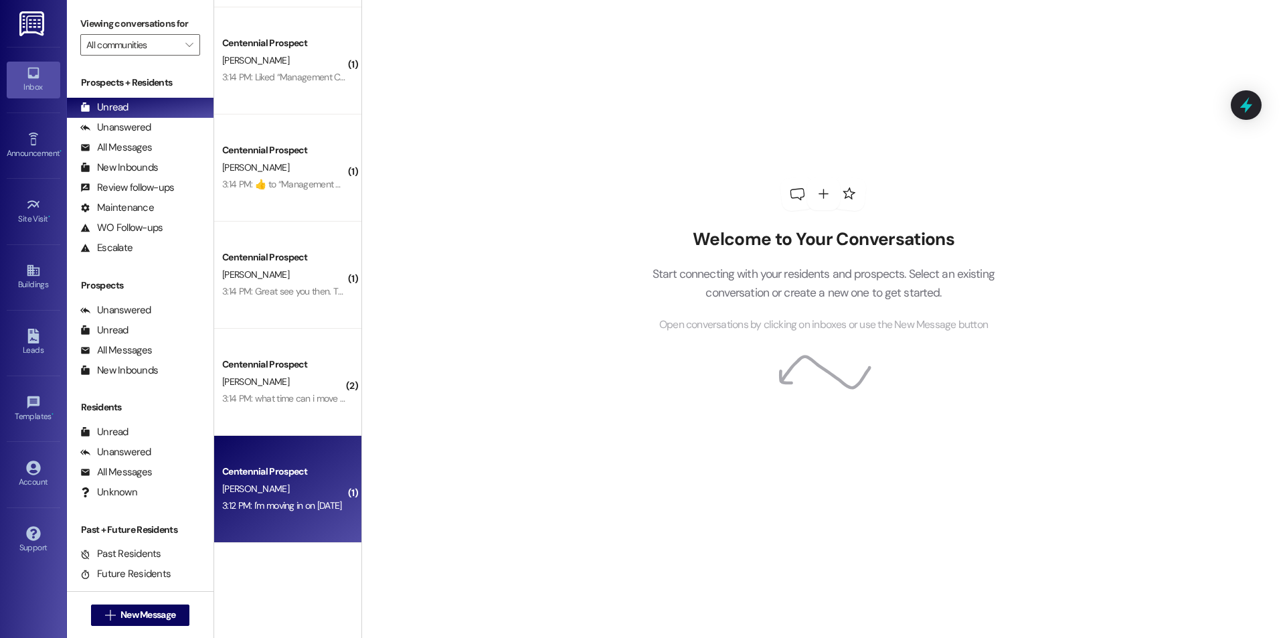
click at [294, 486] on div "[PERSON_NAME]" at bounding box center [284, 489] width 127 height 17
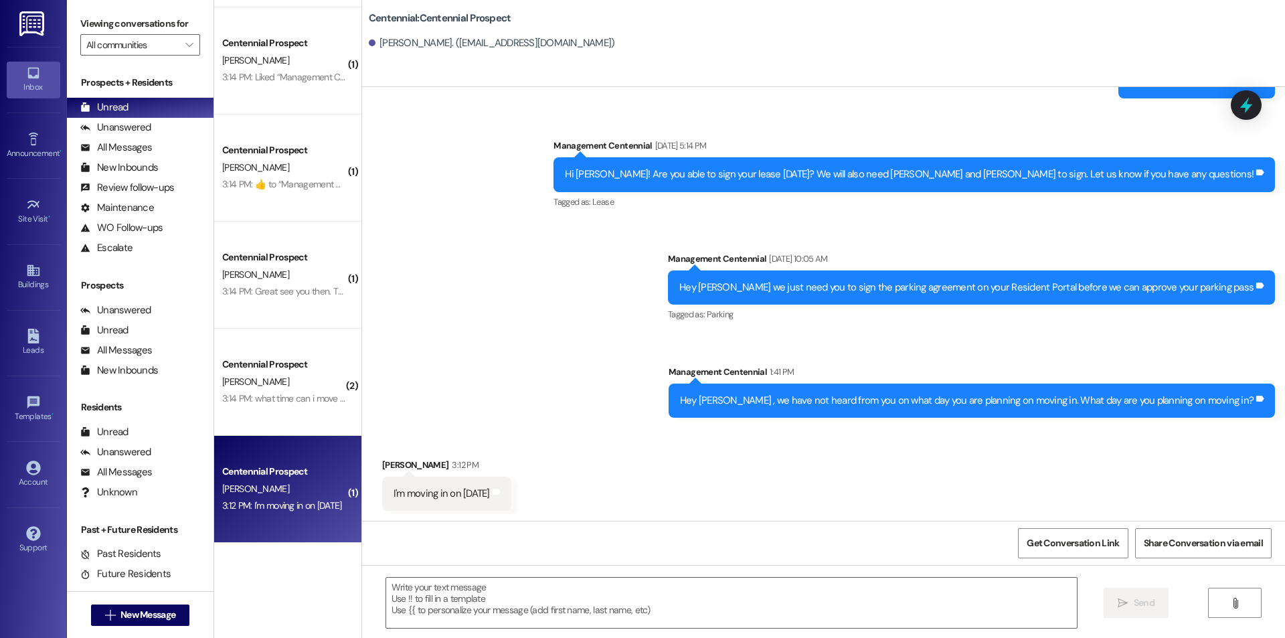
scroll to position [936, 0]
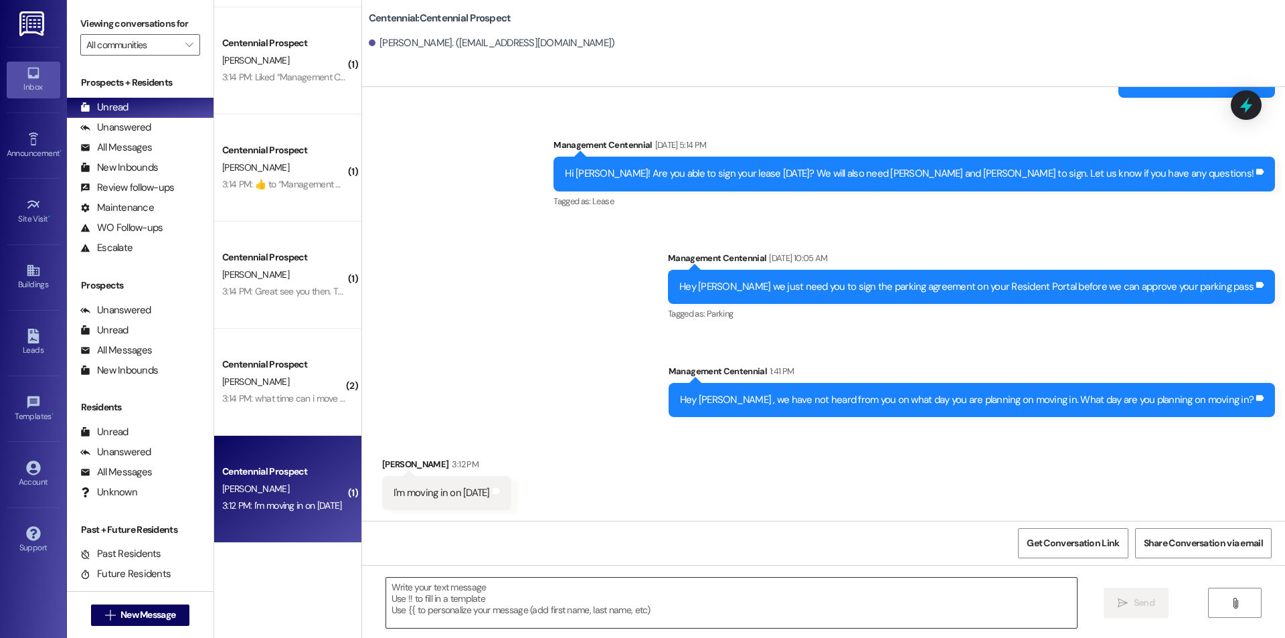
click at [663, 604] on textarea at bounding box center [731, 603] width 691 height 50
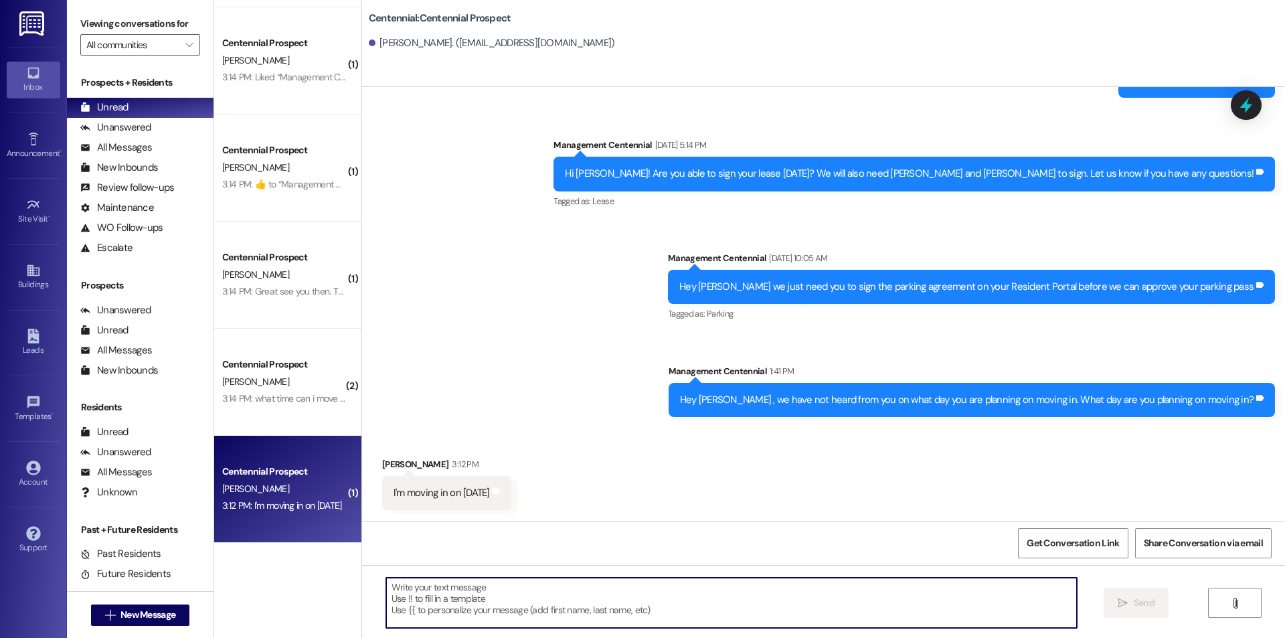
paste textarea "Great! Thanks!"
type textarea "Great! Thanks!"
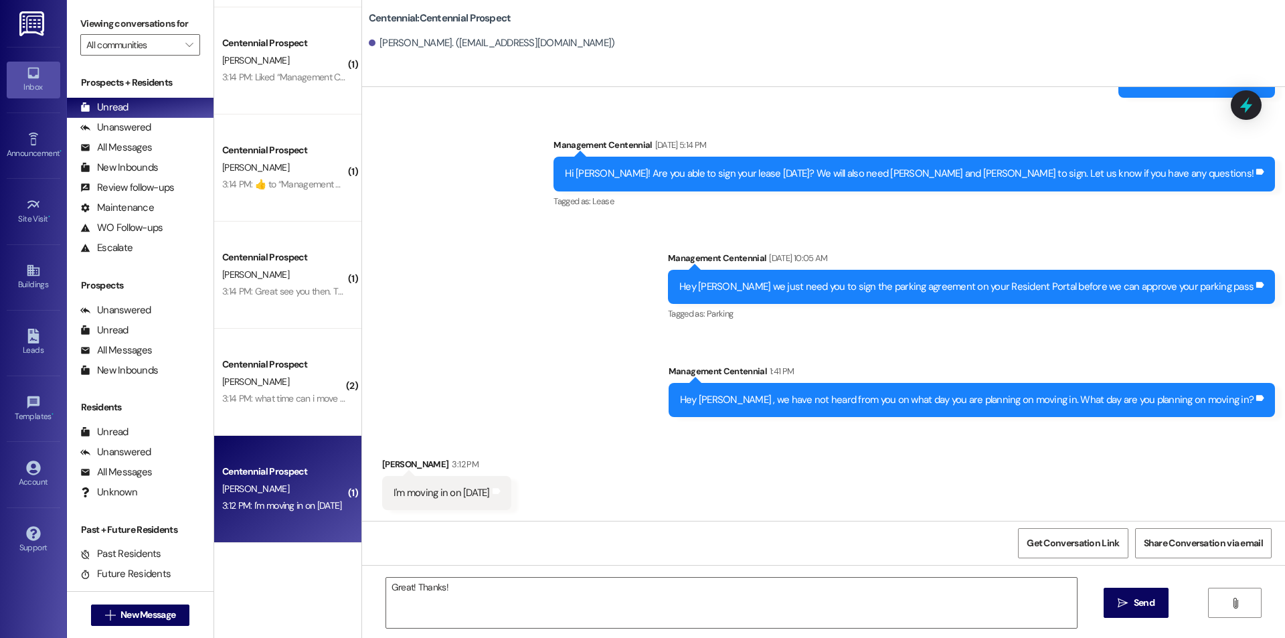
click at [1099, 602] on div "Great! Thanks!  Send " at bounding box center [823, 615] width 923 height 100
click at [1127, 604] on icon "" at bounding box center [1123, 603] width 10 height 11
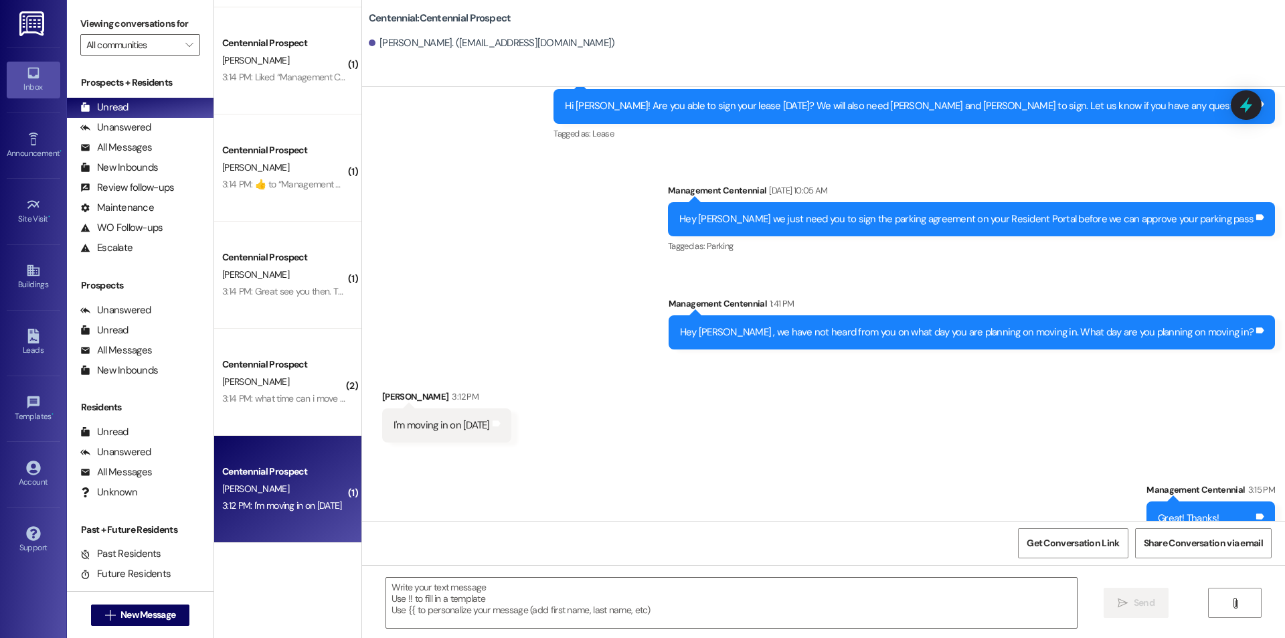
scroll to position [1030, 0]
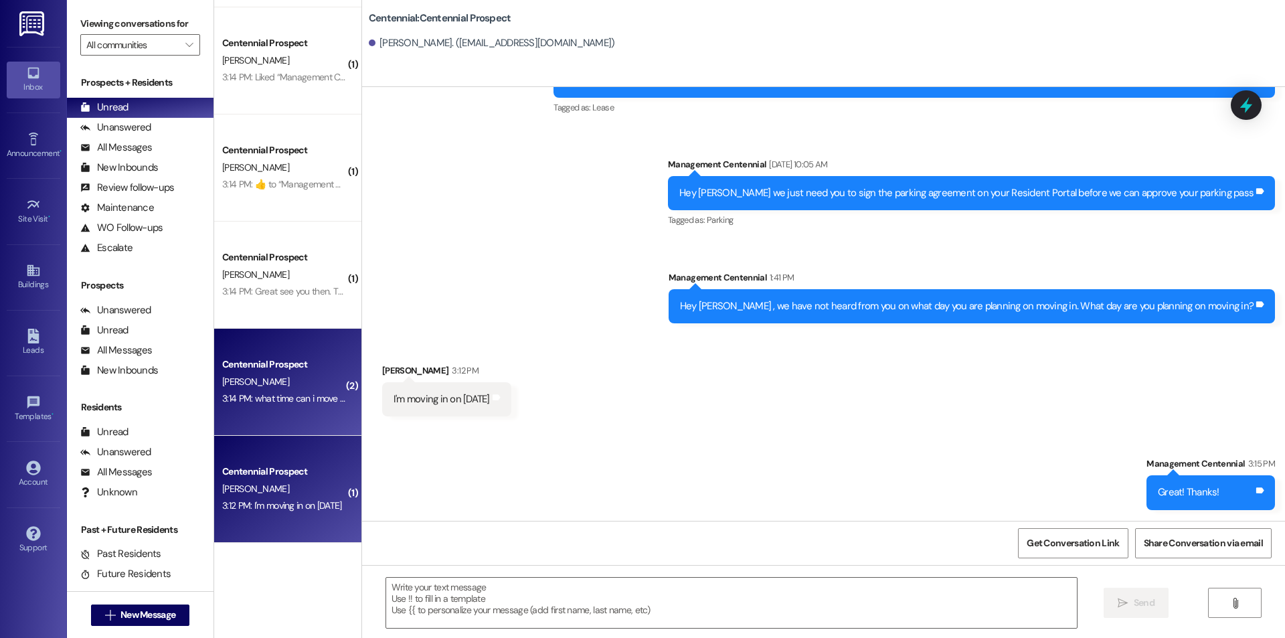
click at [265, 411] on div "Centennial Prospect [PERSON_NAME] 3:14 PM: what time can i move in 3:14 PM: wha…" at bounding box center [287, 382] width 147 height 107
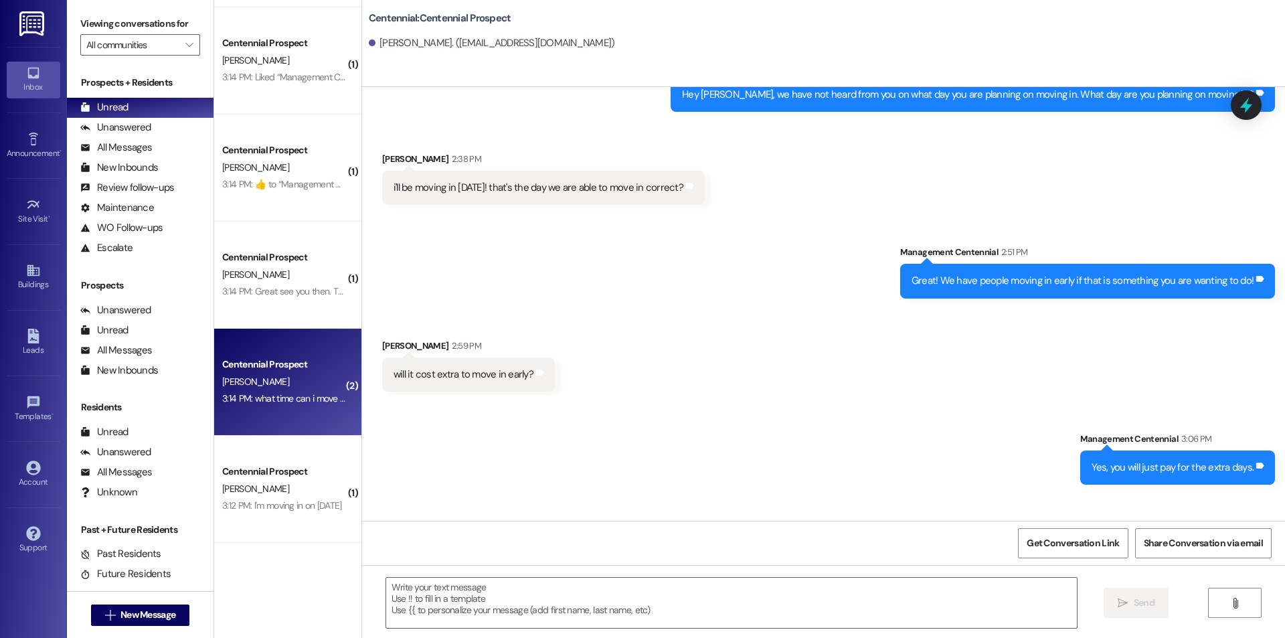
scroll to position [1696, 0]
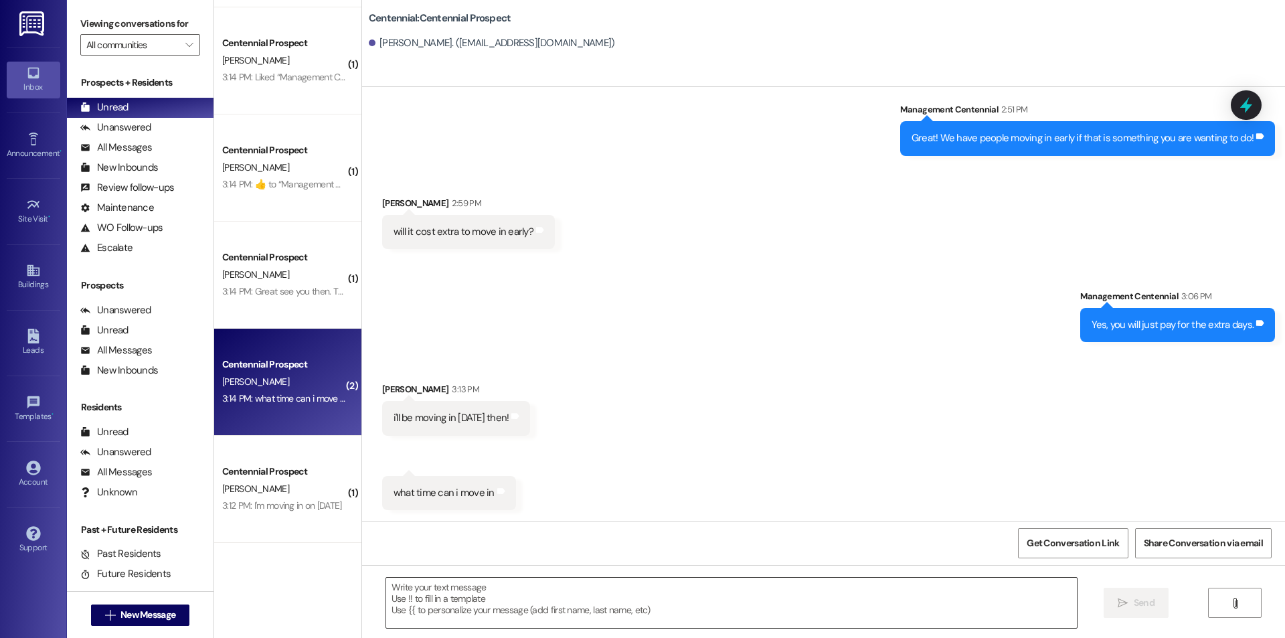
click at [480, 624] on textarea at bounding box center [731, 603] width 691 height 50
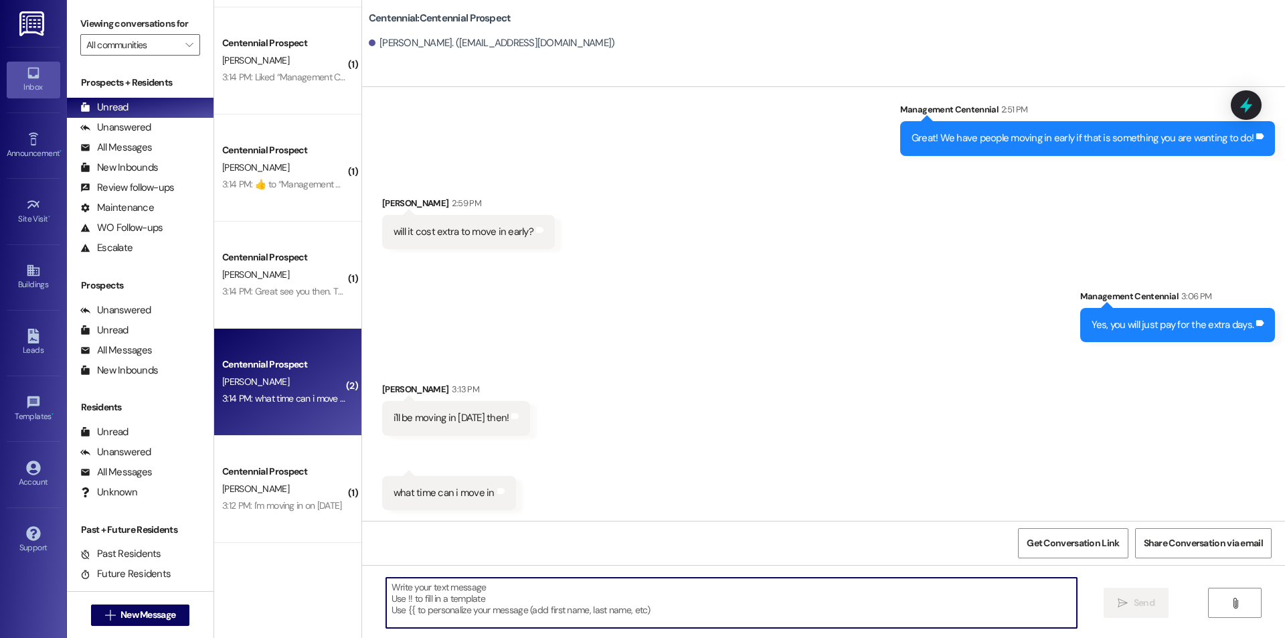
click at [592, 607] on textarea at bounding box center [731, 603] width 691 height 50
type textarea "2pm!"
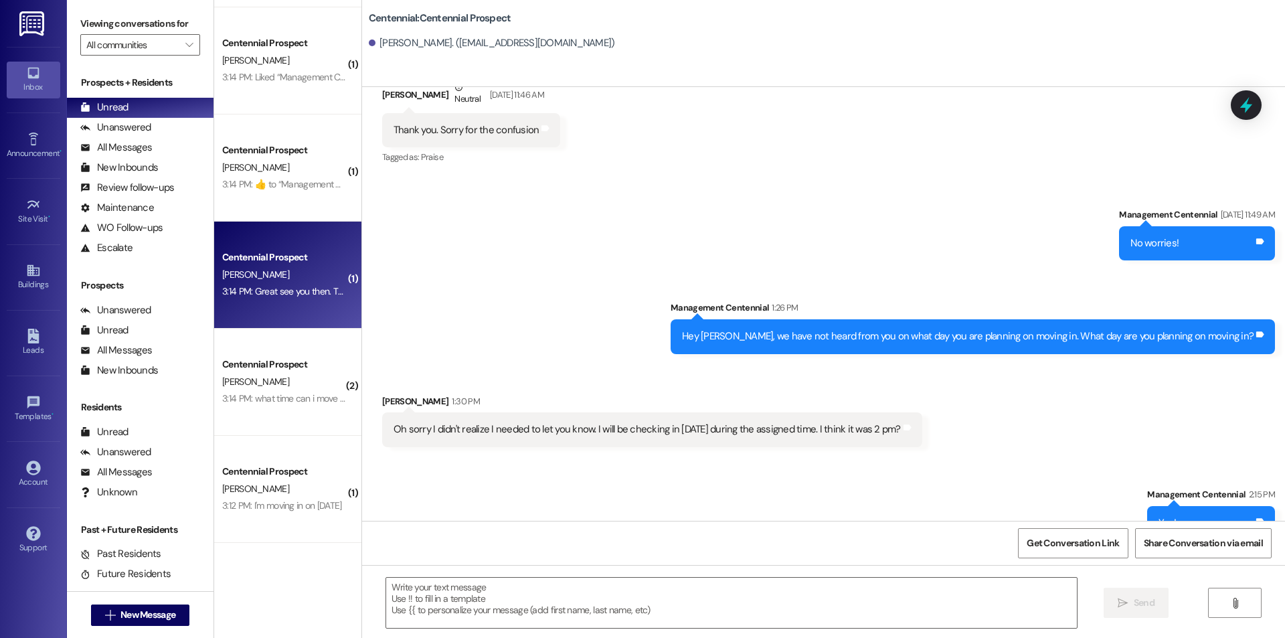
scroll to position [1118, 0]
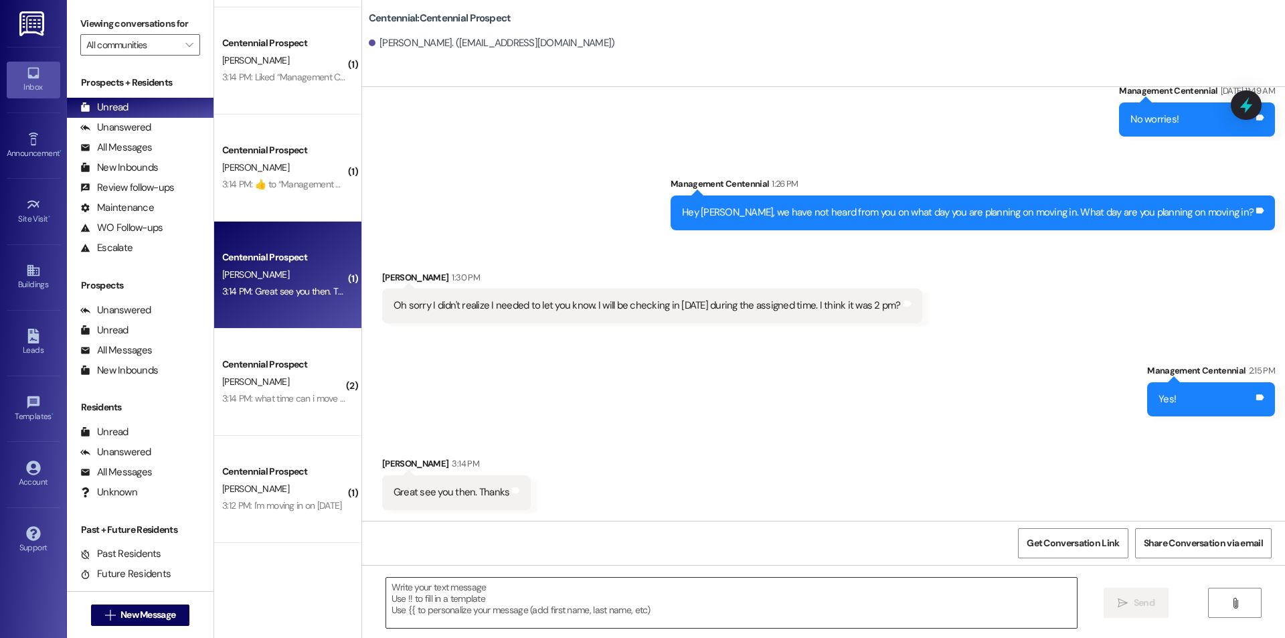
click at [631, 599] on textarea at bounding box center [731, 603] width 691 height 50
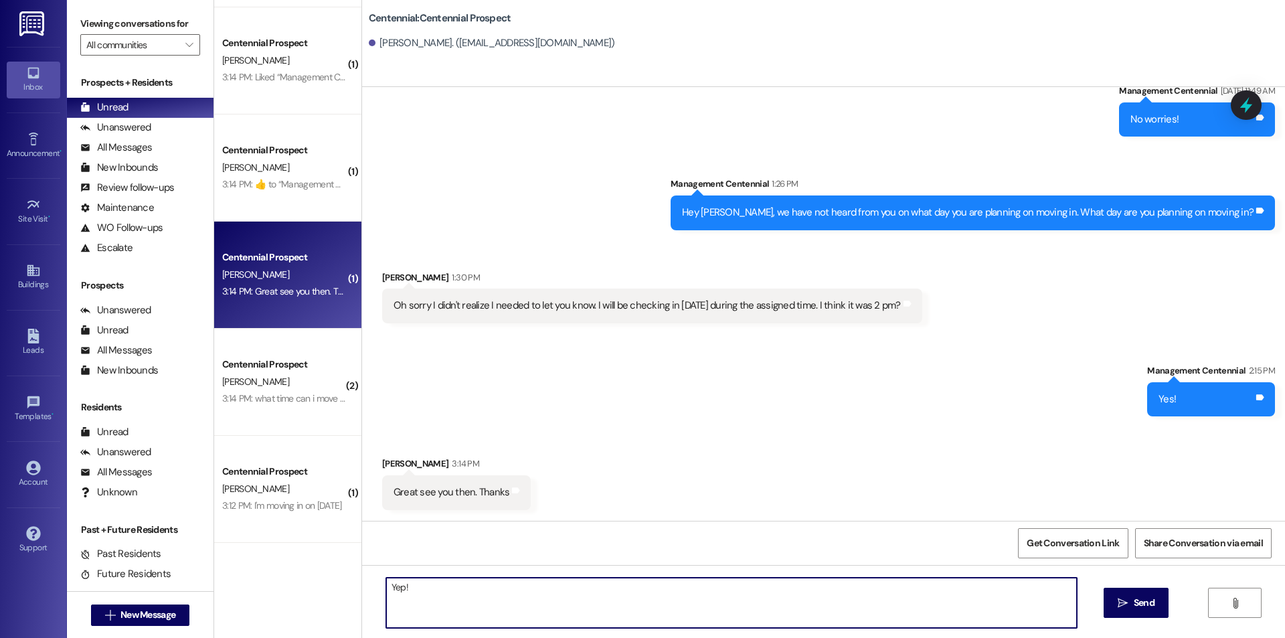
type textarea "Yep!"
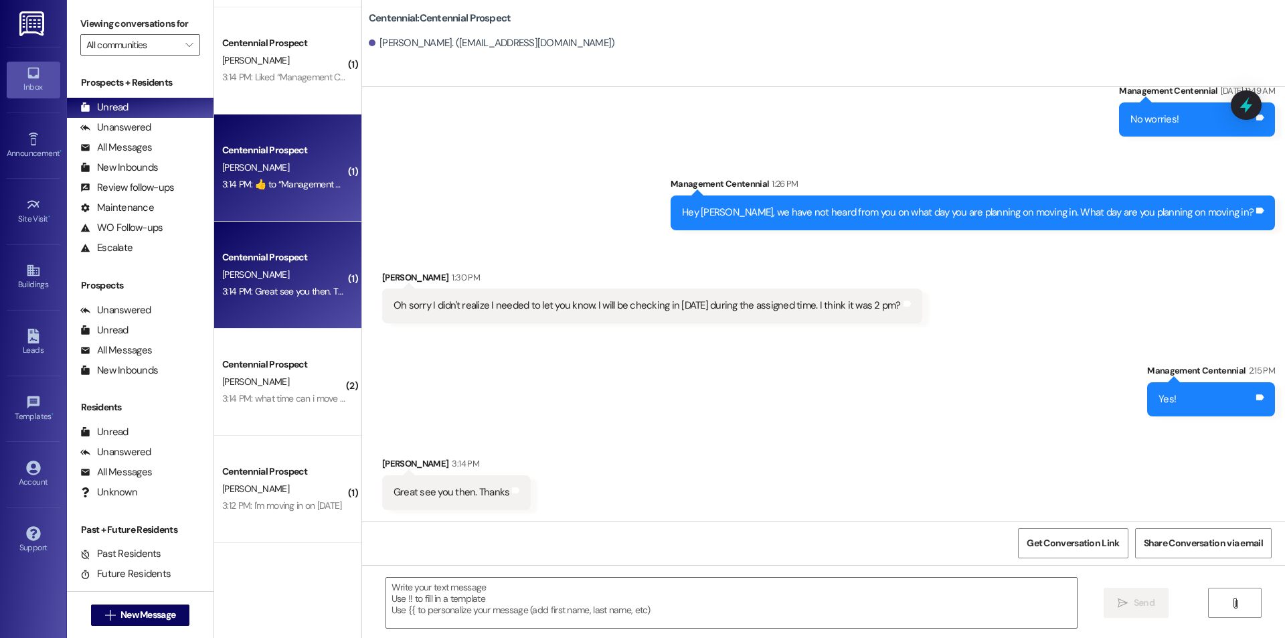
click at [299, 169] on div "[PERSON_NAME]" at bounding box center [284, 167] width 127 height 17
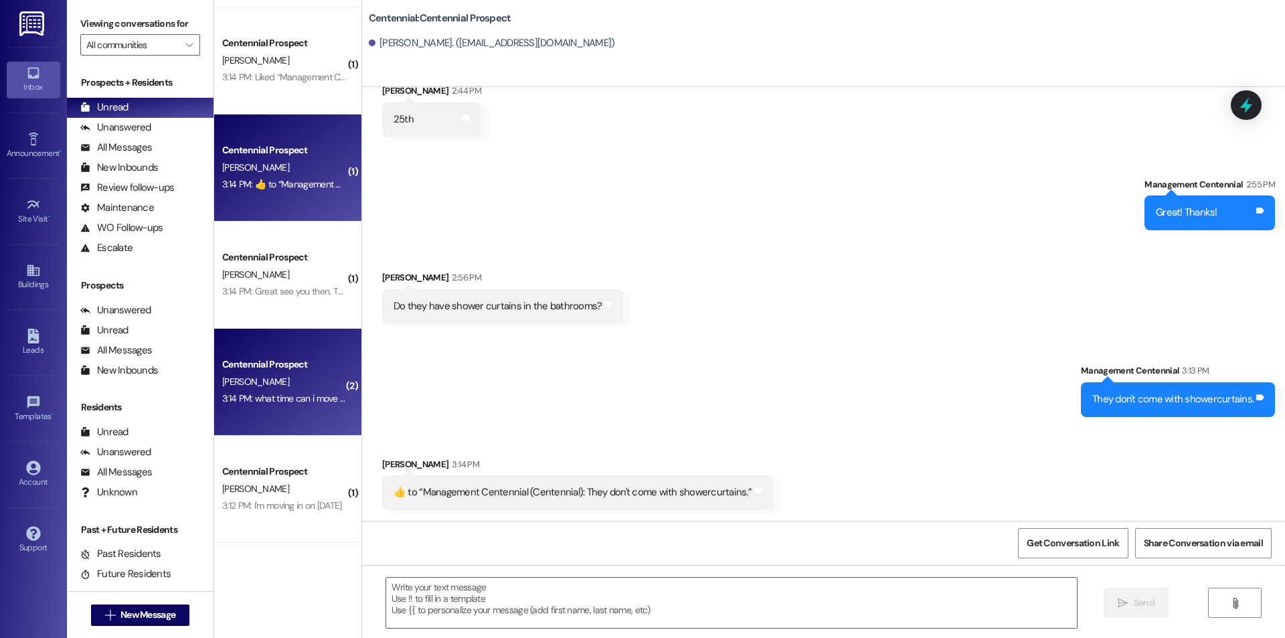
scroll to position [0, 0]
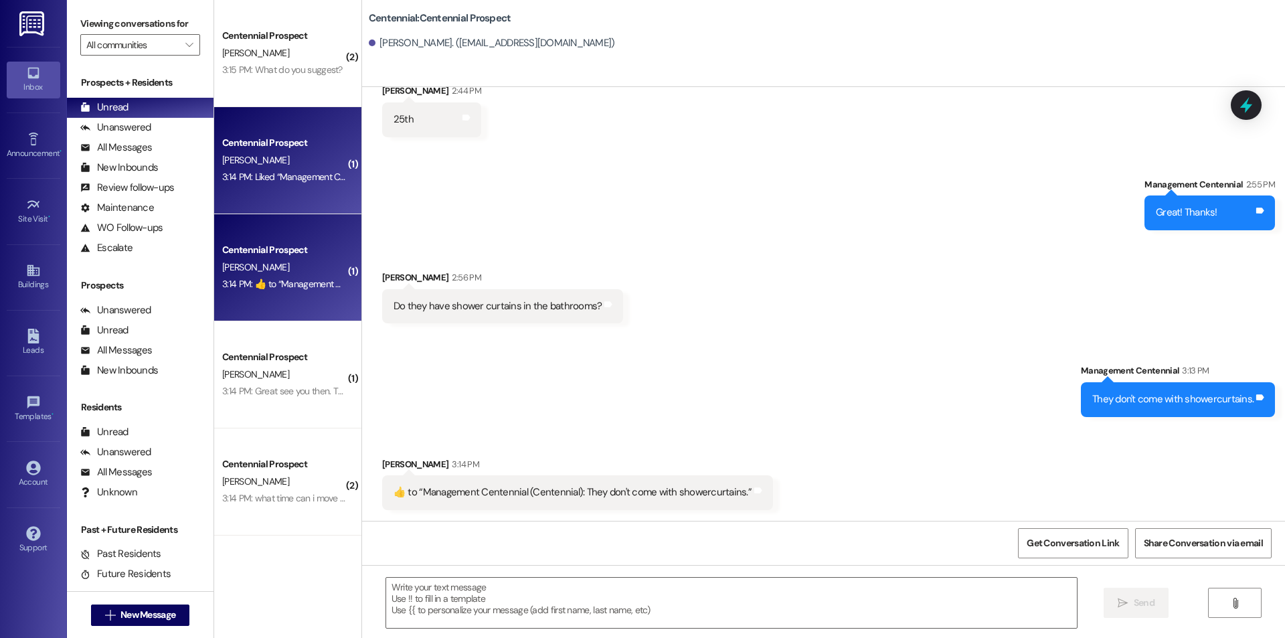
click at [279, 181] on div "3:14 PM: Liked “Management Centennial (Centennial): Great! Thanks!” 3:14 PM: Li…" at bounding box center [355, 177] width 266 height 12
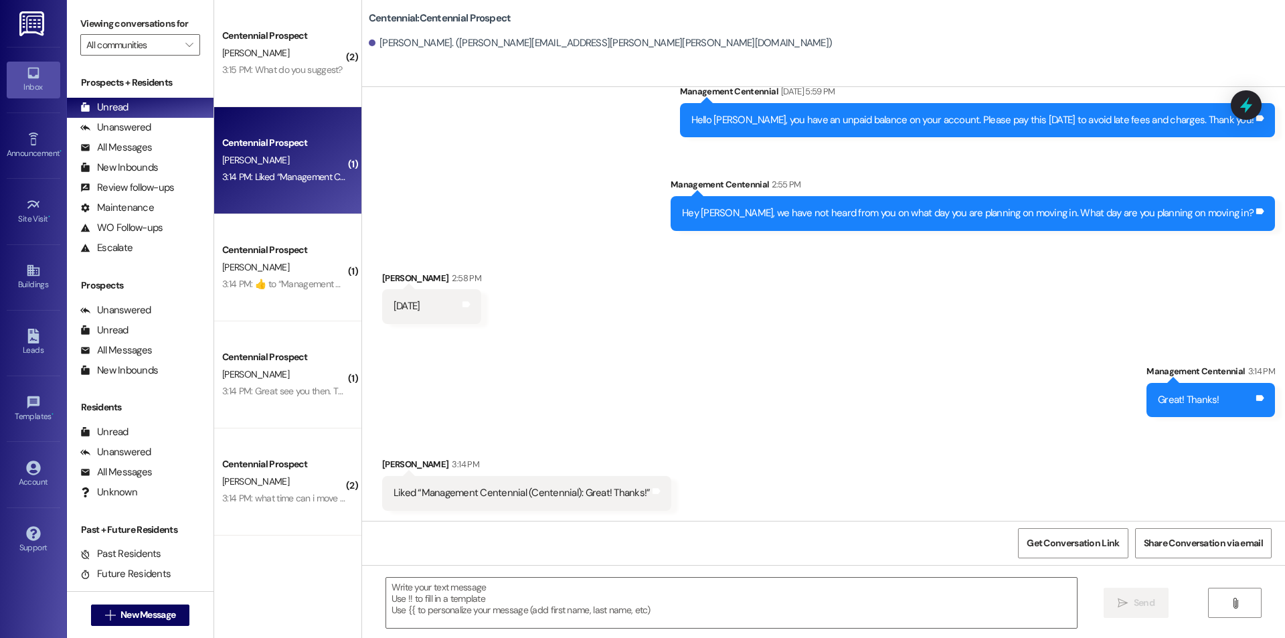
scroll to position [358, 0]
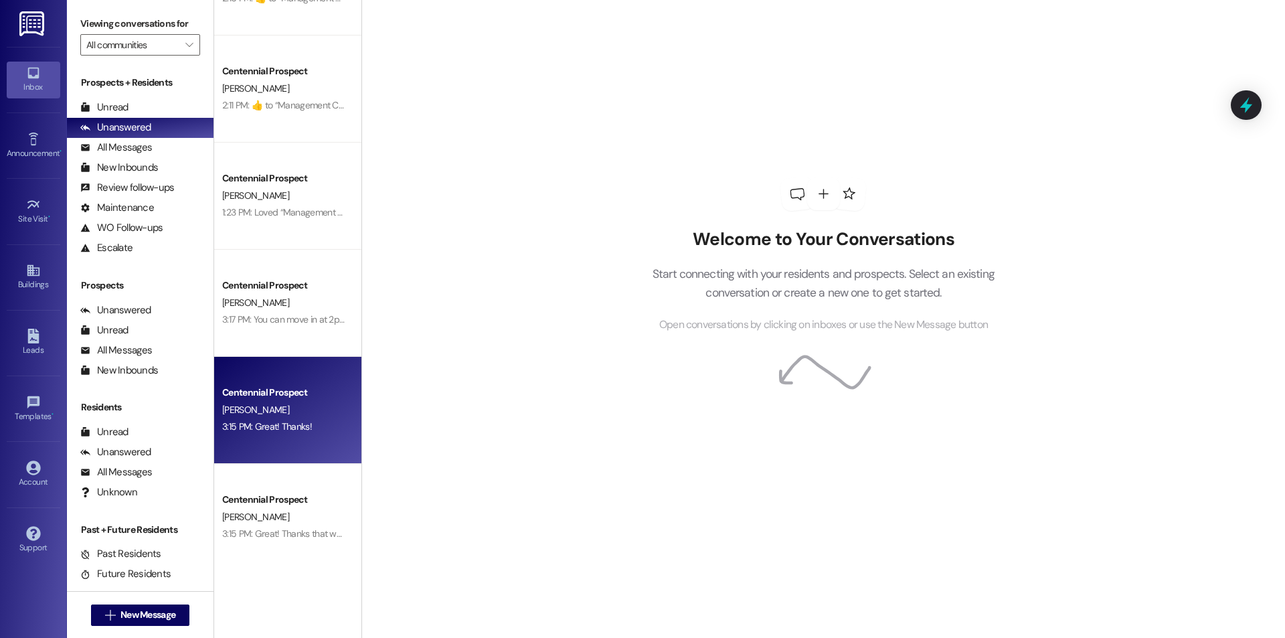
scroll to position [892, 0]
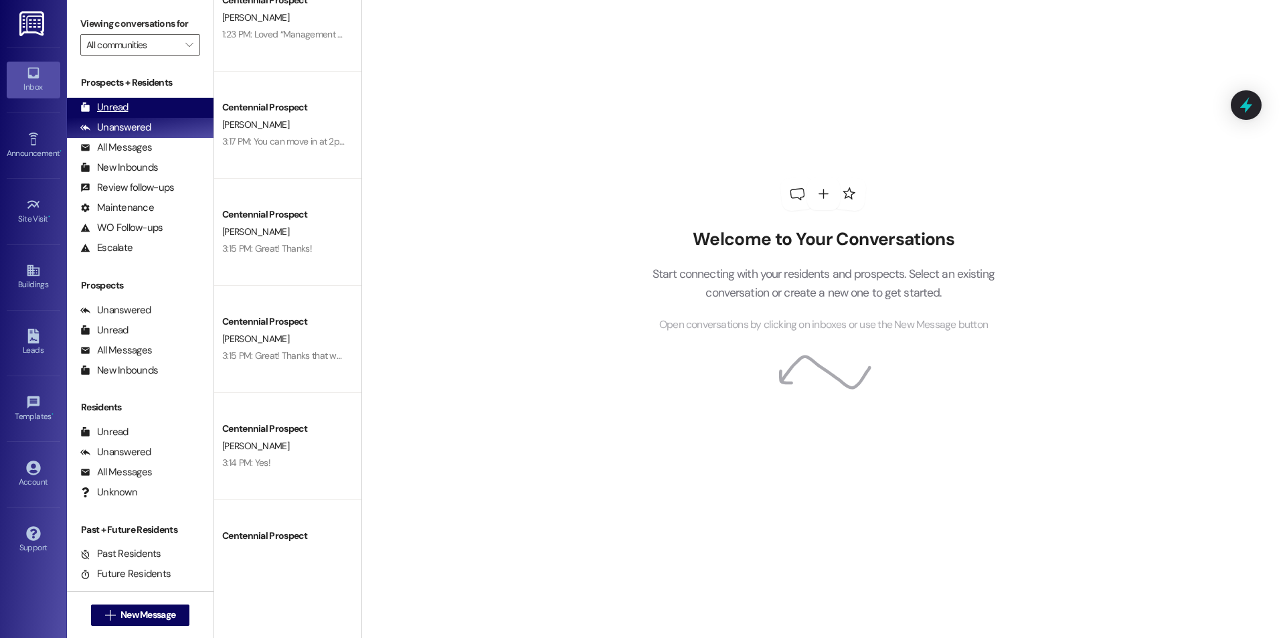
click at [121, 103] on div "Unread" at bounding box center [104, 107] width 48 height 14
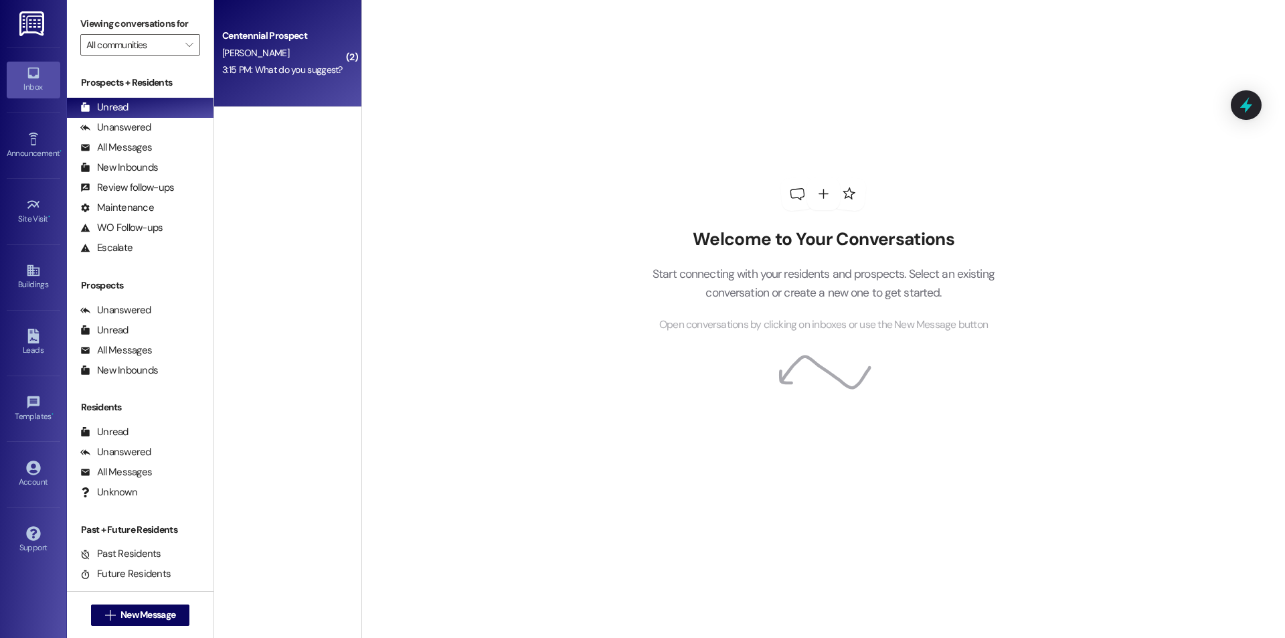
click at [264, 72] on div "3:15 PM: What do you suggest? 3:15 PM: What do you suggest?" at bounding box center [282, 70] width 121 height 12
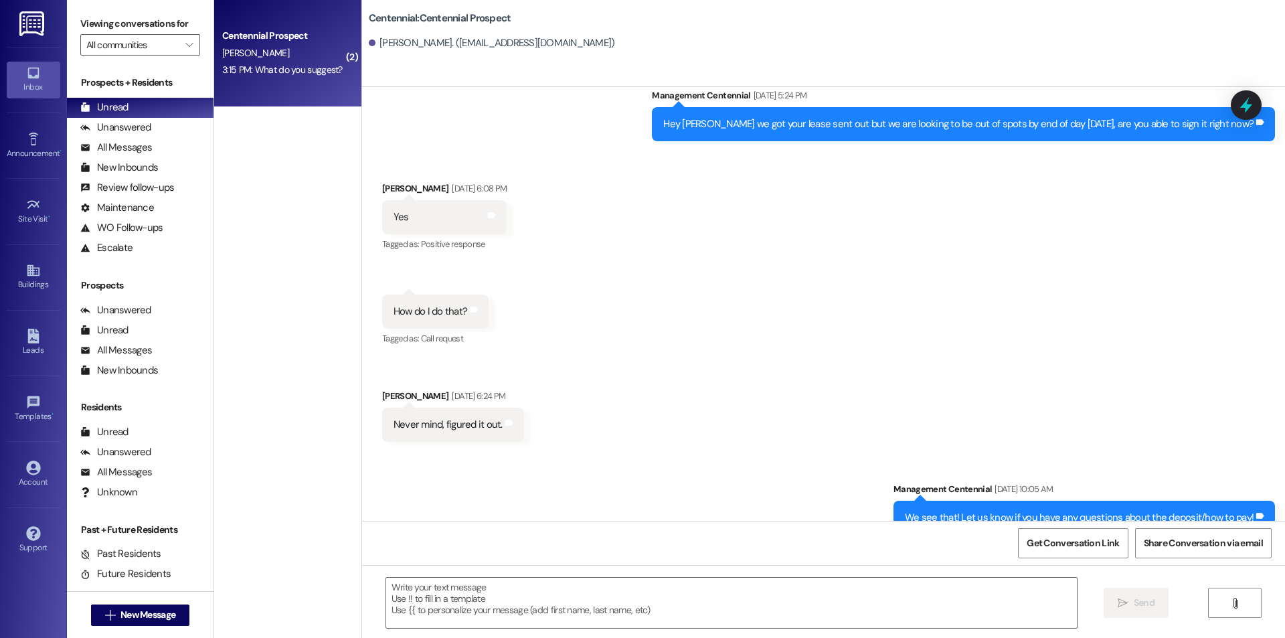
scroll to position [532, 0]
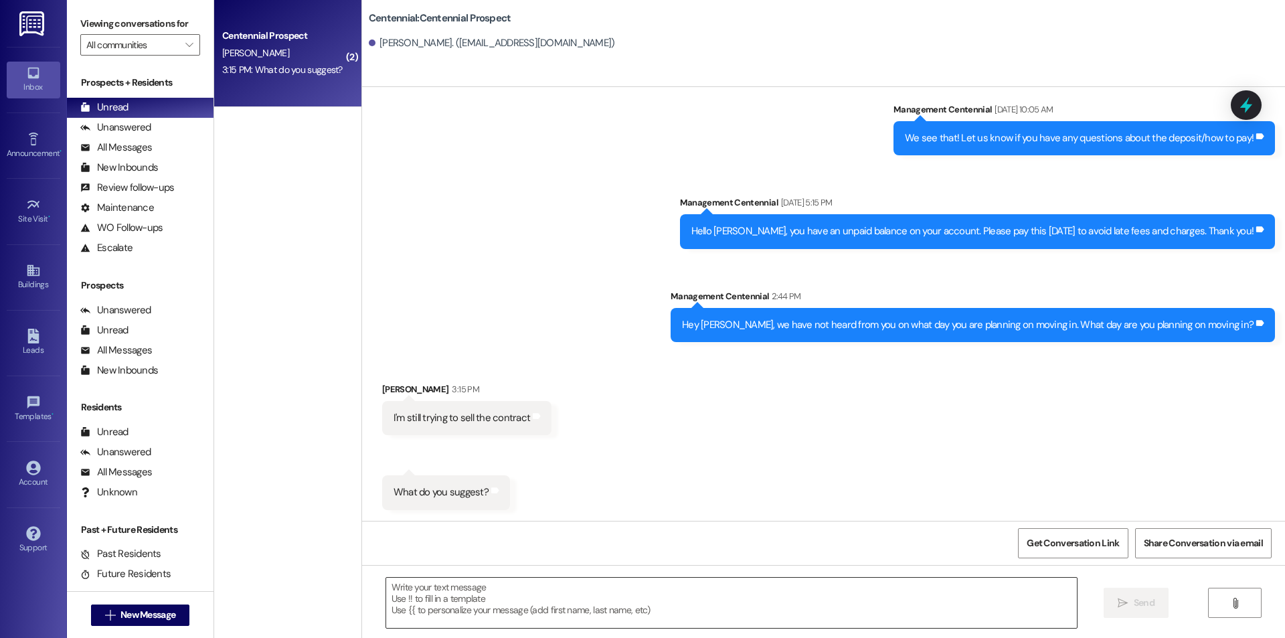
click at [644, 603] on textarea at bounding box center [731, 603] width 691 height 50
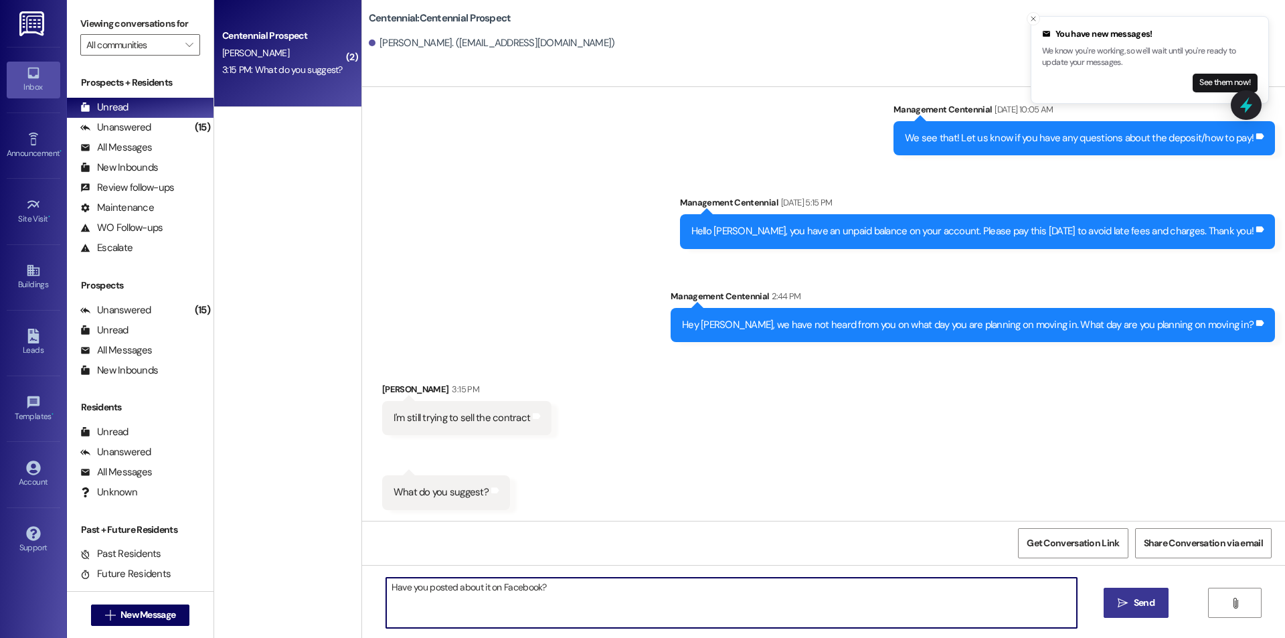
type textarea "Have you posted about it on Facebook?"
click at [1134, 610] on span "Send" at bounding box center [1144, 603] width 21 height 14
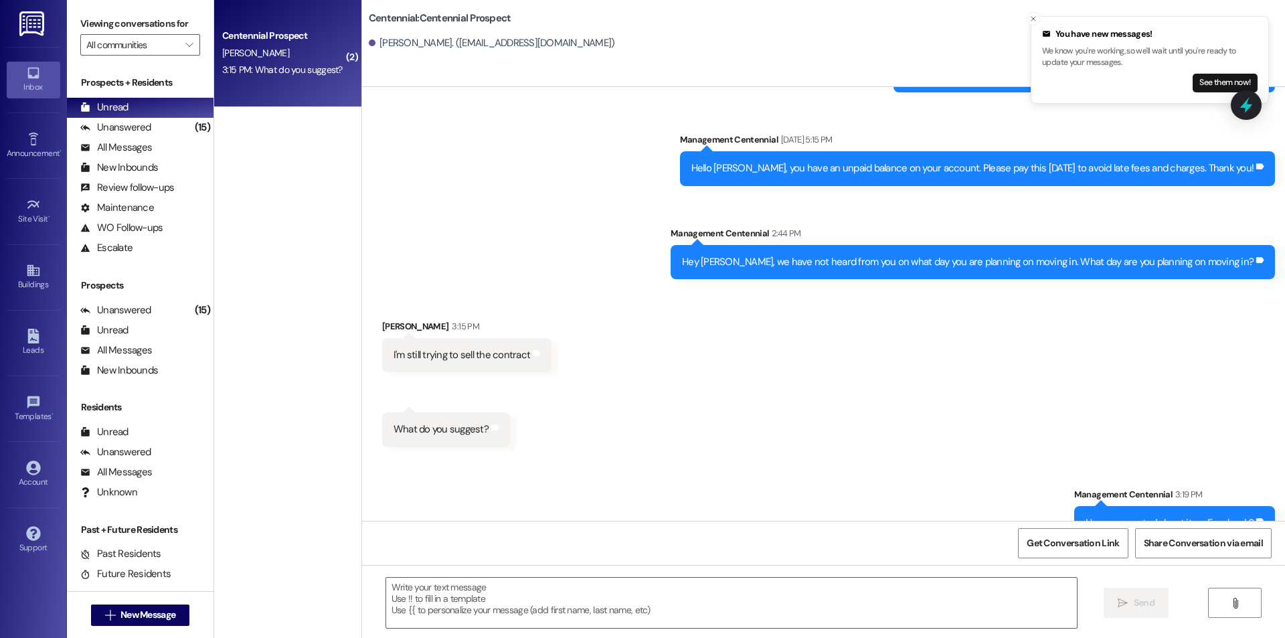
scroll to position [625, 0]
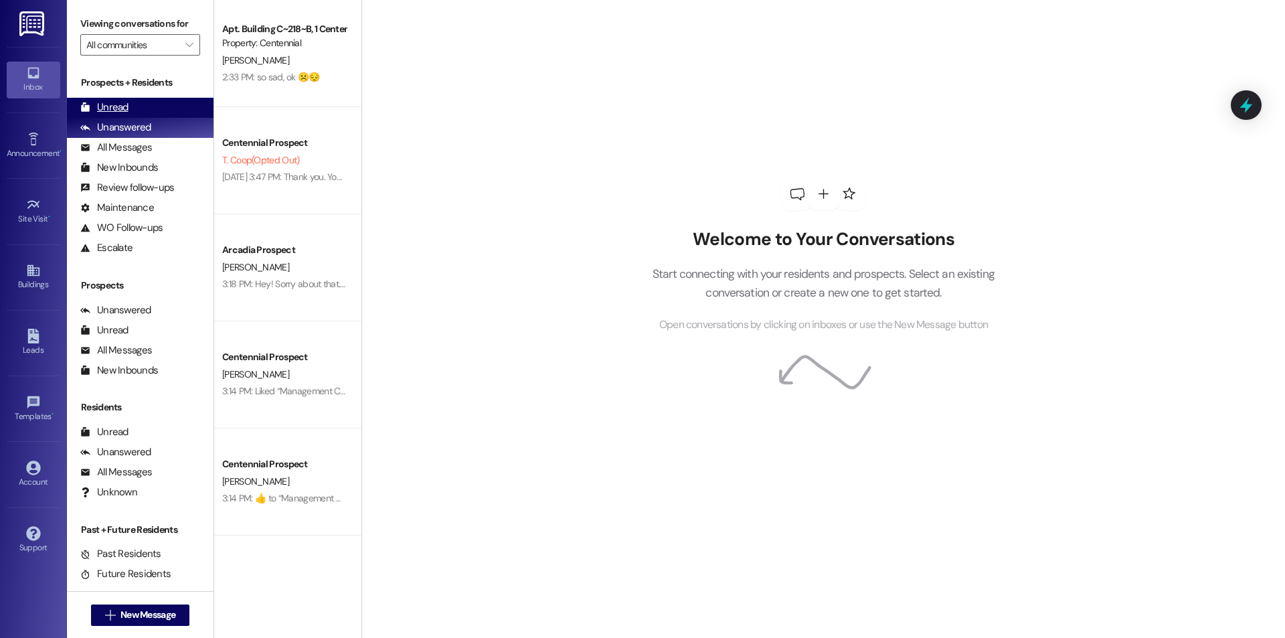
click at [155, 110] on div "Unread (0)" at bounding box center [140, 108] width 147 height 20
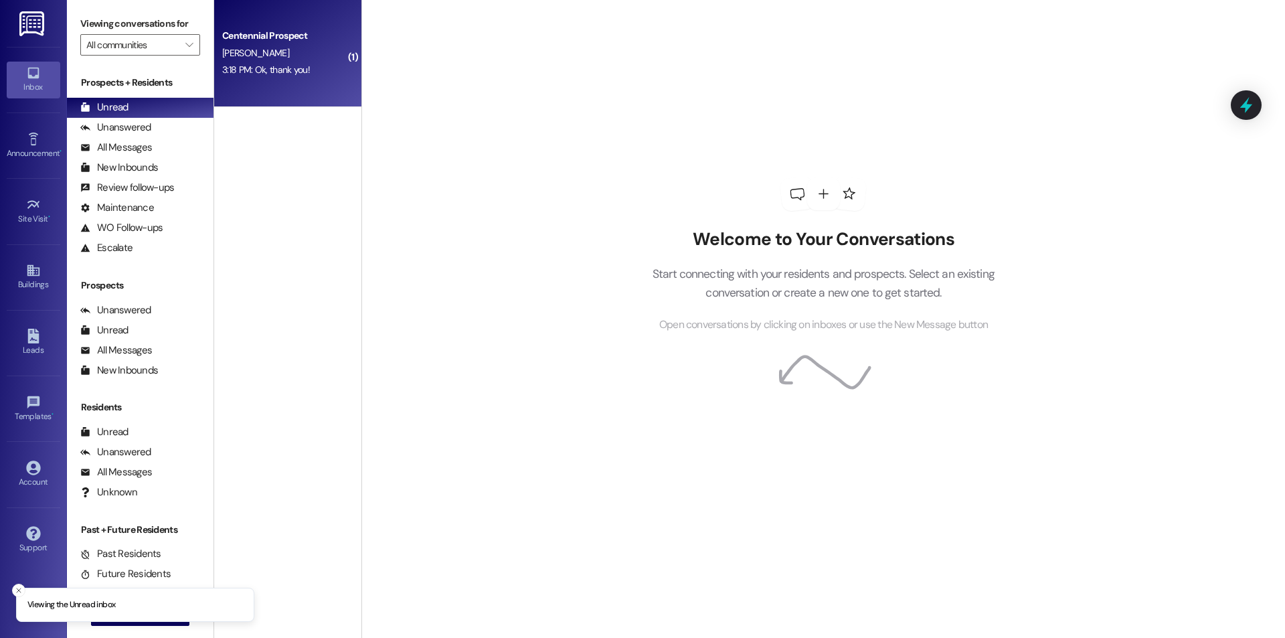
click at [245, 63] on div "3:18 PM: Ok, thank you! 3:18 PM: Ok, thank you!" at bounding box center [284, 70] width 127 height 17
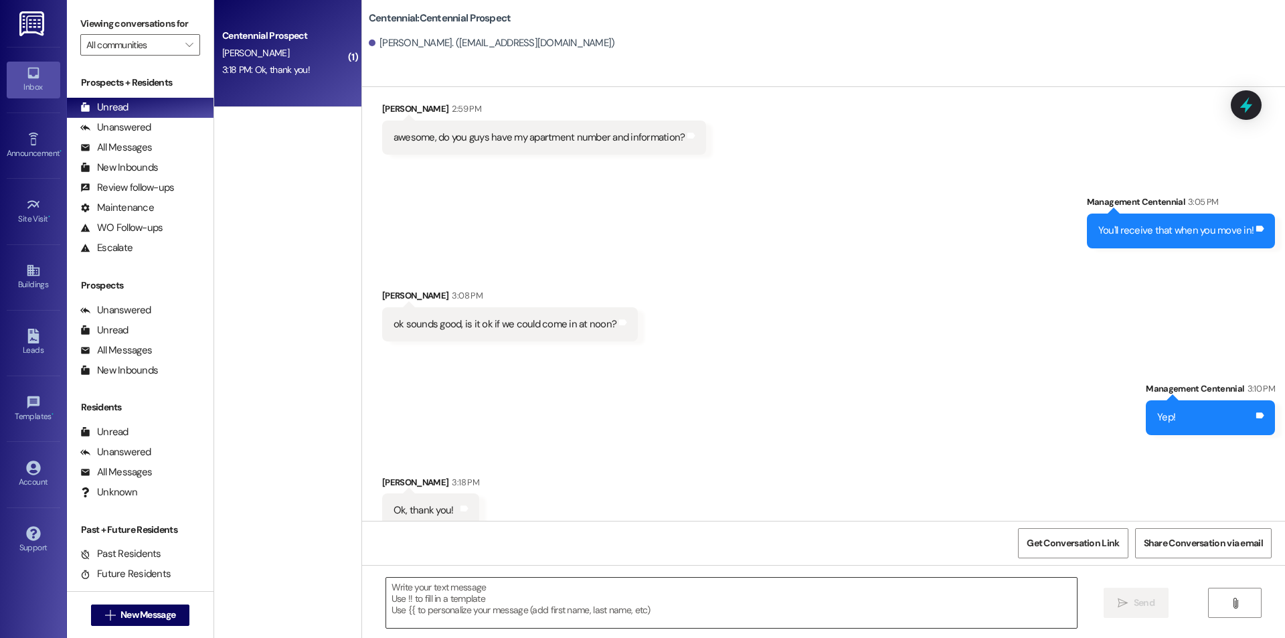
scroll to position [1105, 0]
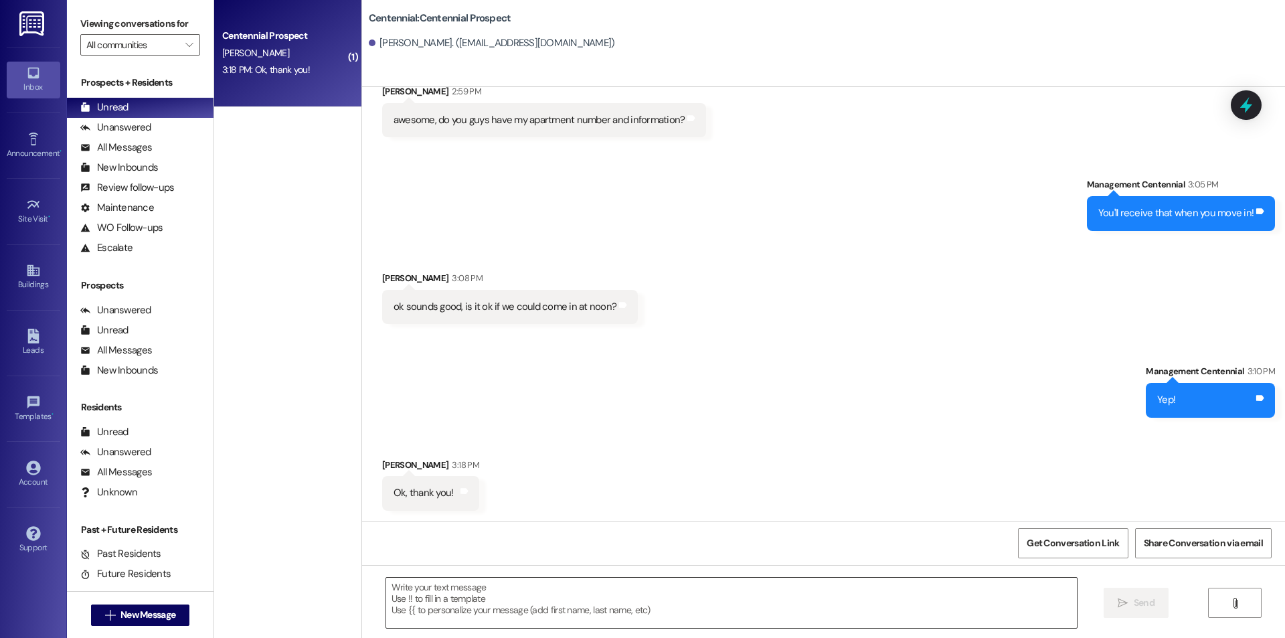
click at [686, 613] on textarea at bounding box center [731, 603] width 691 height 50
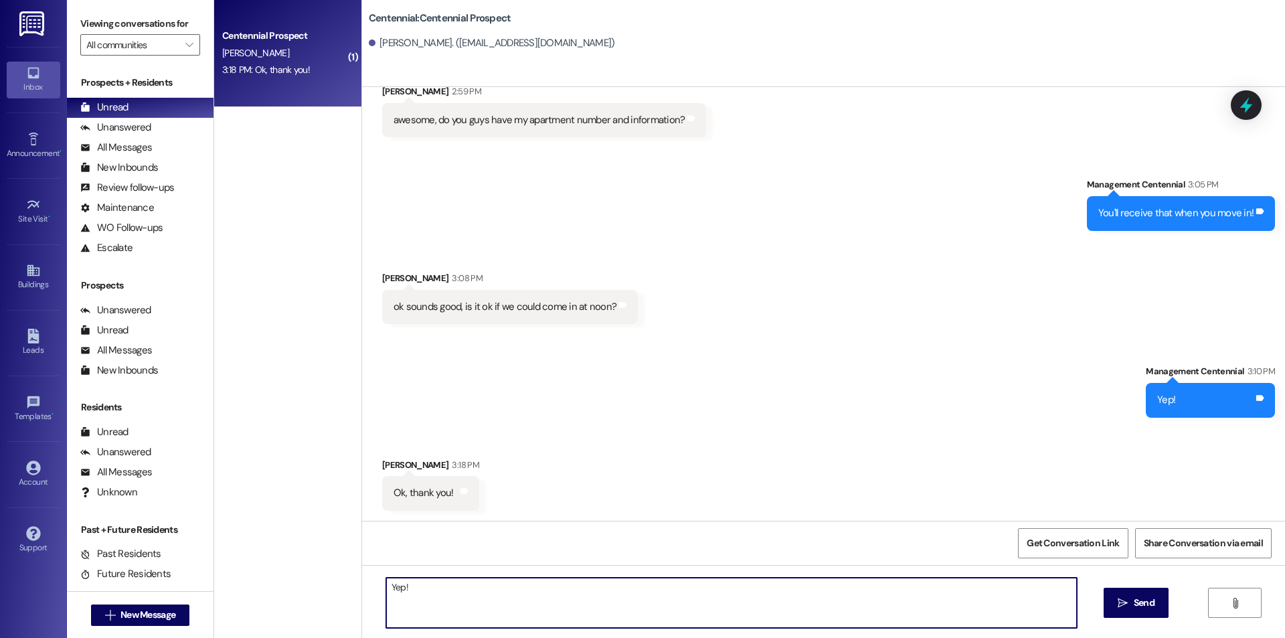
type textarea "Yep!"
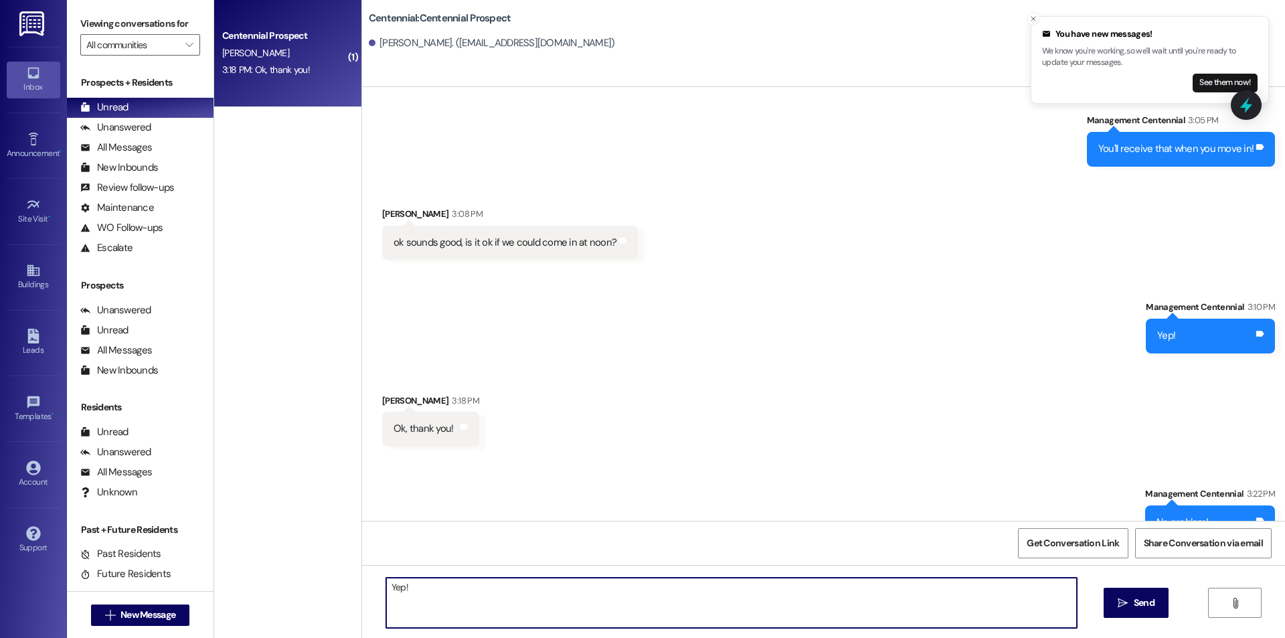
scroll to position [1198, 0]
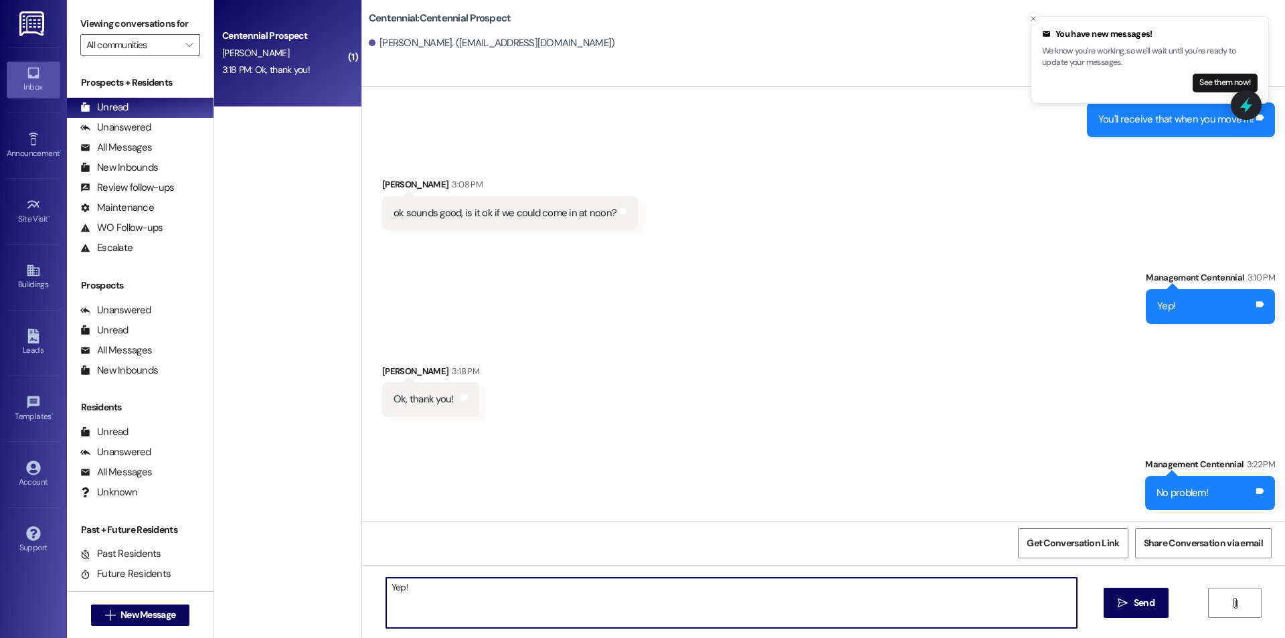
click at [548, 613] on textarea "Yep!" at bounding box center [731, 603] width 691 height 50
click at [548, 611] on textarea "Yep!" at bounding box center [731, 603] width 691 height 50
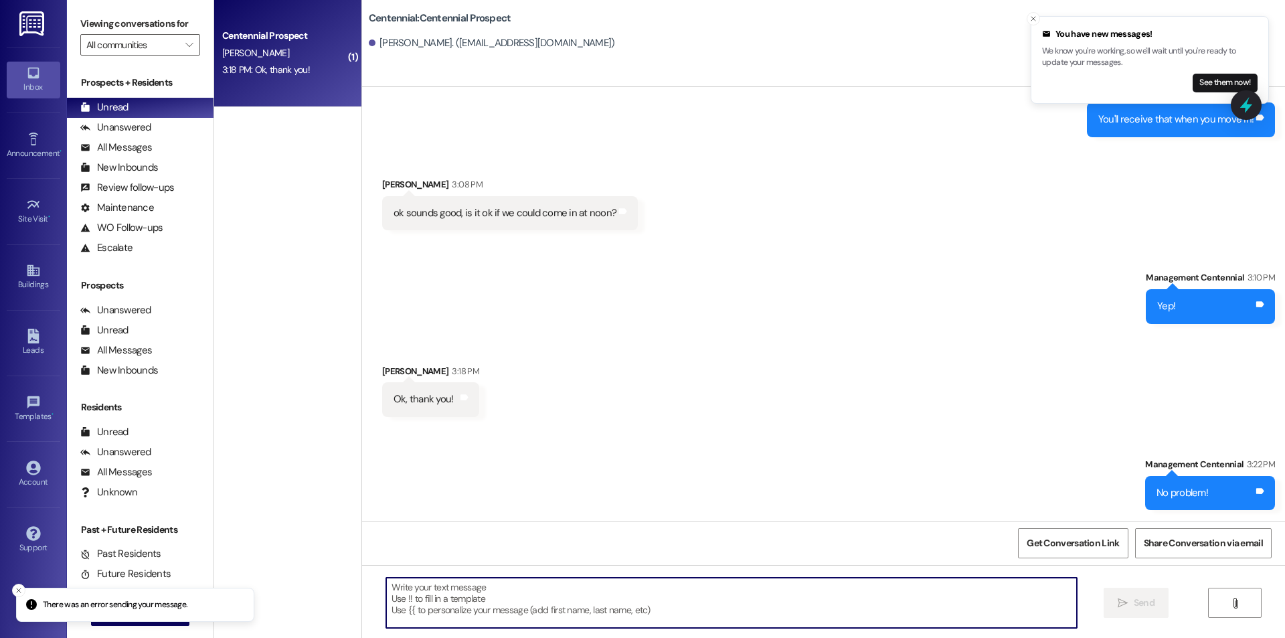
scroll to position [663, 0]
